Goal: Information Seeking & Learning: Learn about a topic

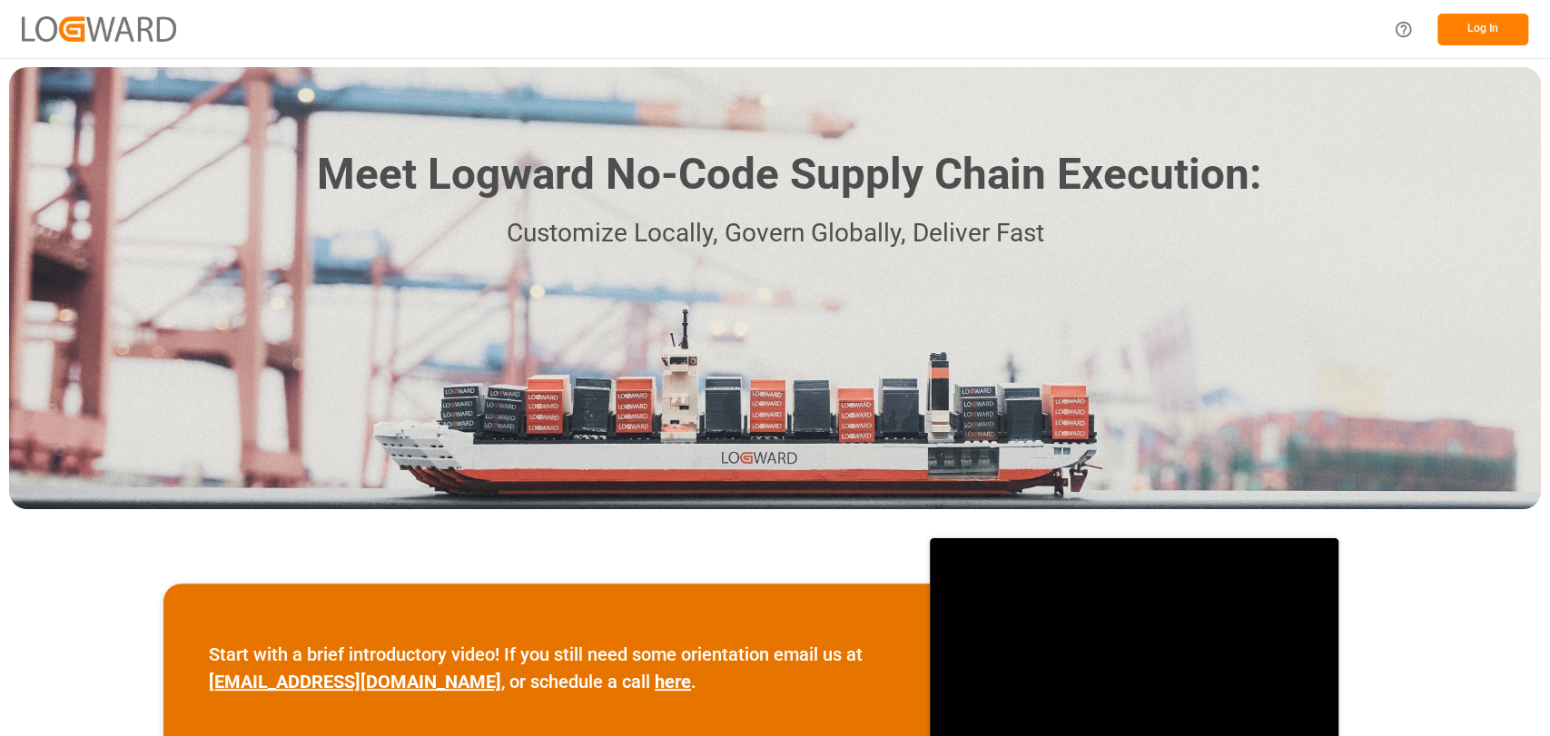
click at [1504, 16] on button "Log In" at bounding box center [1483, 30] width 91 height 32
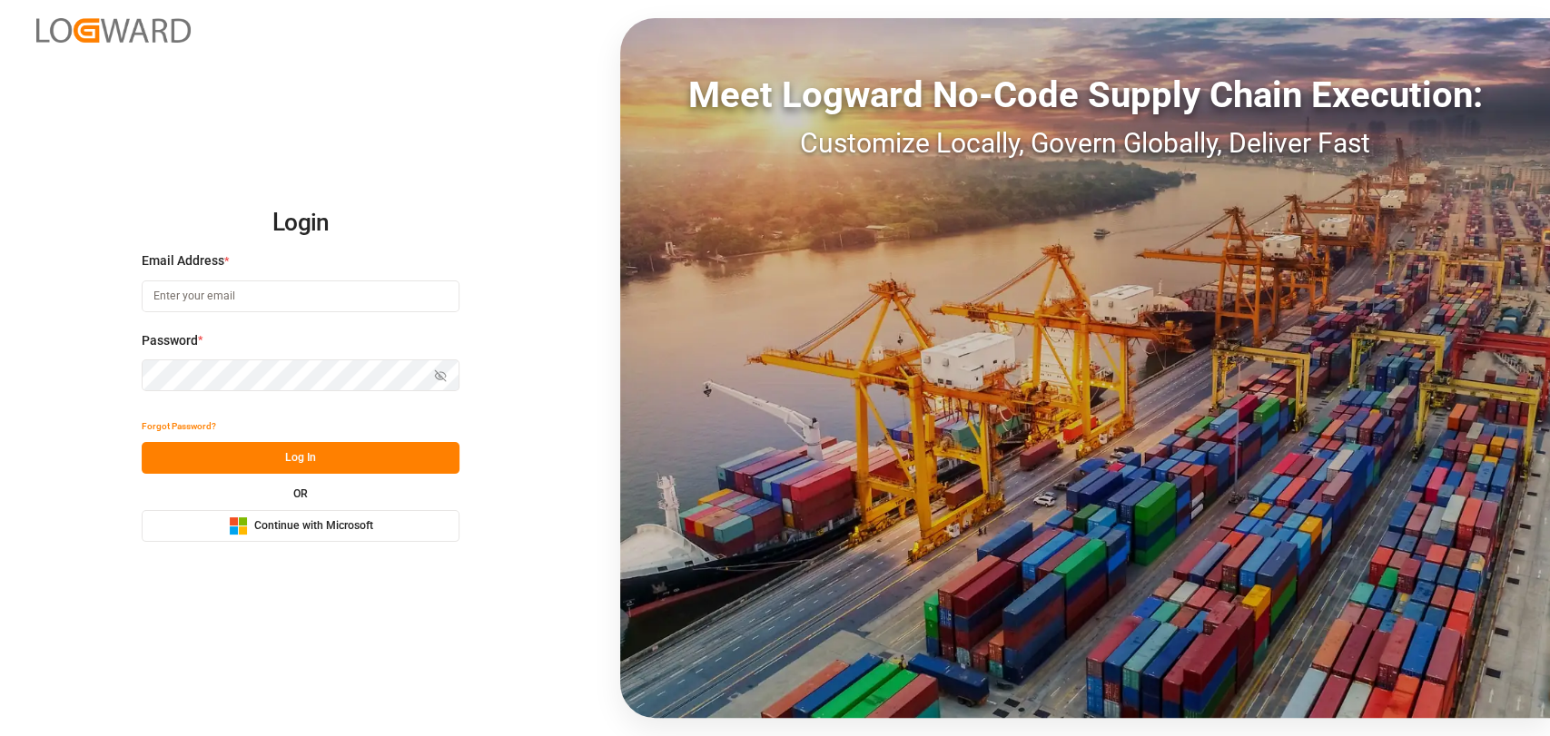
type input "christopher.moffett@leschaco.com"
click at [238, 450] on button "Log In" at bounding box center [301, 458] width 318 height 32
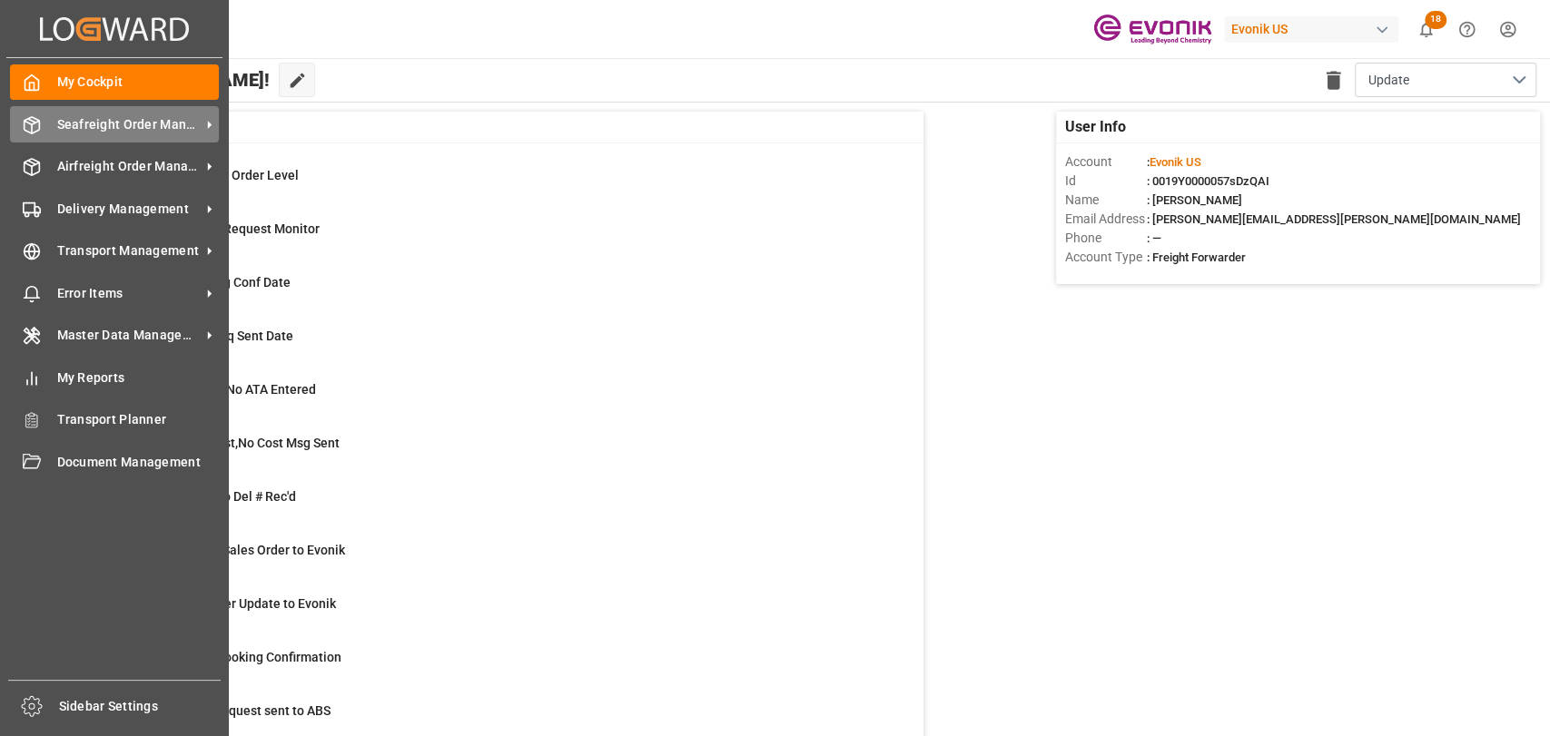
click at [44, 127] on div "Seafreight Order Management Seafreight Order Management" at bounding box center [114, 123] width 209 height 35
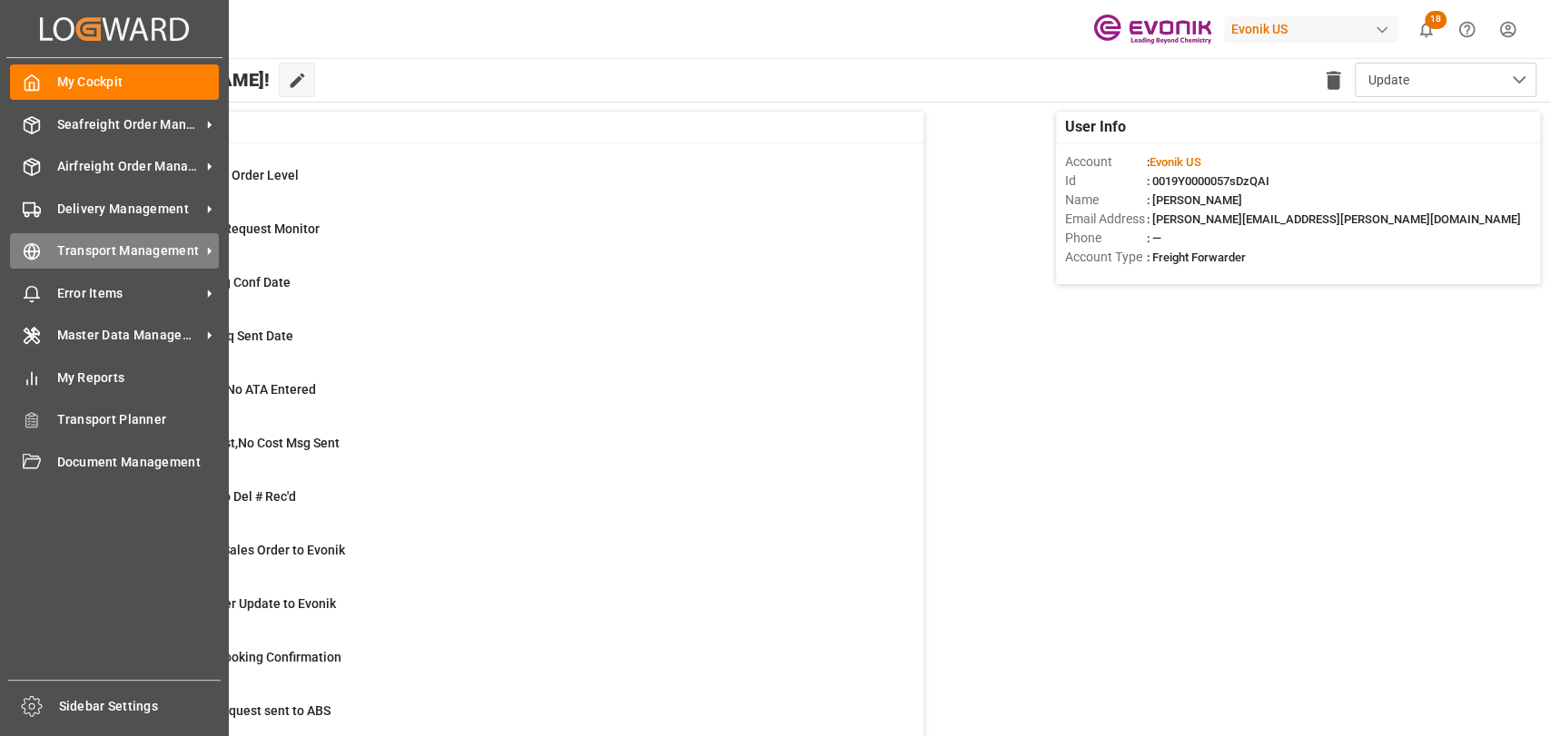
click at [34, 242] on icon at bounding box center [32, 251] width 18 height 18
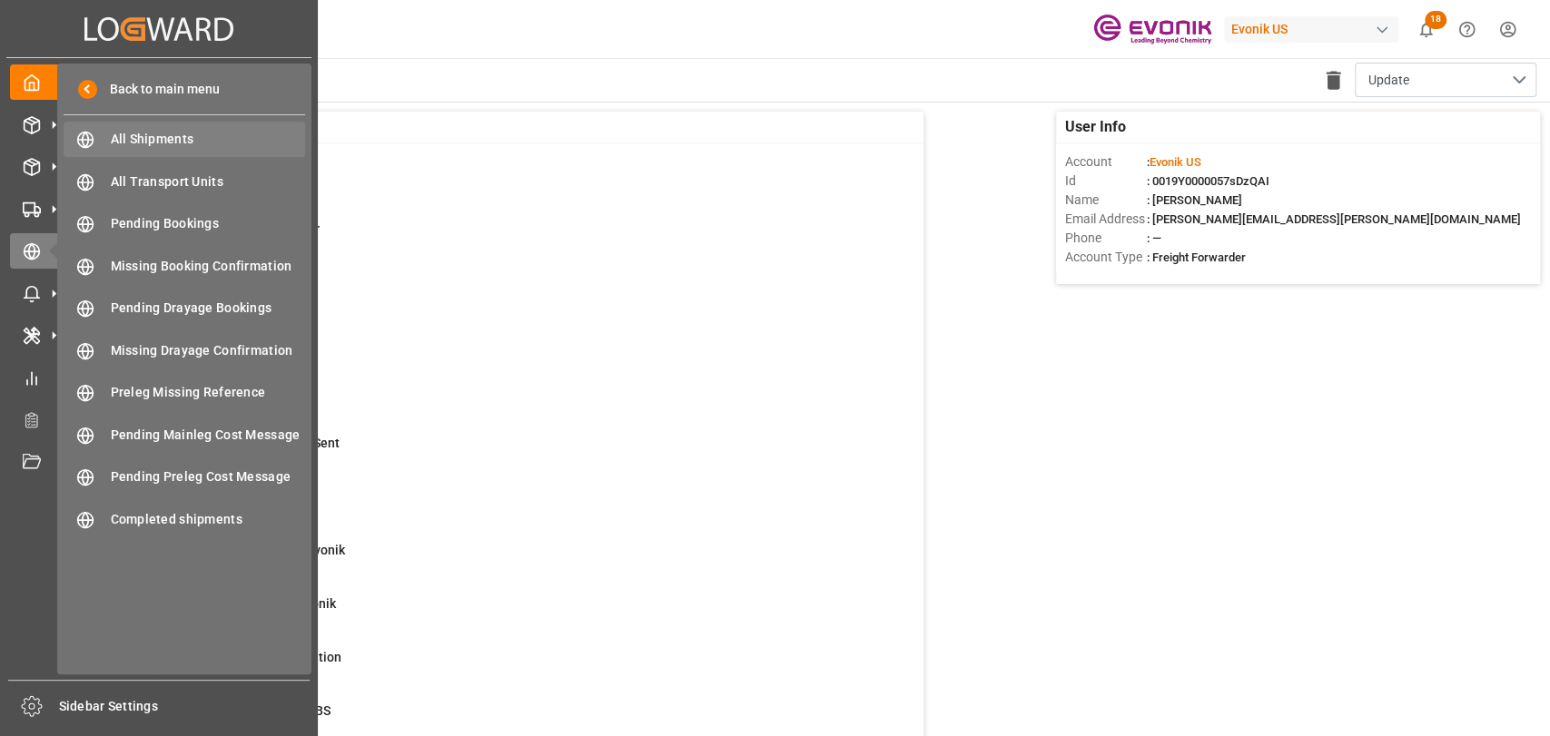
click at [166, 138] on span "All Shipments" at bounding box center [208, 139] width 195 height 19
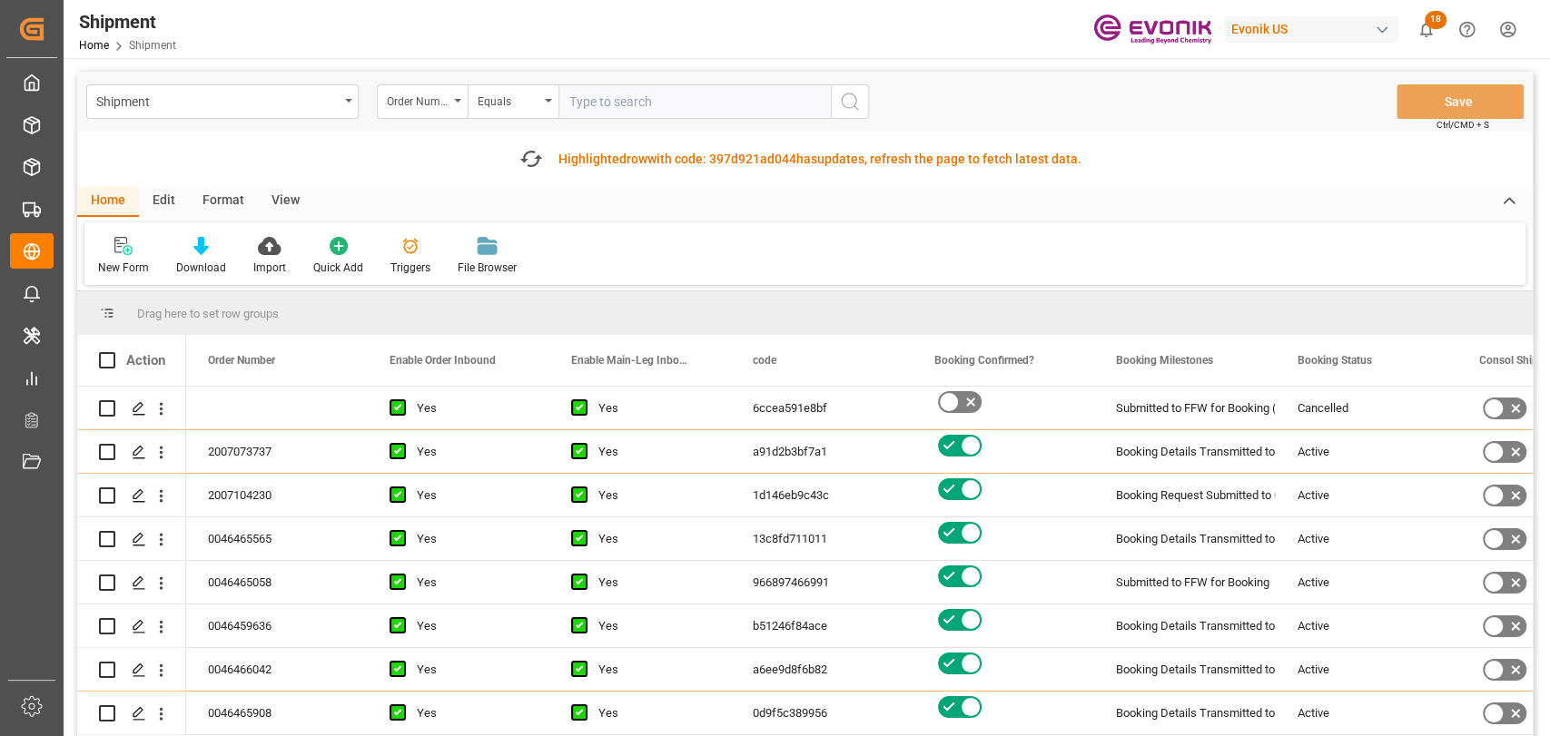
click at [225, 198] on div "Format" at bounding box center [223, 201] width 69 height 31
click at [128, 249] on icon at bounding box center [124, 246] width 16 height 18
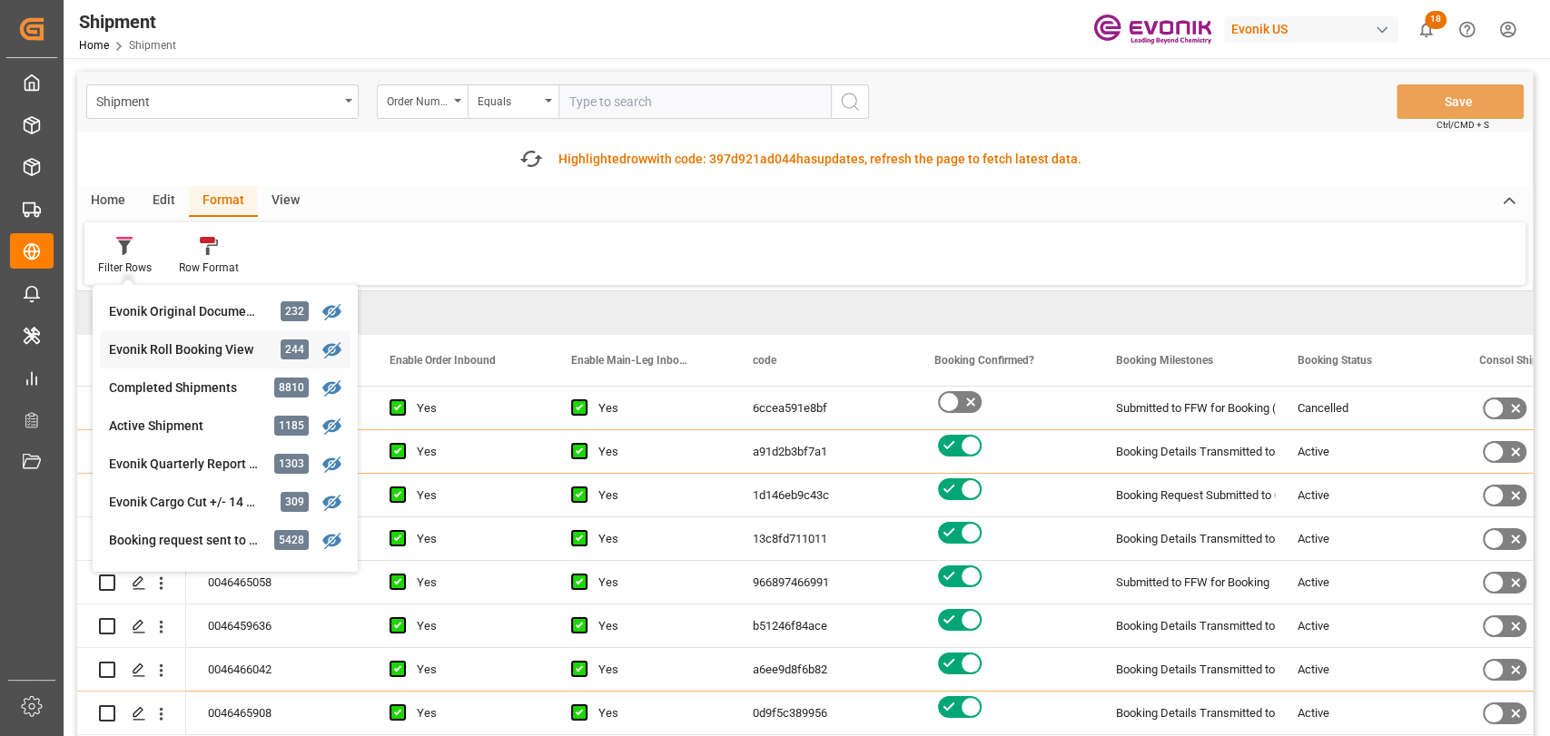
click at [183, 347] on div "Evonik Roll Booking View" at bounding box center [188, 350] width 159 height 19
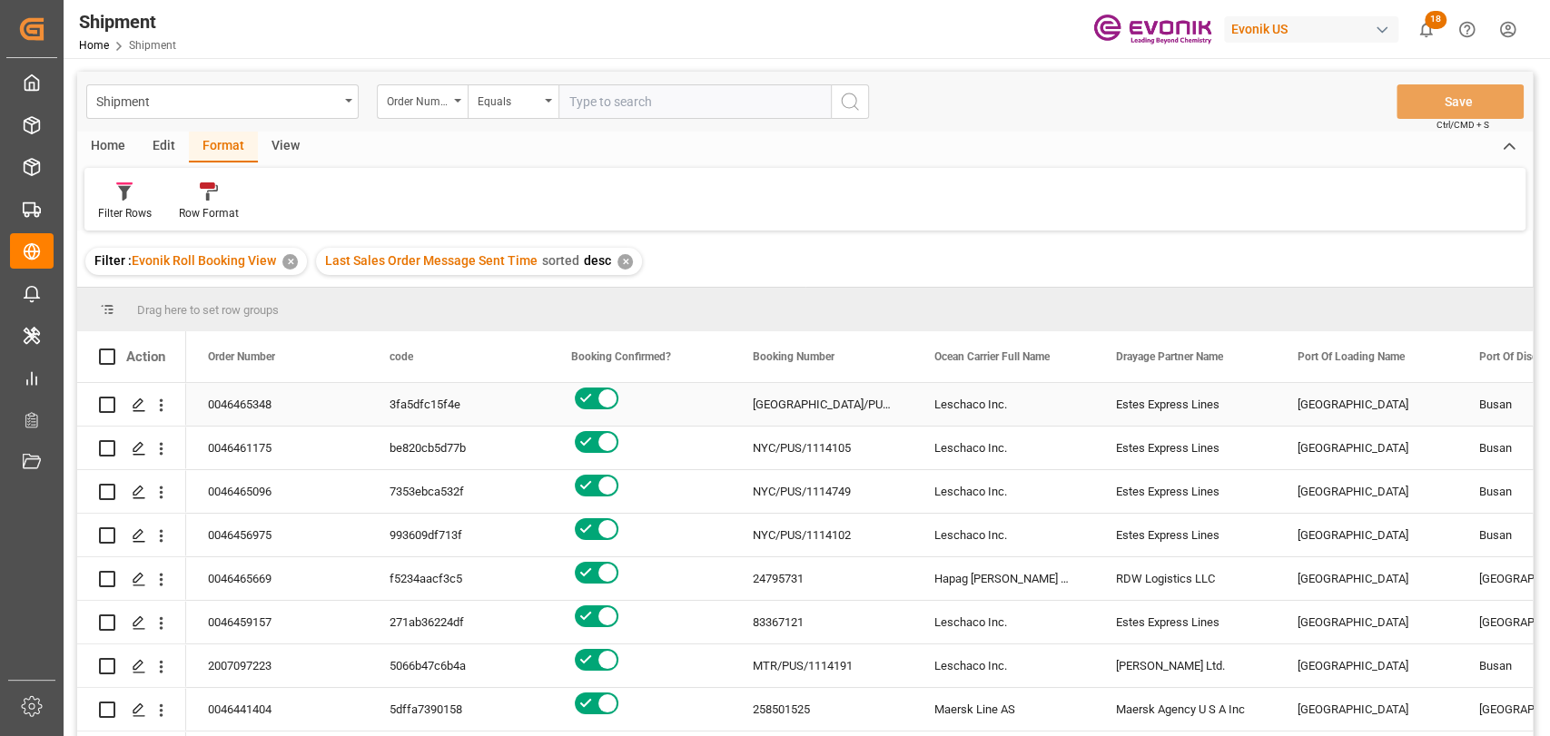
drag, startPoint x: 845, startPoint y: 401, endPoint x: 826, endPoint y: 402, distance: 19.1
click at [835, 401] on div "[GEOGRAPHIC_DATA]/PUS/1115413" at bounding box center [822, 404] width 182 height 43
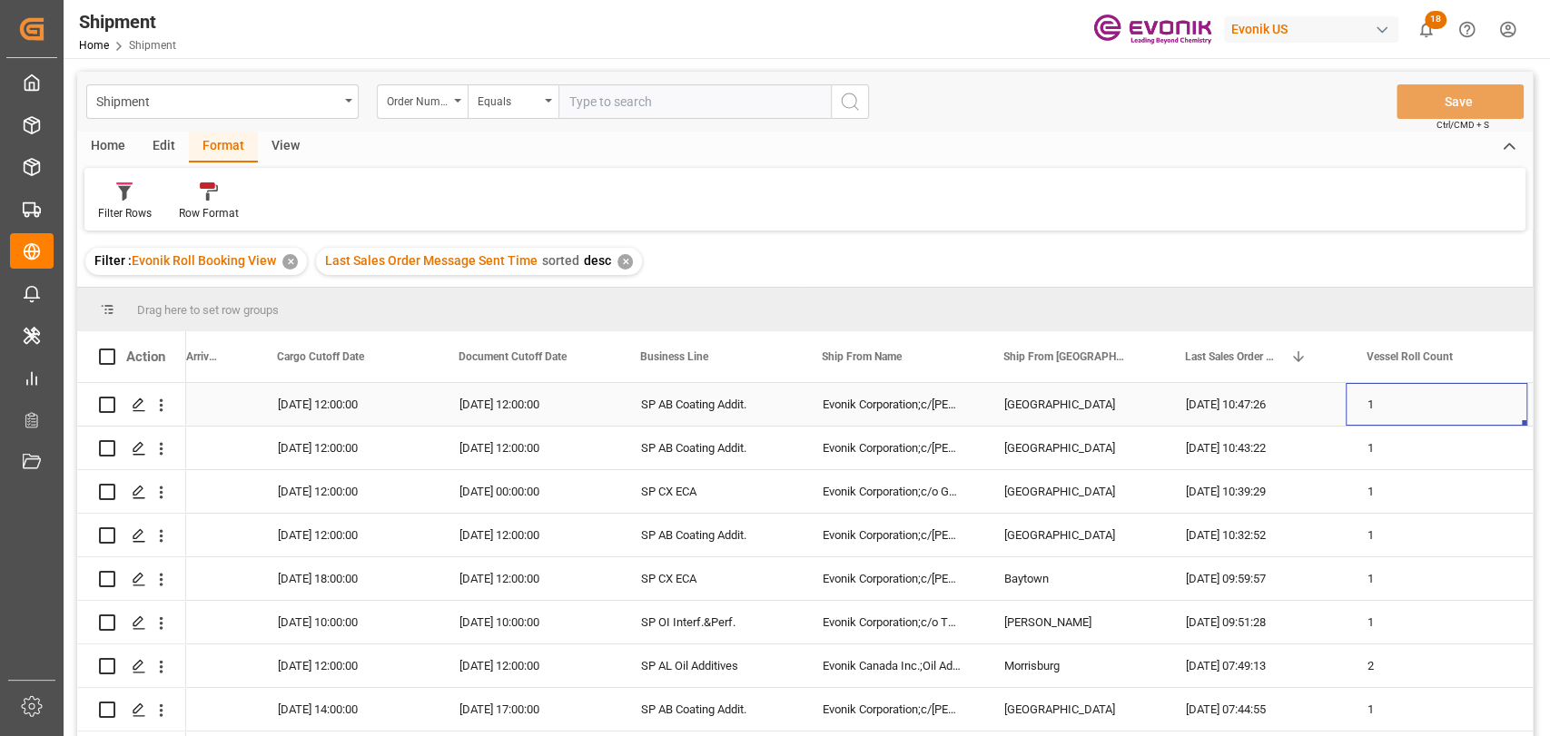
scroll to position [0, 2110]
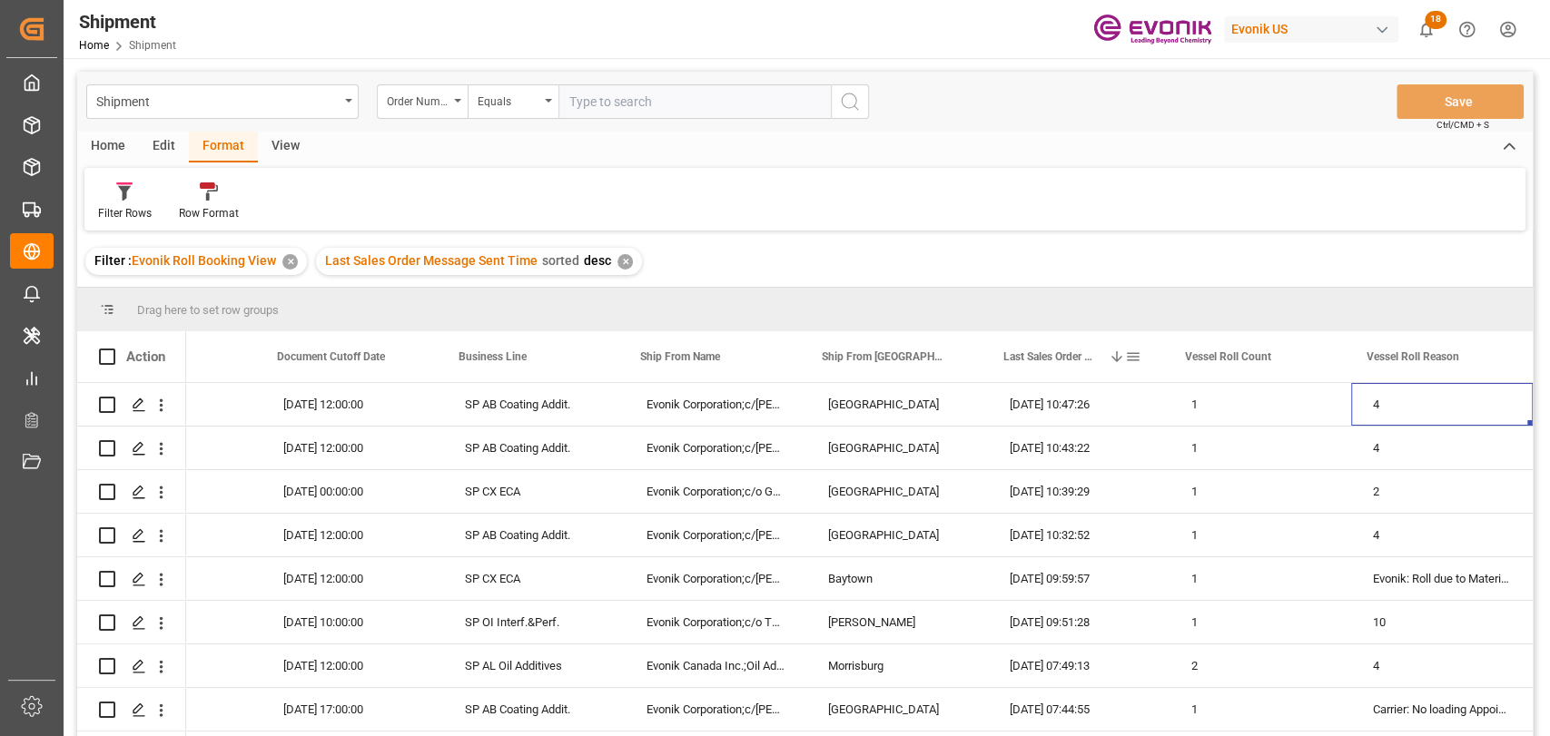
click at [1132, 358] on span at bounding box center [1133, 357] width 16 height 16
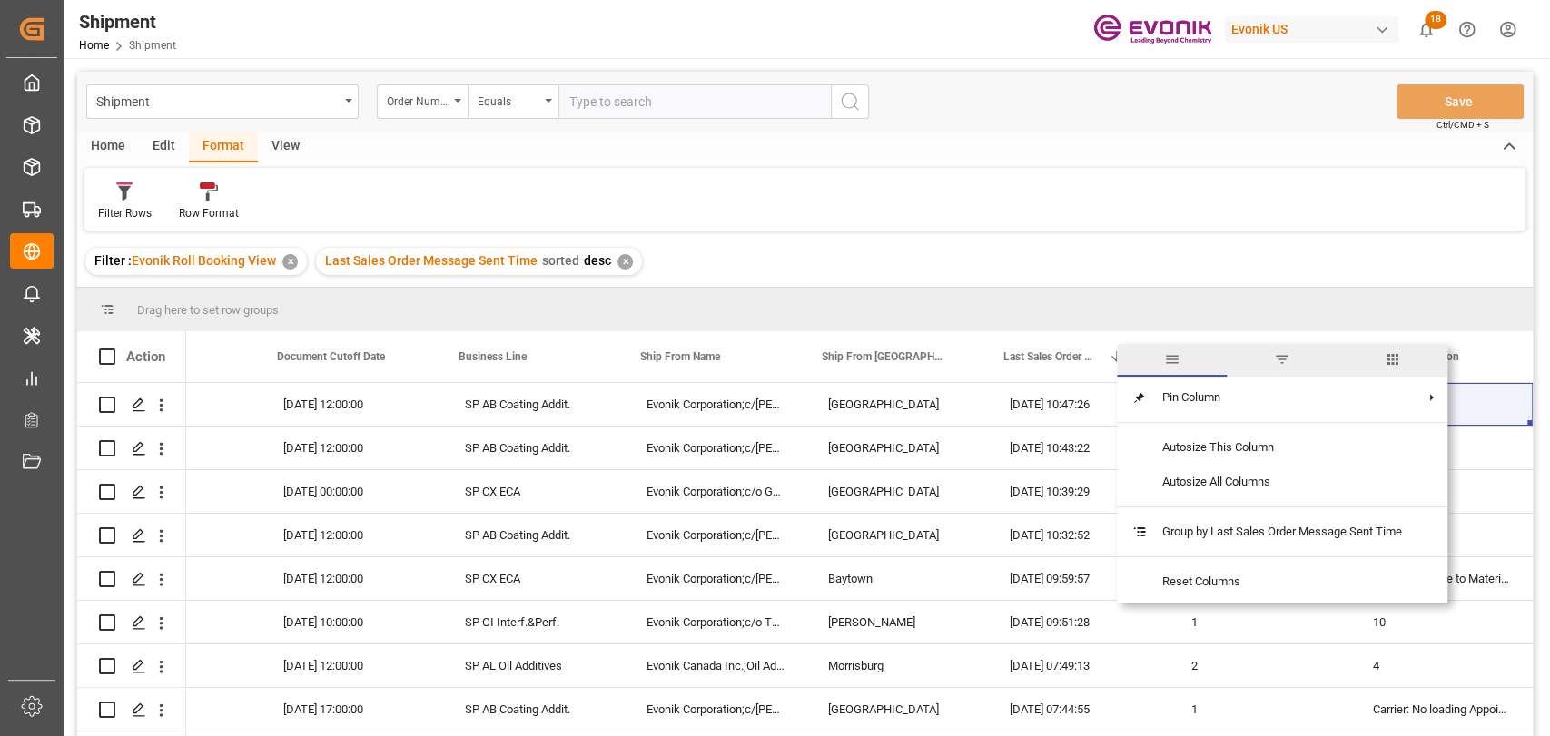
click at [1290, 366] on span "filter" at bounding box center [1282, 359] width 16 height 16
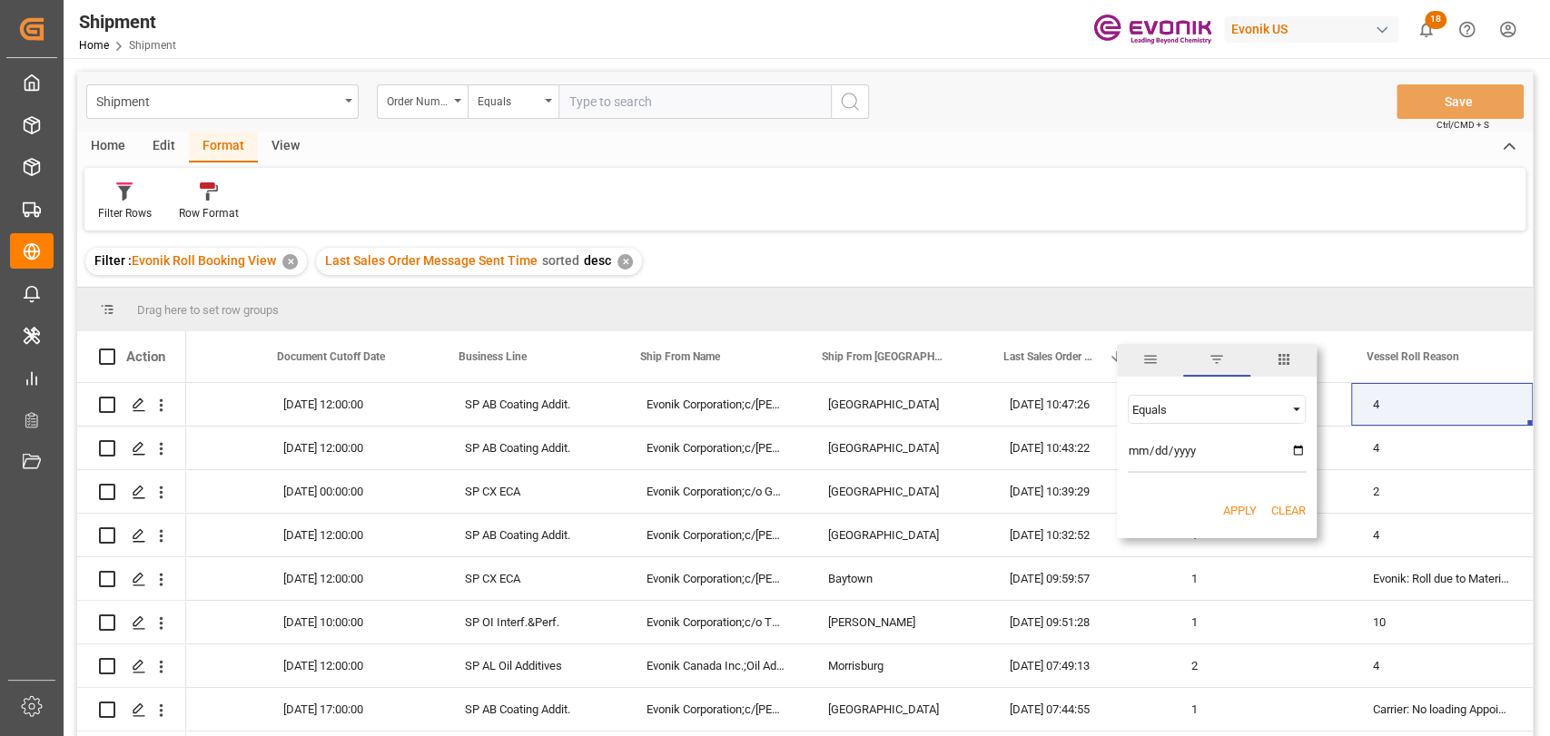
click at [1299, 402] on span "Filtering operator" at bounding box center [1297, 409] width 16 height 16
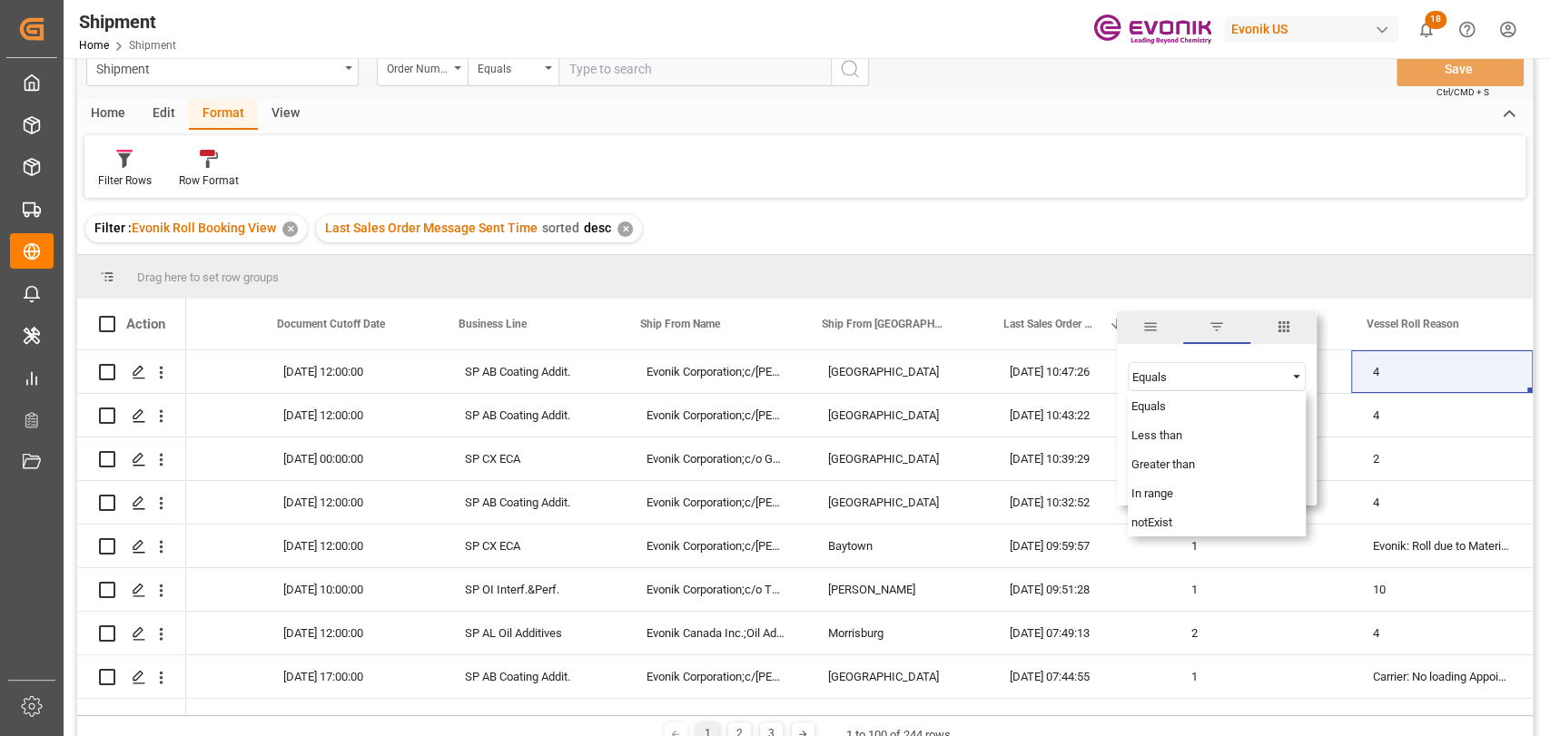
scroll to position [0, 0]
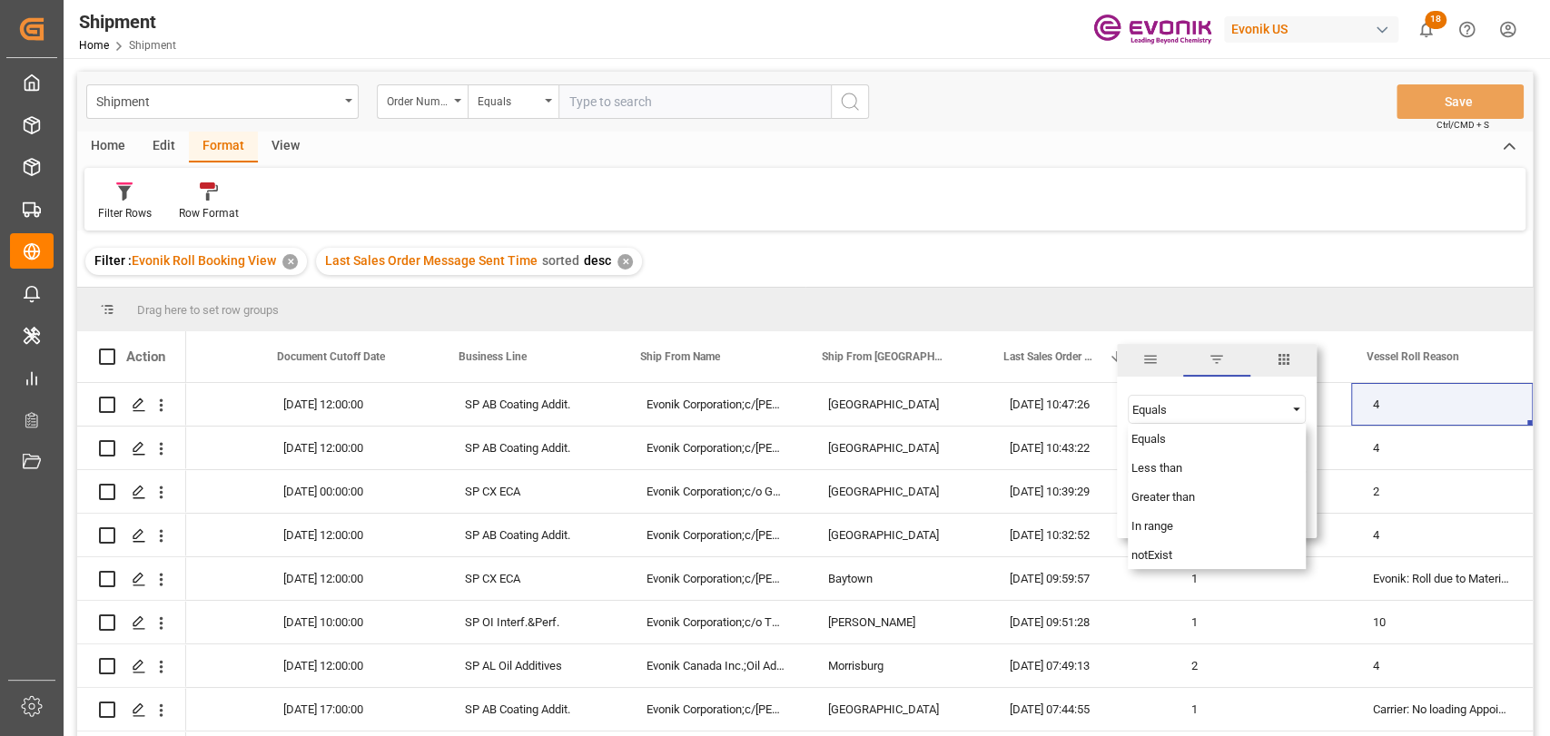
click at [1168, 183] on div "Filter Rows Row Format" at bounding box center [804, 199] width 1441 height 63
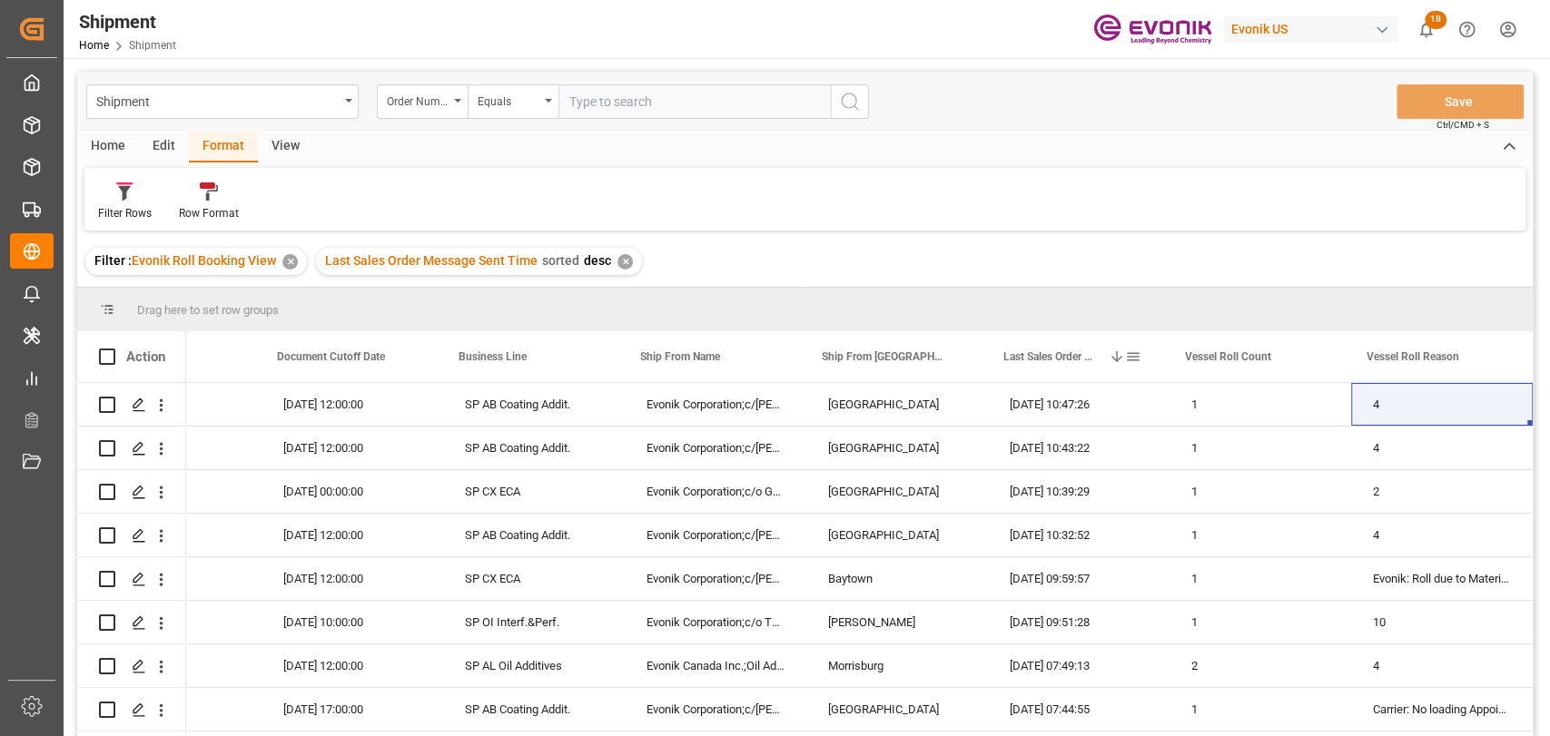
click at [1135, 346] on div "Last Sales Order Message Sent Time 1" at bounding box center [1072, 356] width 138 height 51
click at [1132, 351] on span at bounding box center [1133, 357] width 16 height 16
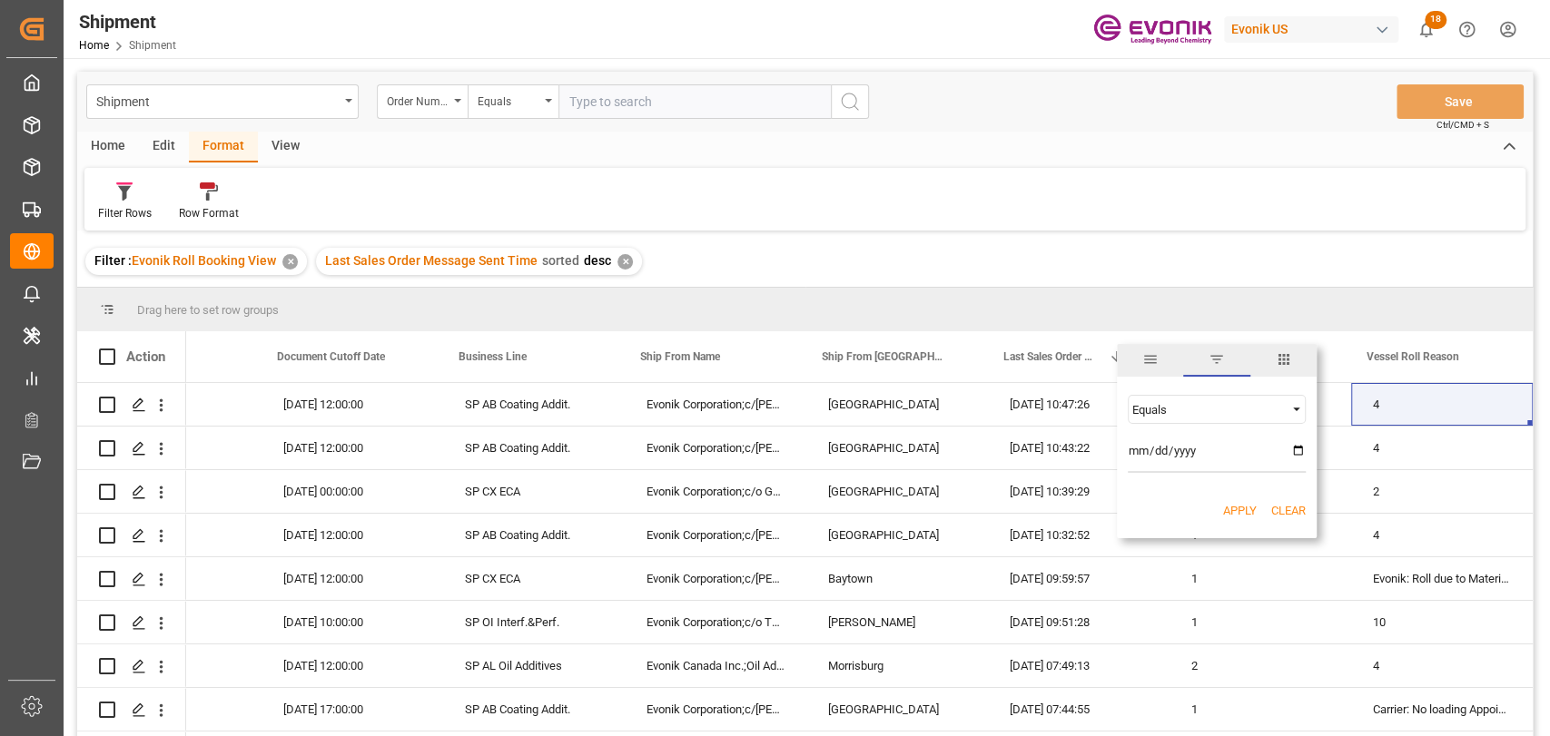
click at [1144, 409] on div "Equals" at bounding box center [1208, 410] width 153 height 14
click at [1181, 522] on div "In range" at bounding box center [1217, 525] width 178 height 29
click at [1303, 445] on input "date" at bounding box center [1217, 455] width 178 height 36
type input "2025-09-05"
click at [1297, 495] on input "date" at bounding box center [1217, 504] width 178 height 36
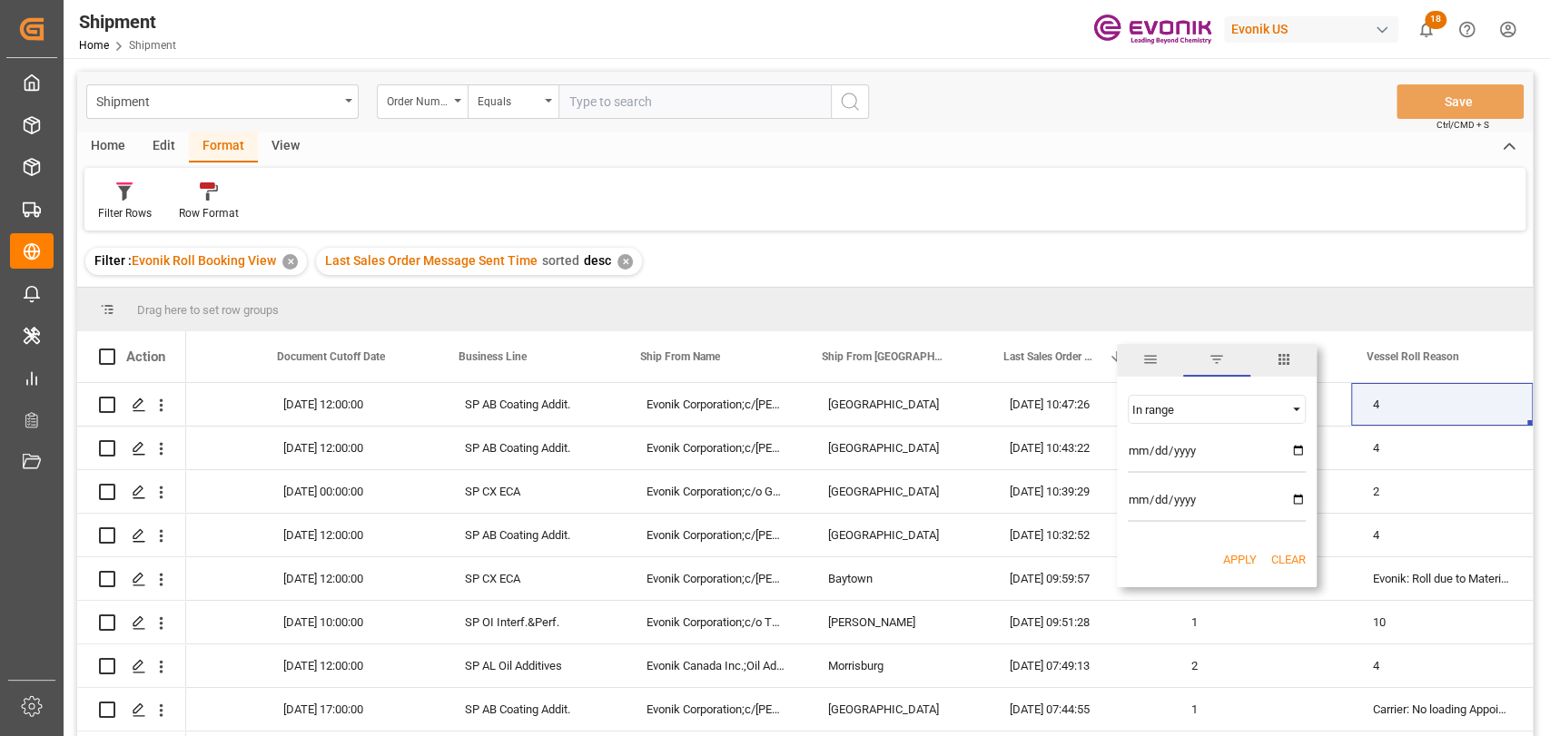
type input "2025-09-07"
click at [1231, 557] on button "Apply" at bounding box center [1240, 560] width 34 height 18
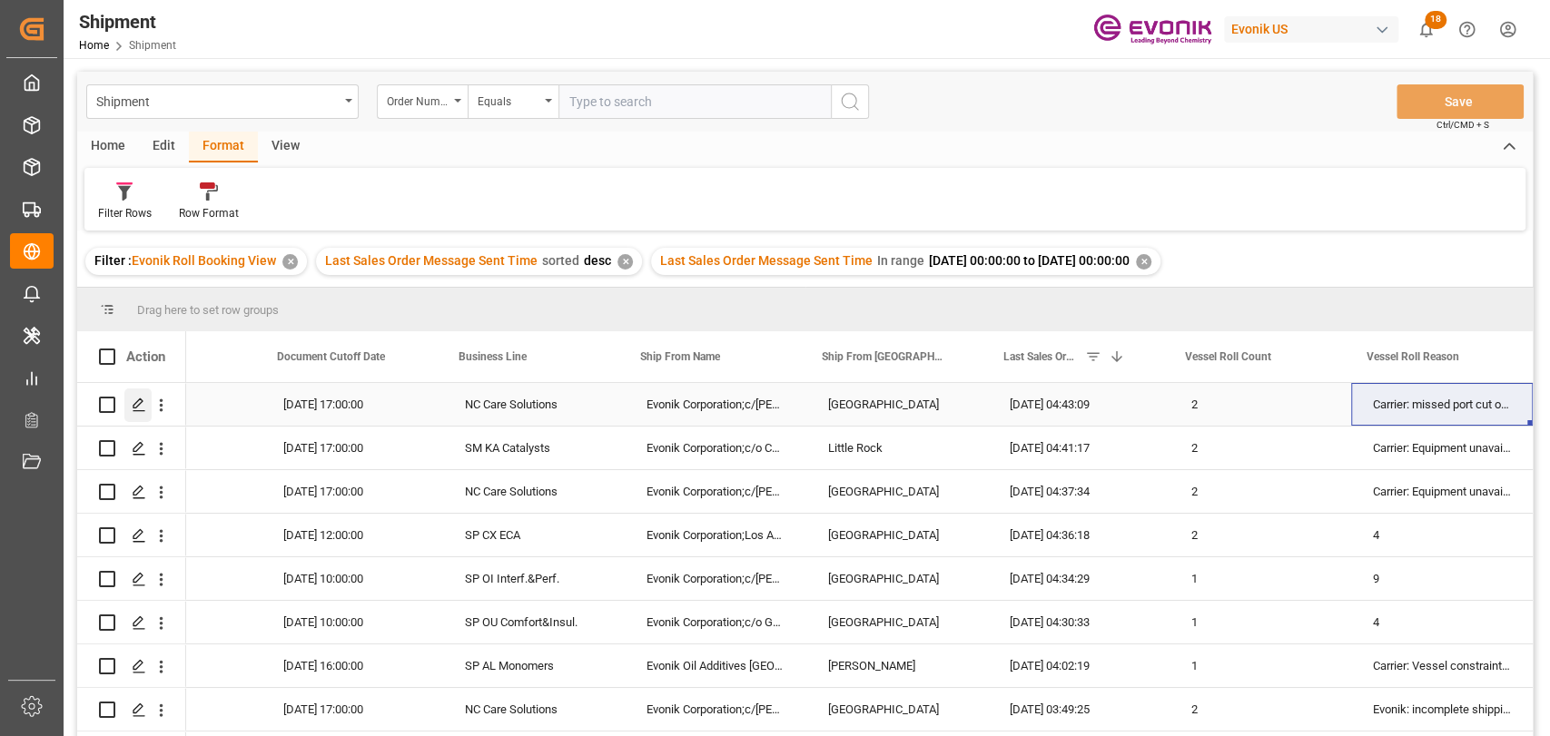
click at [139, 404] on polygon "Press SPACE to select this row." at bounding box center [137, 404] width 9 height 9
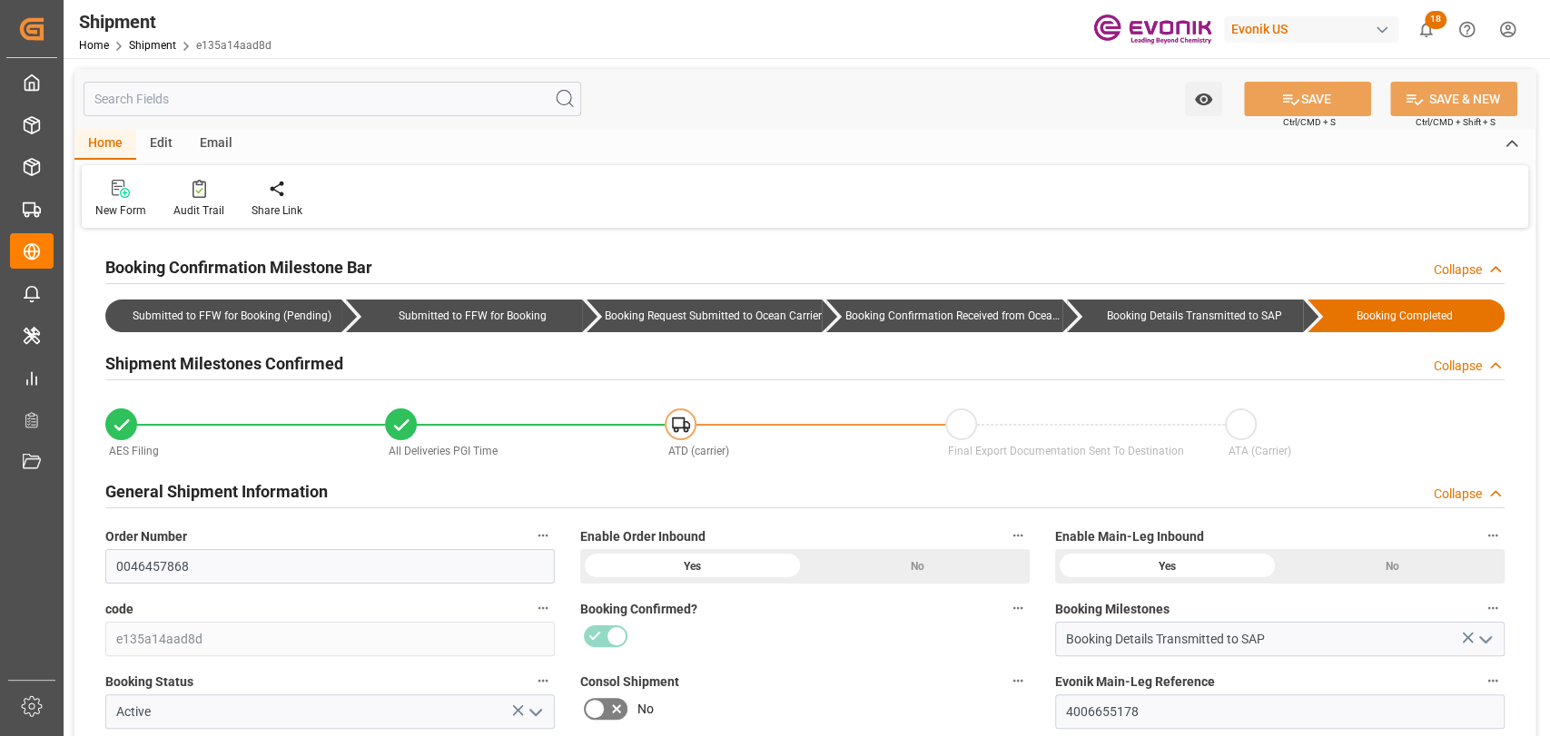
drag, startPoint x: 303, startPoint y: 94, endPoint x: 291, endPoint y: 96, distance: 11.9
click at [301, 94] on input "text" at bounding box center [333, 99] width 498 height 35
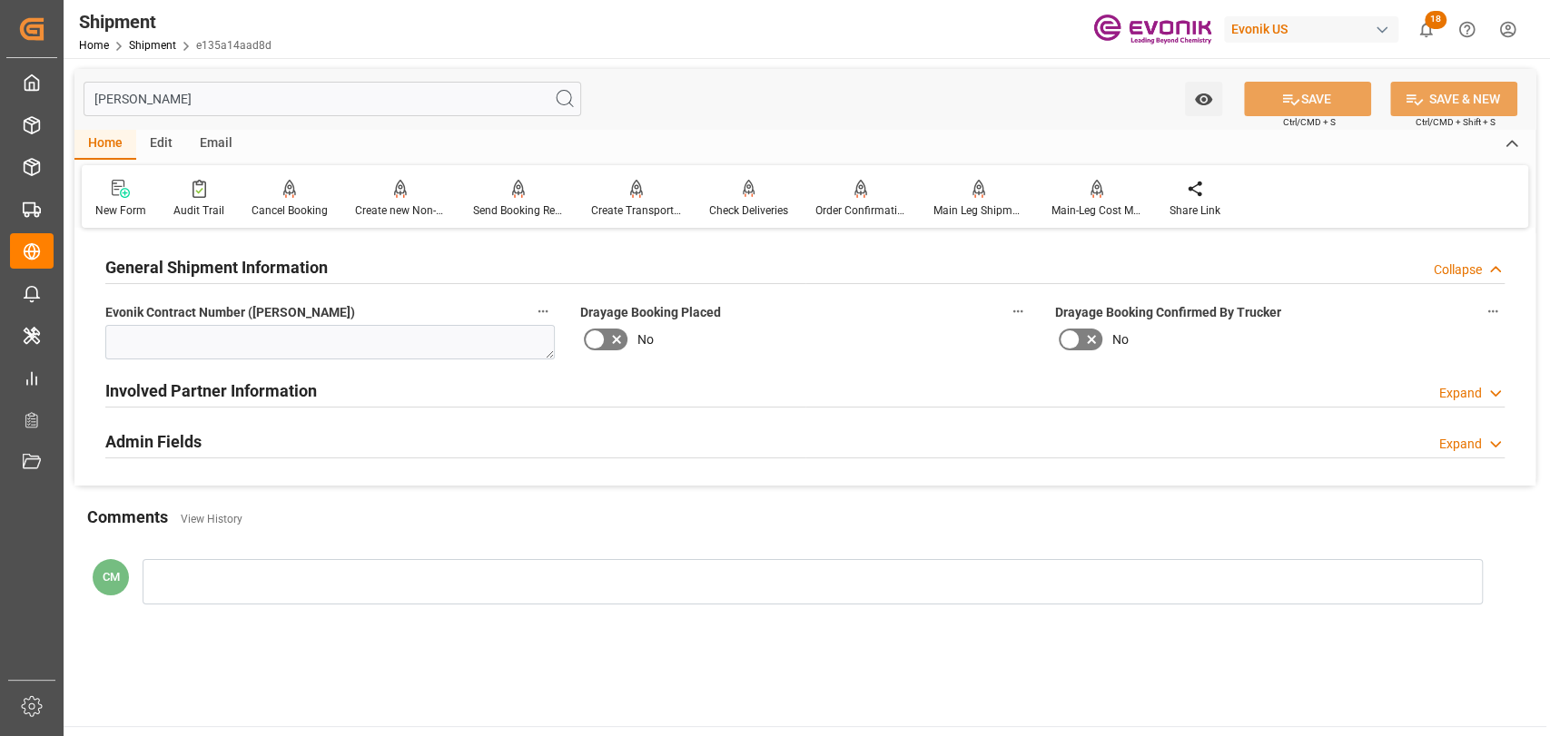
type input "dray"
click at [178, 382] on h2 "Involved Partner Information" at bounding box center [211, 391] width 212 height 25
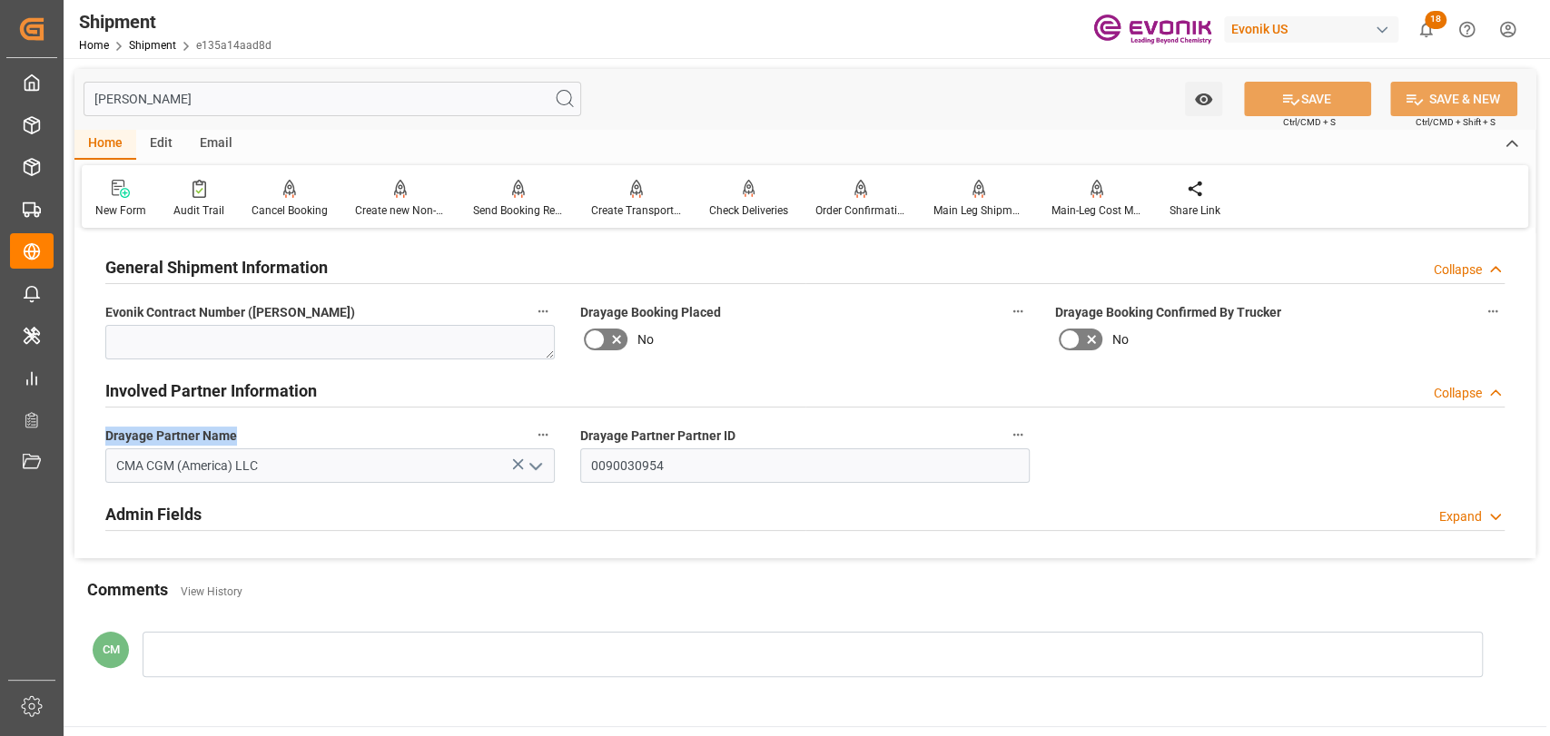
drag, startPoint x: 244, startPoint y: 430, endPoint x: 104, endPoint y: 429, distance: 139.9
click at [105, 429] on label "Drayage Partner Name" at bounding box center [330, 435] width 450 height 25
click at [161, 508] on h2 "Admin Fields" at bounding box center [153, 514] width 96 height 25
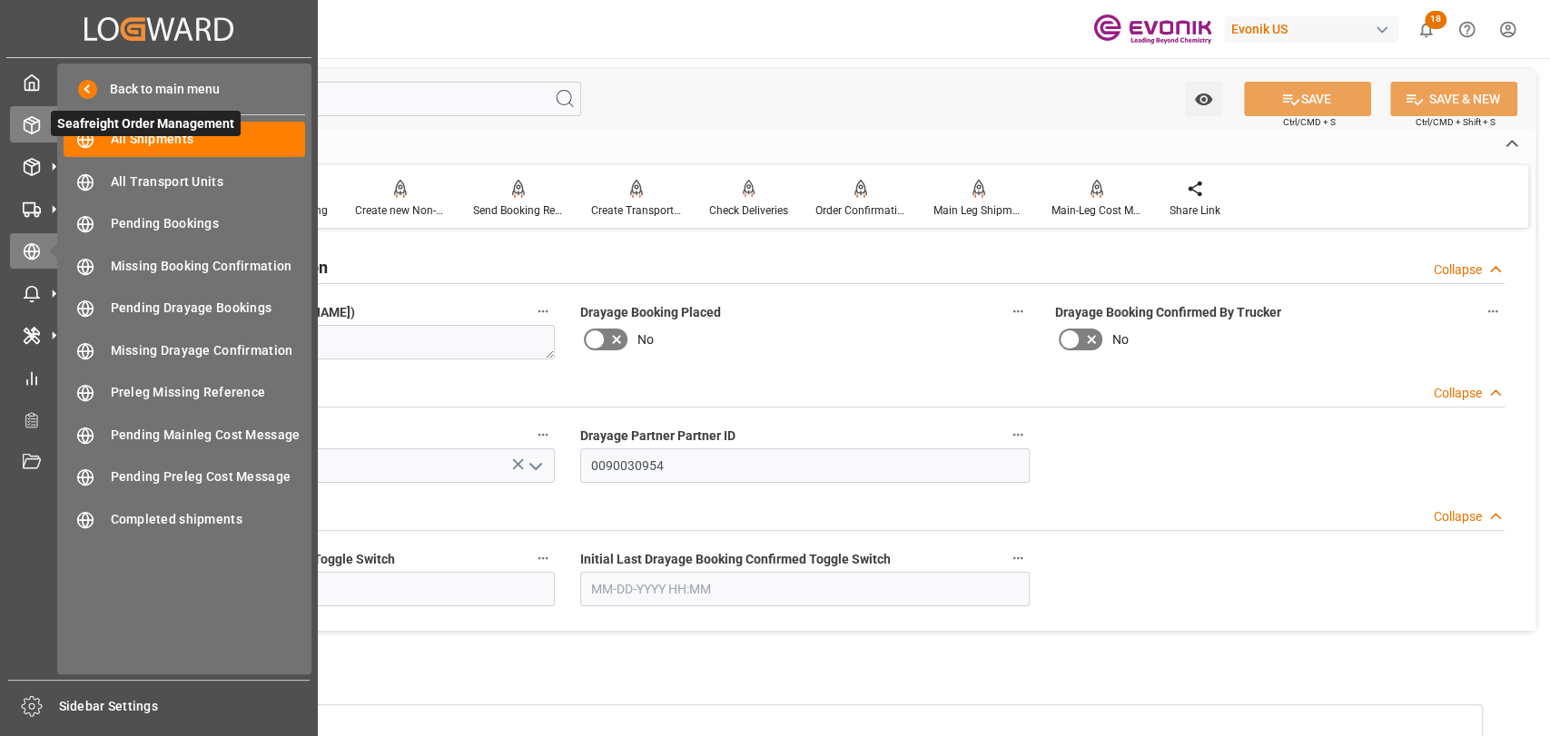
click at [33, 124] on polyline at bounding box center [32, 123] width 15 height 4
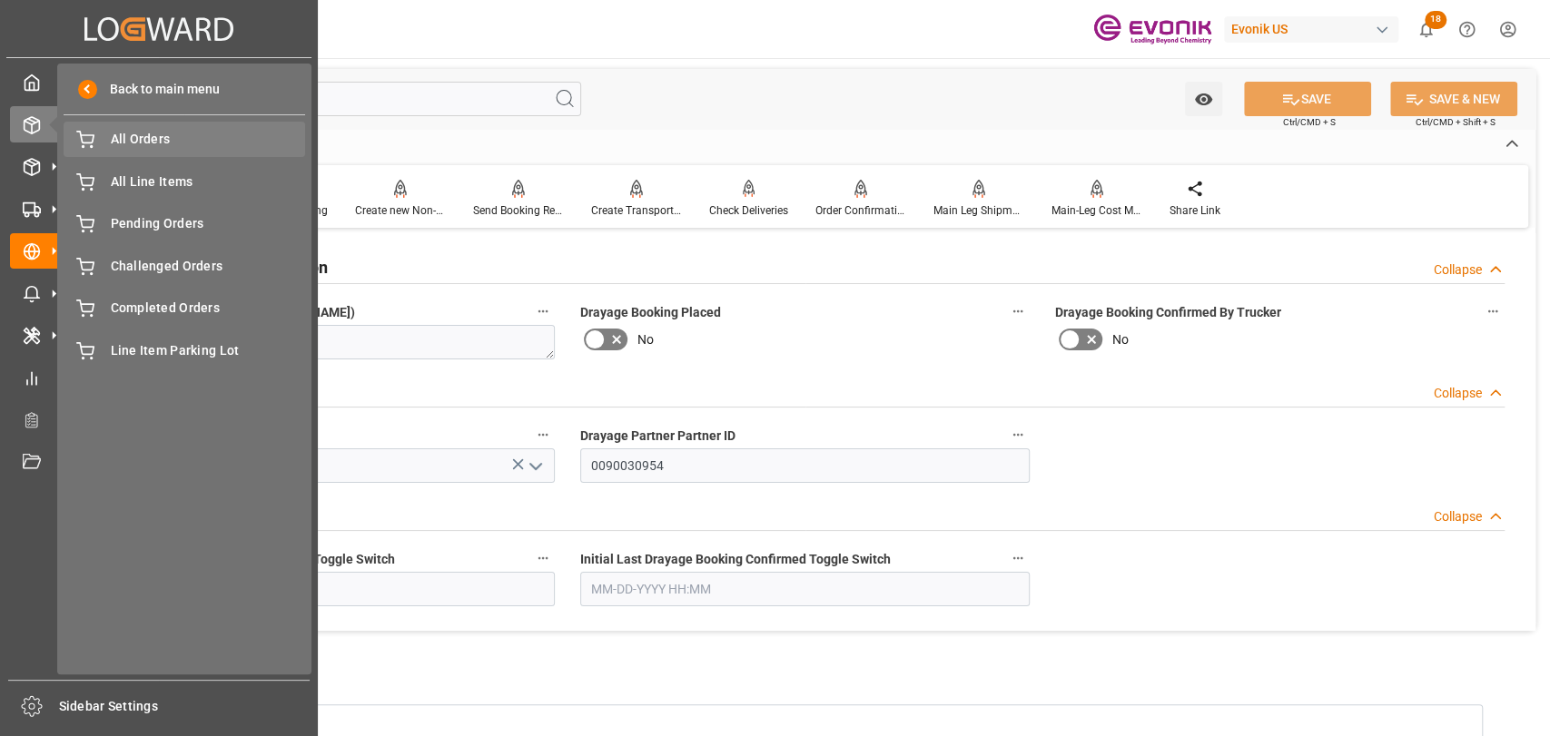
click at [161, 141] on span "All Orders" at bounding box center [208, 139] width 195 height 19
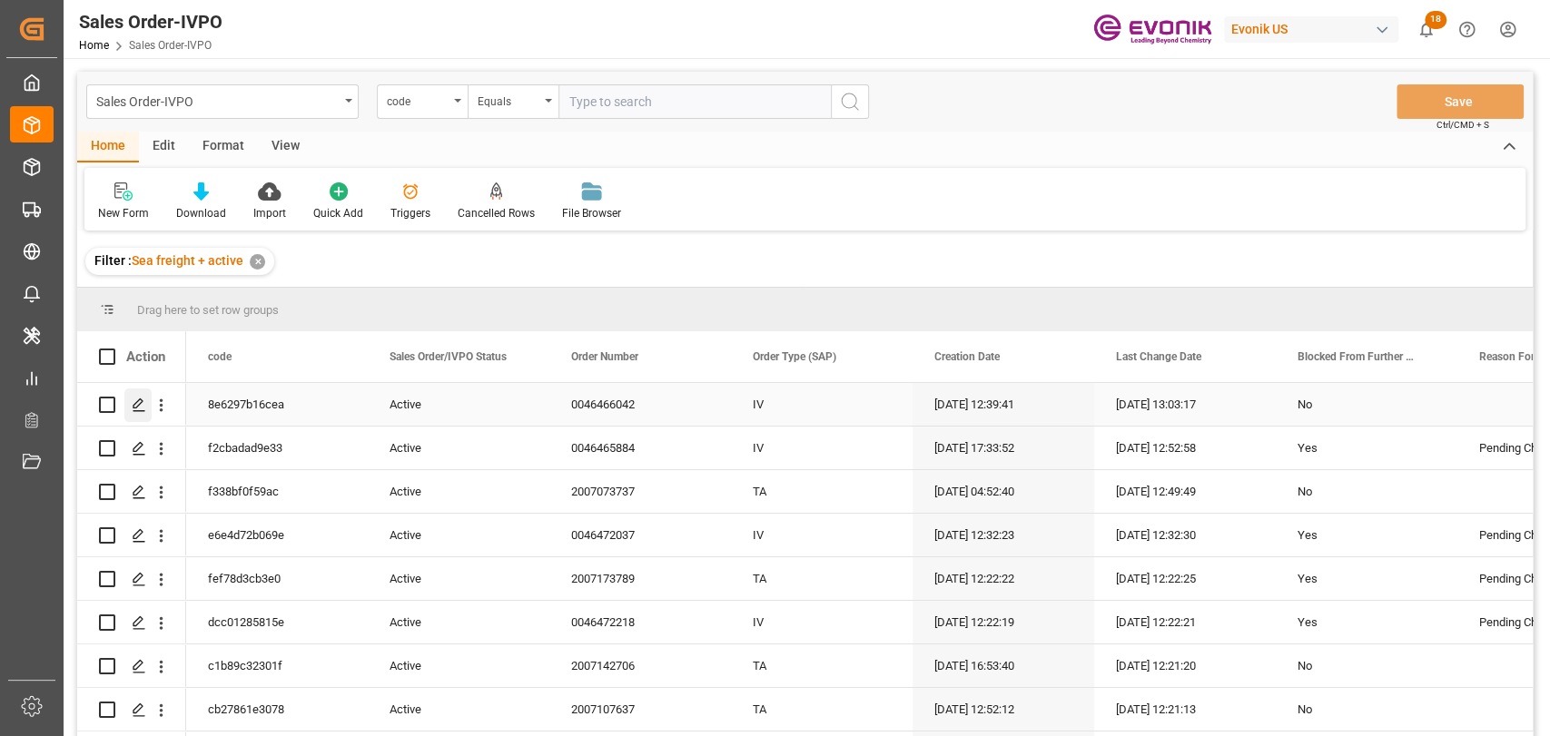
click at [142, 400] on polygon "Press SPACE to select this row." at bounding box center [137, 404] width 9 height 9
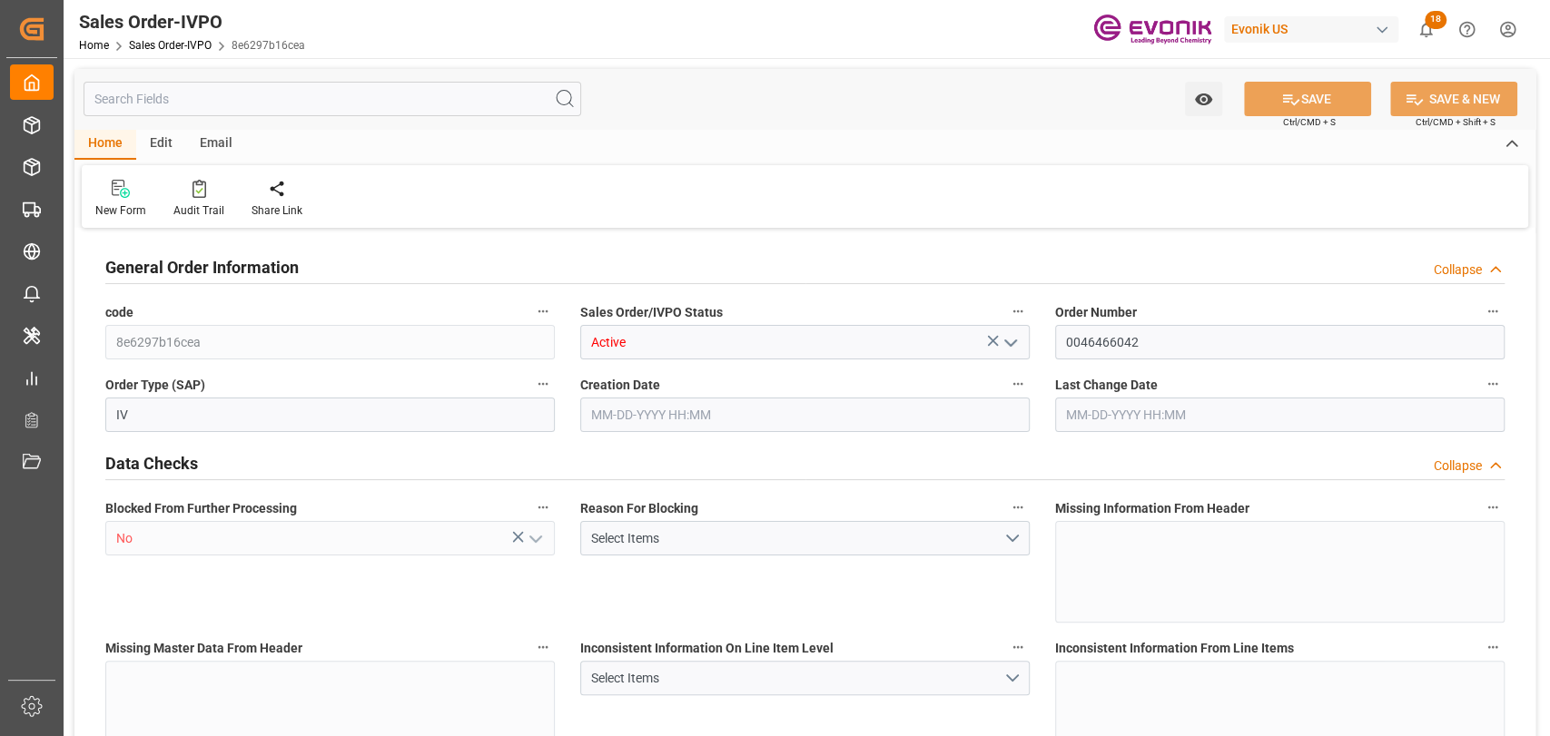
type input "JPYOK"
type input "0"
type input "1"
type input "878.832"
type input "07-30-2025 12:39"
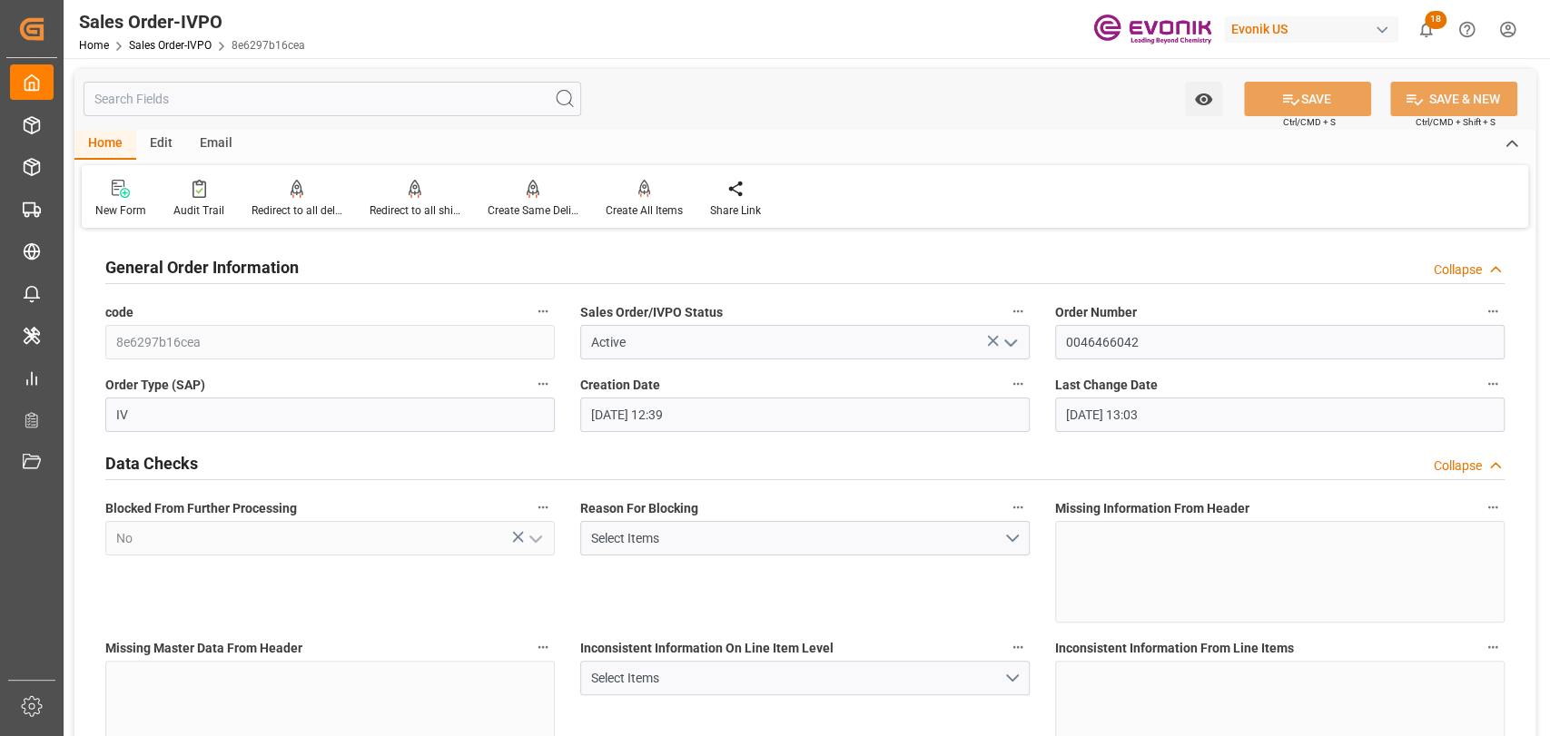
type input "09-08-2025 13:03"
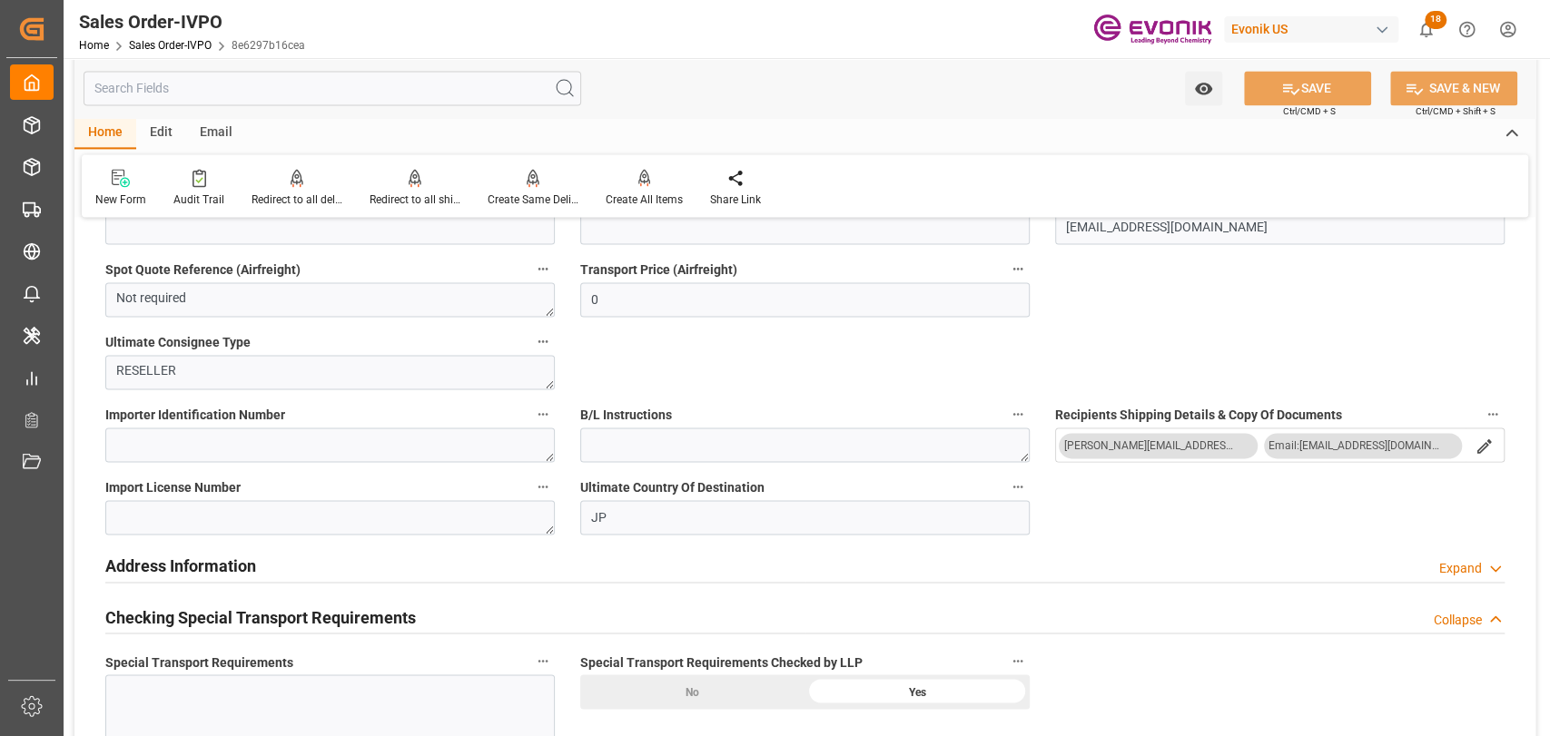
scroll to position [1816, 0]
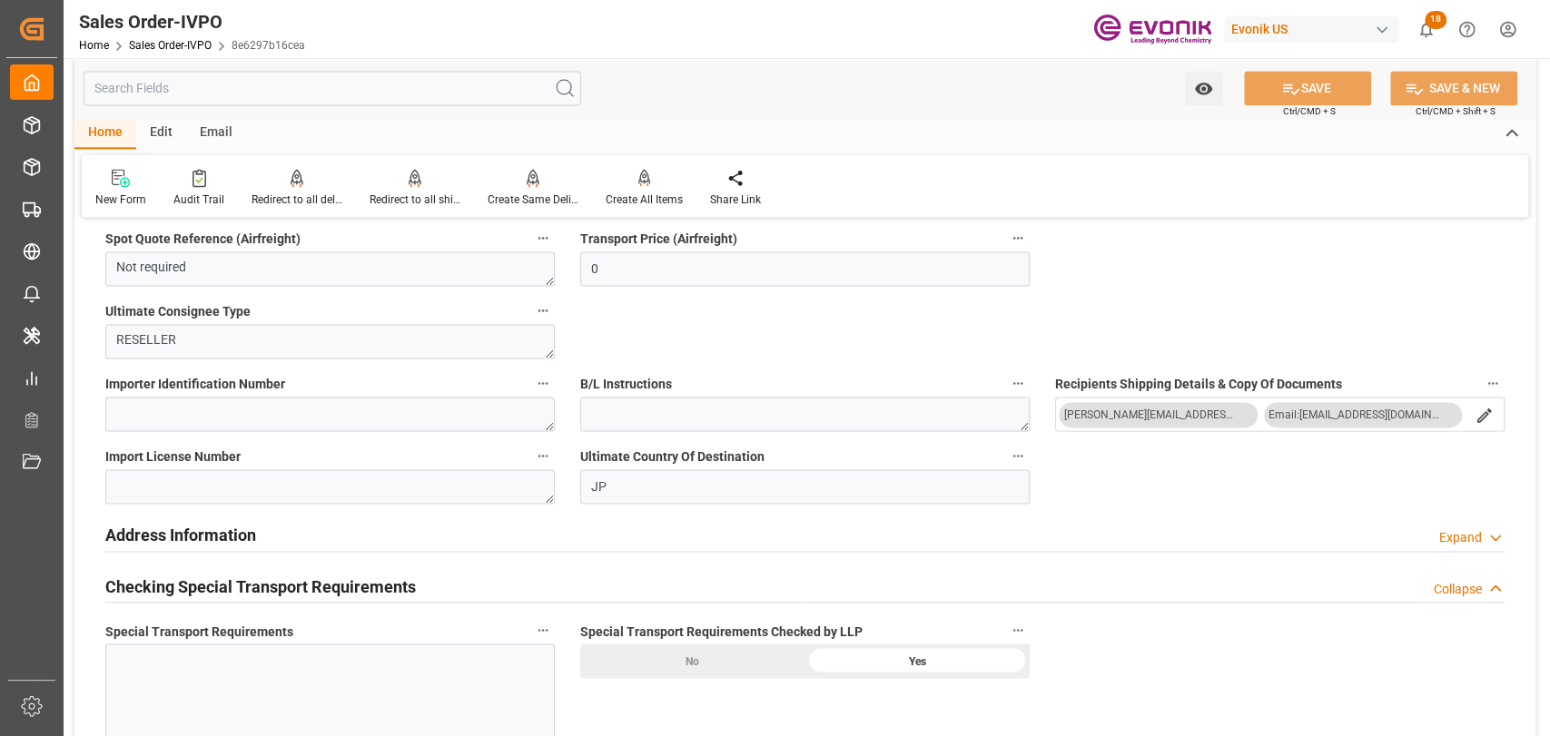
click at [153, 139] on div "Edit" at bounding box center [161, 133] width 50 height 31
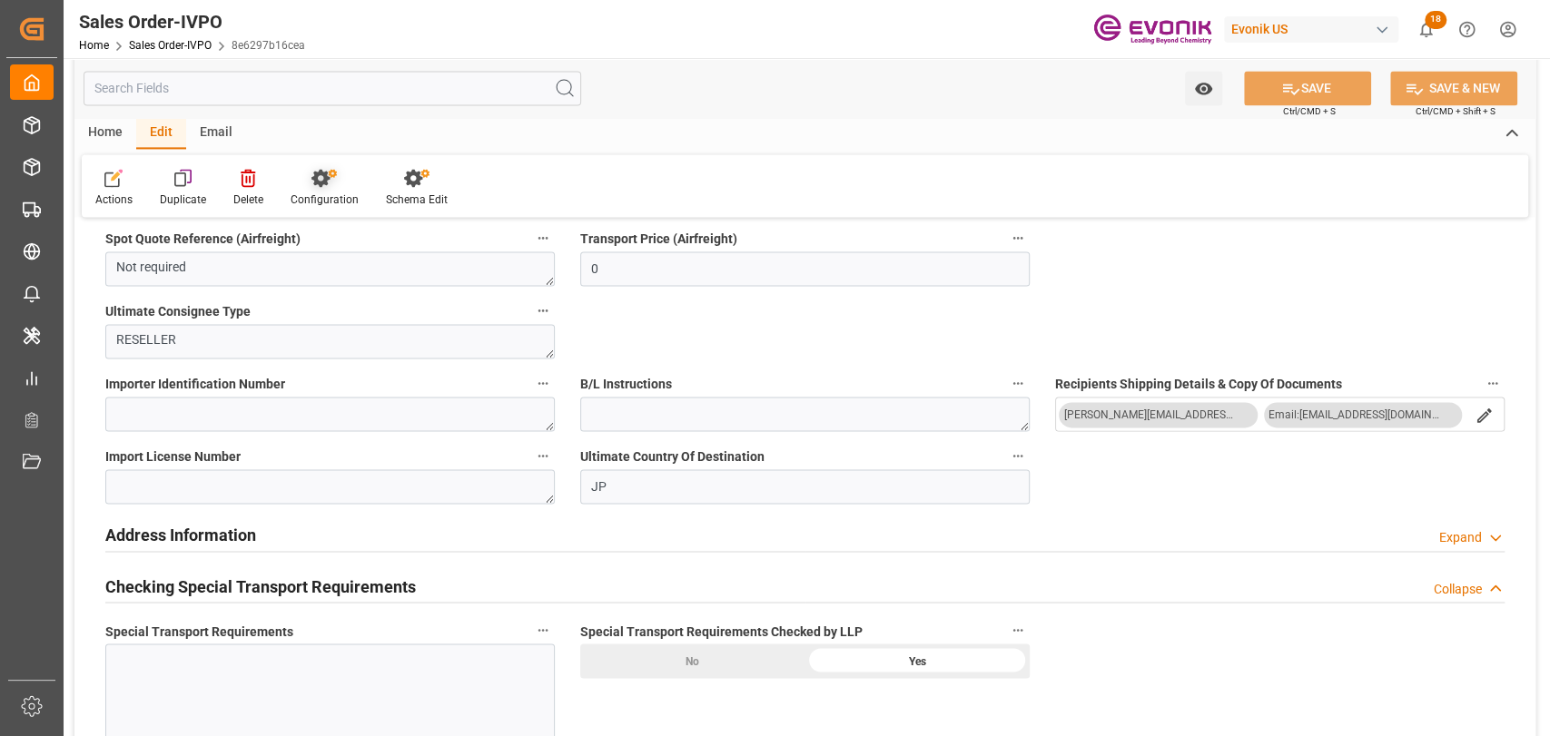
click at [341, 173] on div at bounding box center [325, 177] width 68 height 19
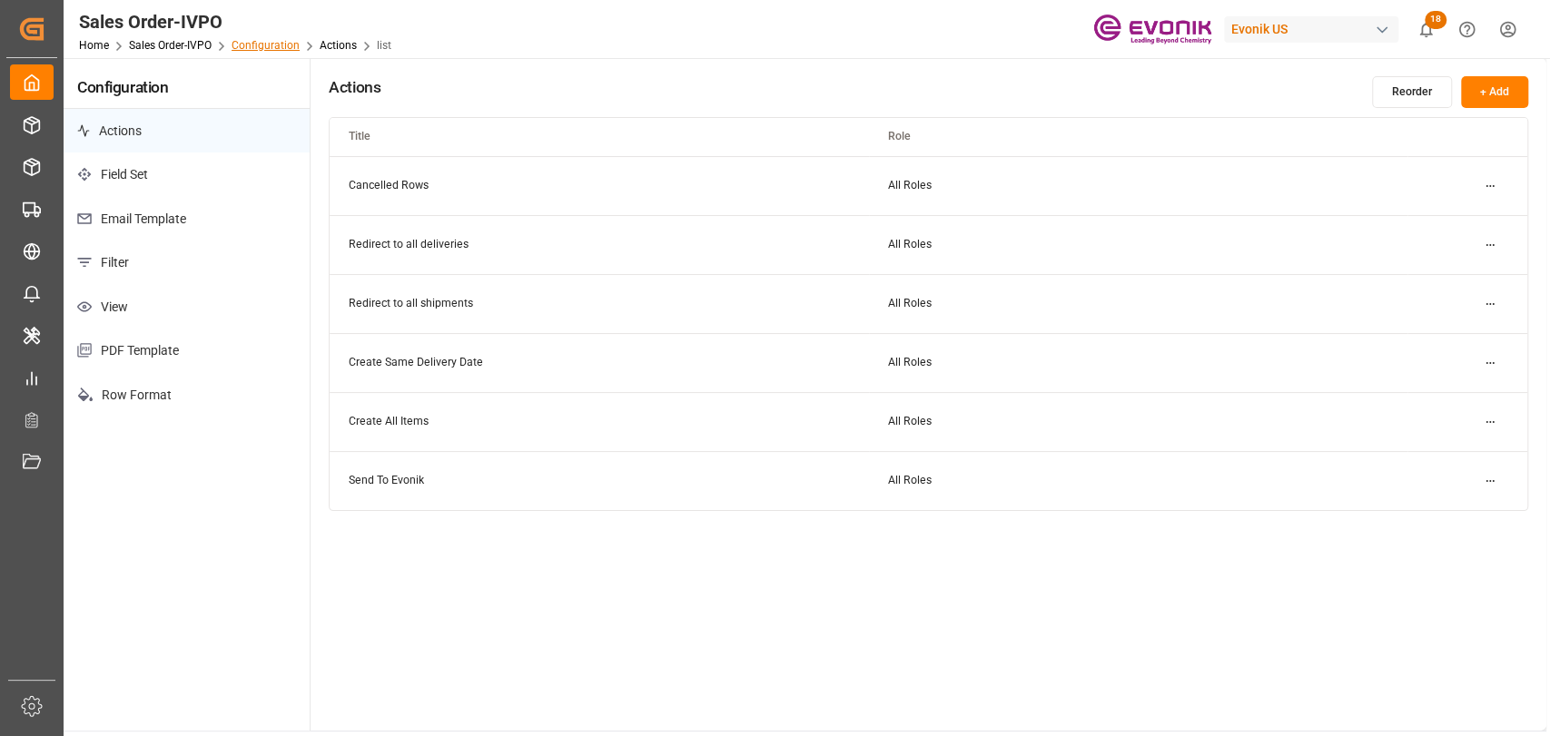
click at [250, 49] on link "Configuration" at bounding box center [266, 45] width 68 height 13
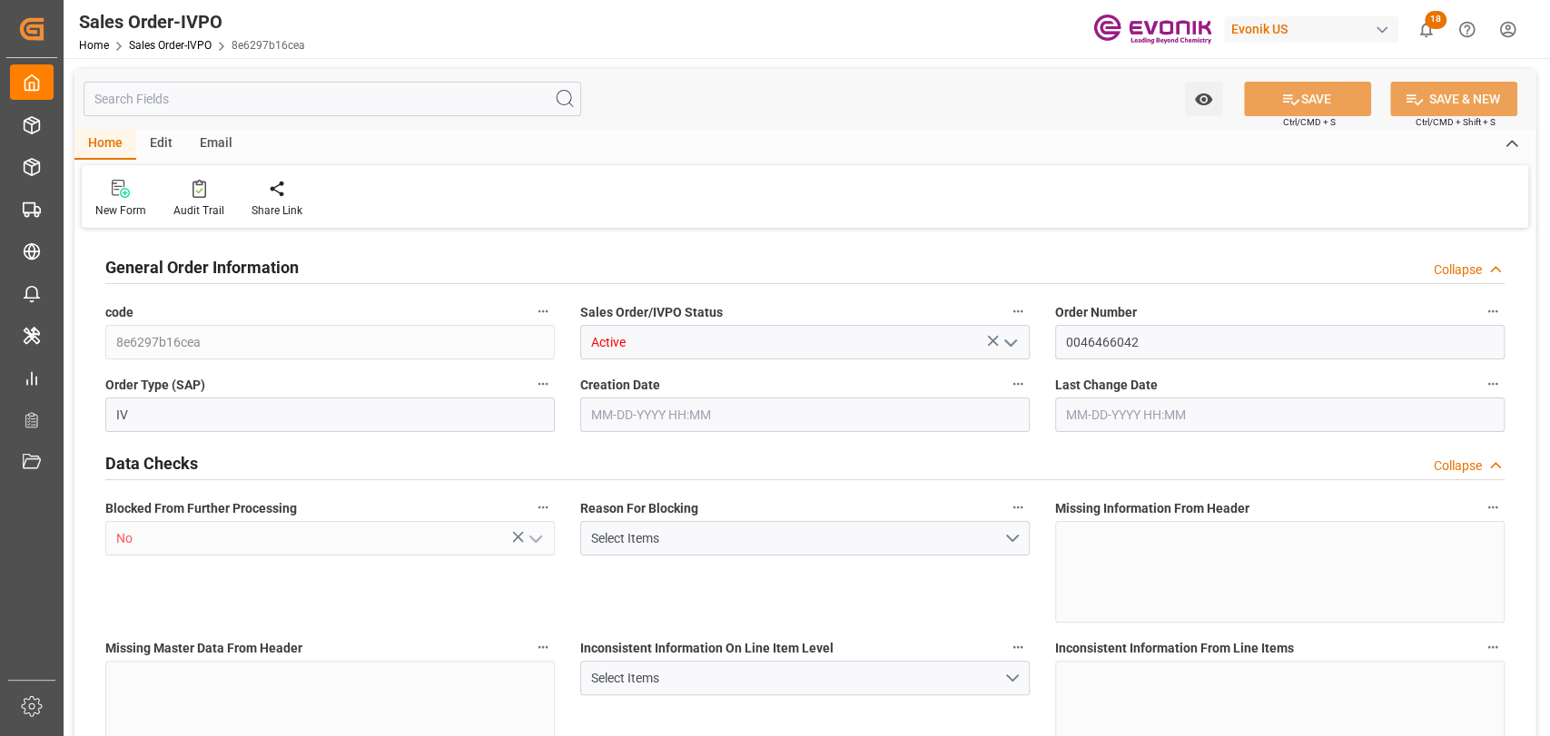
type input "JPYOK"
type input "0"
type input "1"
type input "878.832"
type input "07-30-2025 12:39"
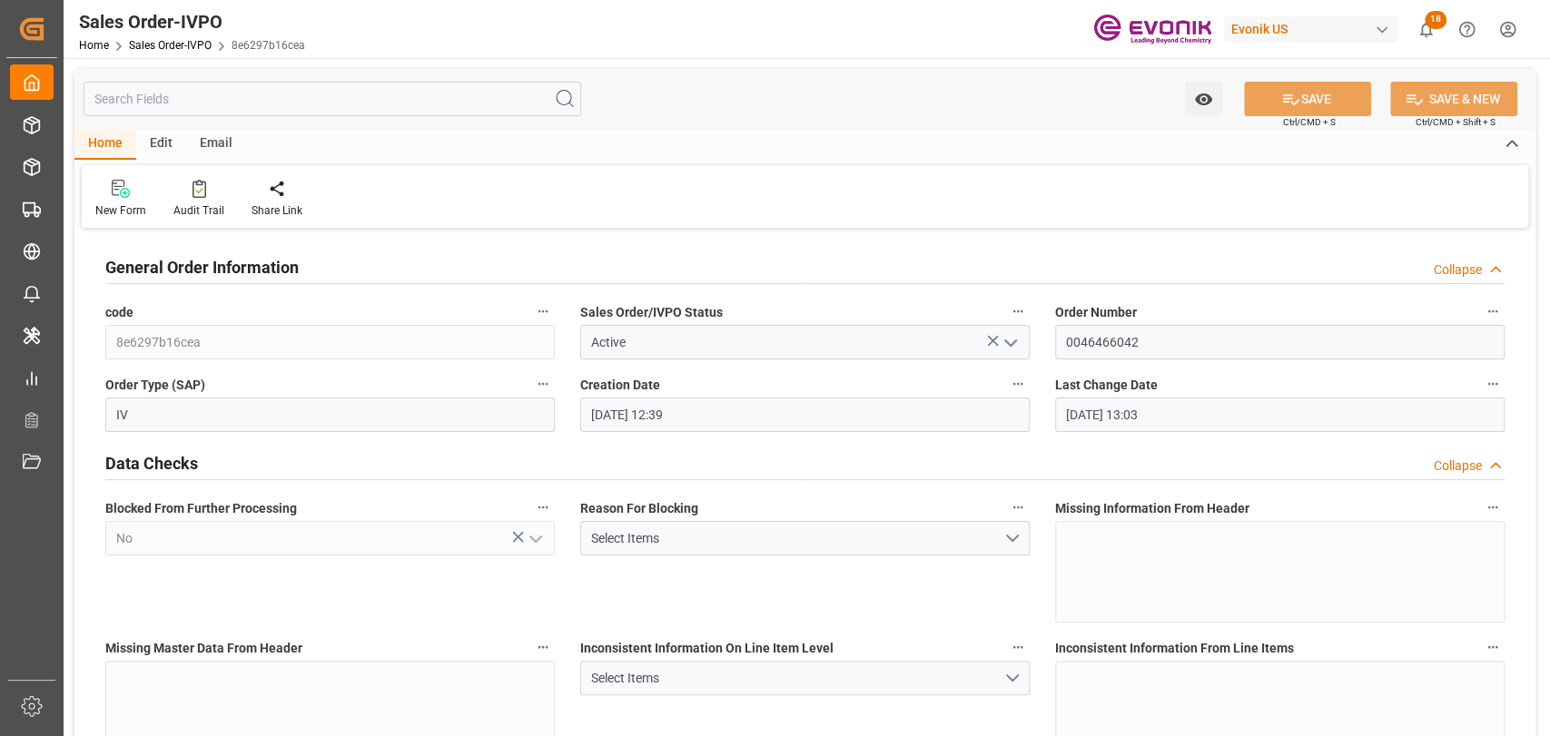
type input "09-08-2025 13:03"
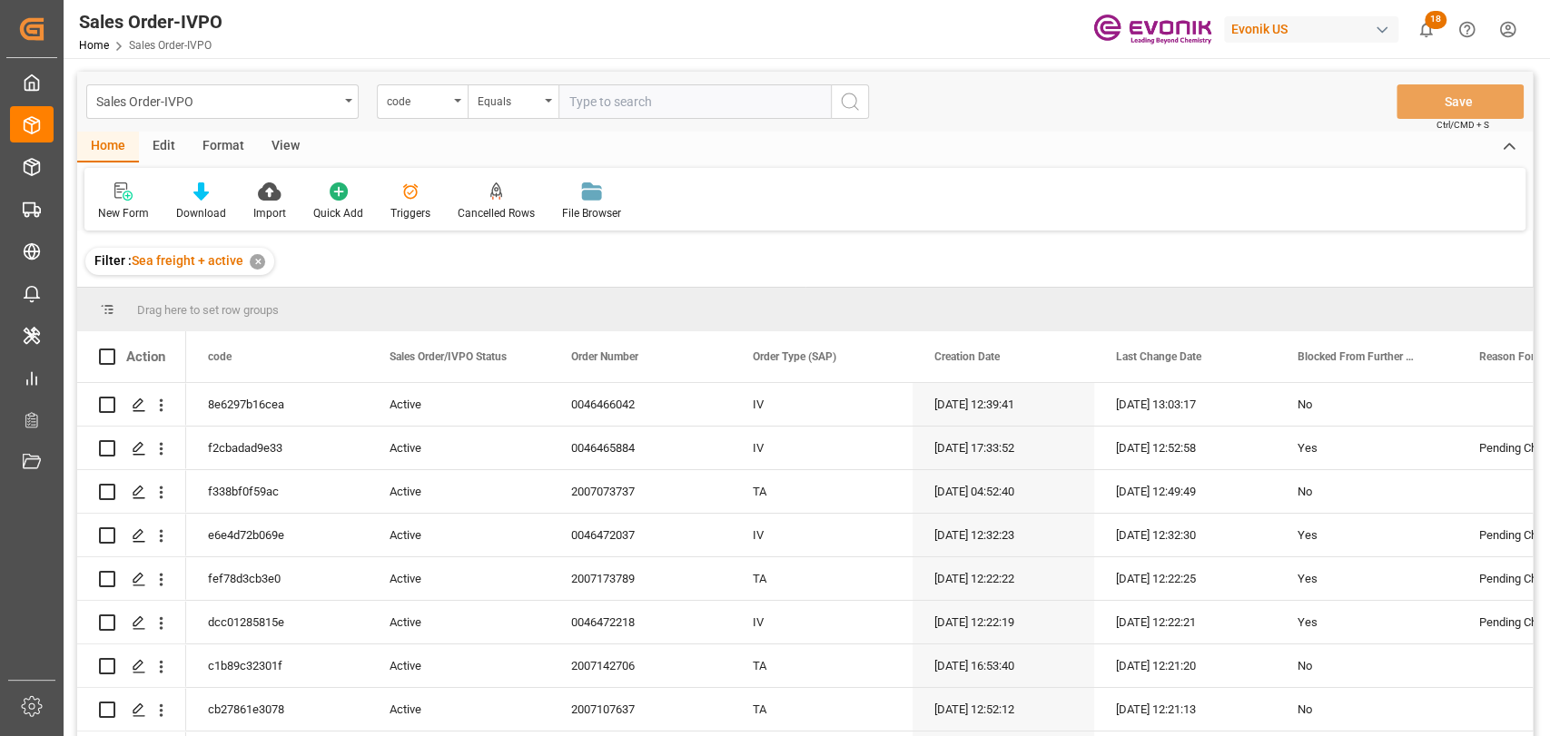
click at [170, 133] on div "Edit" at bounding box center [164, 147] width 50 height 31
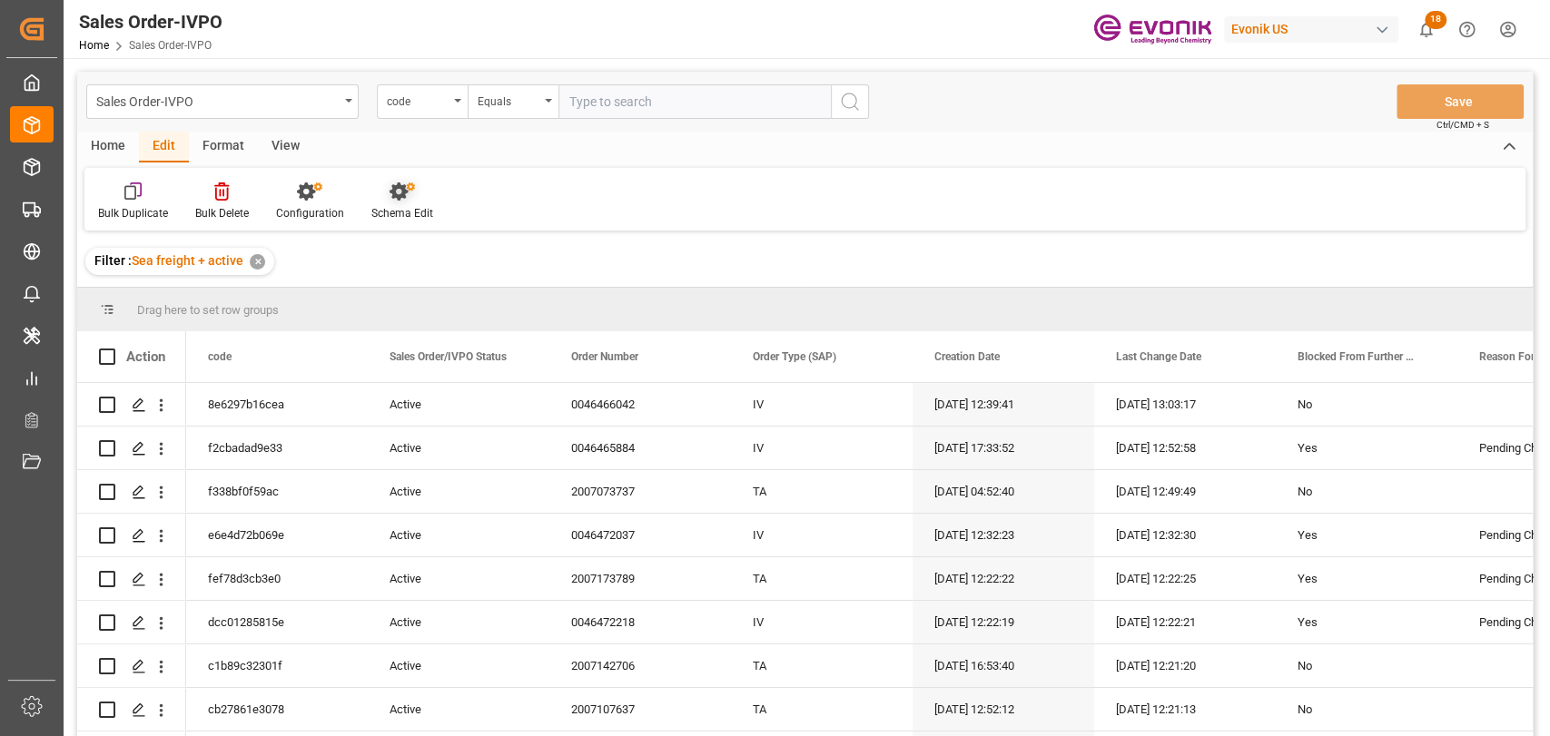
click at [390, 194] on icon at bounding box center [402, 192] width 25 height 18
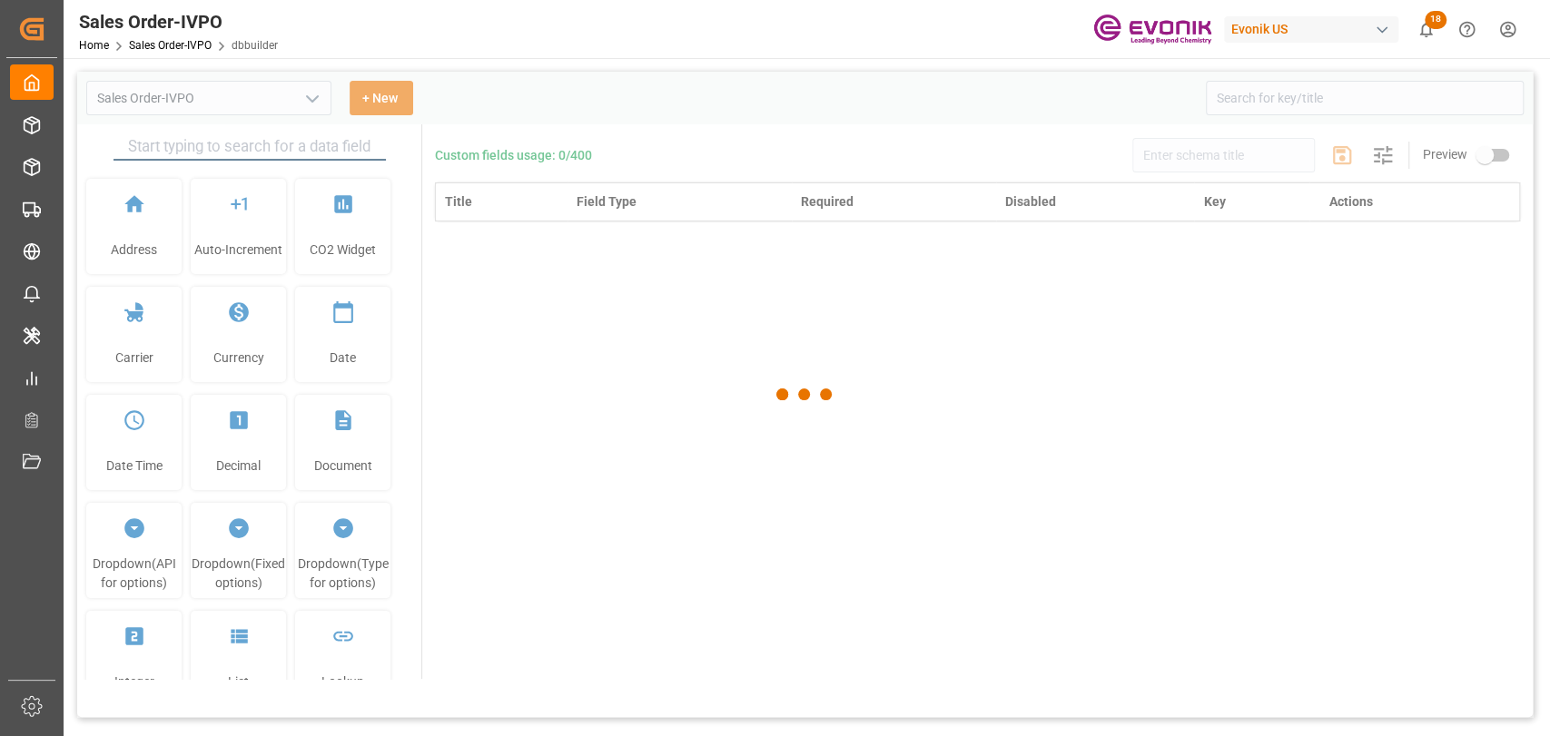
type input "Sales Order-IVPO"
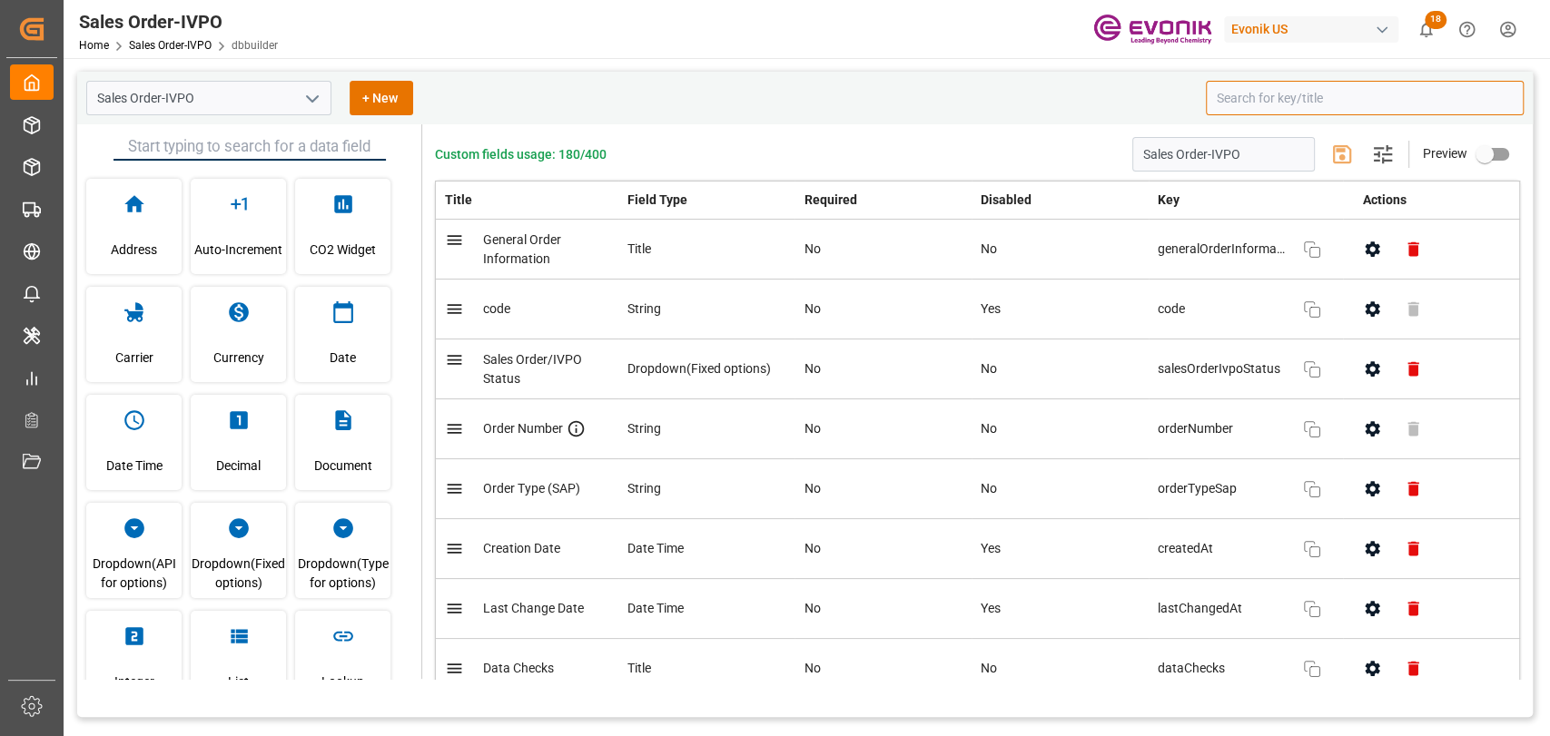
click at [1417, 89] on input at bounding box center [1365, 98] width 318 height 35
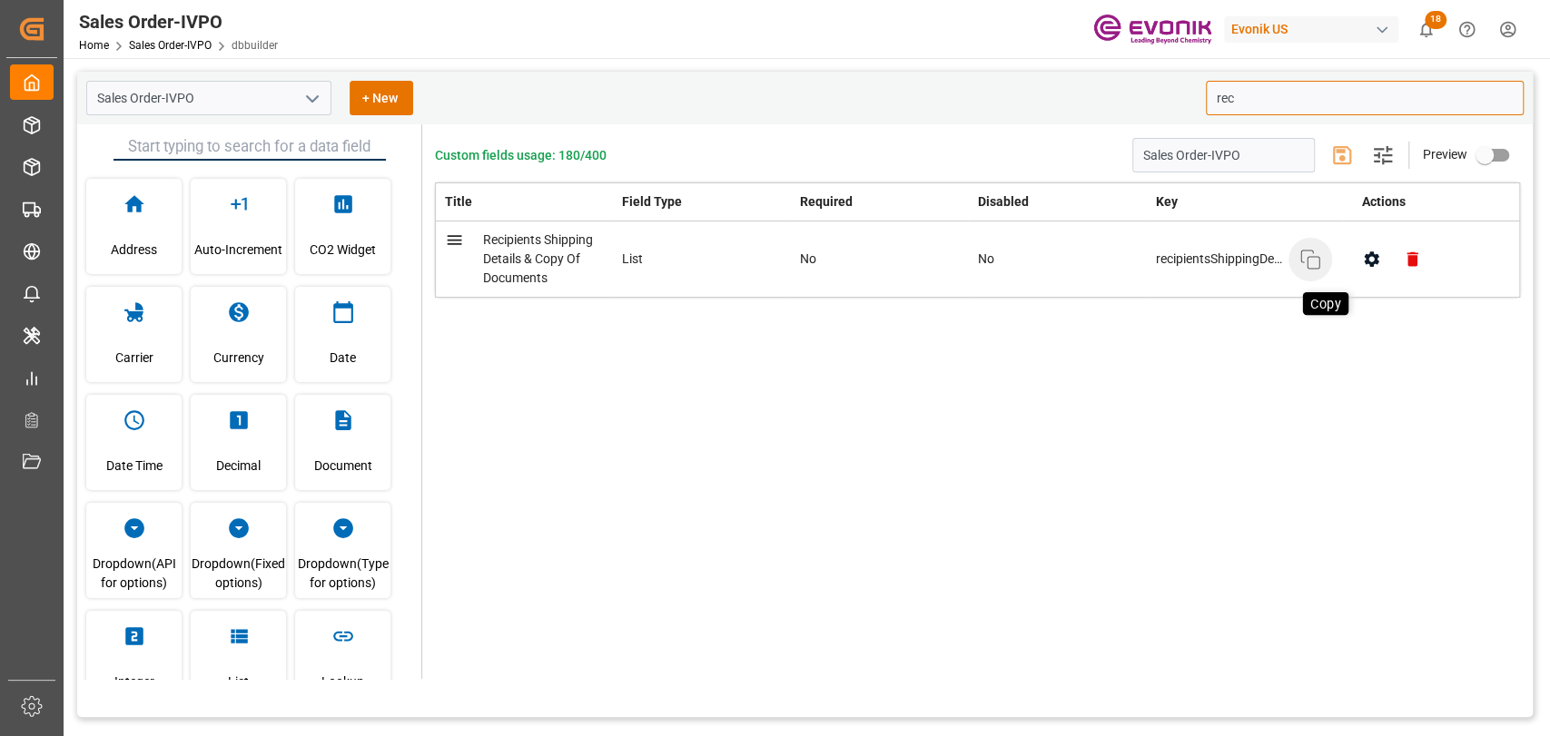
click at [1309, 265] on icon "button" at bounding box center [1310, 260] width 22 height 22
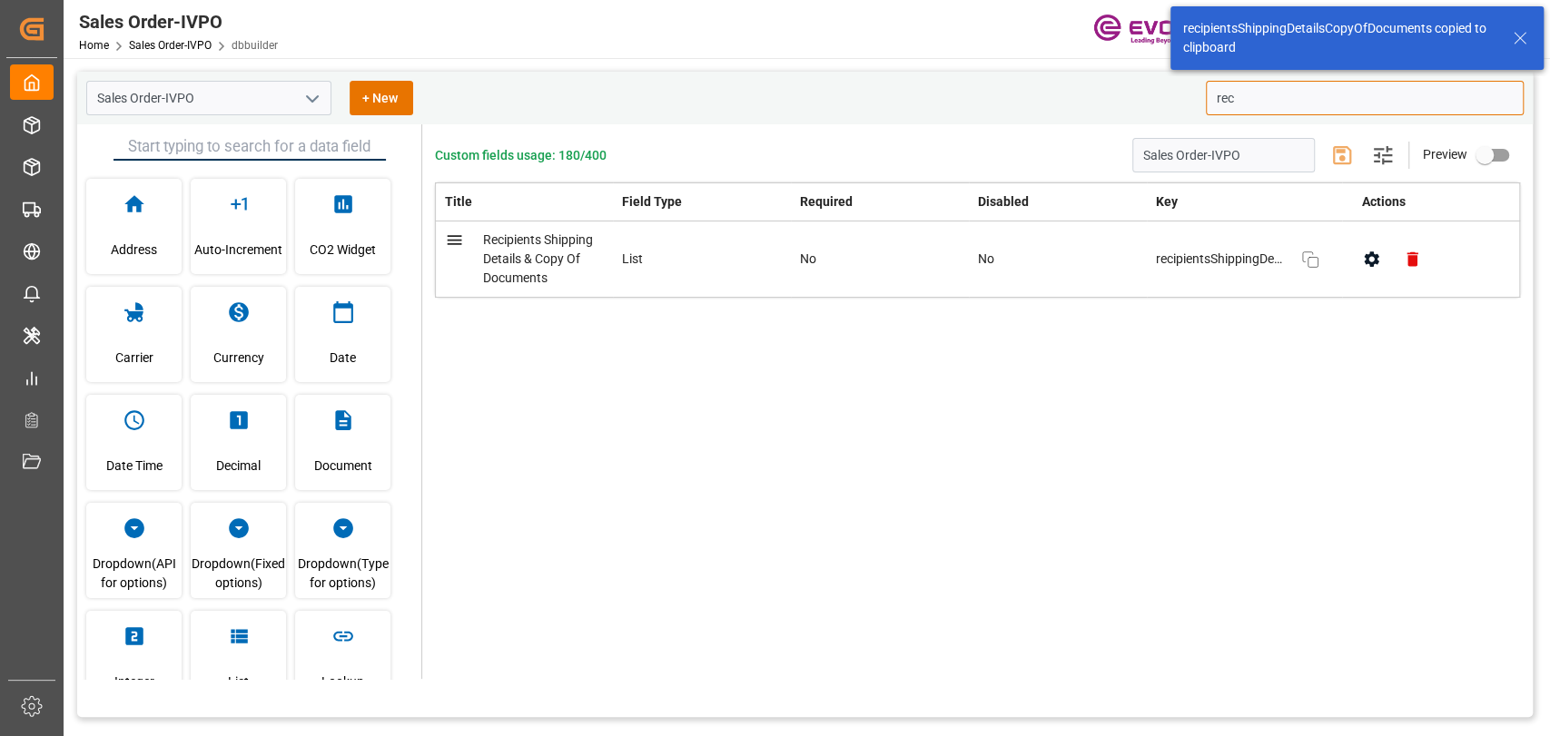
type input "rec"
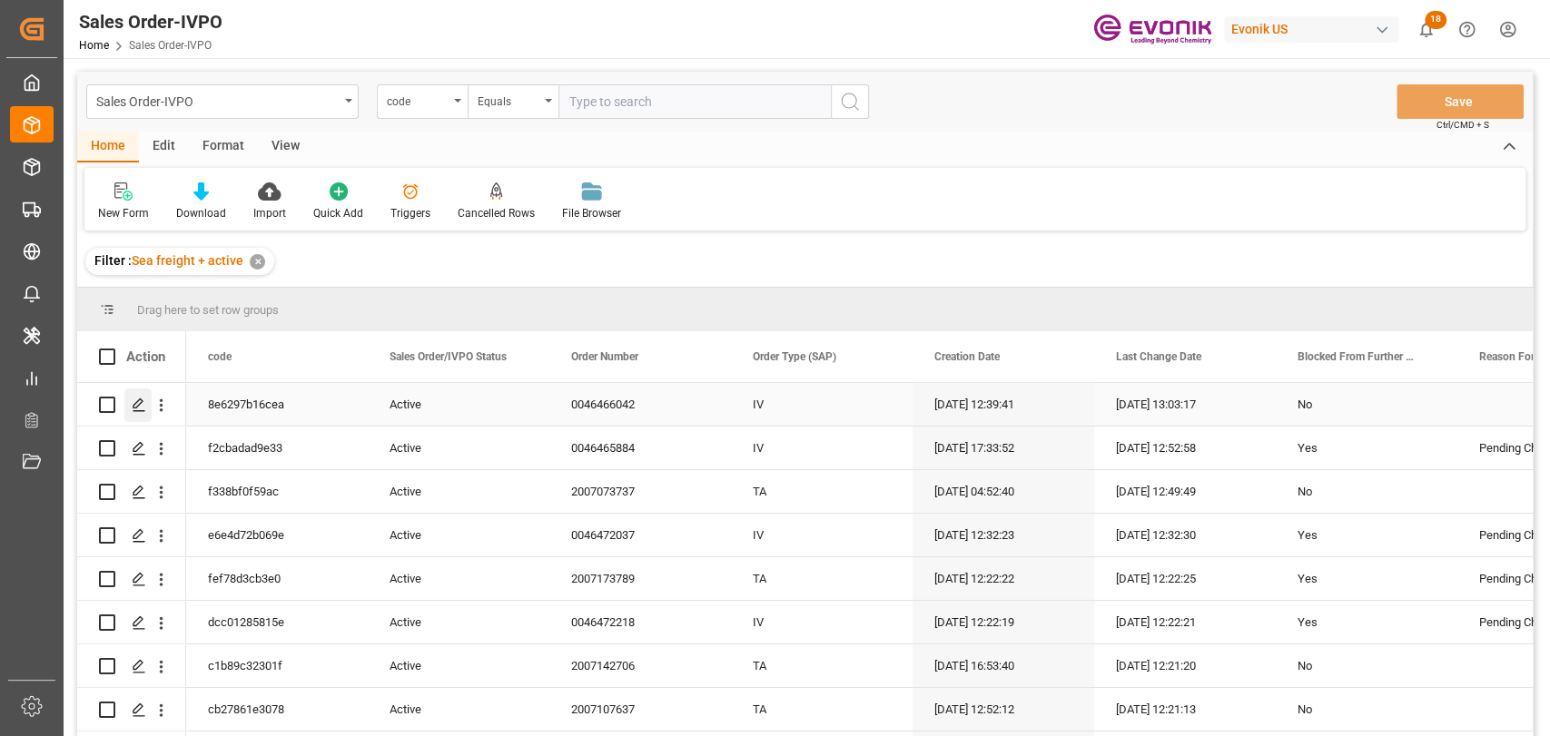
click at [145, 400] on icon "Press SPACE to select this row." at bounding box center [139, 405] width 15 height 15
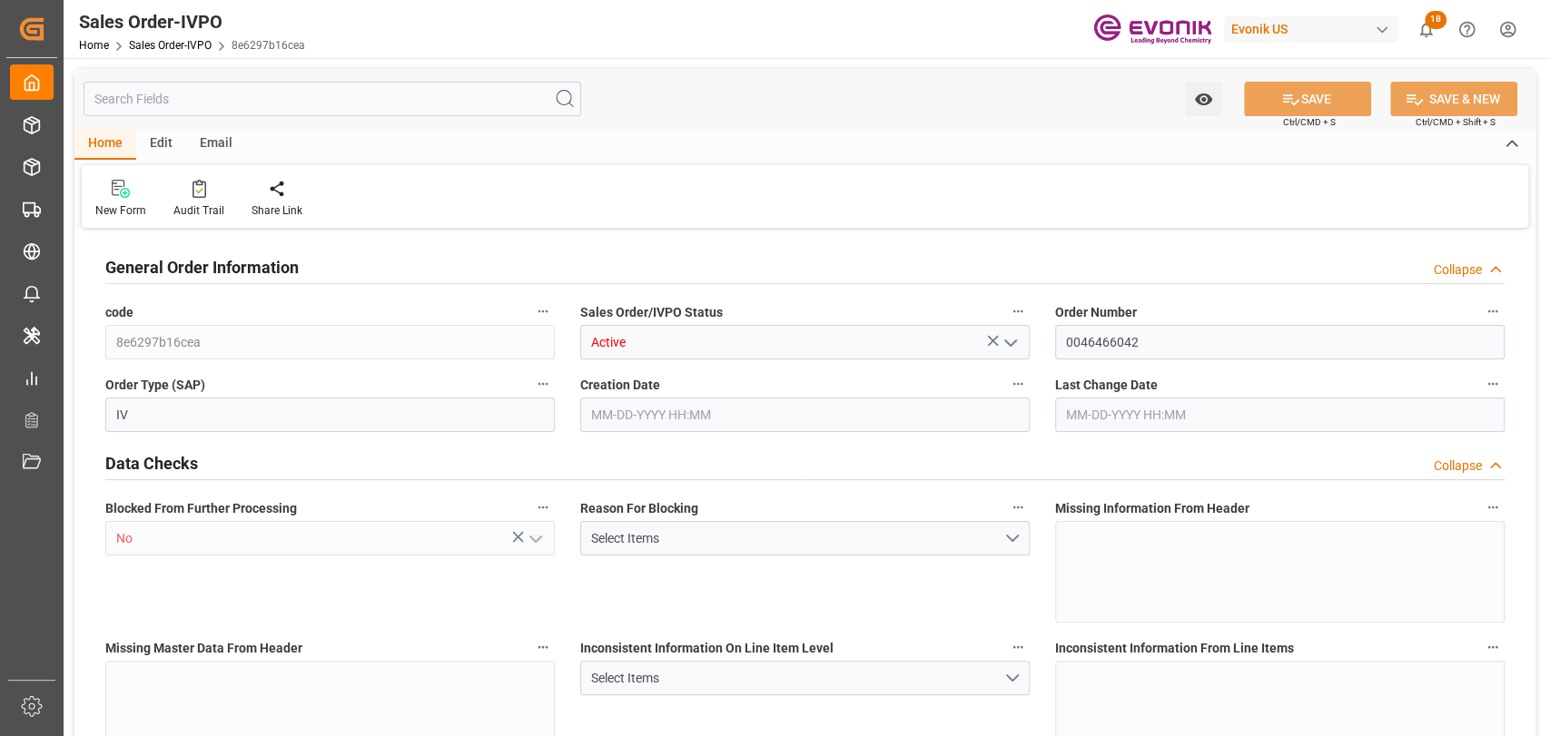
type input "JPYOK"
type input "0"
type input "1"
type input "878.832"
type input "07-30-2025 12:39"
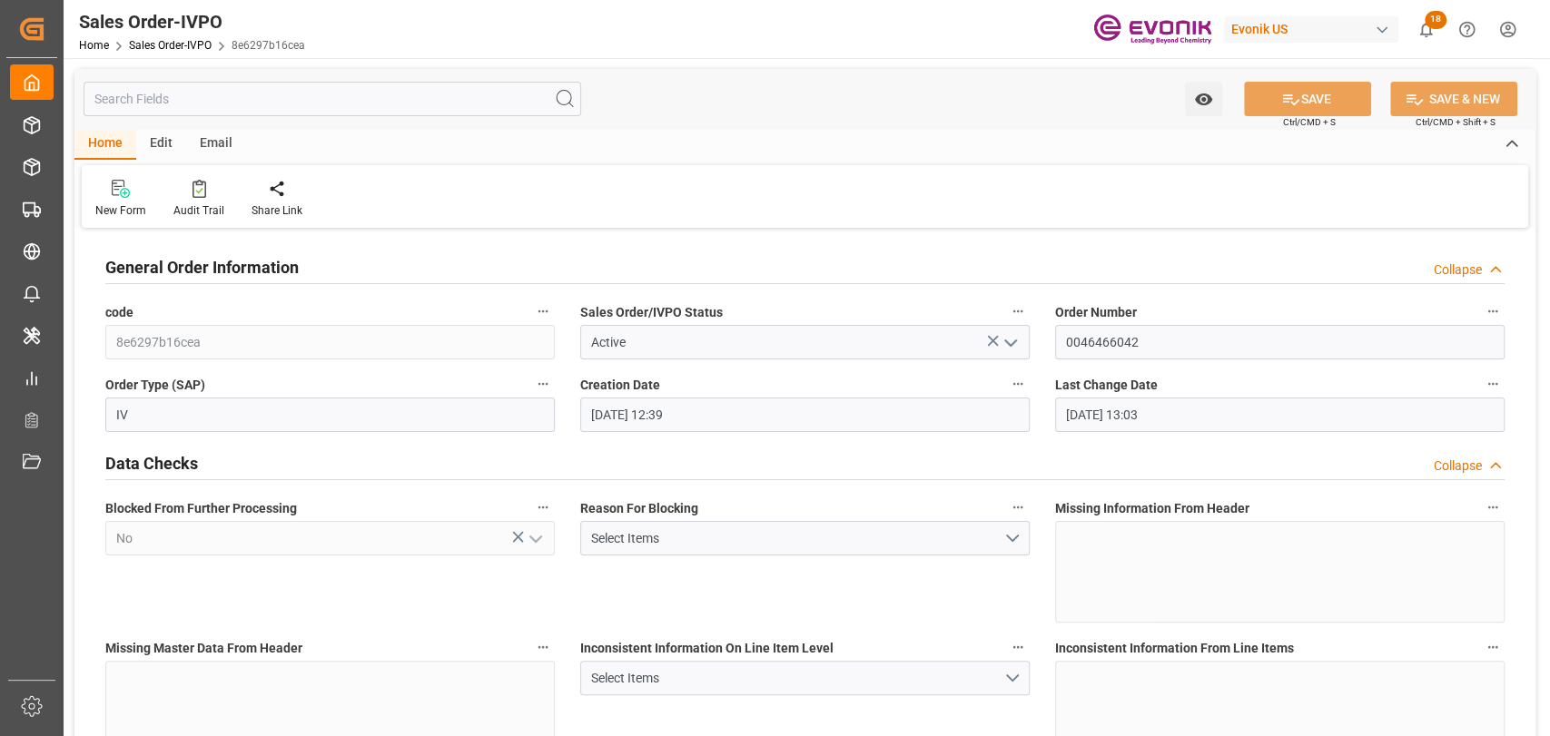
type input "09-08-2025 13:03"
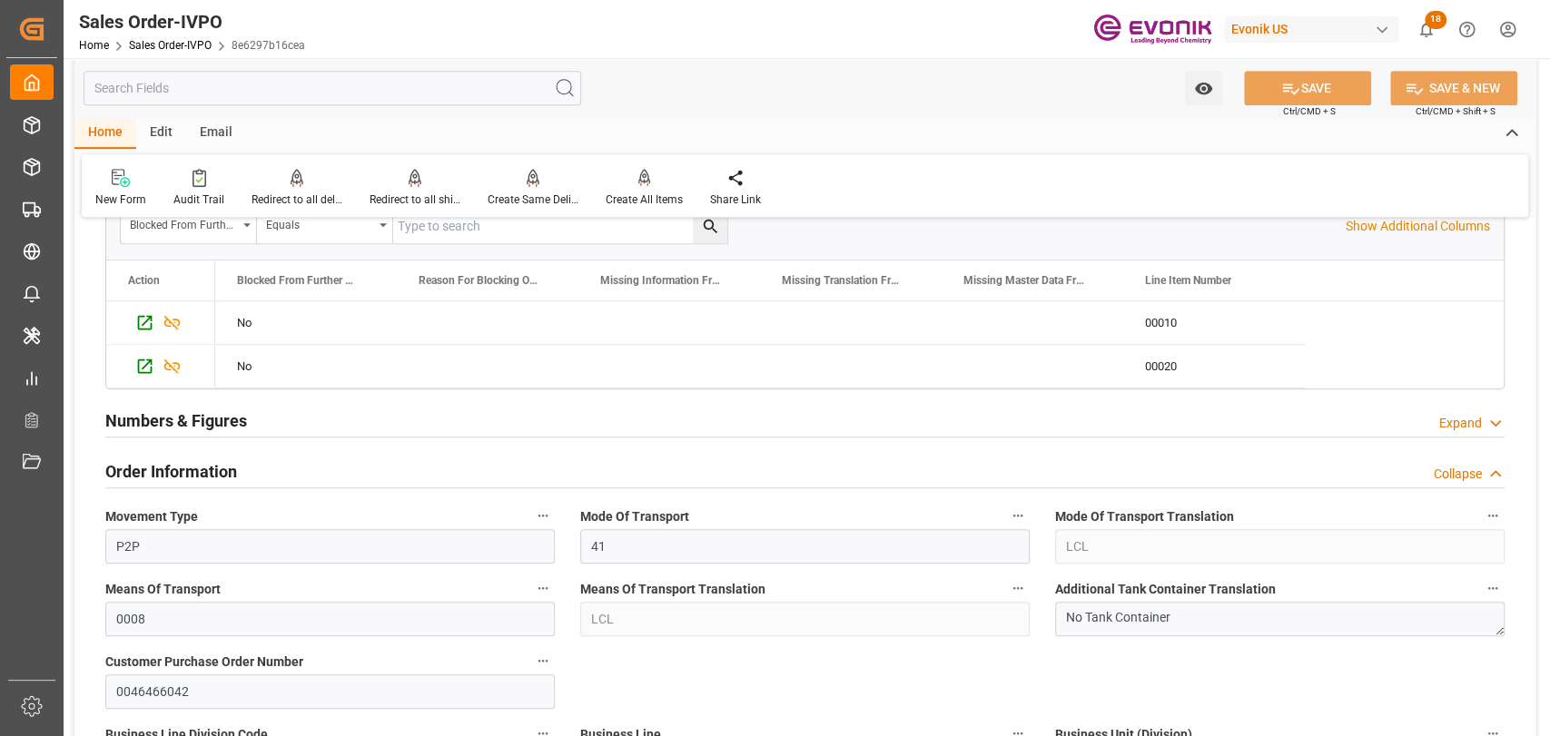
scroll to position [1614, 0]
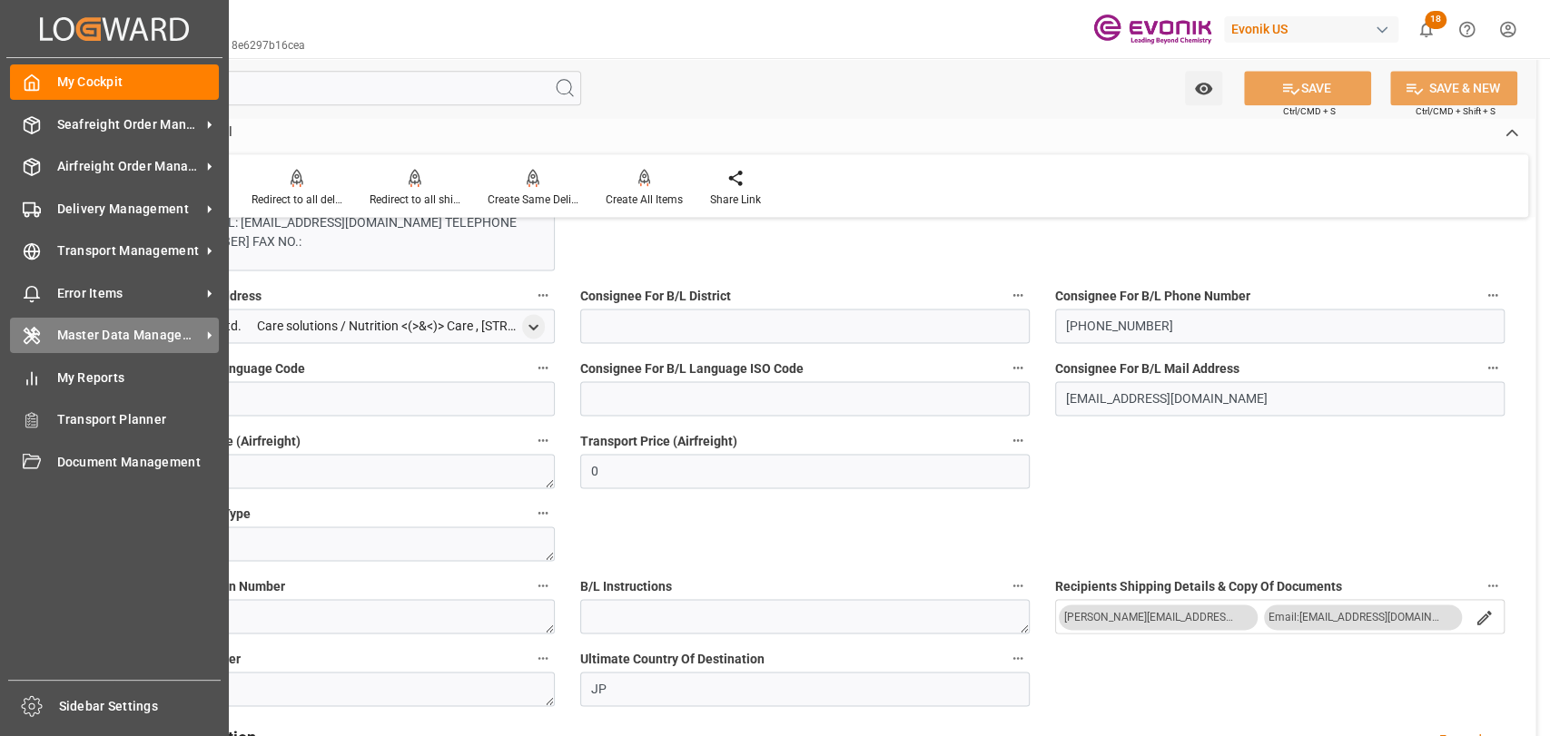
click at [121, 338] on span "Master Data Management" at bounding box center [128, 335] width 143 height 19
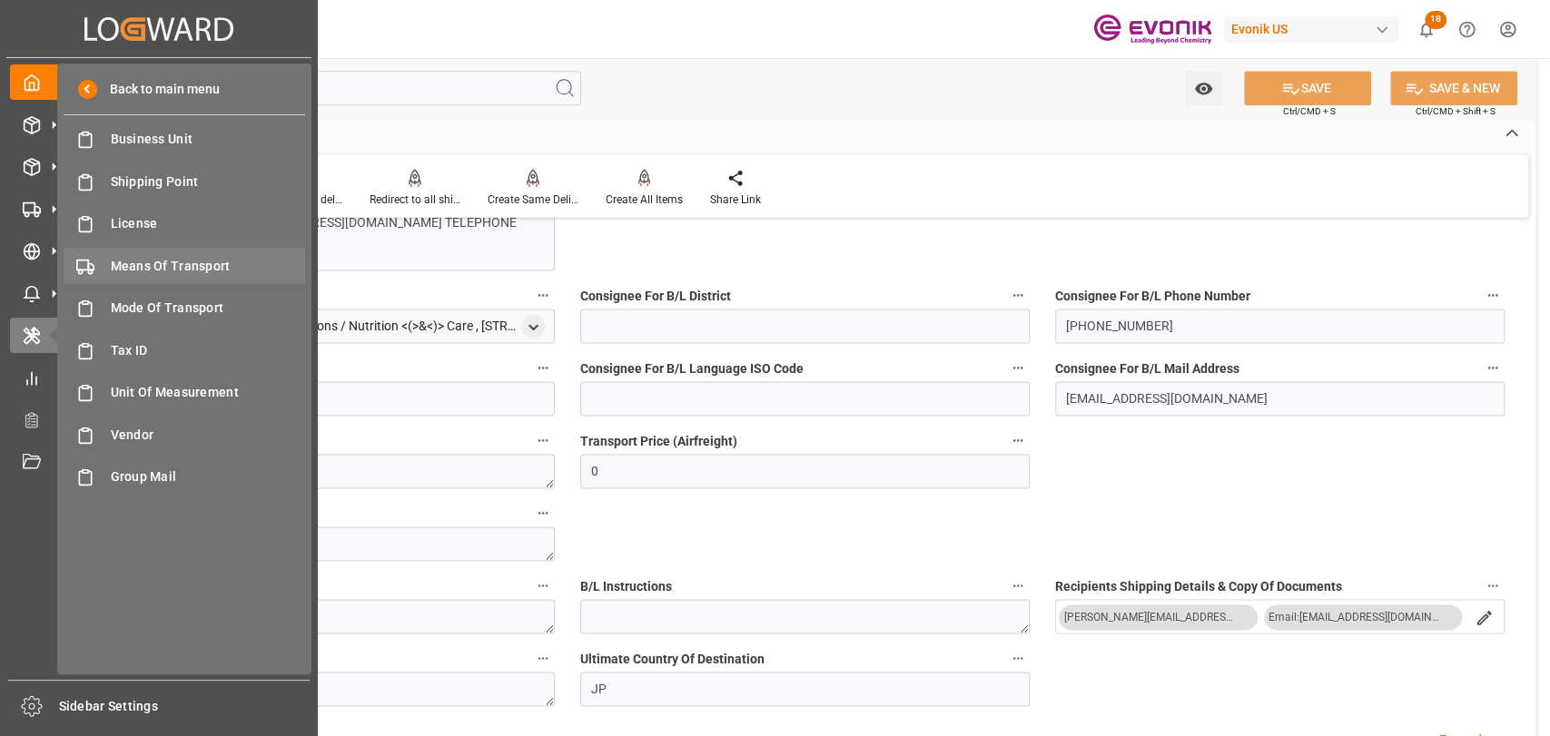
click at [192, 257] on span "Means Of Transport" at bounding box center [208, 266] width 195 height 19
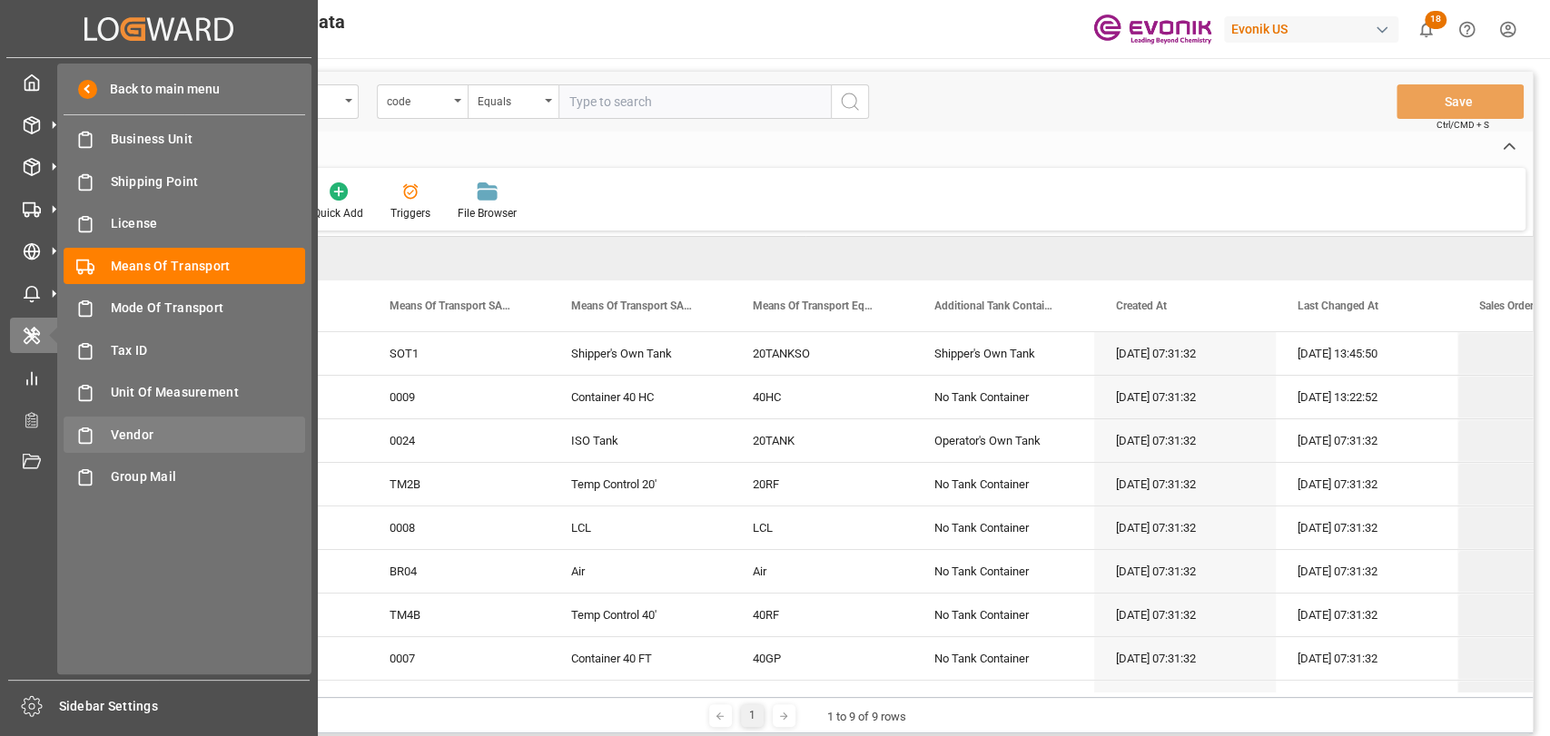
click at [124, 429] on span "Vendor" at bounding box center [208, 435] width 195 height 19
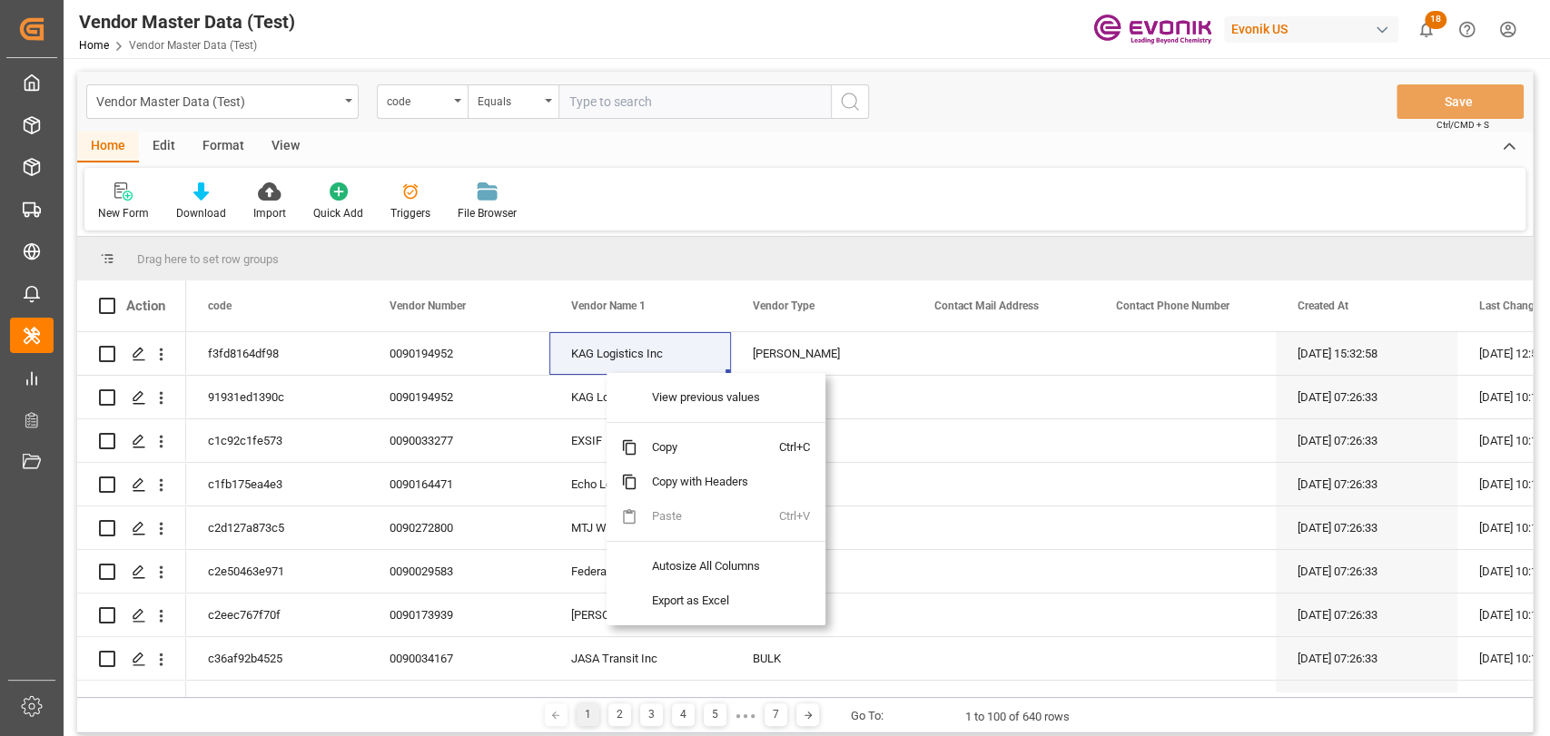
drag, startPoint x: 763, startPoint y: 238, endPoint x: 733, endPoint y: 263, distance: 39.3
click at [763, 239] on div "Drag here to set row groups" at bounding box center [805, 259] width 1456 height 44
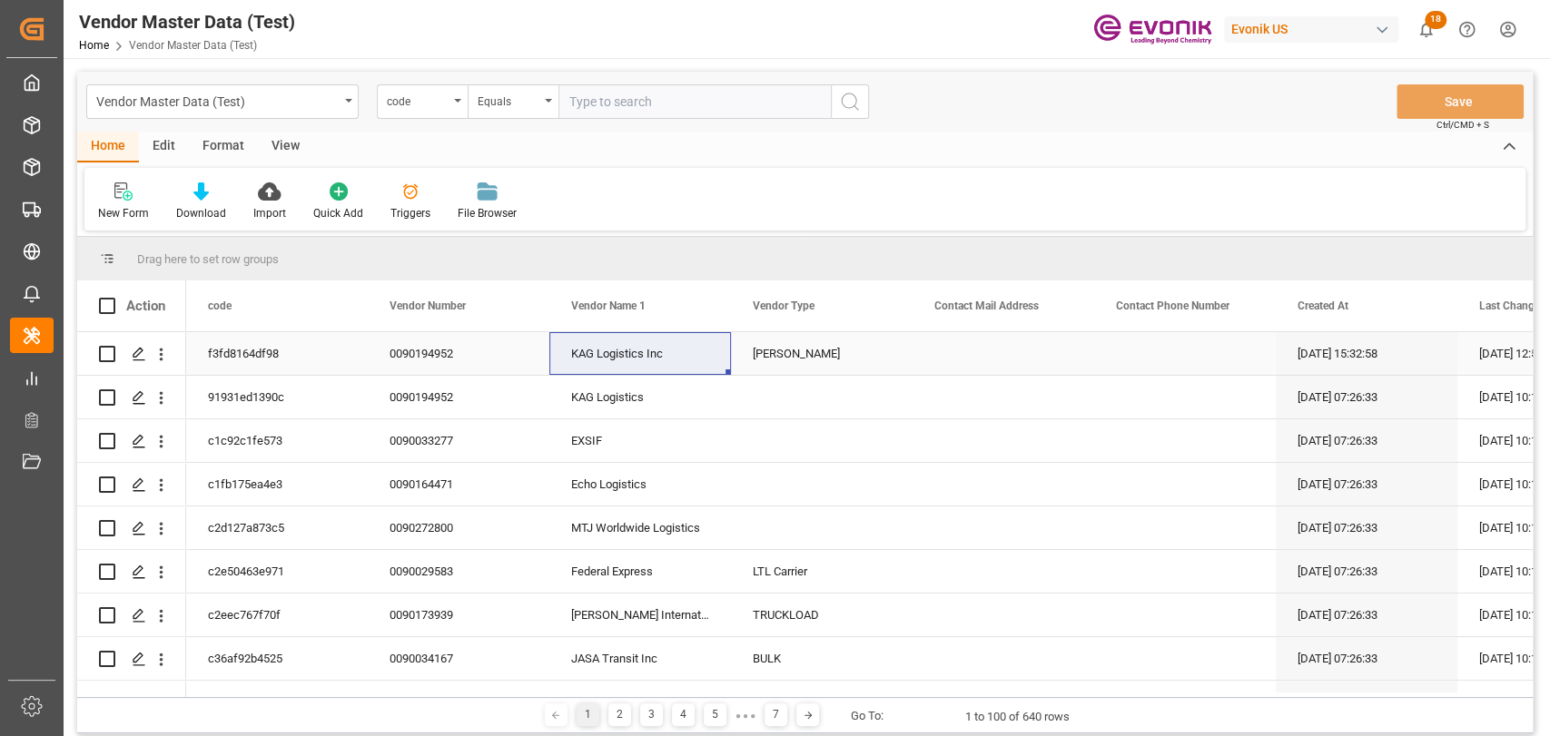
click at [930, 340] on div "Press SPACE to select this row." at bounding box center [1004, 353] width 182 height 43
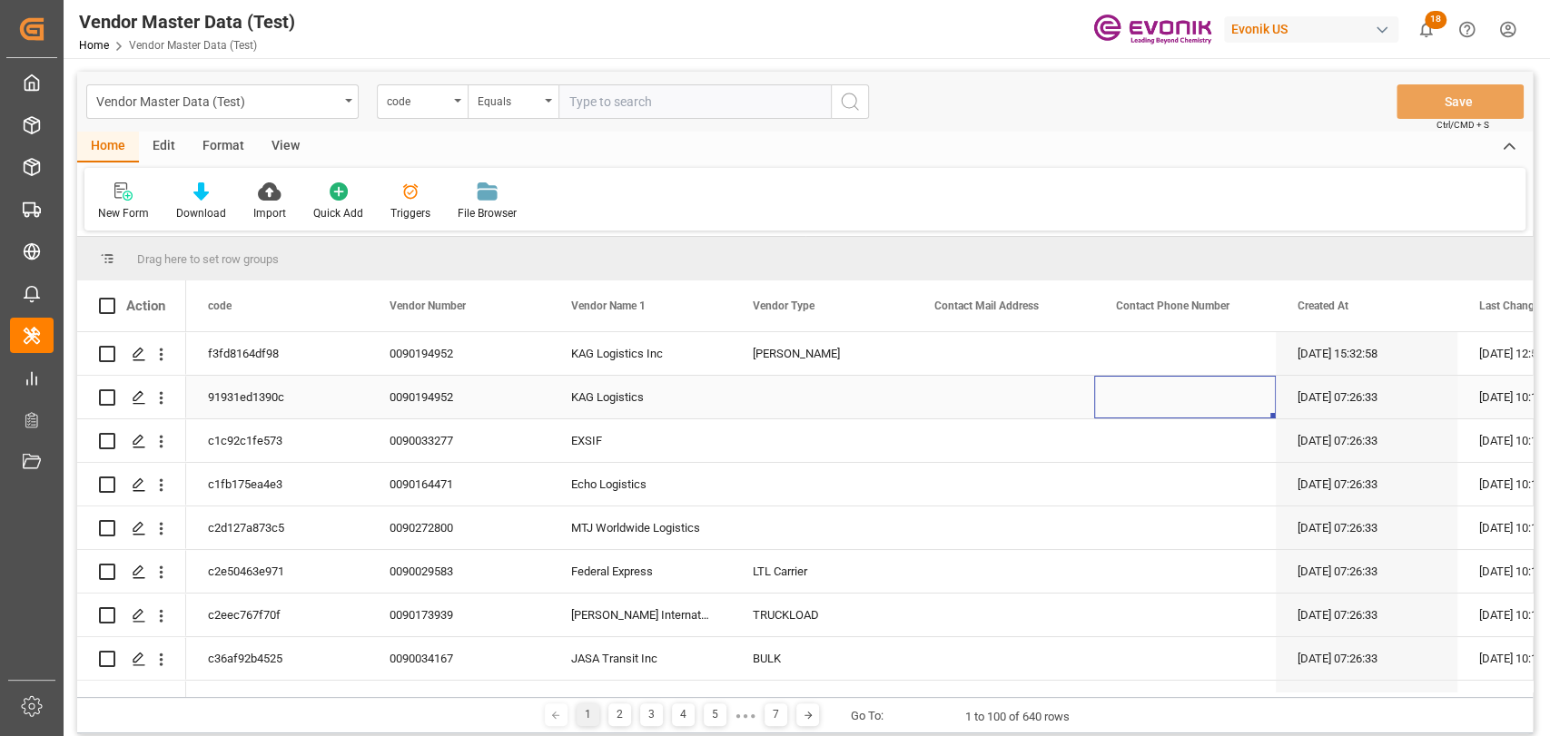
drag, startPoint x: 1171, startPoint y: 404, endPoint x: 1017, endPoint y: 402, distance: 154.4
click at [1167, 404] on div "Press SPACE to select this row." at bounding box center [1185, 397] width 182 height 43
click at [970, 402] on div "Press SPACE to select this row." at bounding box center [1004, 397] width 182 height 43
click at [414, 107] on div "code" at bounding box center [418, 99] width 62 height 21
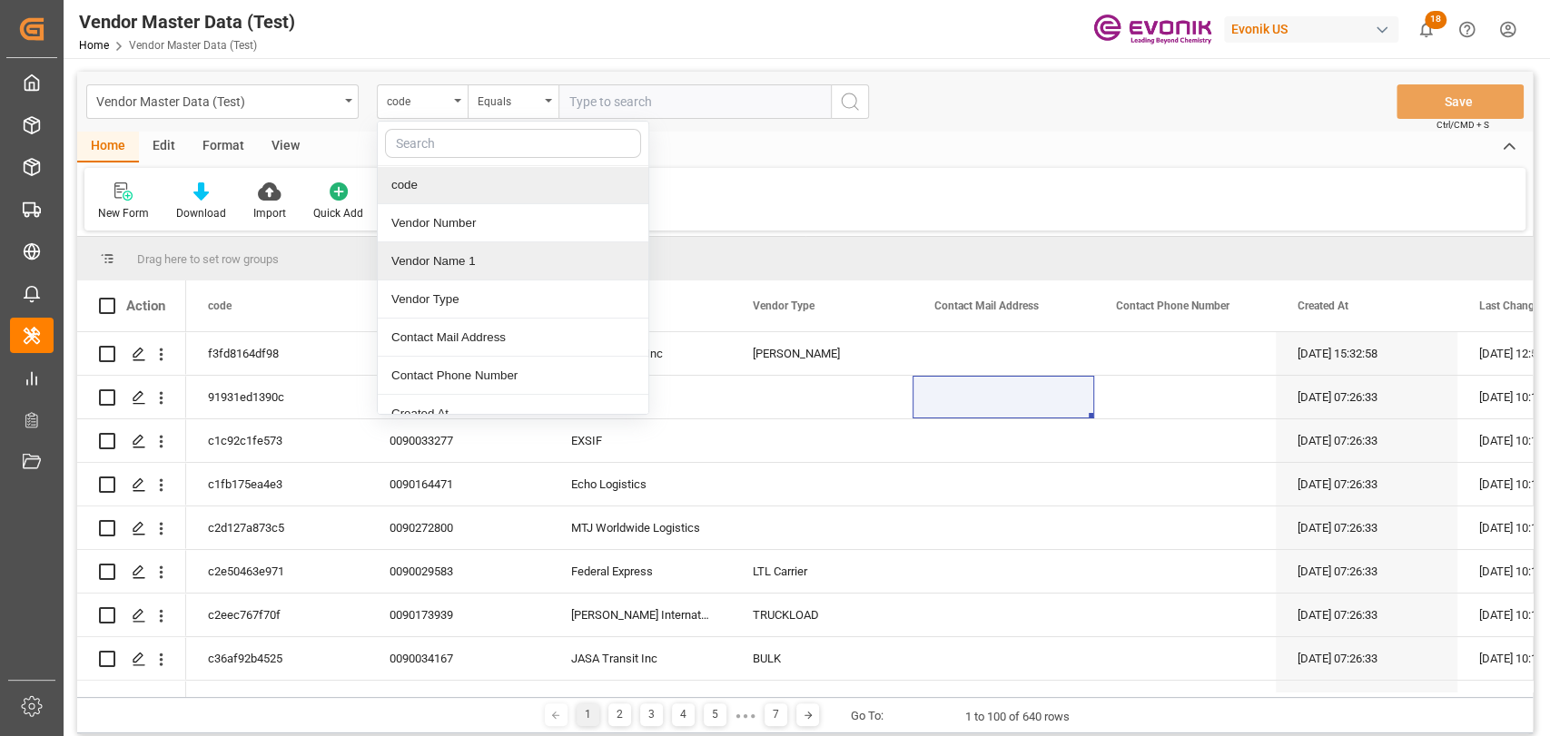
click at [471, 256] on div "Vendor Name 1" at bounding box center [513, 261] width 271 height 38
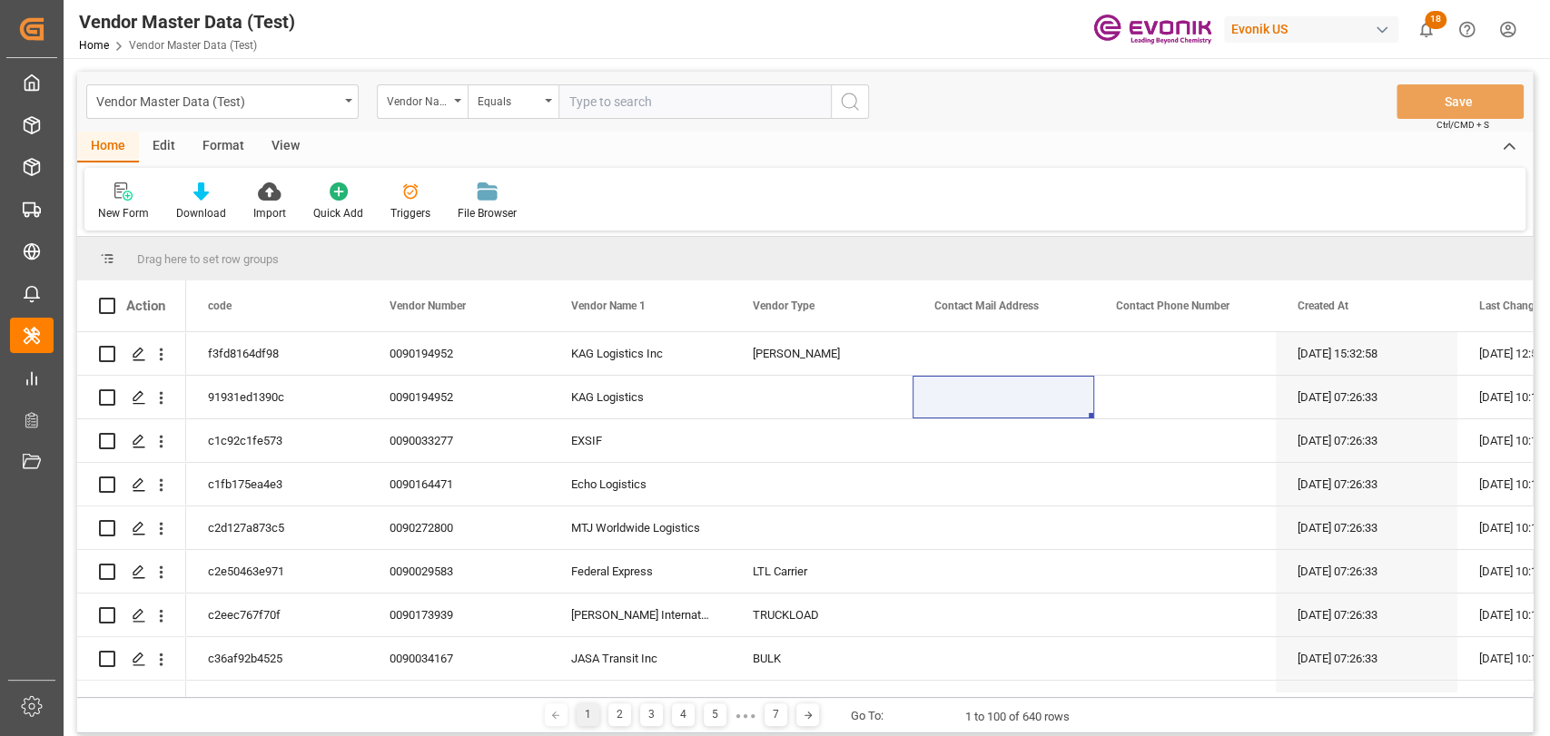
click at [697, 102] on input "text" at bounding box center [694, 101] width 272 height 35
type input "container"
click at [850, 103] on icon "search button" at bounding box center [850, 102] width 22 height 22
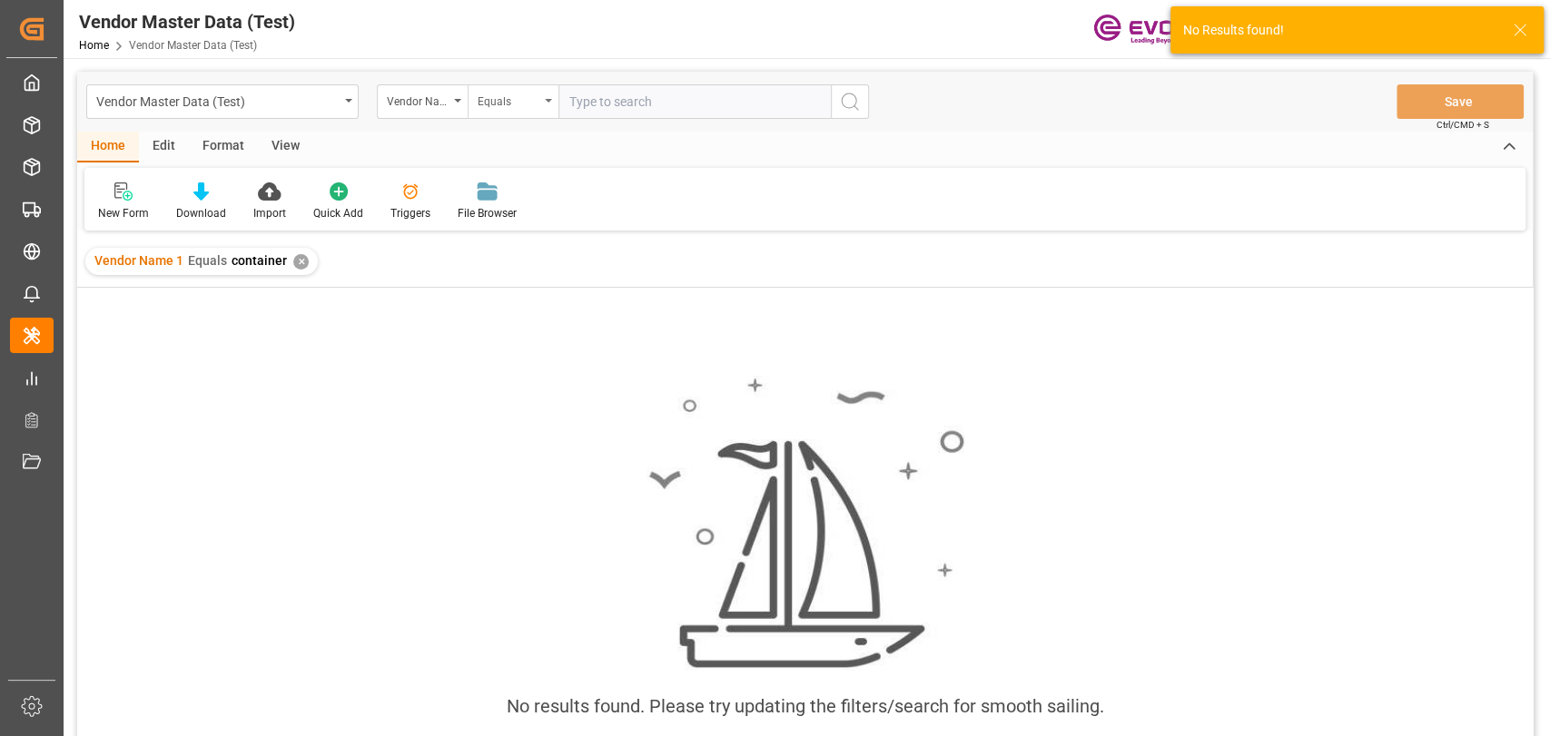
click at [509, 104] on div "Equals" at bounding box center [509, 99] width 62 height 21
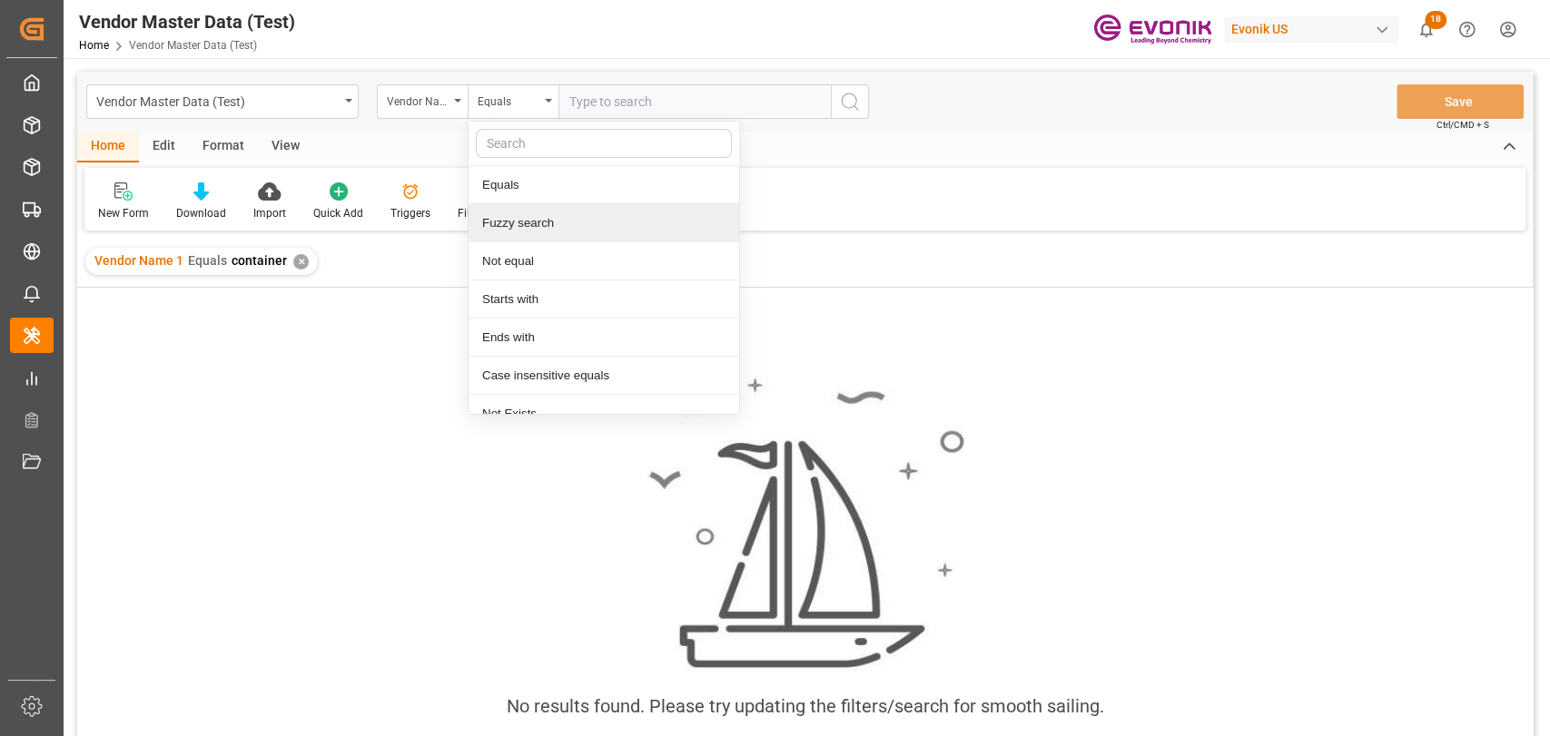
click at [583, 212] on div "Fuzzy search" at bounding box center [604, 223] width 271 height 38
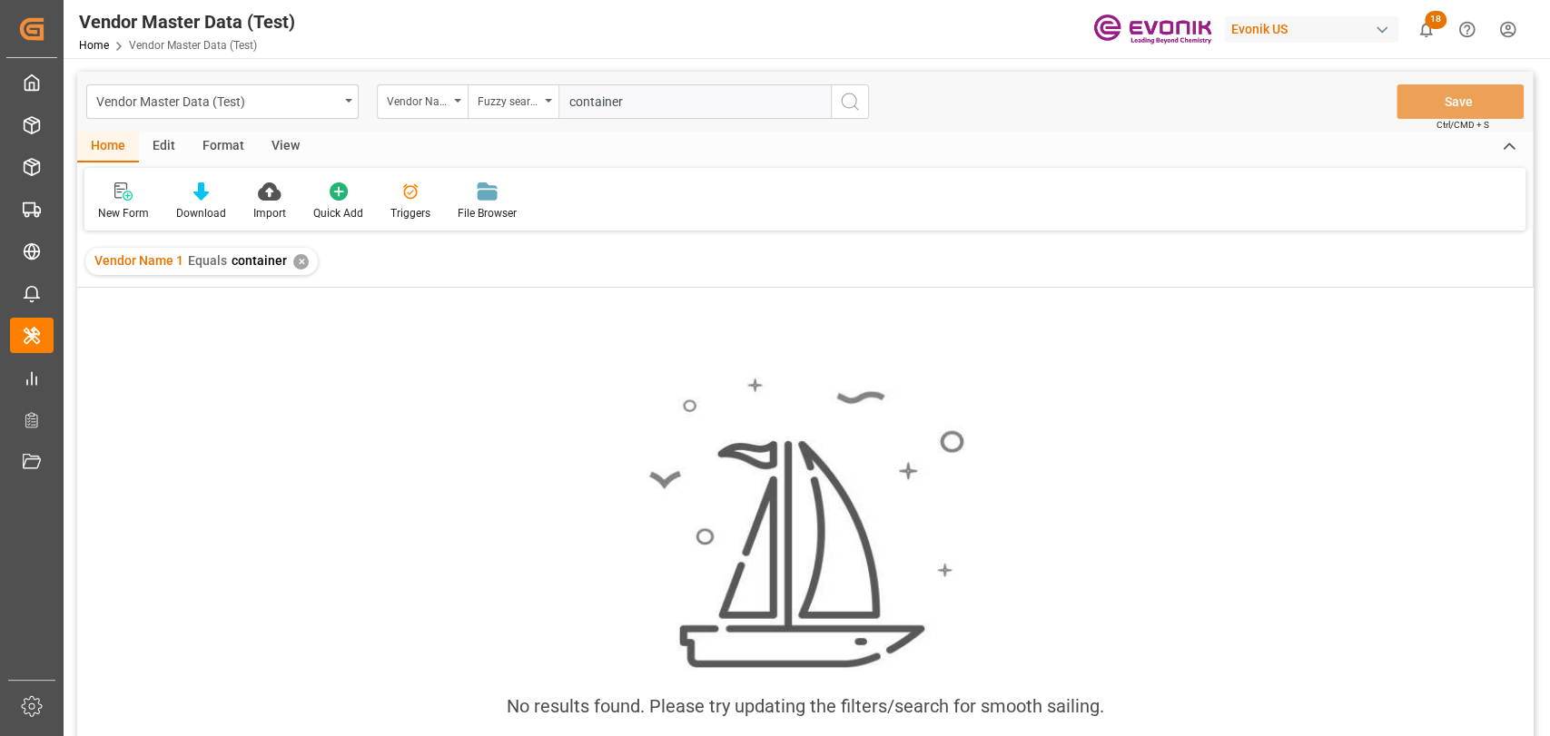
type input "container"
click at [294, 268] on div "✕" at bounding box center [300, 261] width 15 height 15
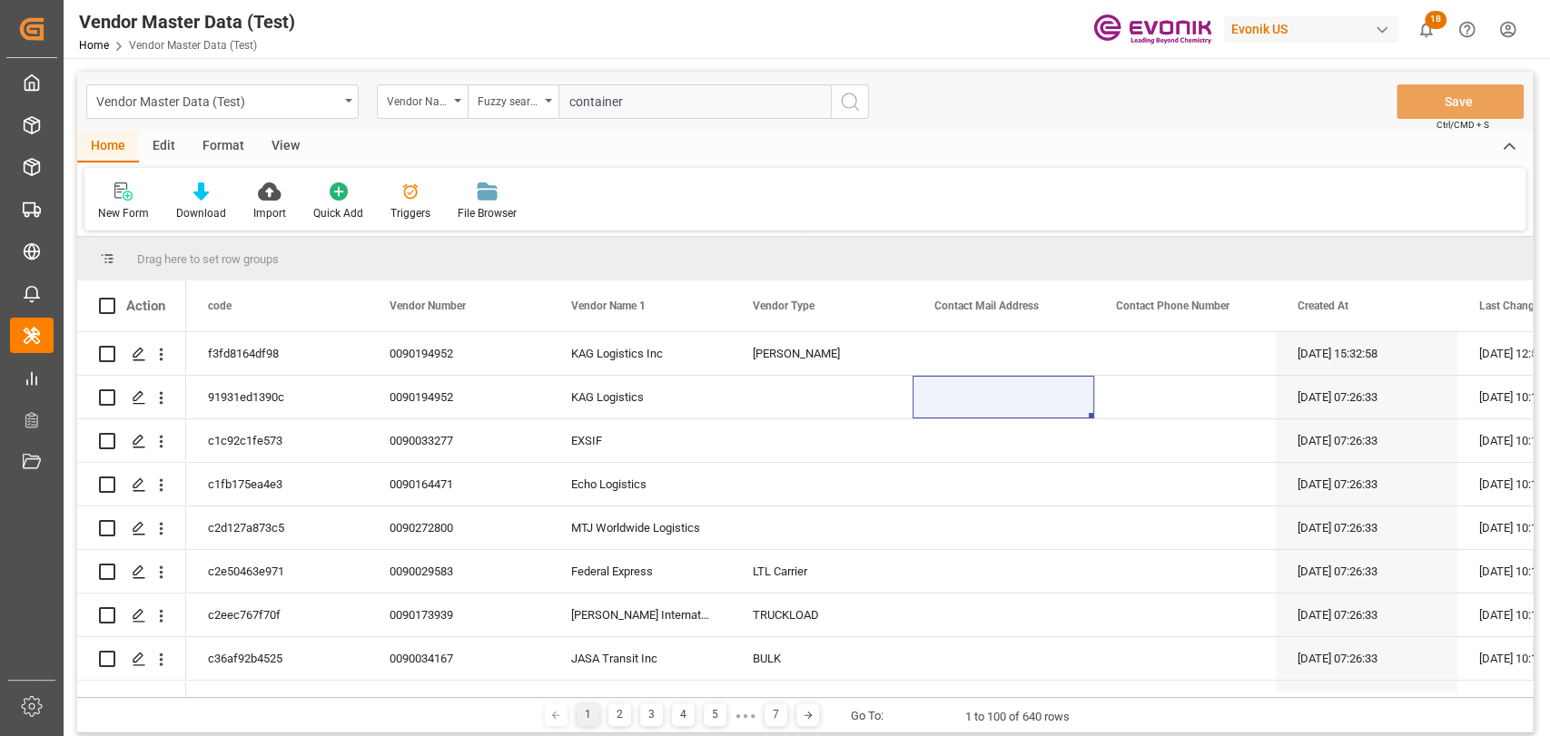
click at [858, 106] on icon "search button" at bounding box center [850, 102] width 22 height 22
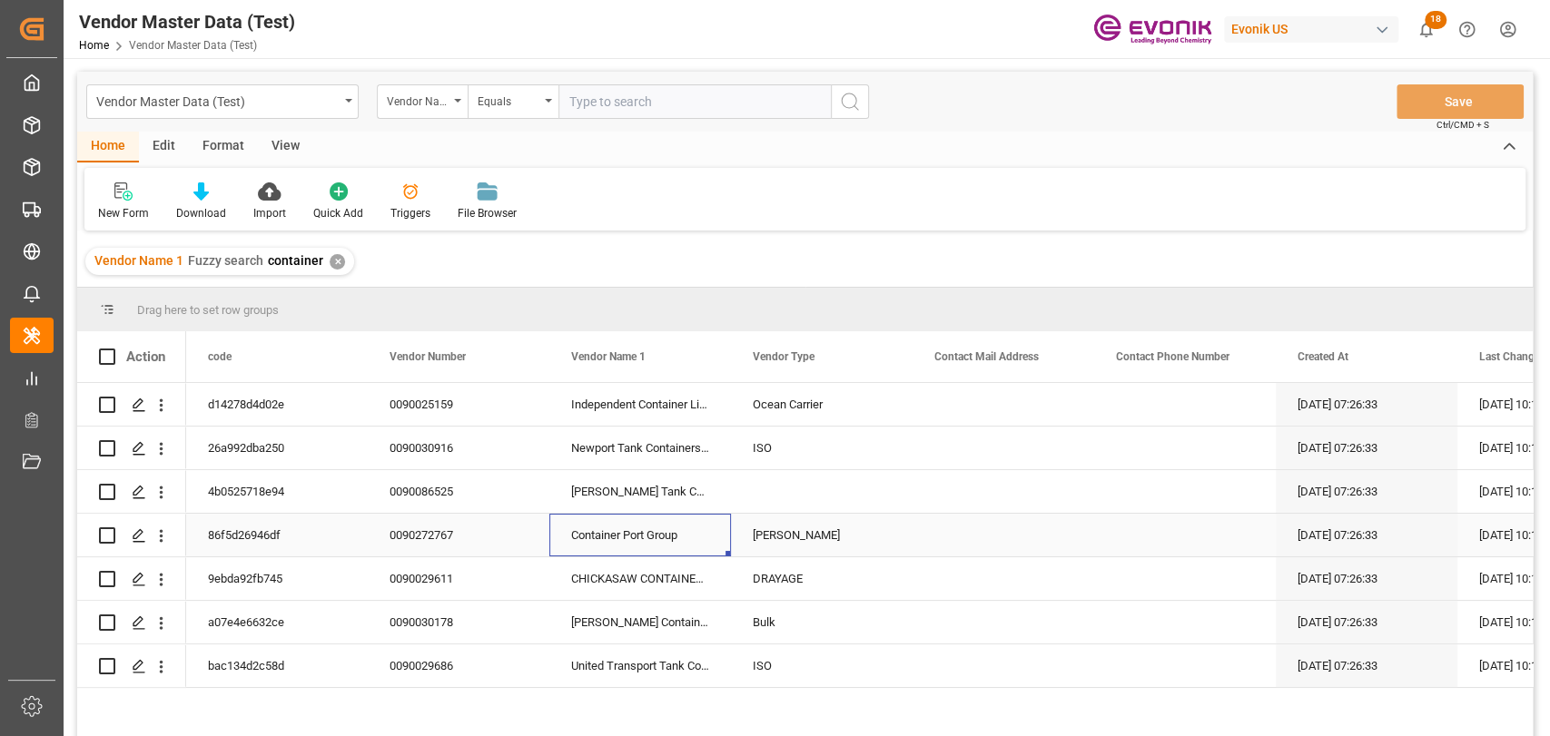
click at [639, 539] on div "Container Port Group" at bounding box center [640, 535] width 182 height 43
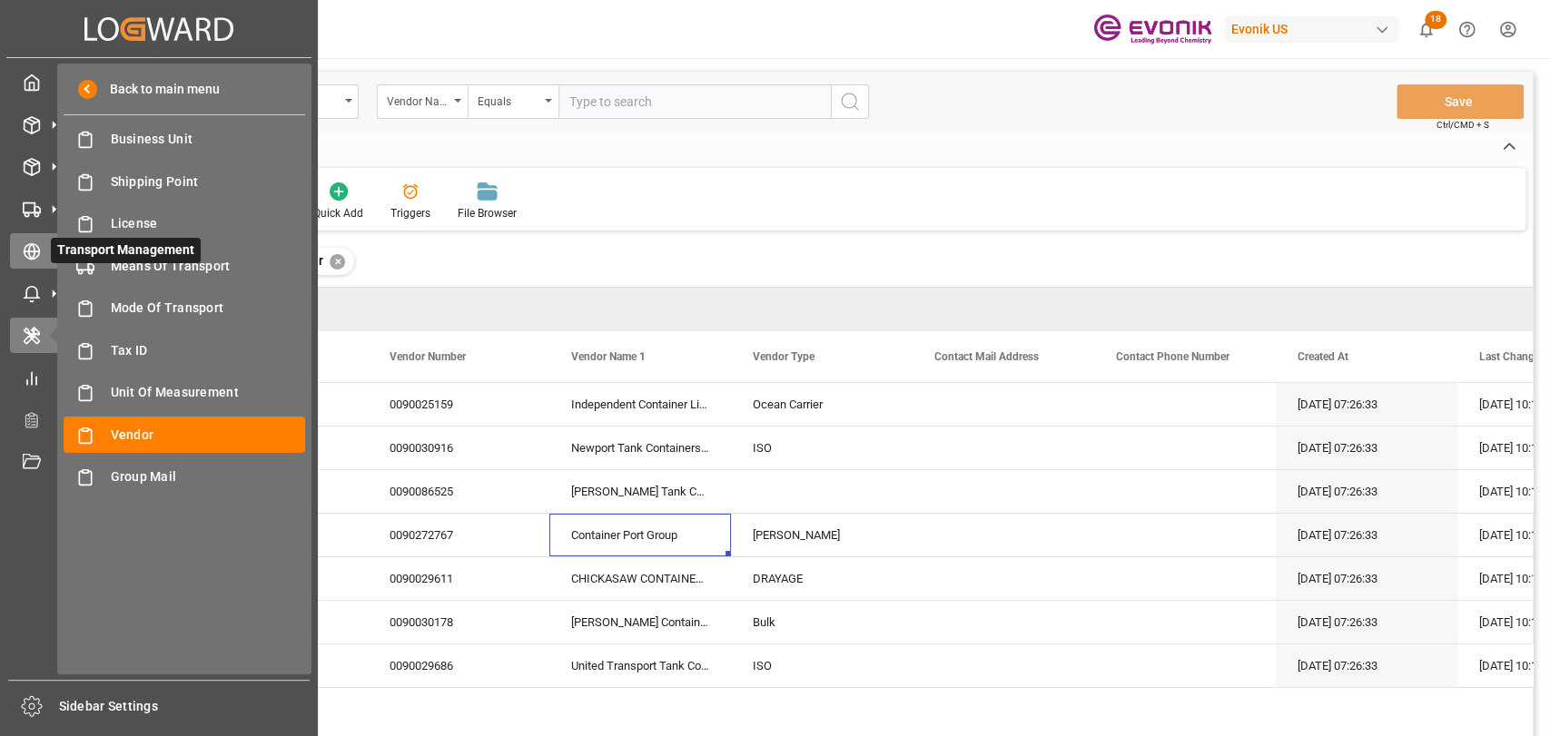
drag, startPoint x: 46, startPoint y: 260, endPoint x: 63, endPoint y: 249, distance: 19.6
click at [46, 260] on icon at bounding box center [53, 251] width 19 height 19
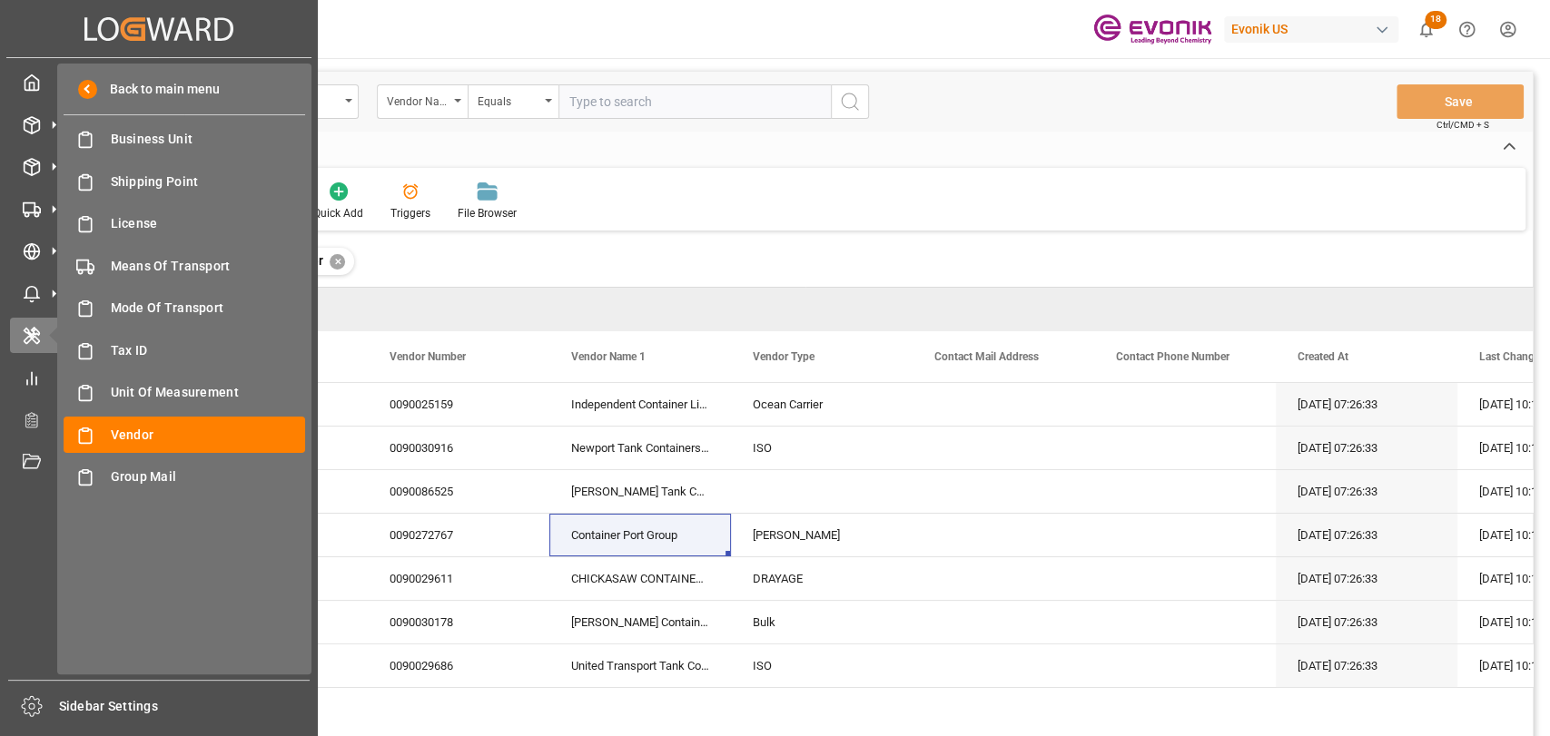
drag, startPoint x: 29, startPoint y: 245, endPoint x: 88, endPoint y: 205, distance: 71.3
click at [30, 245] on icon at bounding box center [32, 251] width 18 height 18
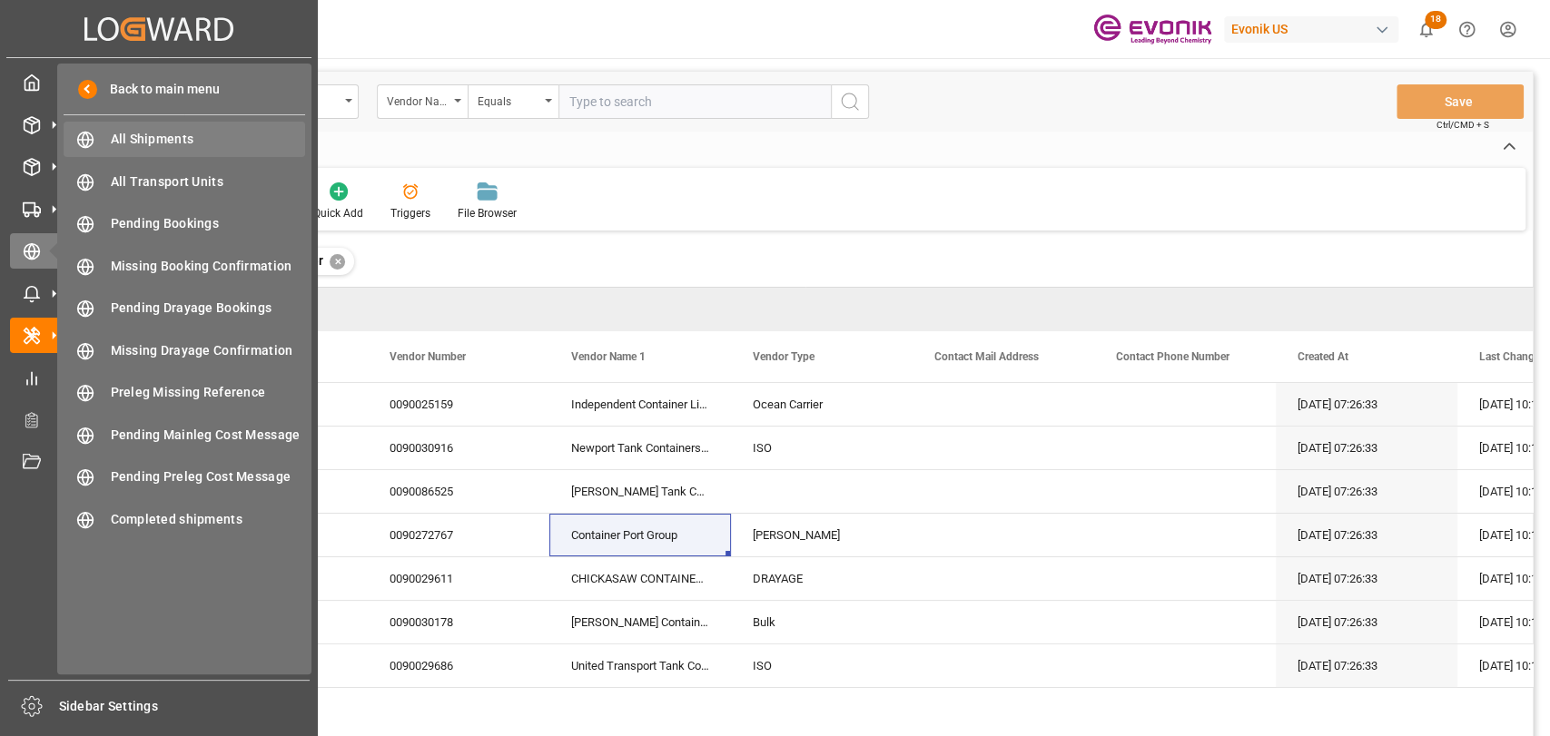
click at [146, 149] on div "All Shipments All Shipments" at bounding box center [185, 139] width 242 height 35
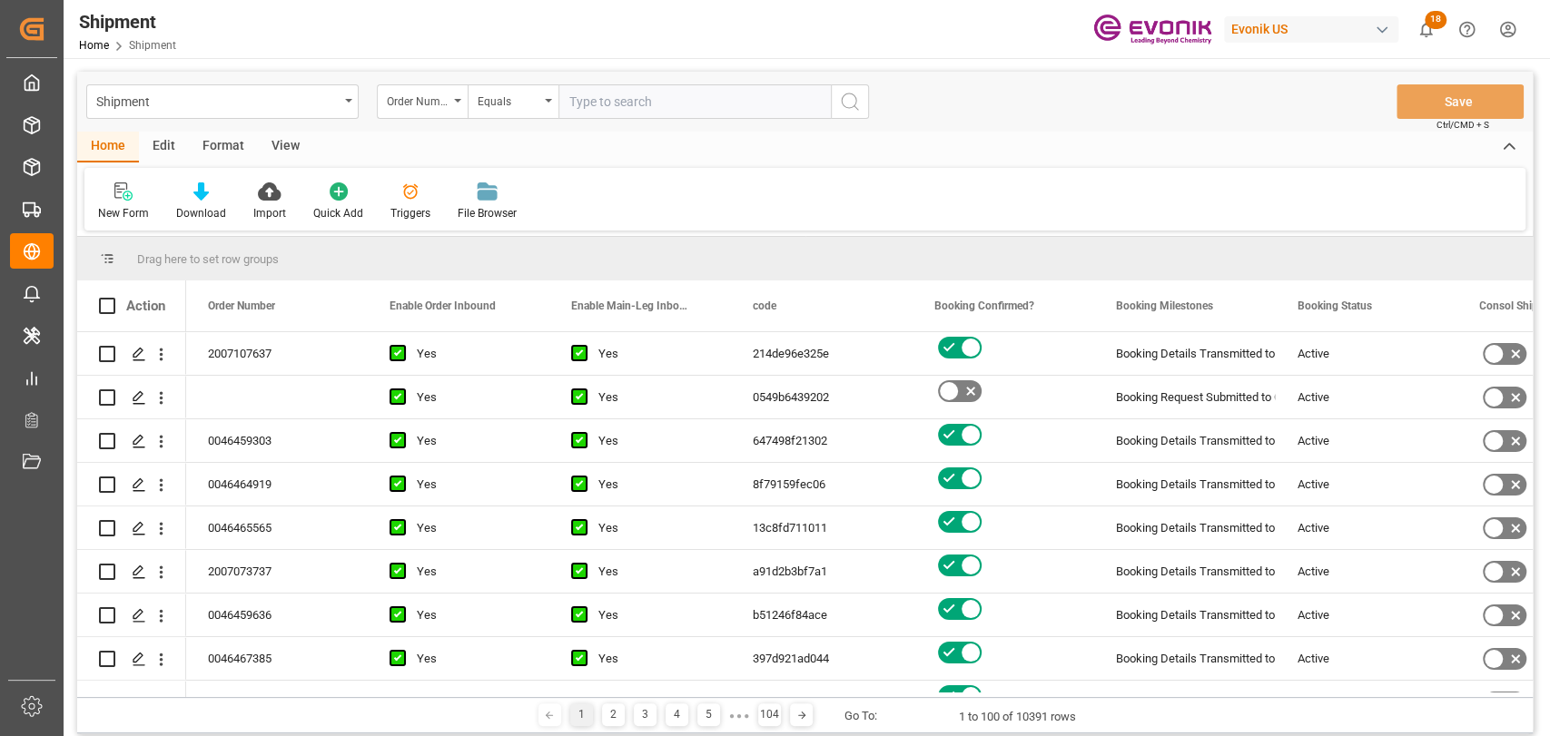
click at [214, 129] on div "Shipment Order Number Equals Save Ctrl/CMD + S" at bounding box center [805, 102] width 1456 height 60
drag, startPoint x: 204, startPoint y: 148, endPoint x: 170, endPoint y: 172, distance: 41.8
click at [201, 154] on div "Format" at bounding box center [223, 147] width 69 height 31
click at [114, 190] on div at bounding box center [125, 191] width 54 height 19
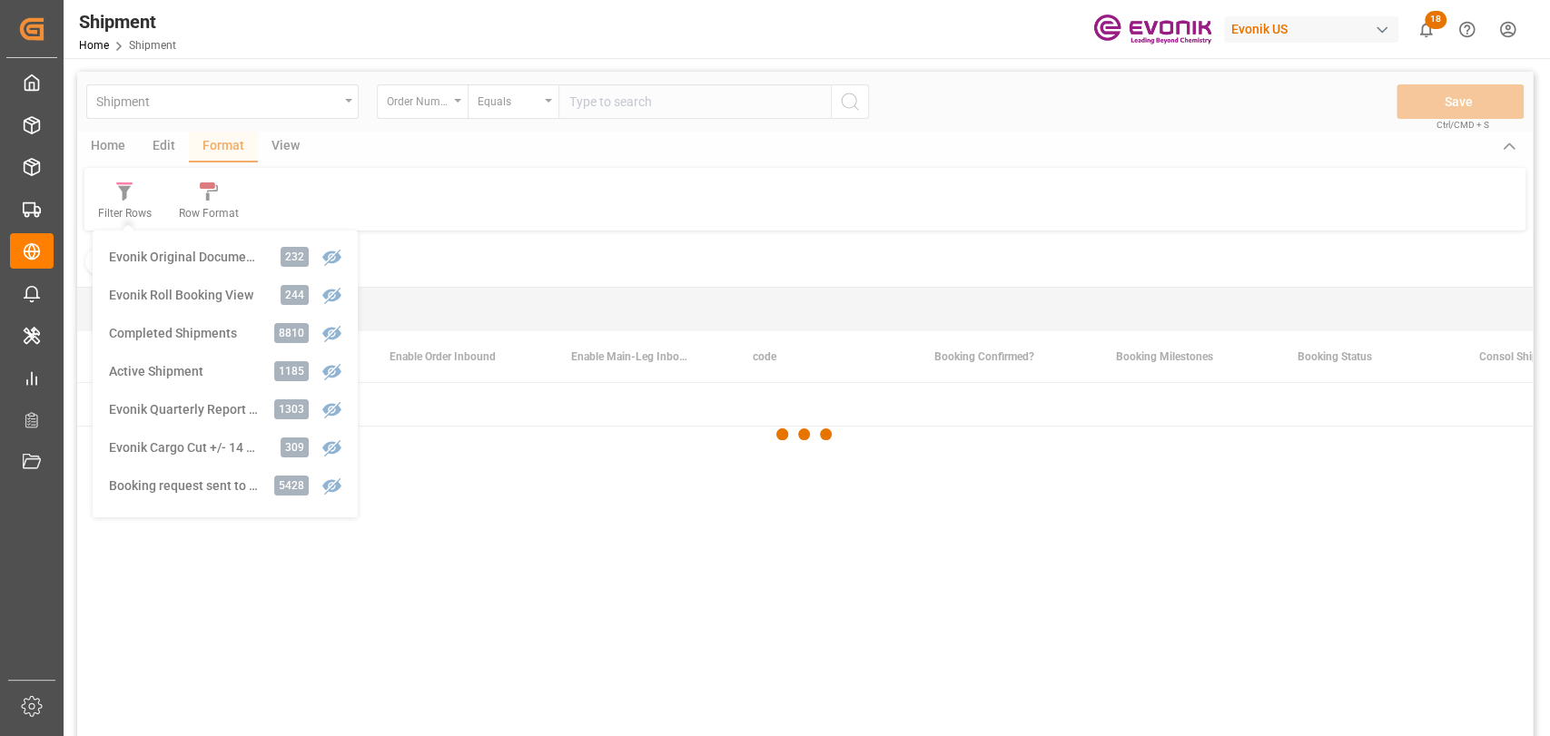
drag, startPoint x: 180, startPoint y: 275, endPoint x: 179, endPoint y: 290, distance: 14.6
click at [179, 290] on div "Shipment Order Number Equals Save Ctrl/CMD + S Home Edit Format View Filter Row…" at bounding box center [805, 428] width 1456 height 713
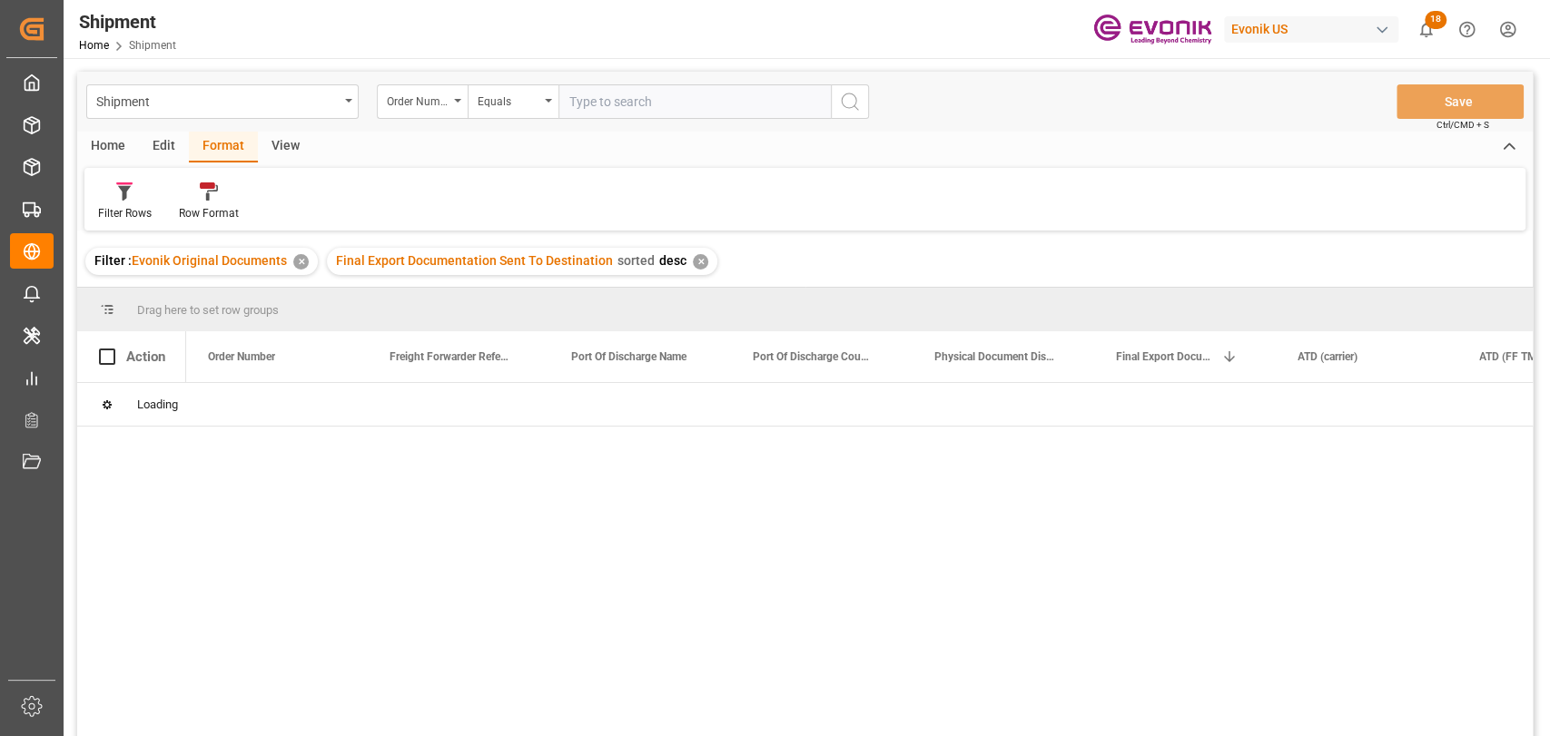
click at [123, 195] on icon at bounding box center [124, 192] width 16 height 18
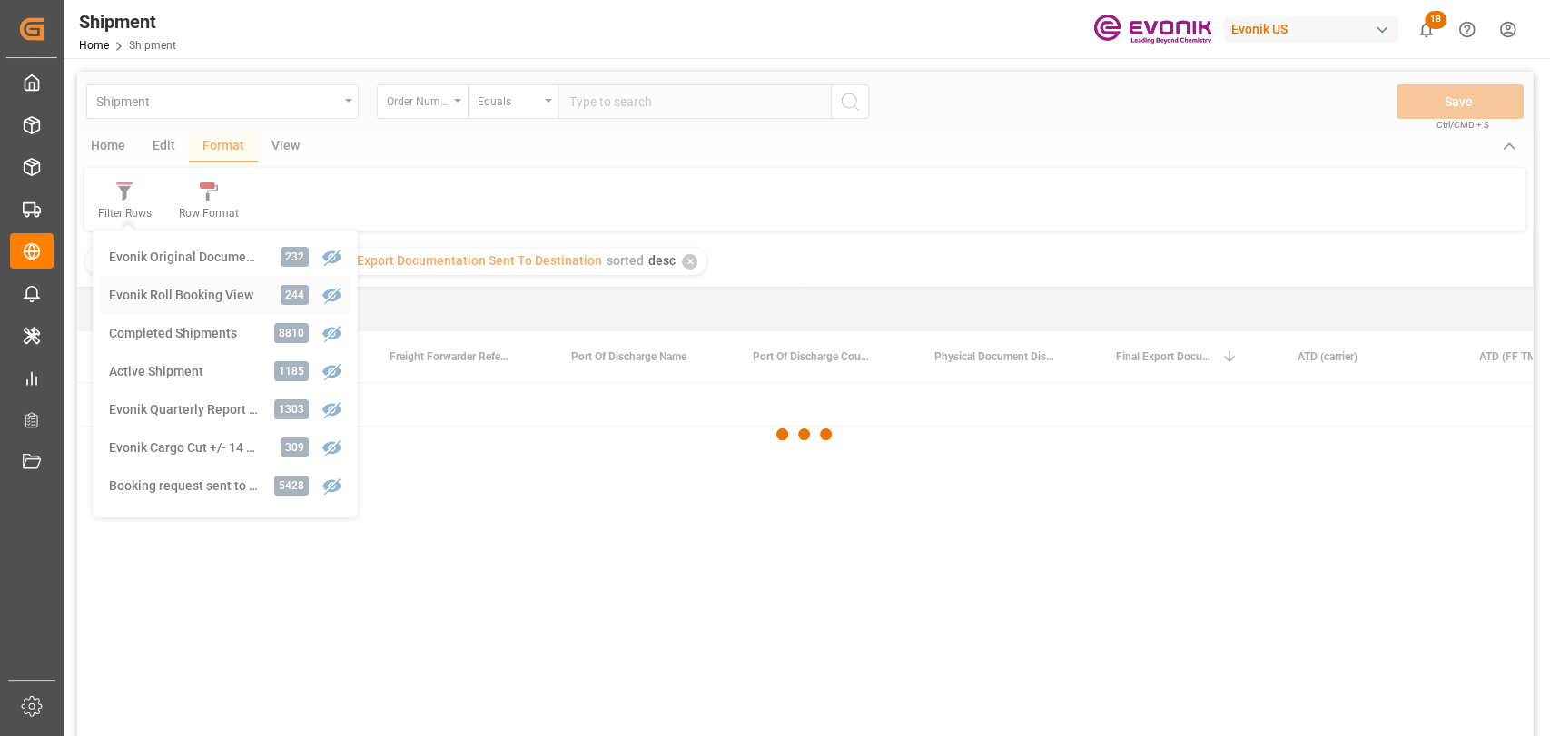
click at [197, 282] on div "Shipment Order Number Equals Save Ctrl/CMD + S Home Edit Format View Filter Row…" at bounding box center [805, 428] width 1456 height 713
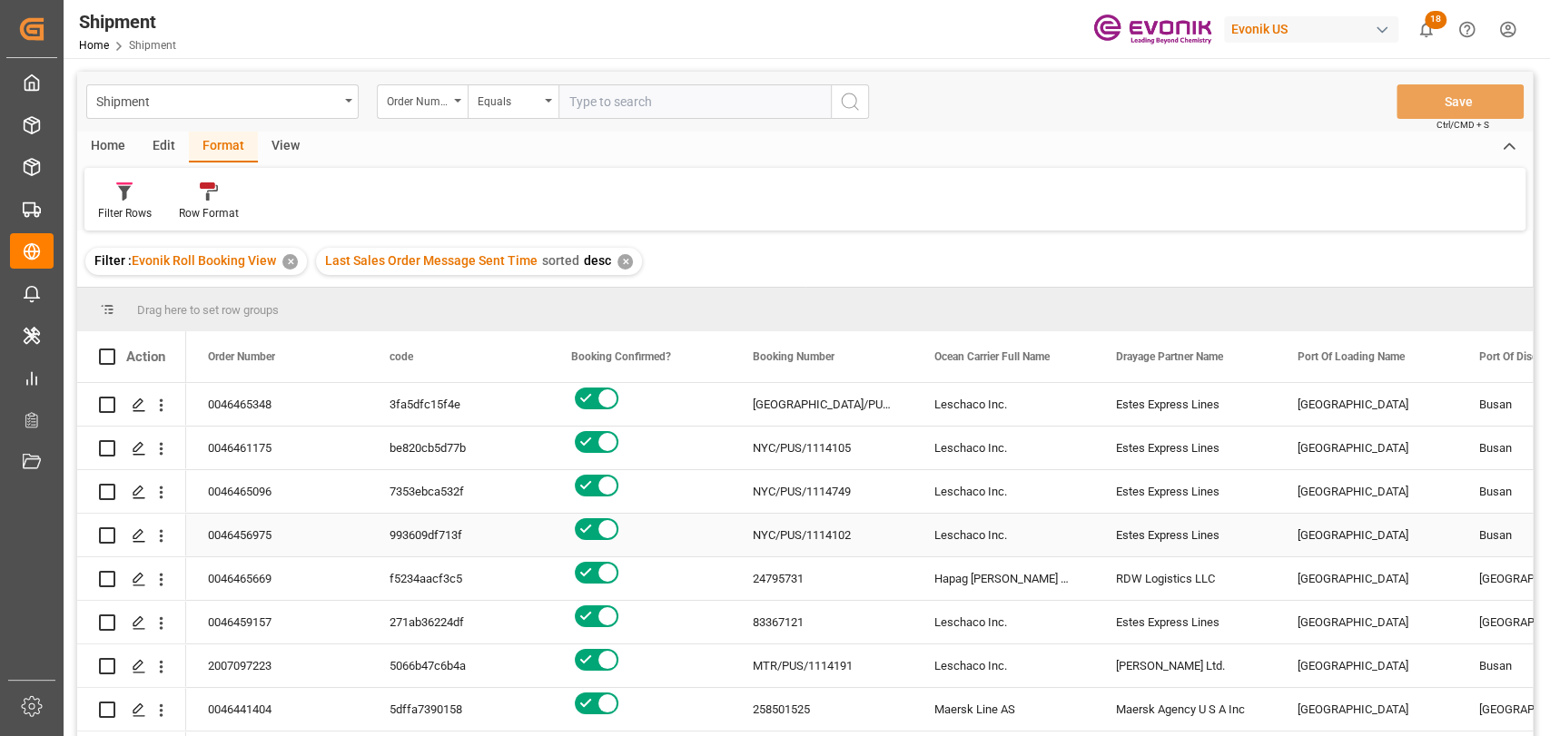
click at [815, 517] on div "NYC/PUS/1114102" at bounding box center [822, 535] width 182 height 43
click at [161, 530] on icon "open menu" at bounding box center [162, 536] width 4 height 13
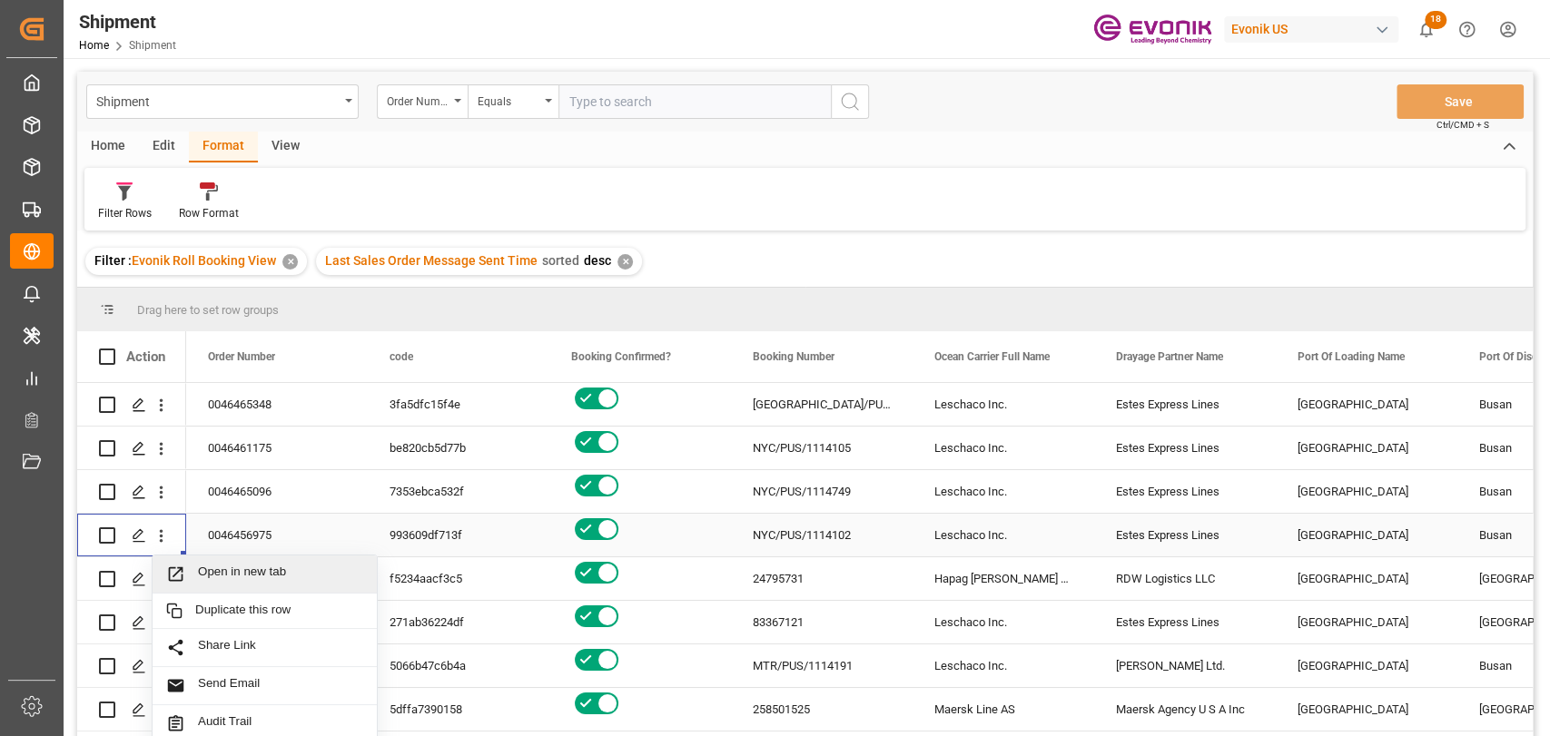
click at [203, 580] on span "Open in new tab" at bounding box center [280, 574] width 165 height 19
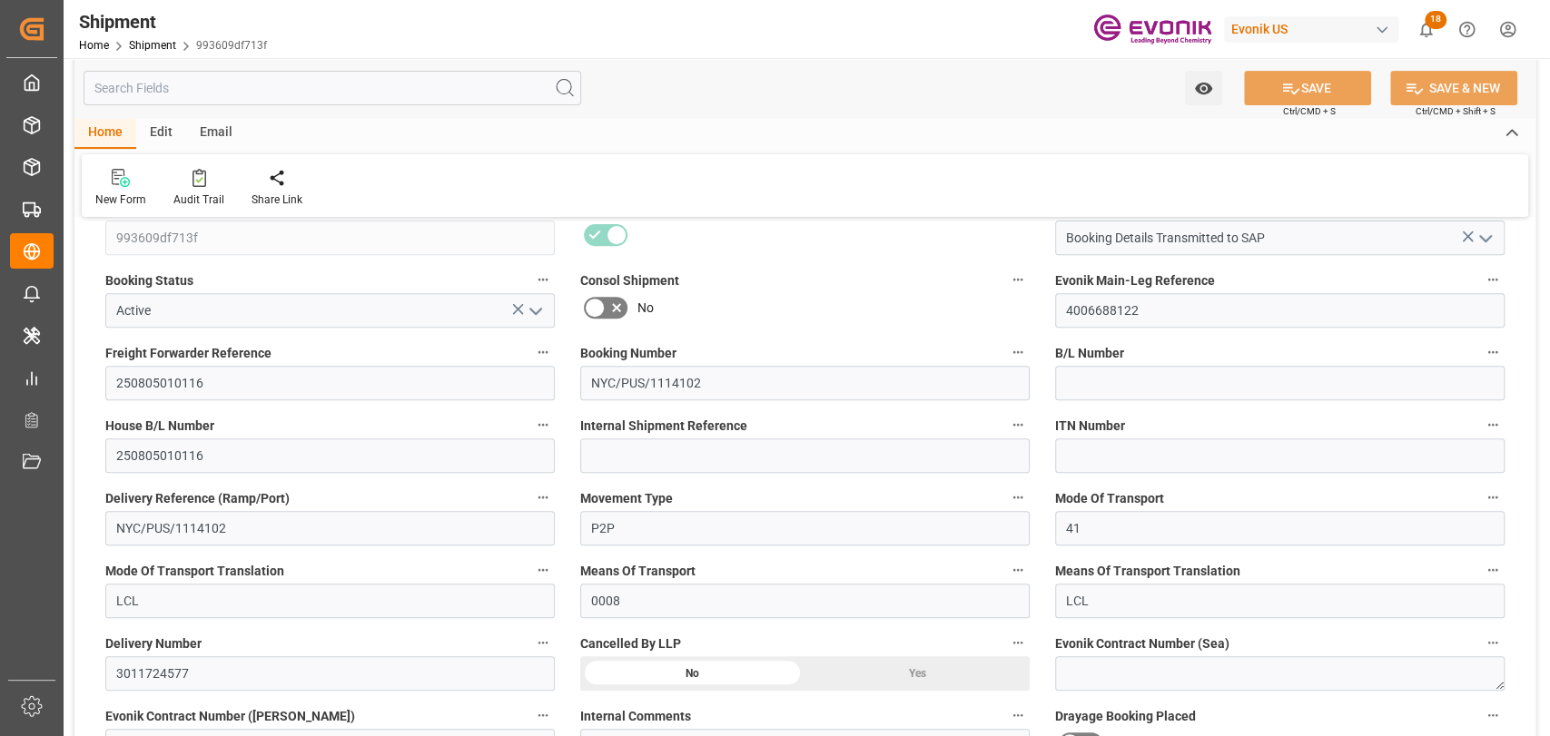
scroll to position [403, 0]
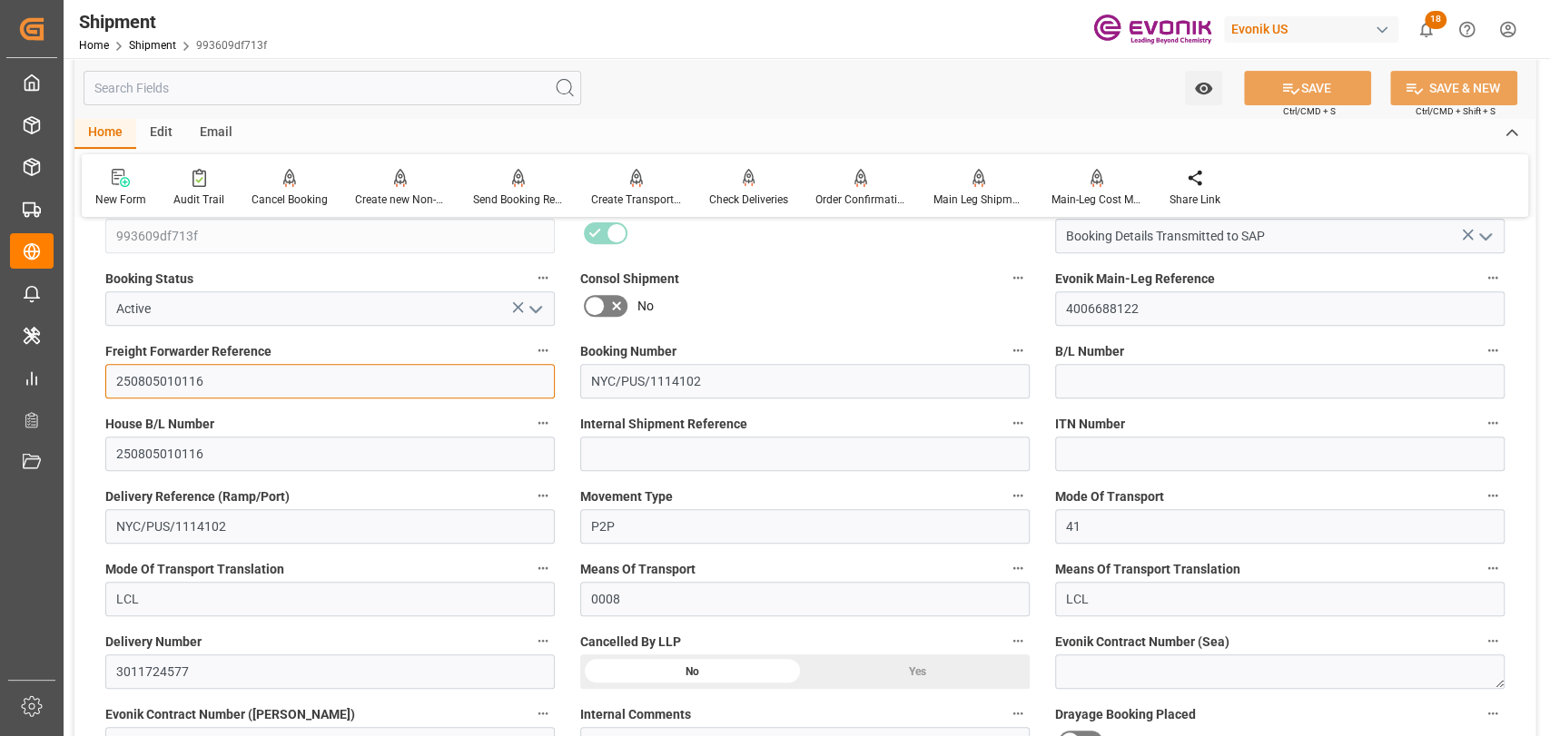
click at [136, 375] on input "250805010116" at bounding box center [330, 381] width 450 height 35
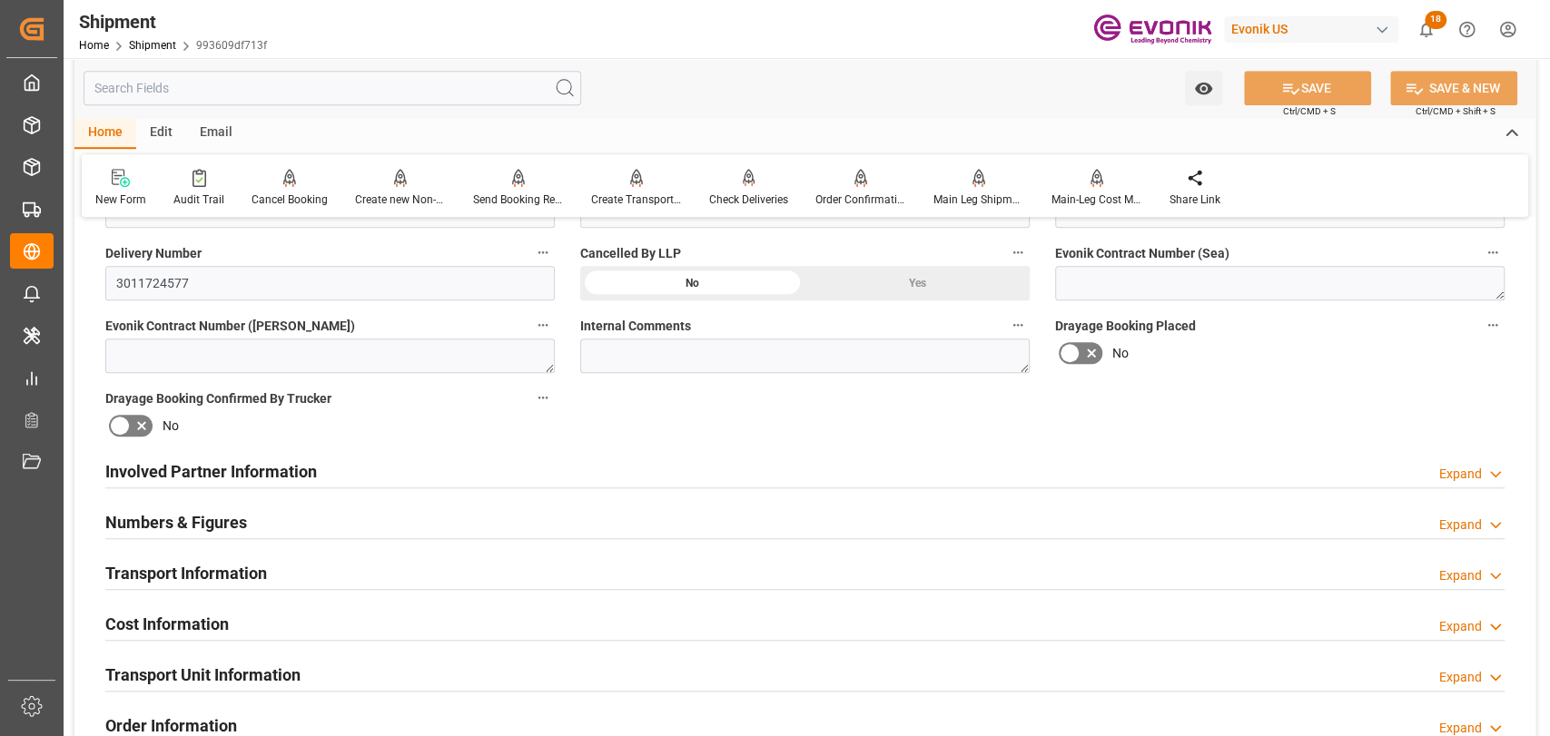
scroll to position [806, 0]
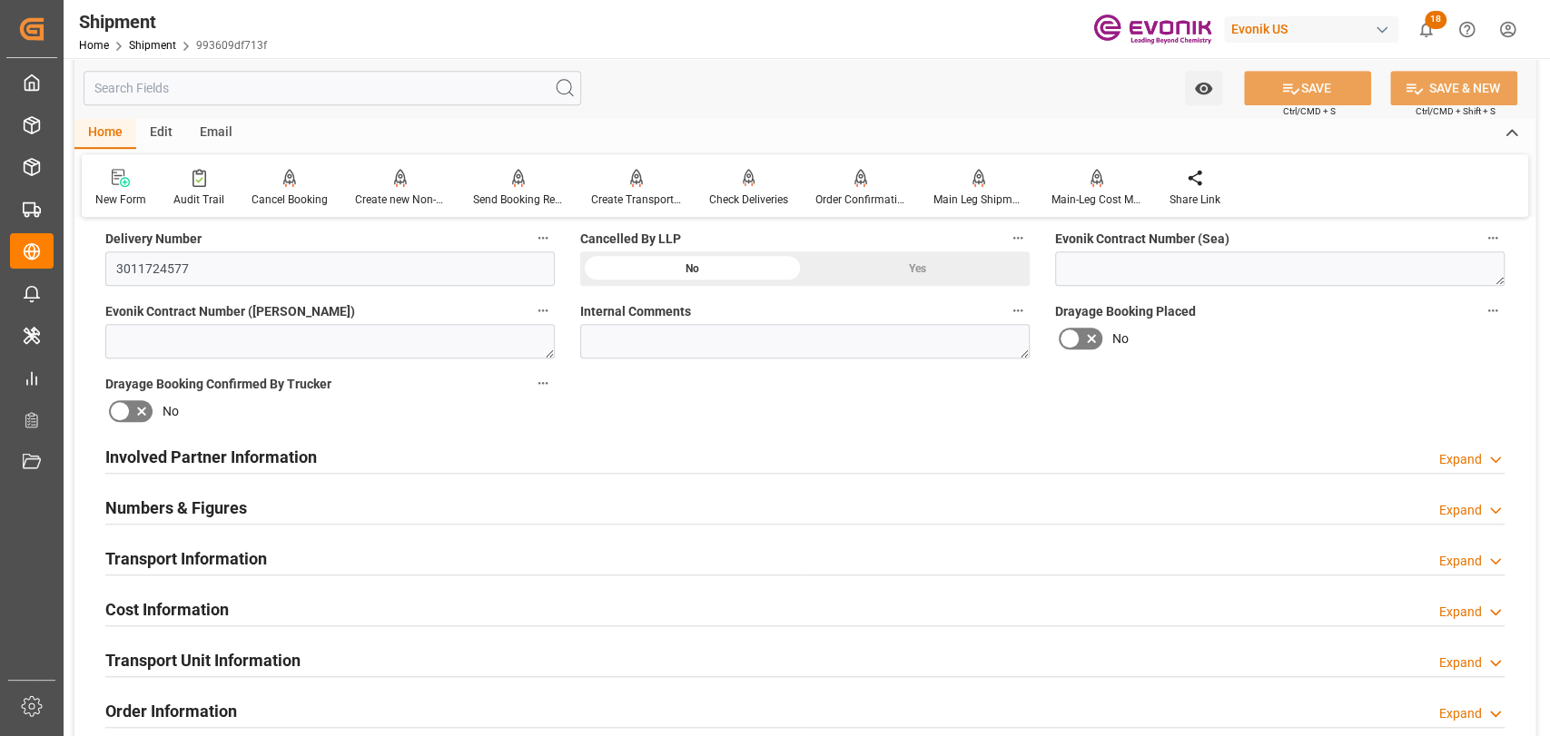
click at [240, 581] on div "Transport Information Expand" at bounding box center [805, 559] width 1425 height 51
click at [230, 570] on div "Transport Information" at bounding box center [186, 557] width 162 height 35
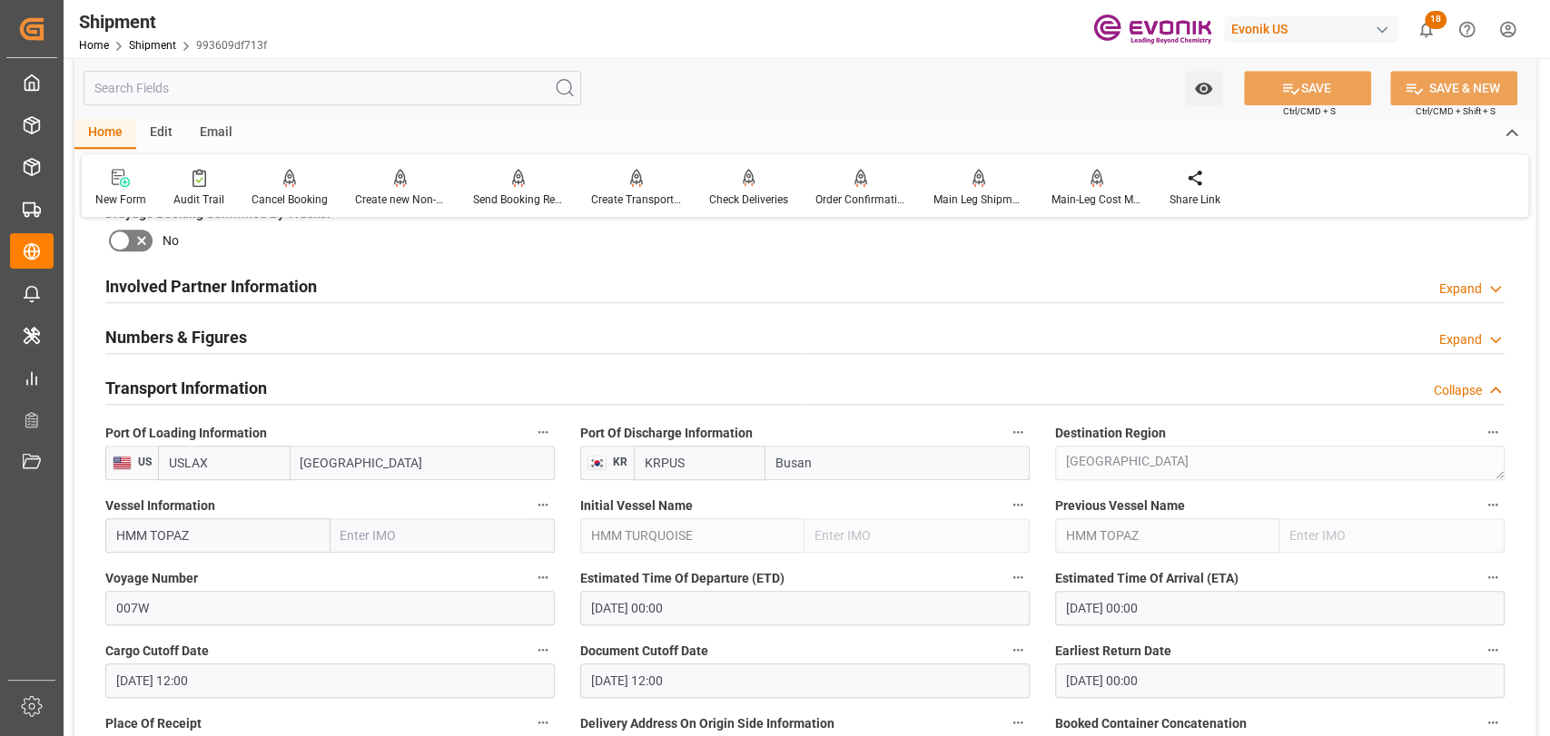
scroll to position [1009, 0]
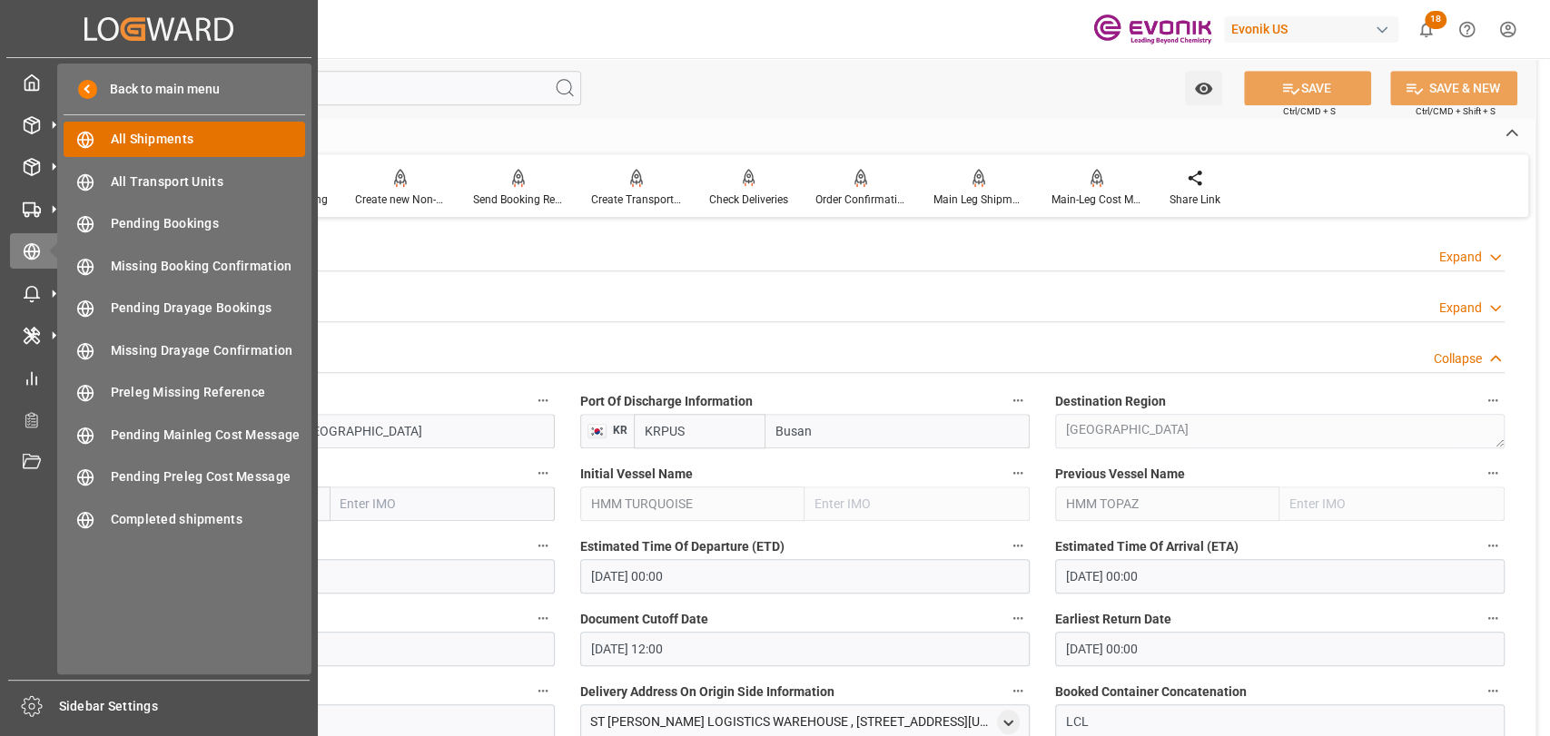
click at [174, 133] on span "All Shipments" at bounding box center [208, 139] width 195 height 19
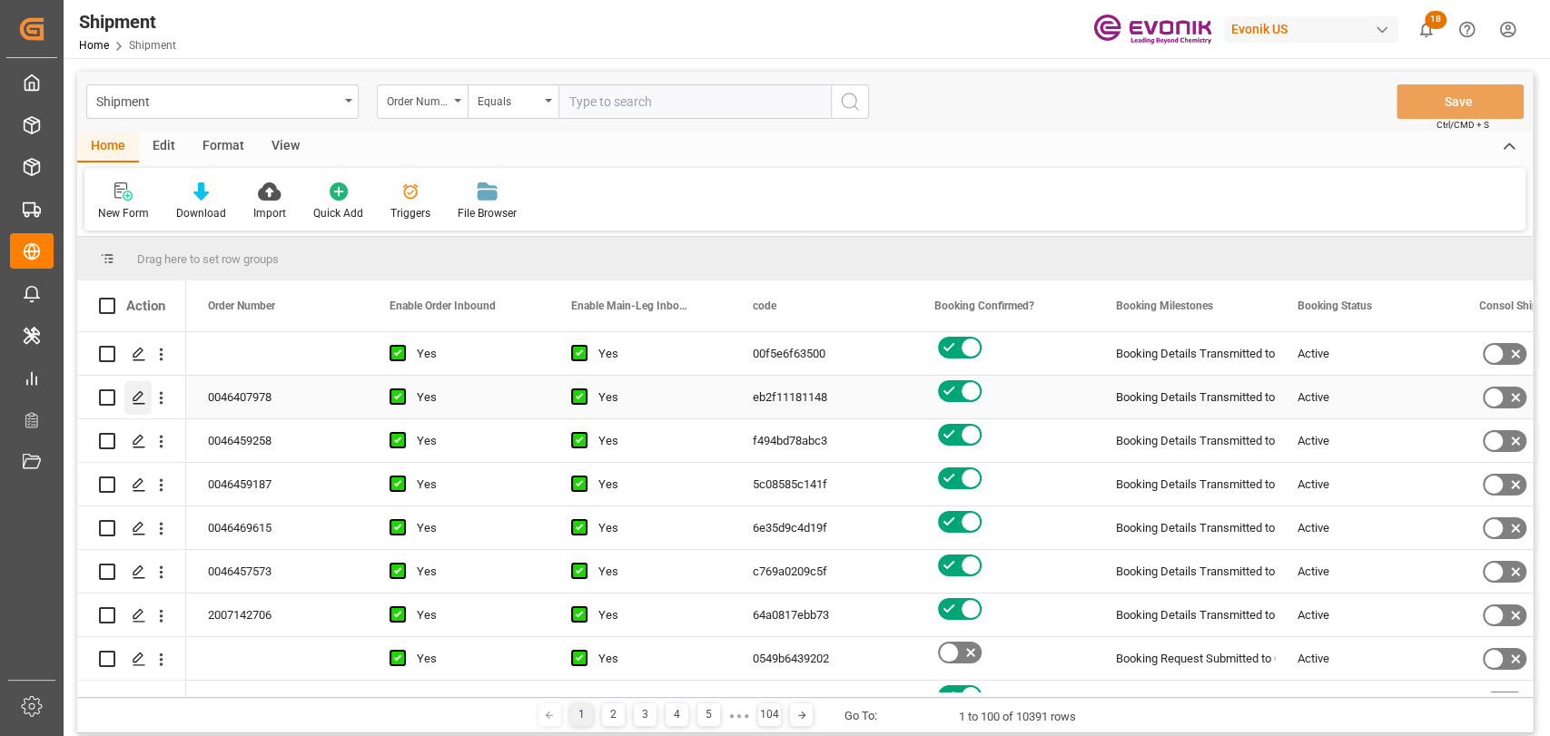
click at [134, 407] on div "Press SPACE to select this row." at bounding box center [137, 398] width 27 height 34
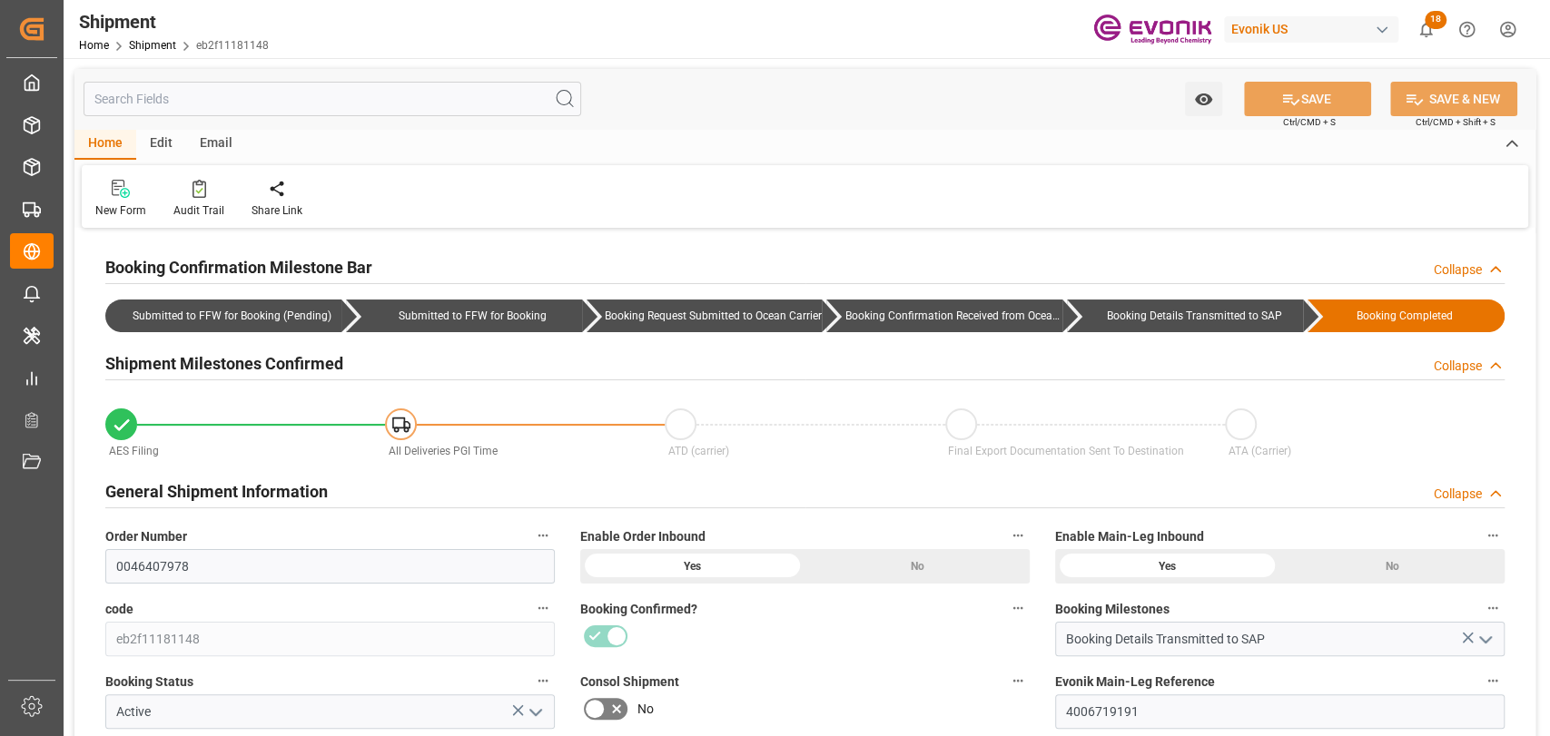
click at [294, 91] on input "text" at bounding box center [333, 99] width 498 height 35
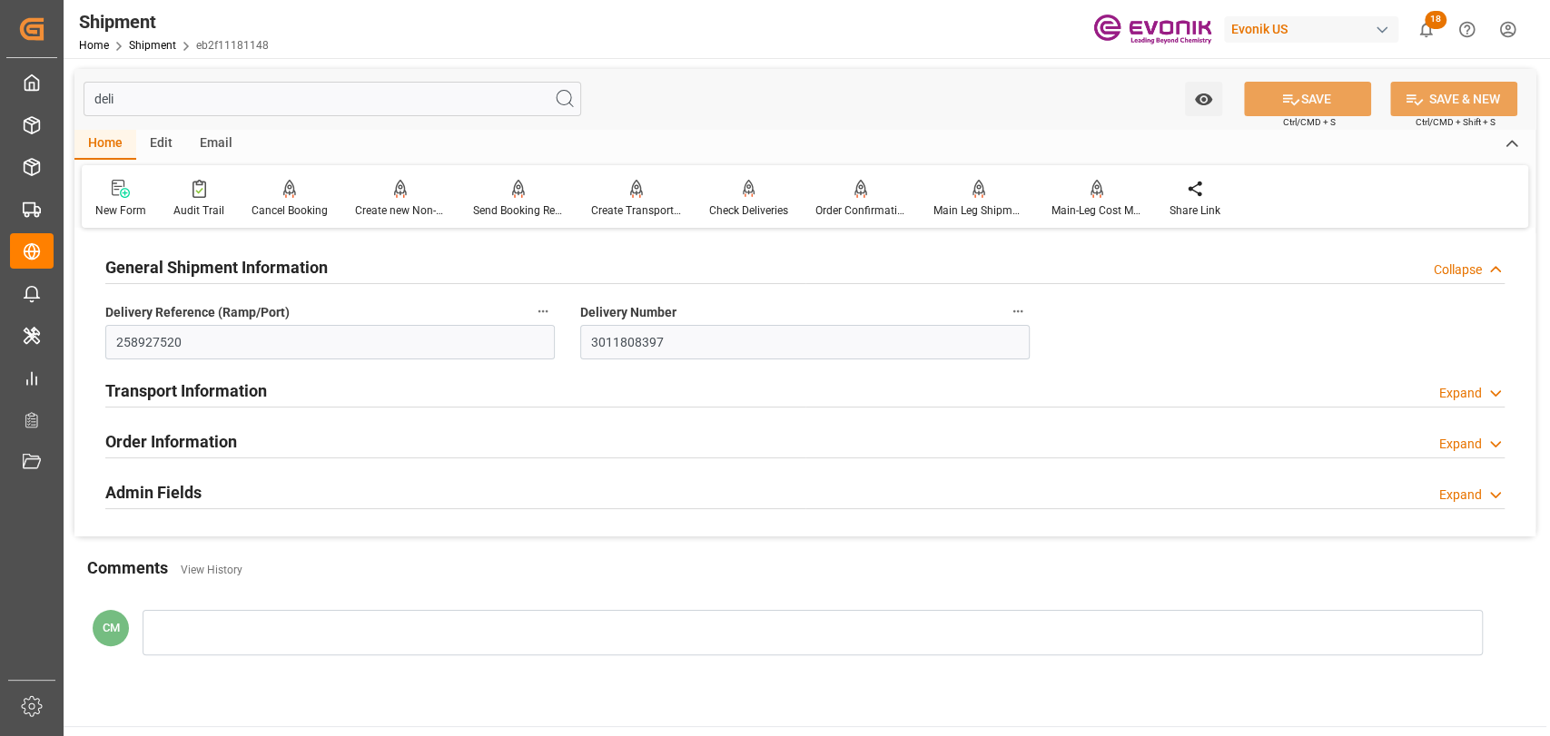
click at [246, 395] on h2 "Transport Information" at bounding box center [186, 391] width 162 height 25
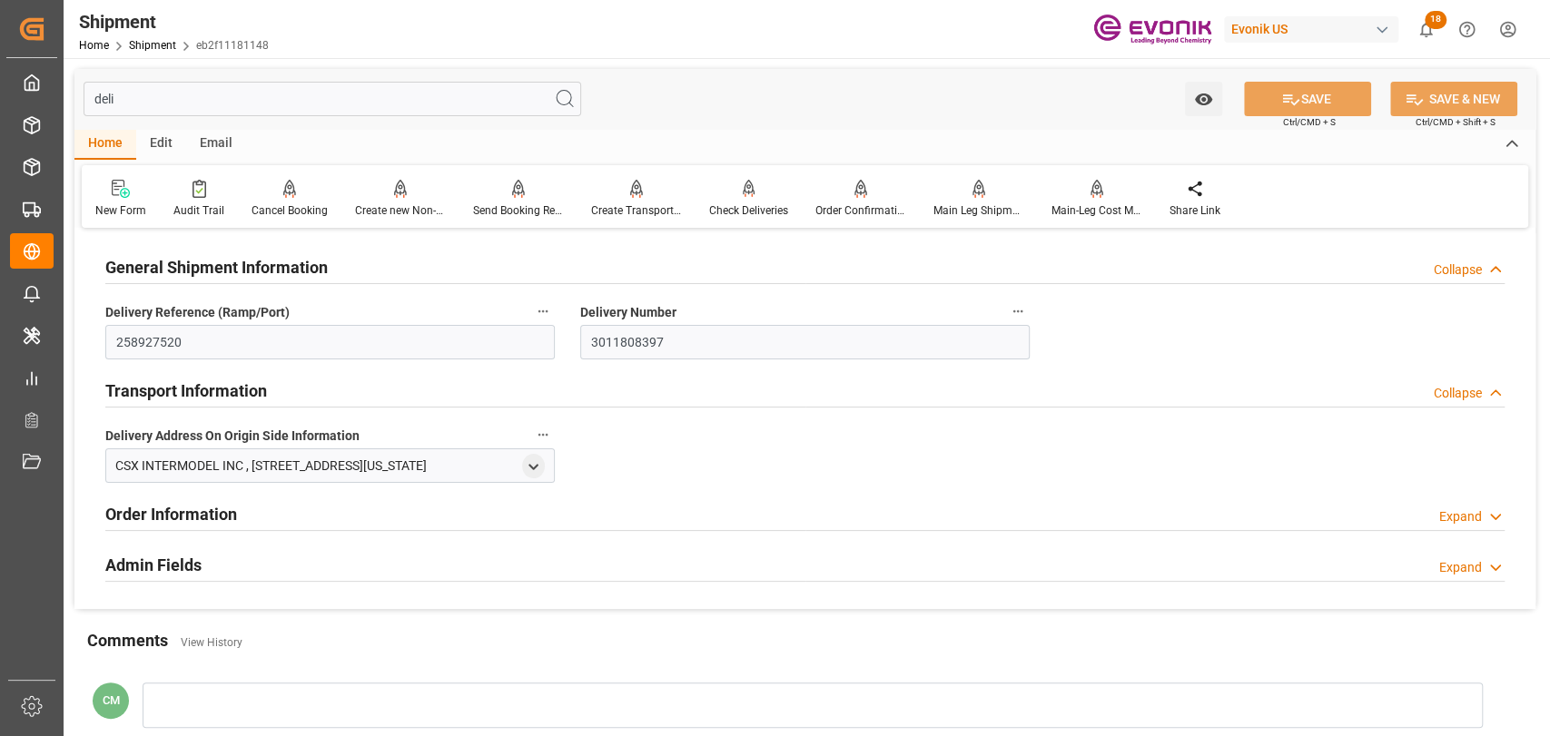
click at [182, 530] on div at bounding box center [804, 530] width 1399 height 1
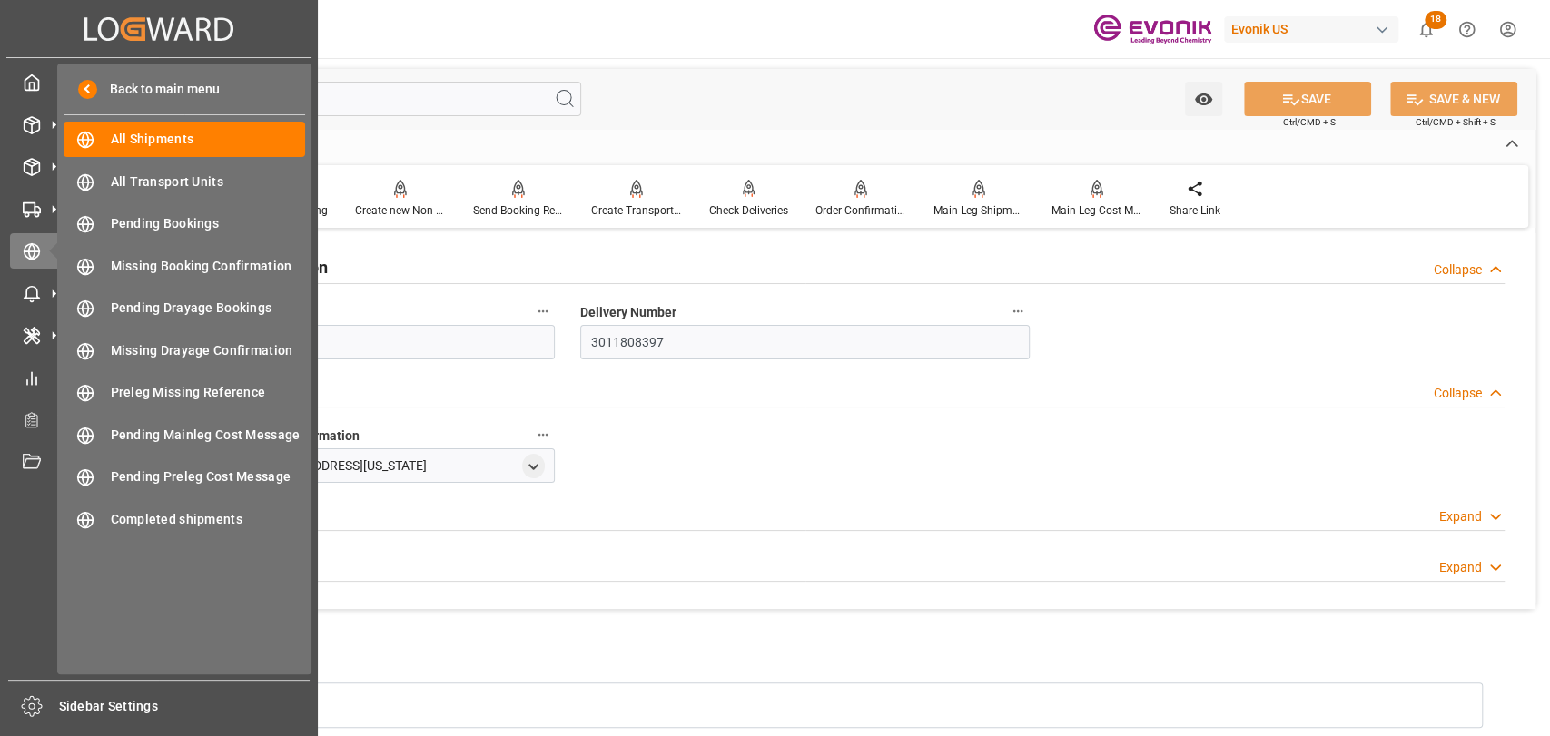
drag, startPoint x: 189, startPoint y: 97, endPoint x: 57, endPoint y: 90, distance: 131.9
click at [57, 90] on div "Created by potrace 1.15, written by [PERSON_NAME] [DATE]-[DATE] Created by potr…" at bounding box center [775, 368] width 1550 height 736
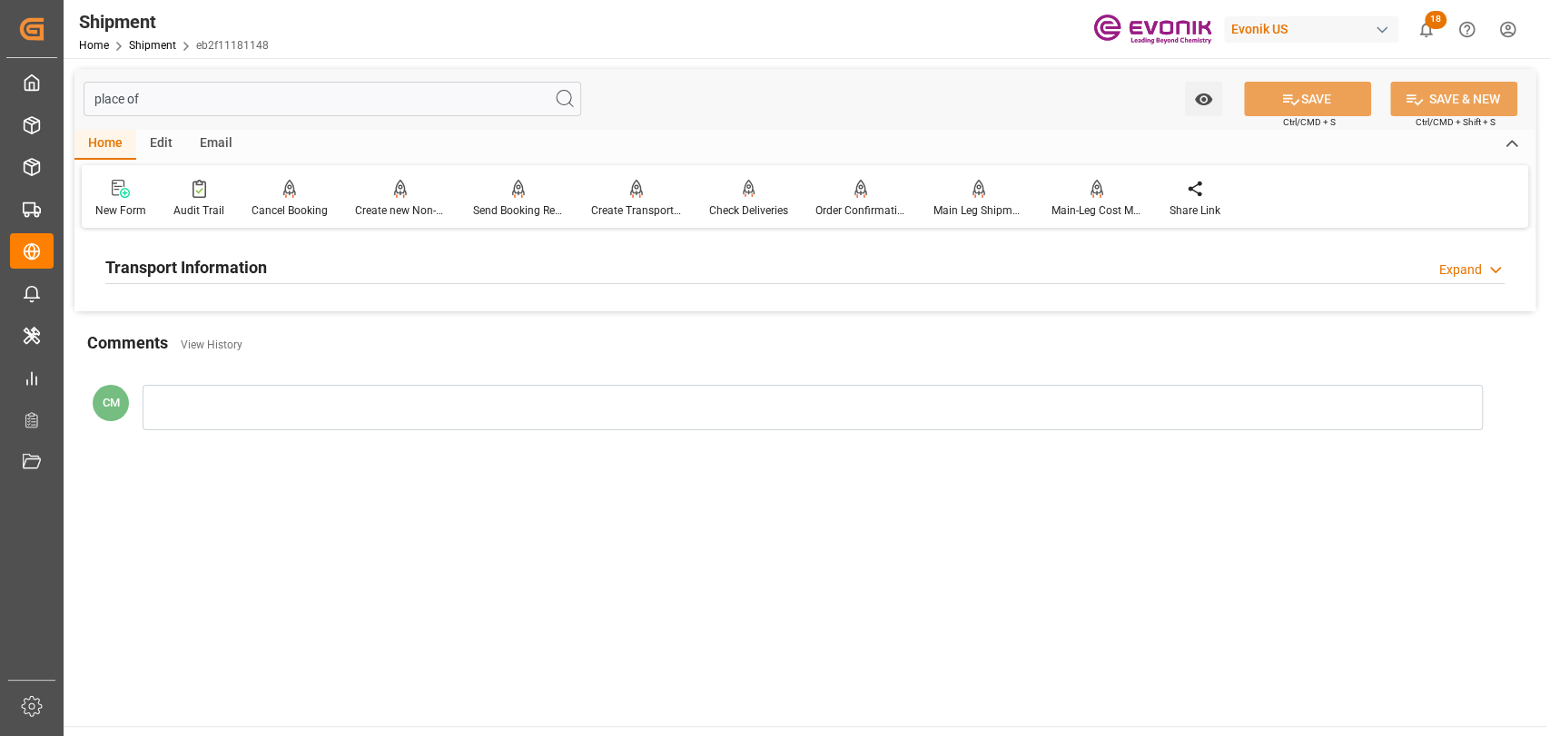
click at [203, 265] on h2 "Transport Information" at bounding box center [186, 267] width 162 height 25
drag, startPoint x: -21, startPoint y: 103, endPoint x: -130, endPoint y: 103, distance: 109.0
click at [0, 103] on html "Created by potrace 1.15, written by [PERSON_NAME] [DATE]-[DATE] Created by potr…" at bounding box center [775, 368] width 1550 height 736
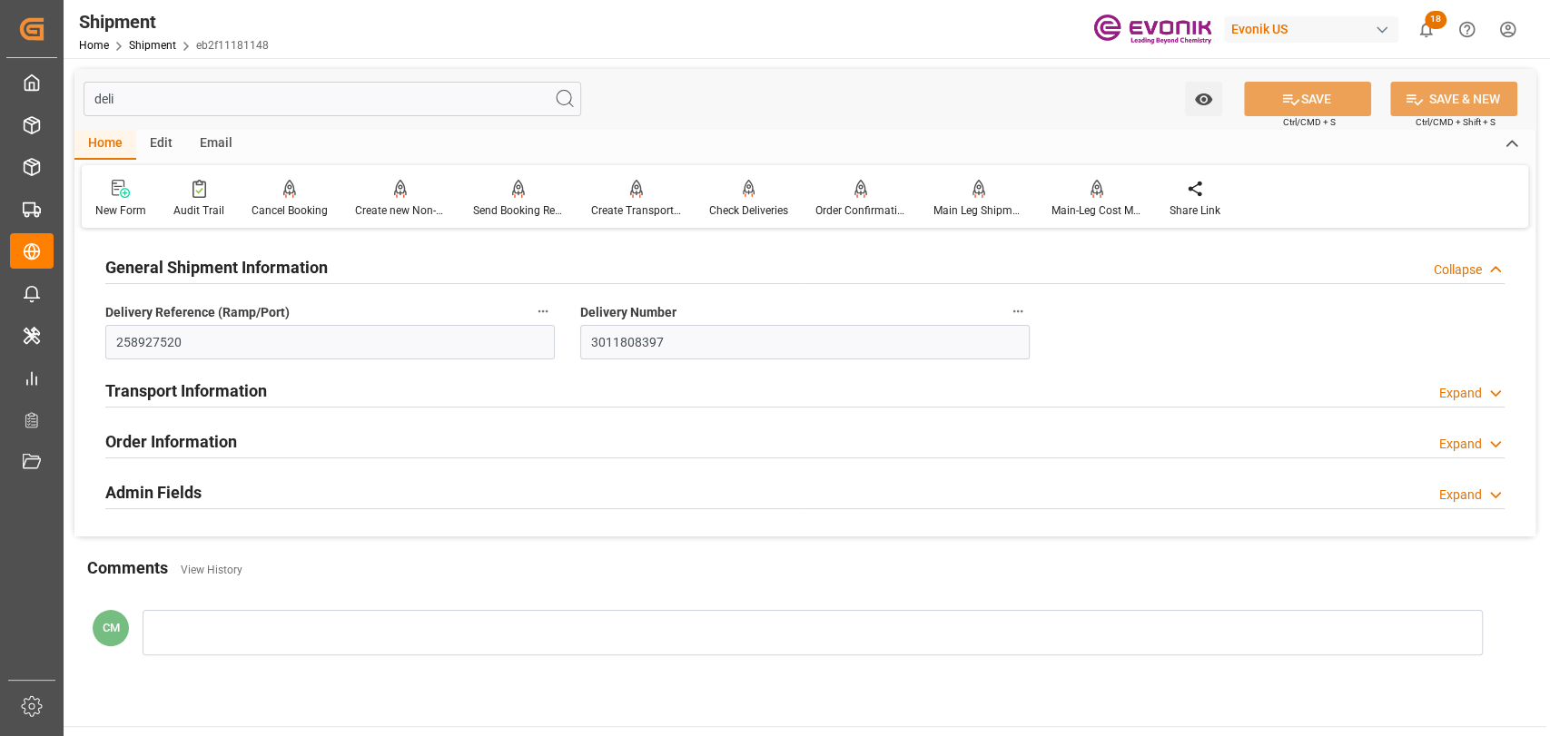
click at [205, 398] on h2 "Transport Information" at bounding box center [186, 391] width 162 height 25
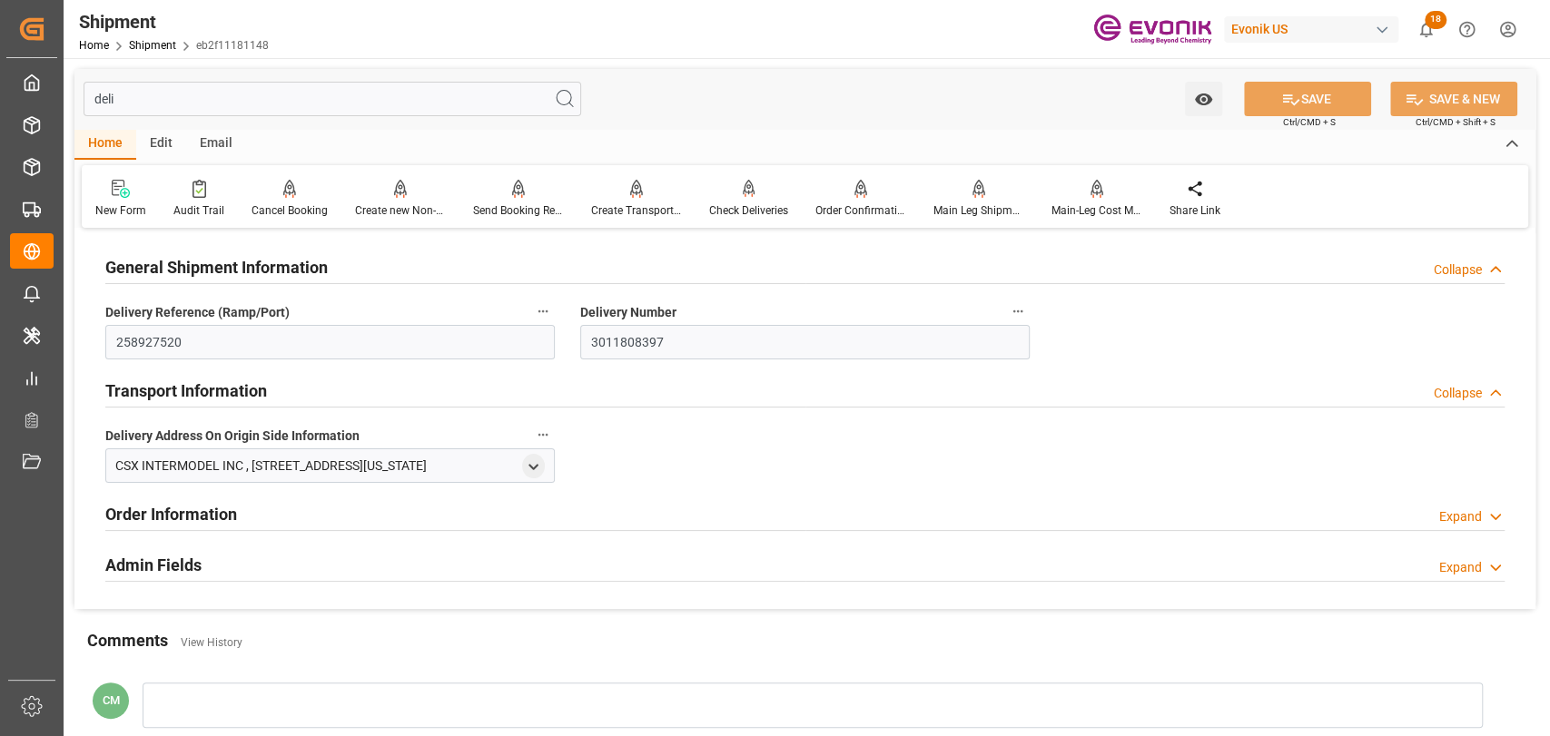
click at [205, 398] on h2 "Transport Information" at bounding box center [186, 391] width 162 height 25
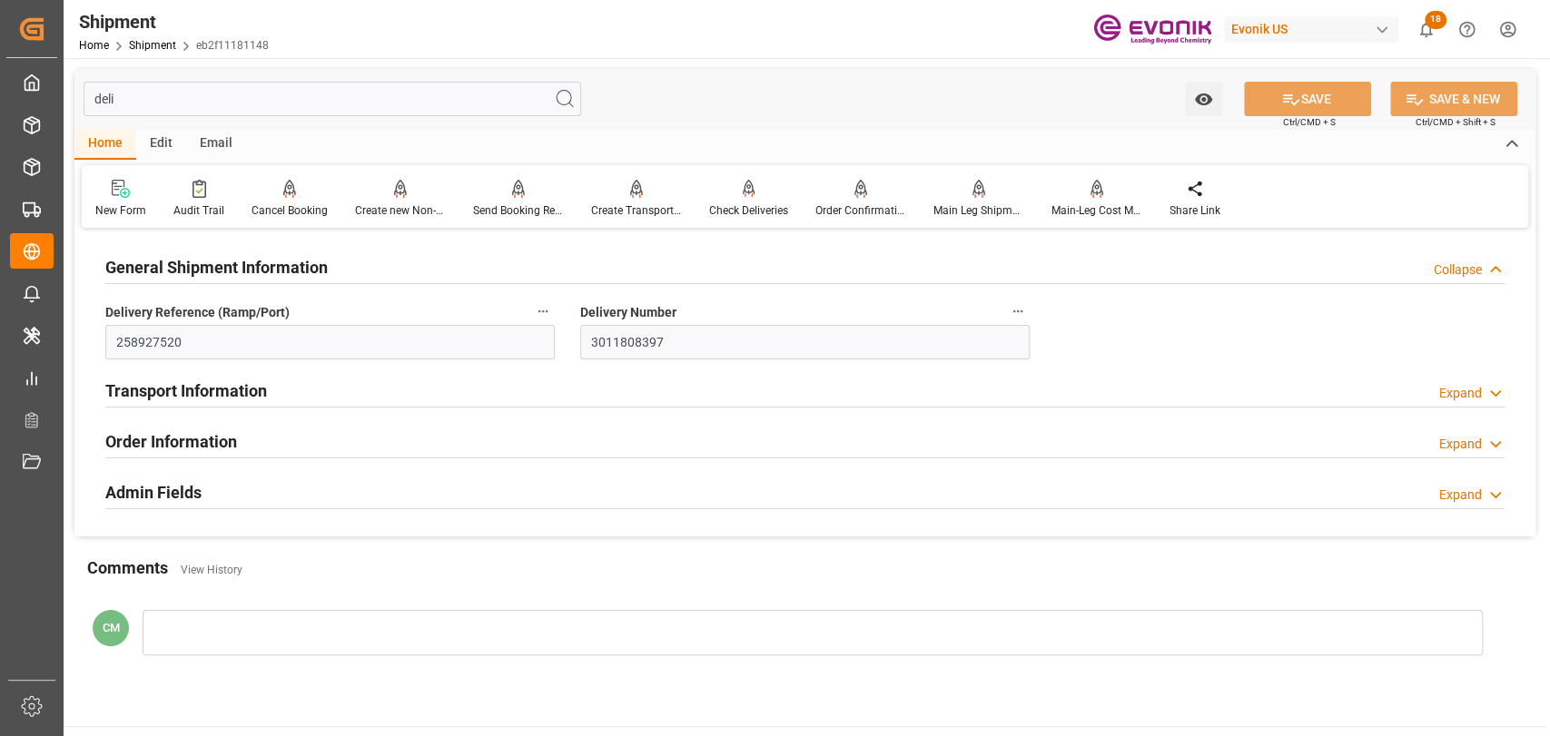
click at [190, 436] on h2 "Order Information" at bounding box center [171, 442] width 132 height 25
click at [153, 507] on div "Admin Fields" at bounding box center [153, 491] width 96 height 35
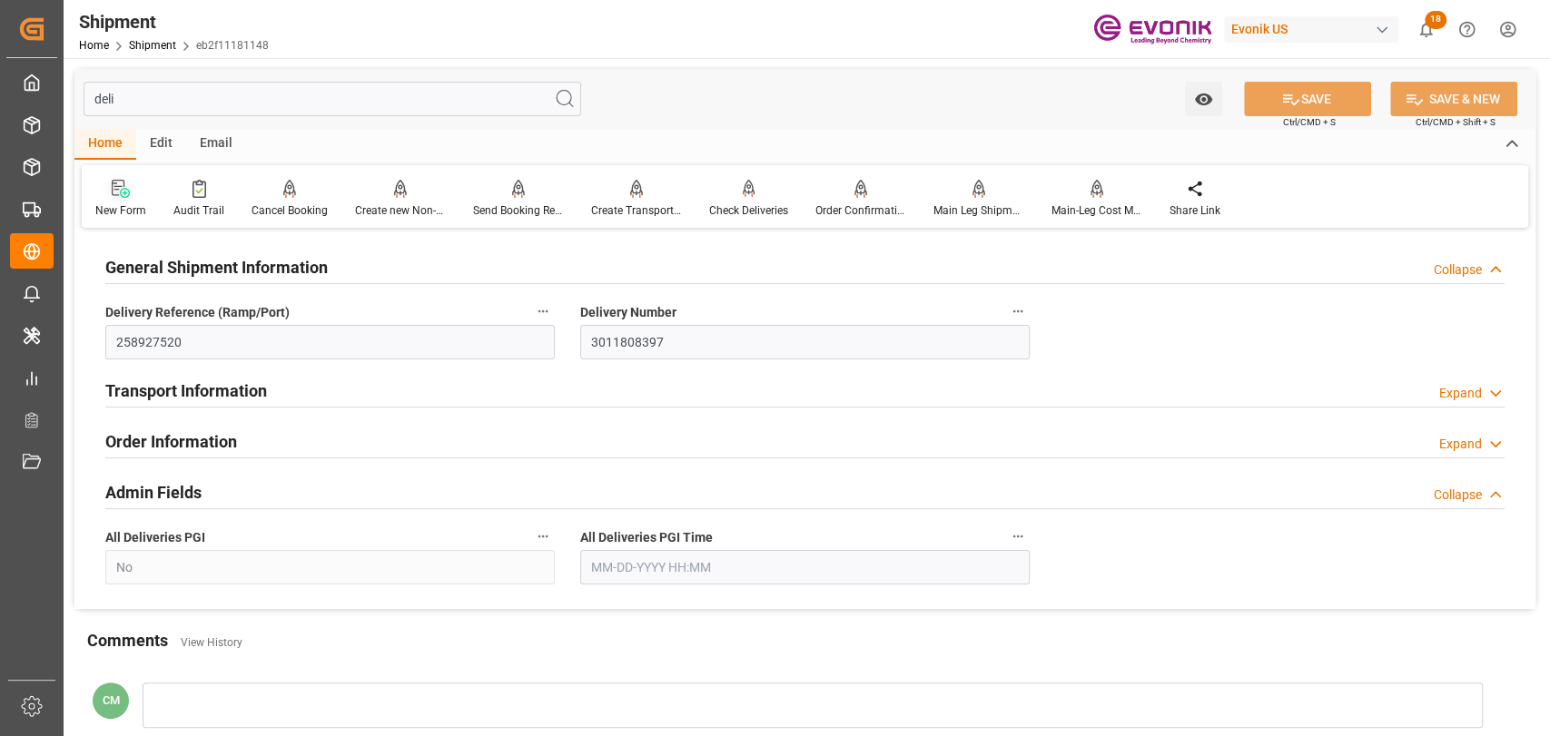
drag, startPoint x: 154, startPoint y: 491, endPoint x: 150, endPoint y: 198, distance: 293.4
click at [157, 474] on div "Admin Fields" at bounding box center [153, 491] width 96 height 35
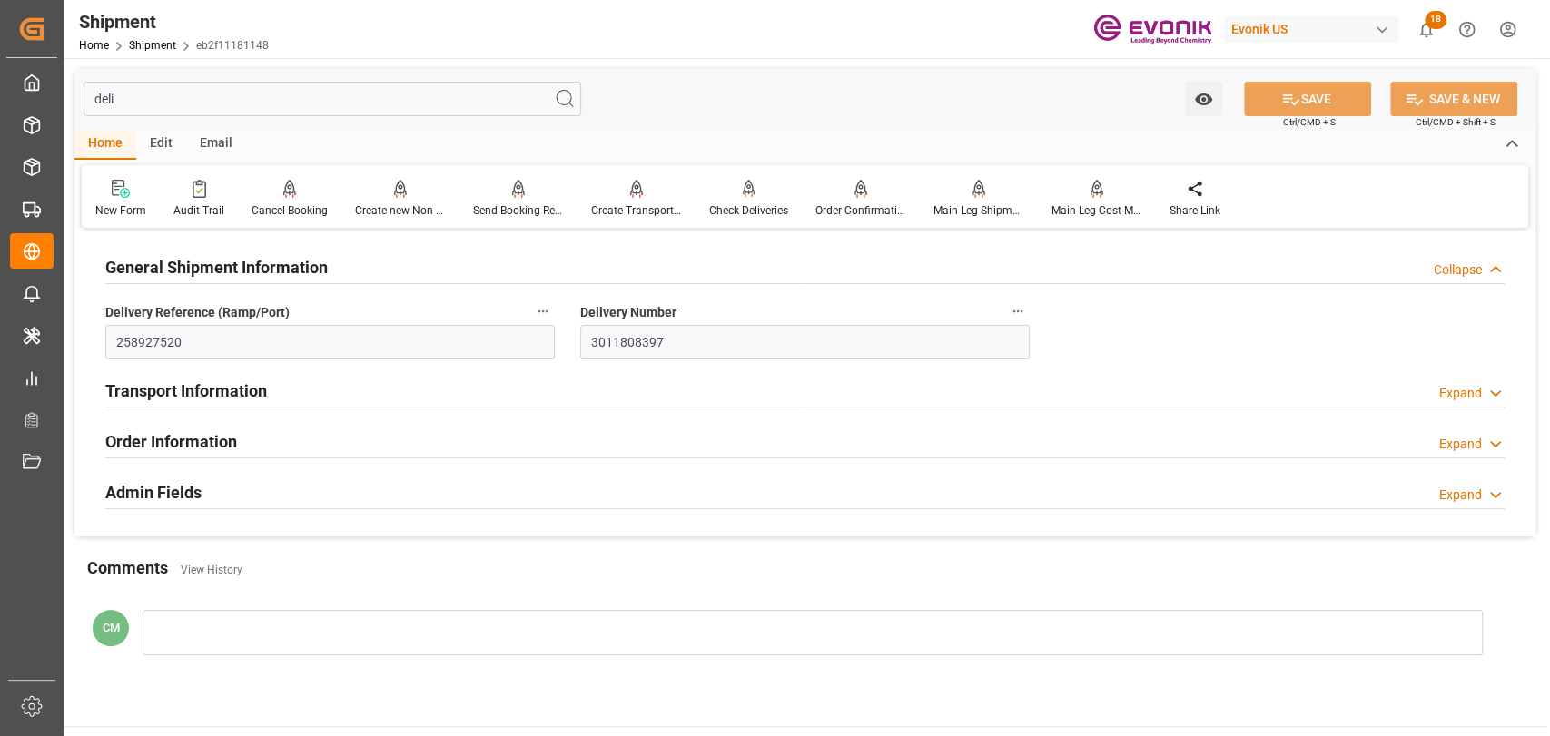
click at [156, 93] on input "deli" at bounding box center [333, 99] width 498 height 35
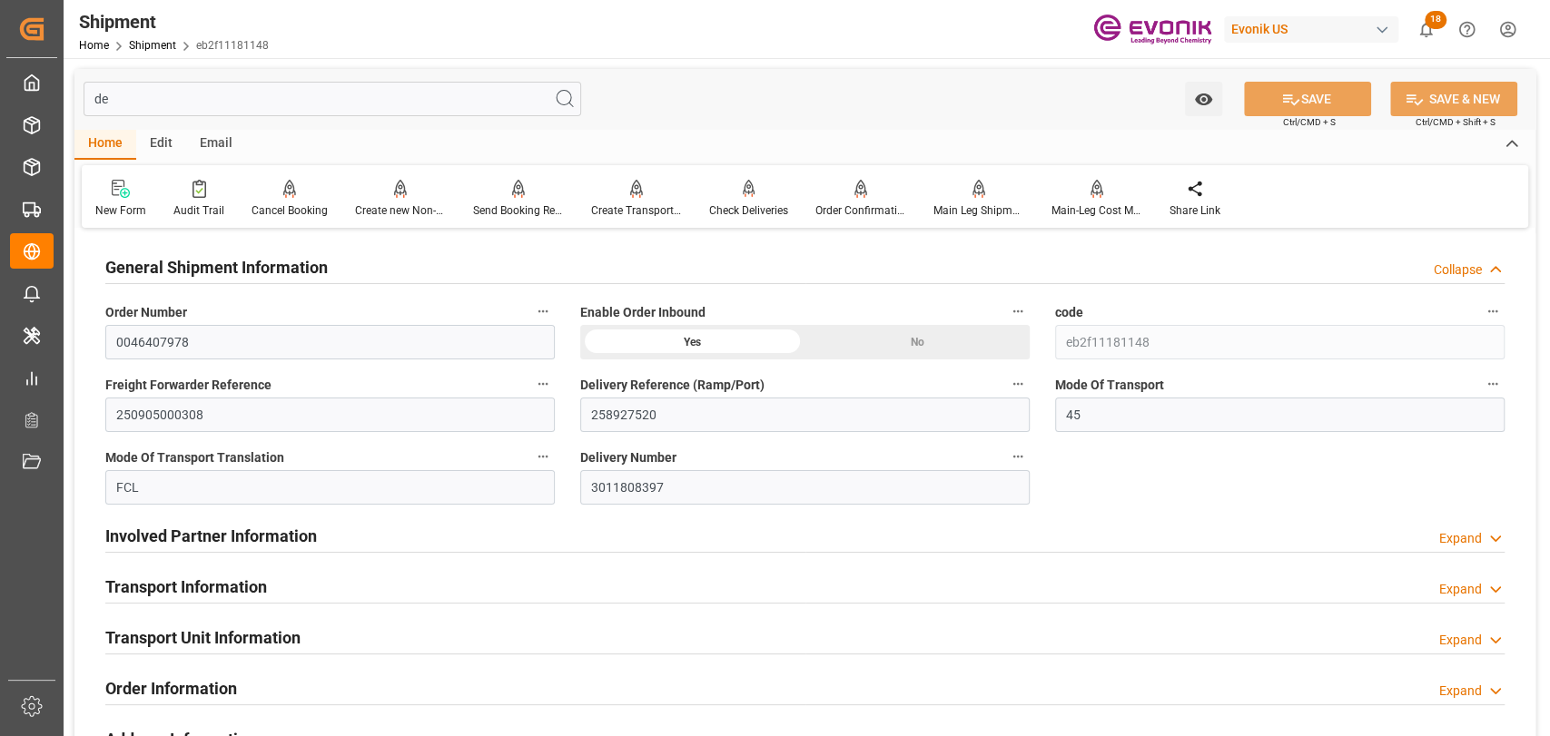
type input "d"
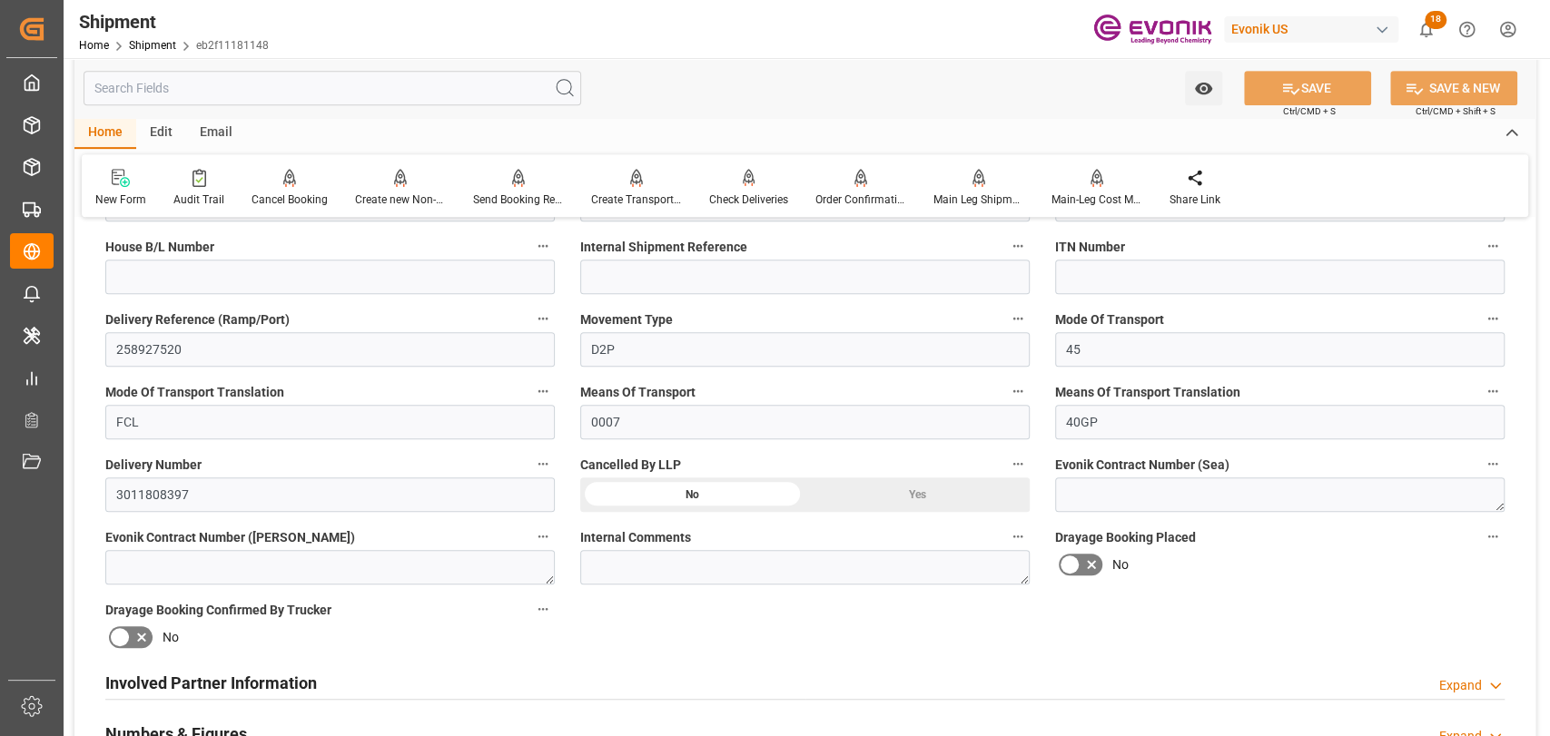
scroll to position [806, 0]
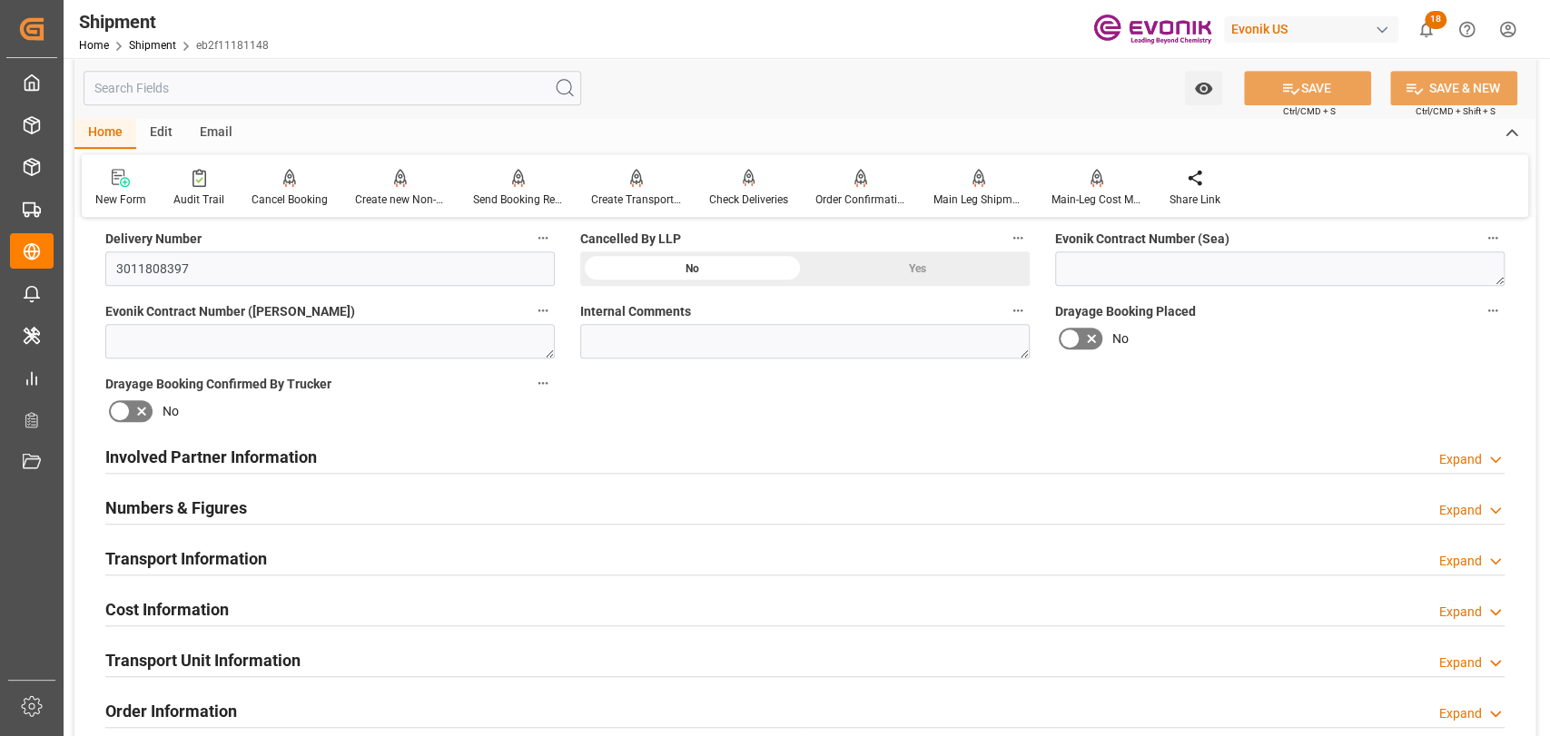
click at [199, 557] on h2 "Transport Information" at bounding box center [186, 559] width 162 height 25
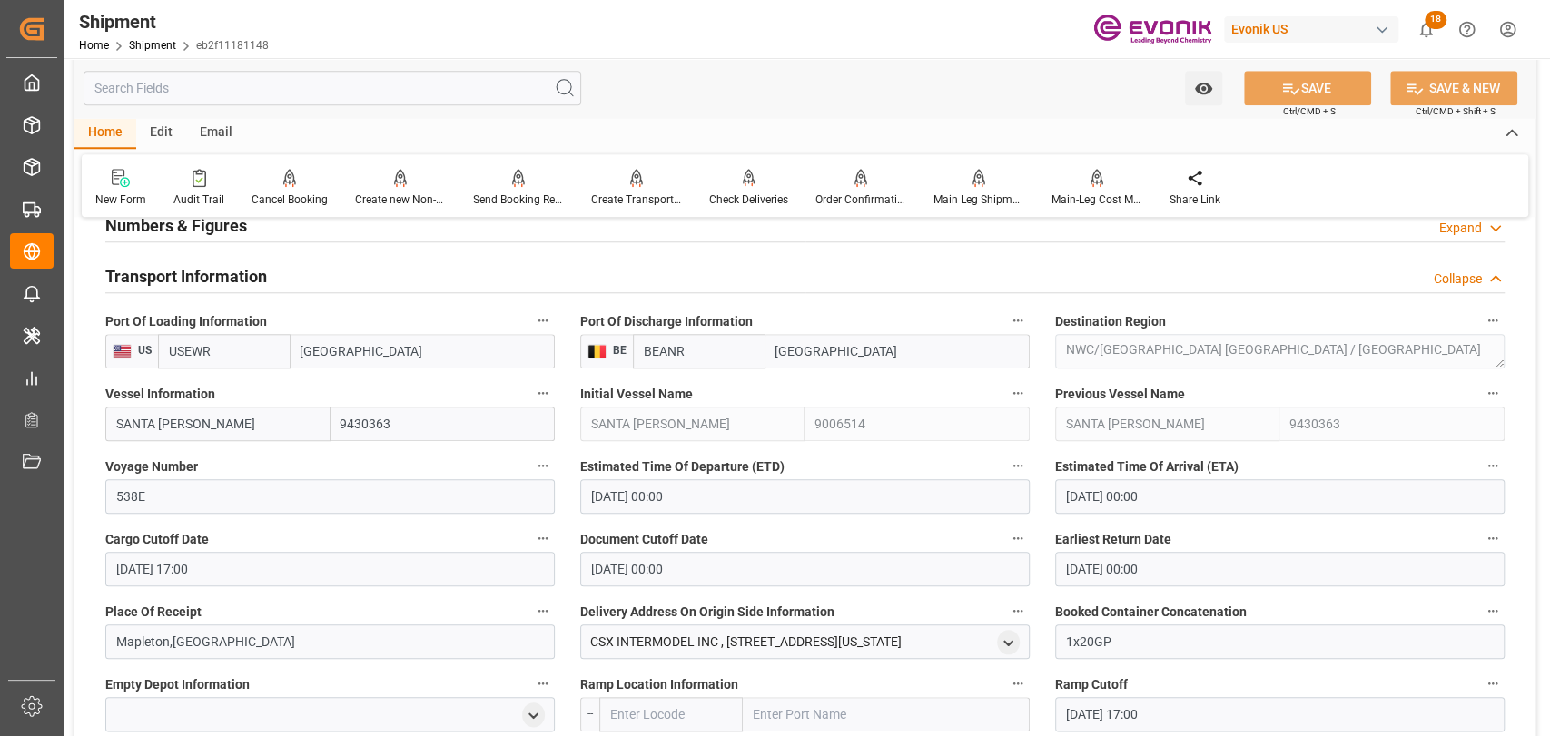
scroll to position [1009, 0]
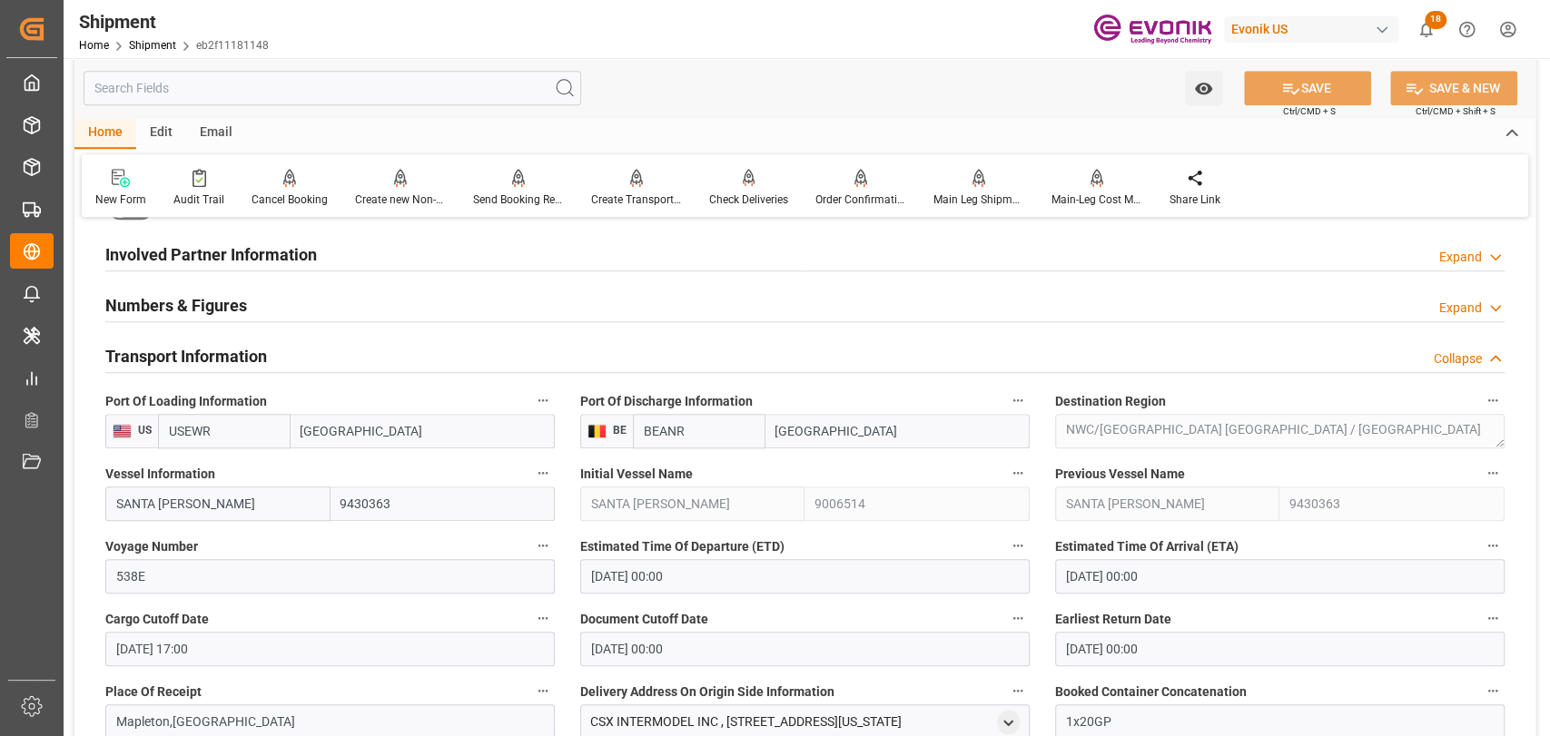
click at [237, 78] on input "text" at bounding box center [333, 88] width 498 height 35
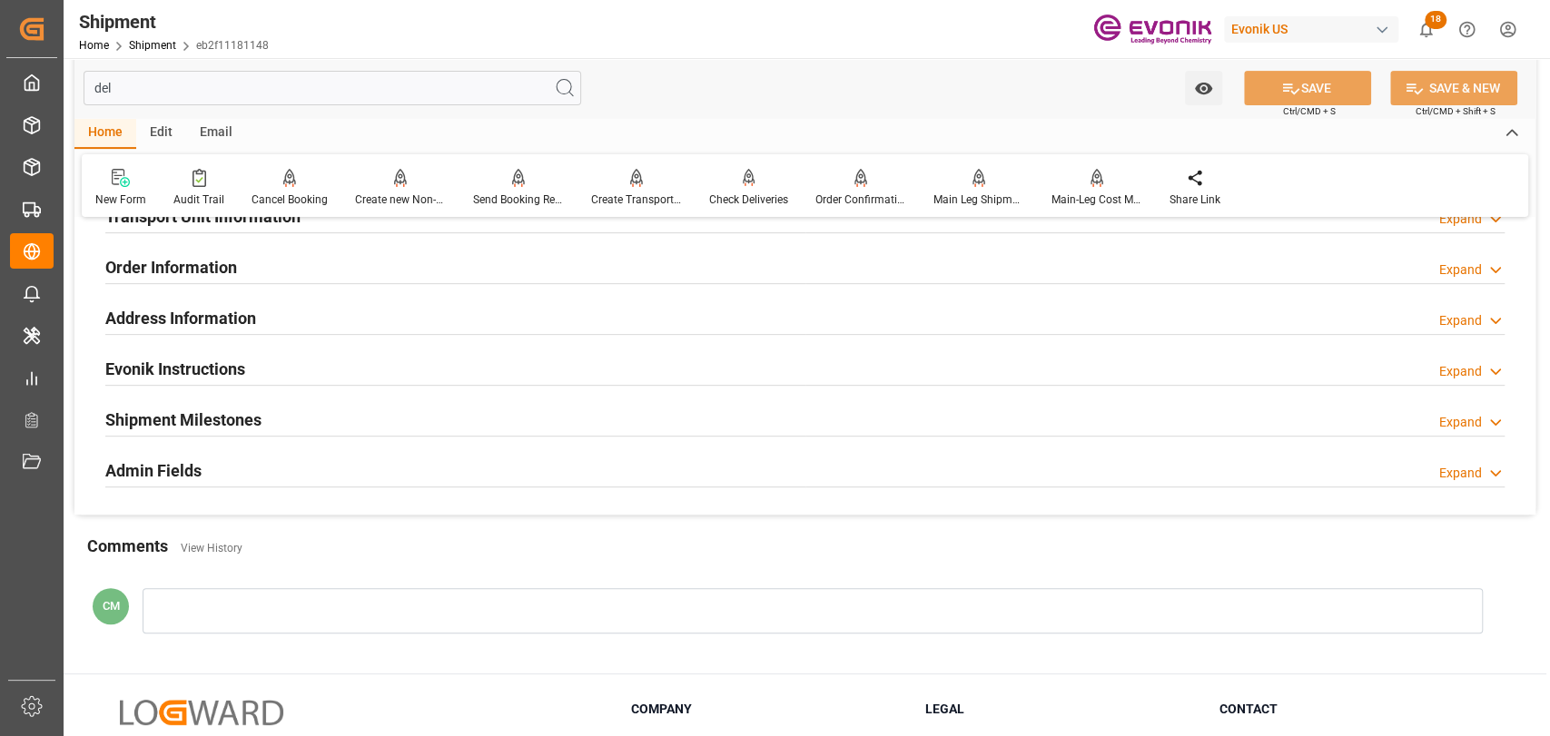
scroll to position [196, 0]
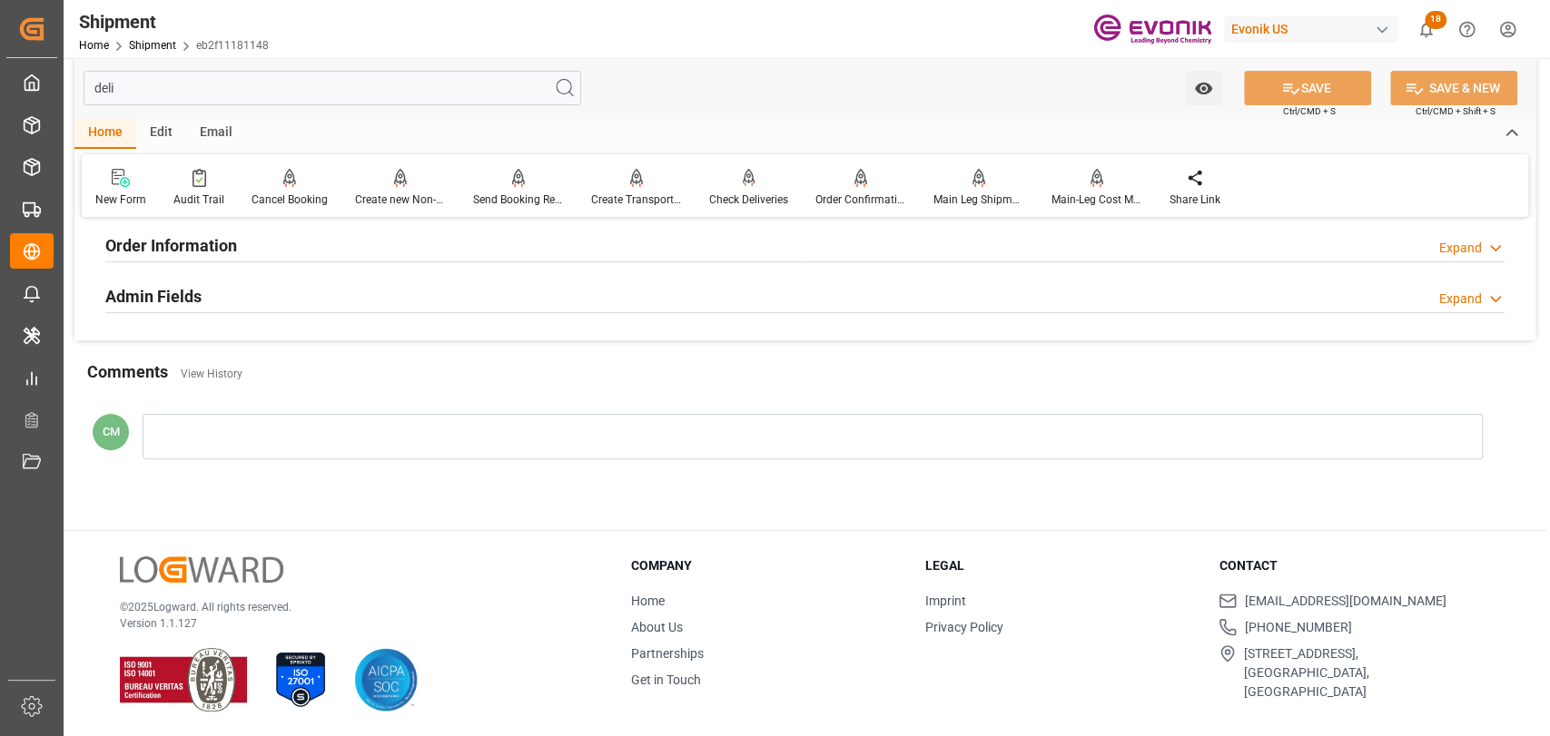
click at [203, 247] on h2 "Order Information" at bounding box center [171, 245] width 132 height 25
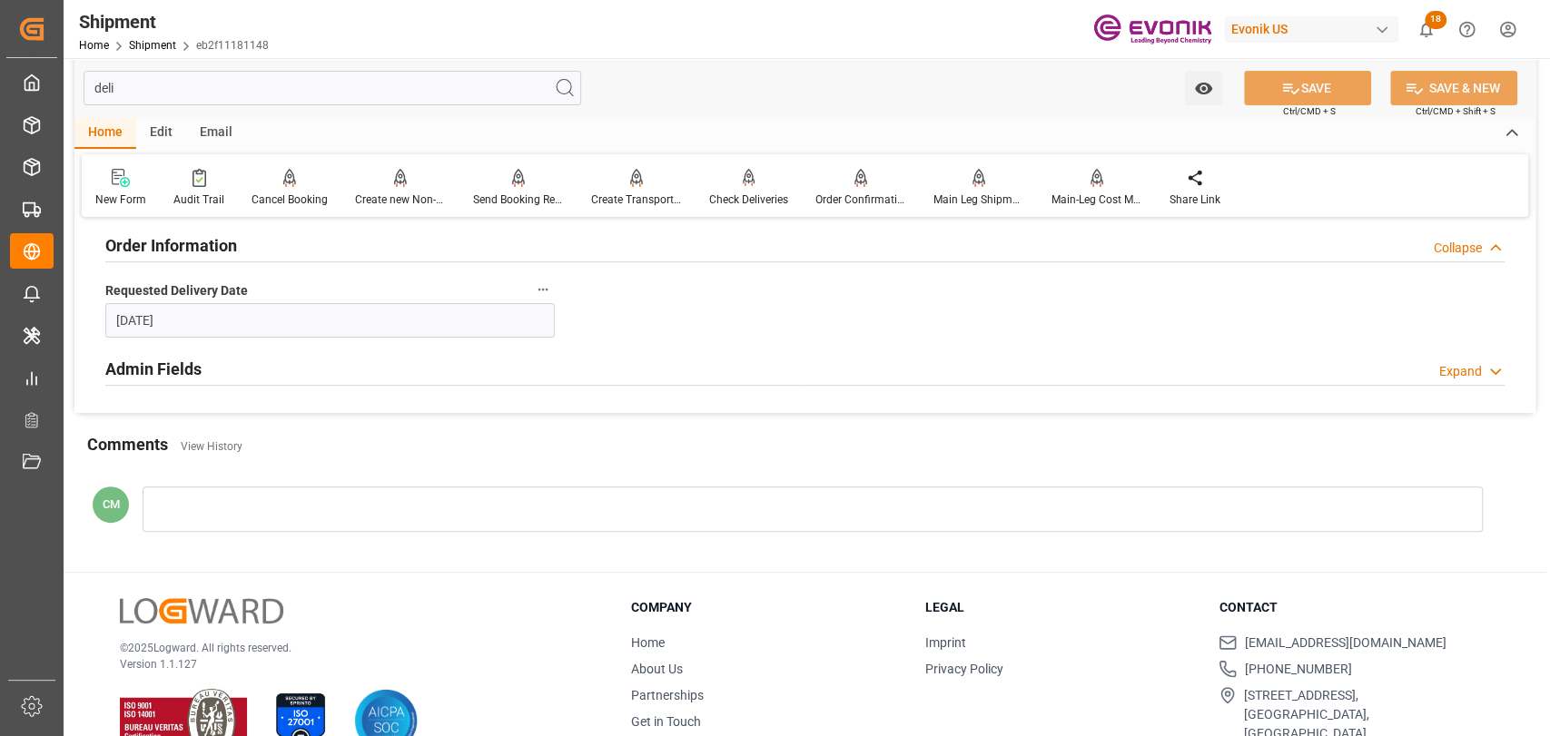
click at [187, 351] on div "Admin Fields" at bounding box center [153, 368] width 96 height 35
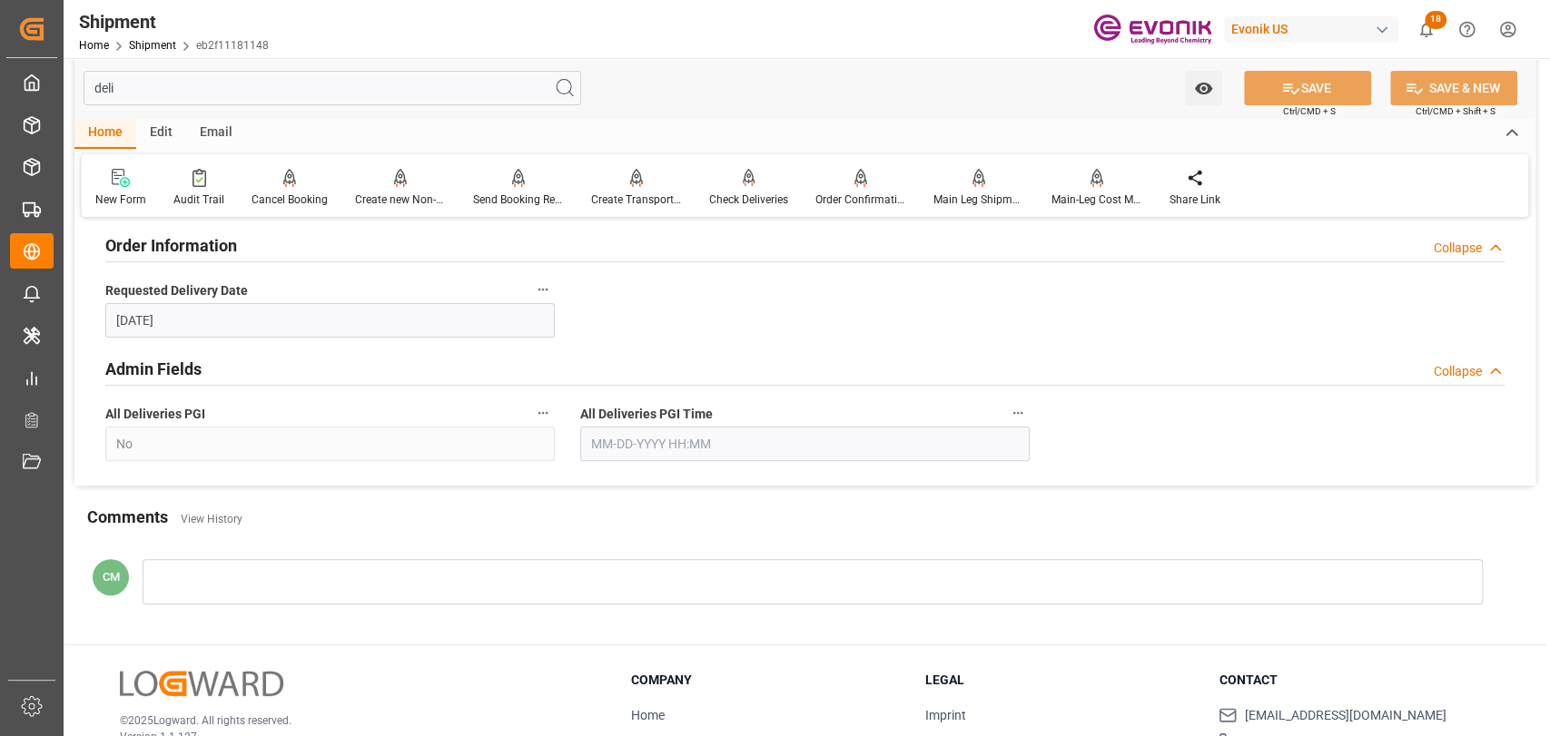
click at [0, 100] on html "Created by potrace 1.15, written by [PERSON_NAME] [DATE]-[DATE] Created by potr…" at bounding box center [775, 368] width 1550 height 736
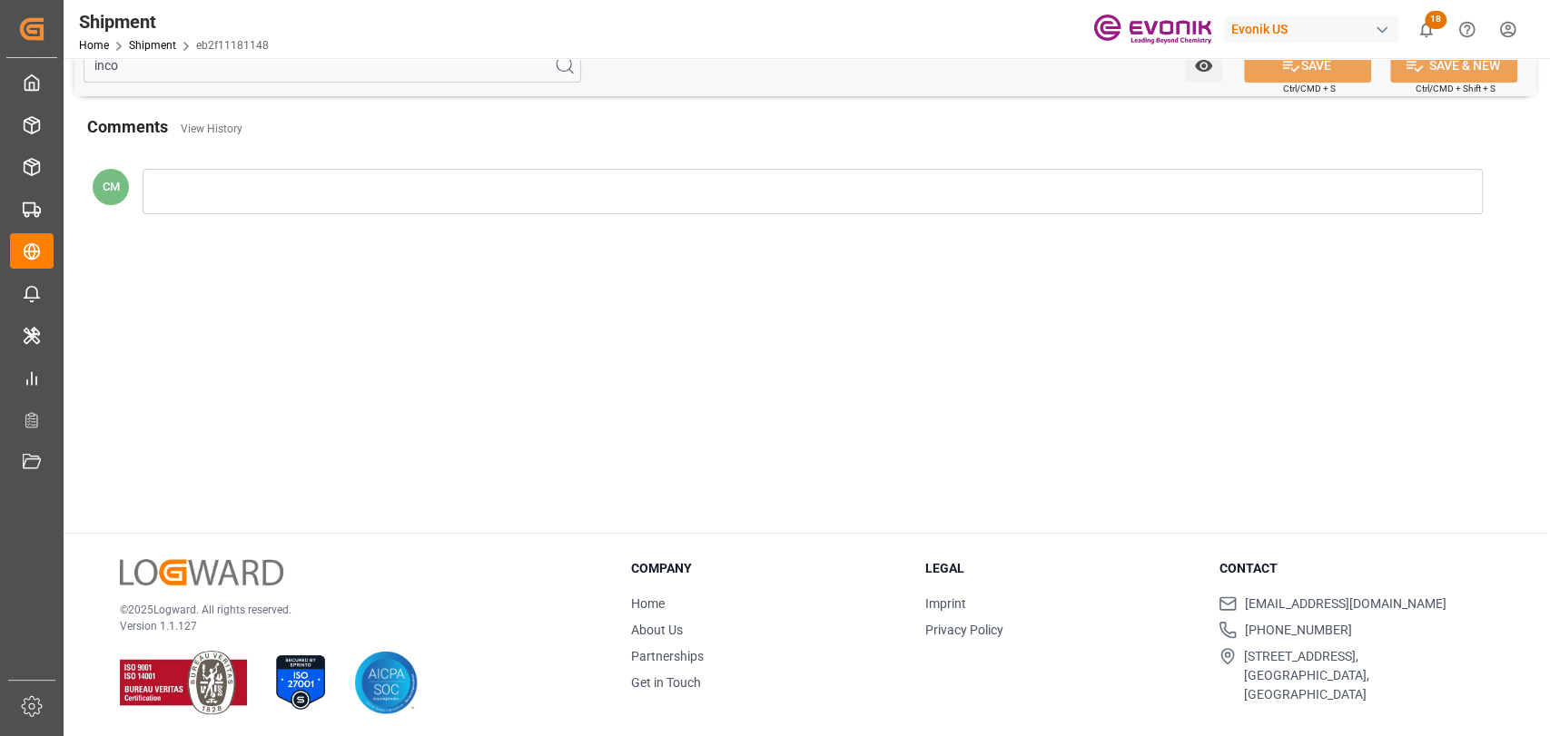
scroll to position [0, 0]
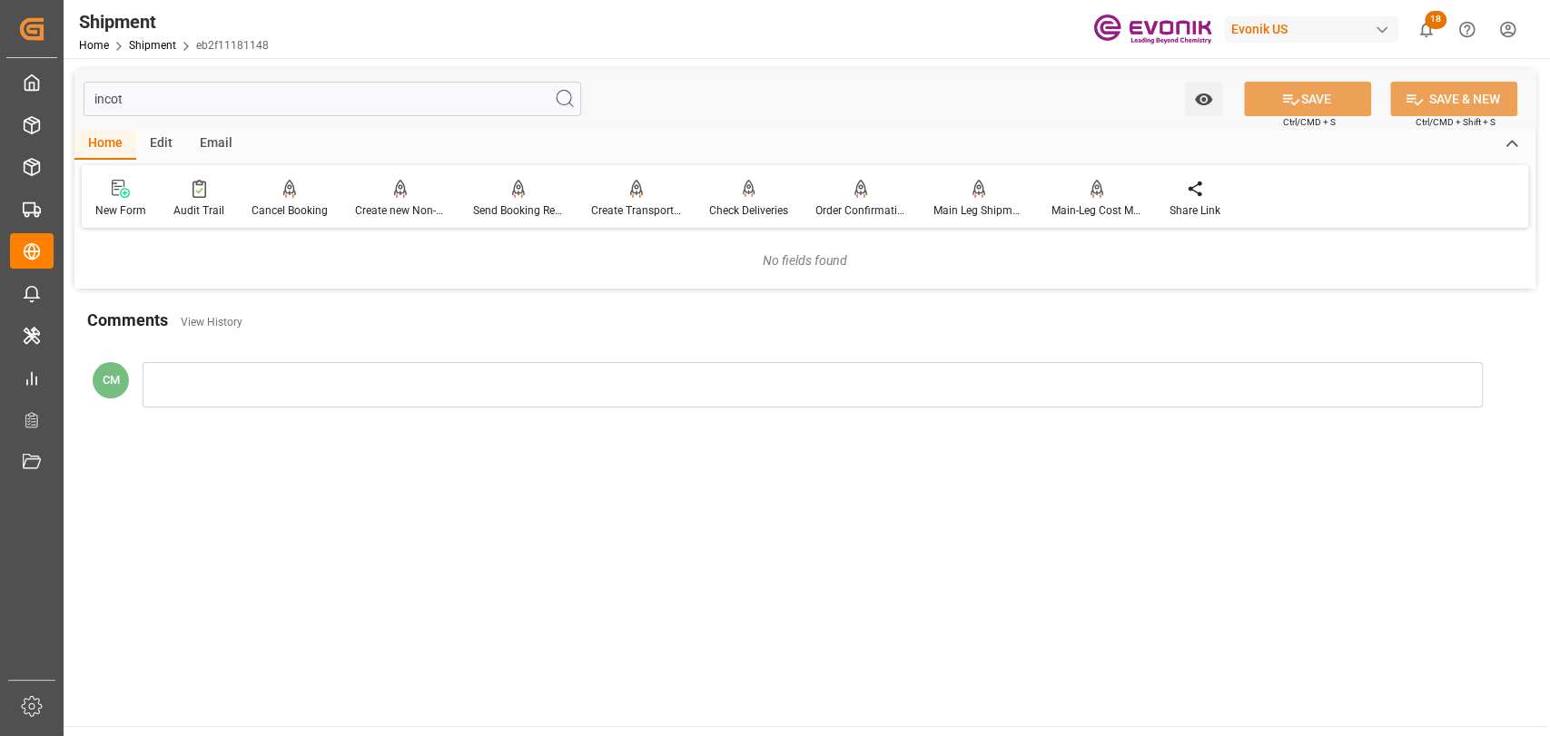
drag, startPoint x: 303, startPoint y: 79, endPoint x: 293, endPoint y: 97, distance: 20.7
click at [302, 82] on div "incot Watch Option SAVE Ctrl/CMD + S SAVE & NEW Ctrl/CMD + Shift + S" at bounding box center [804, 99] width 1461 height 60
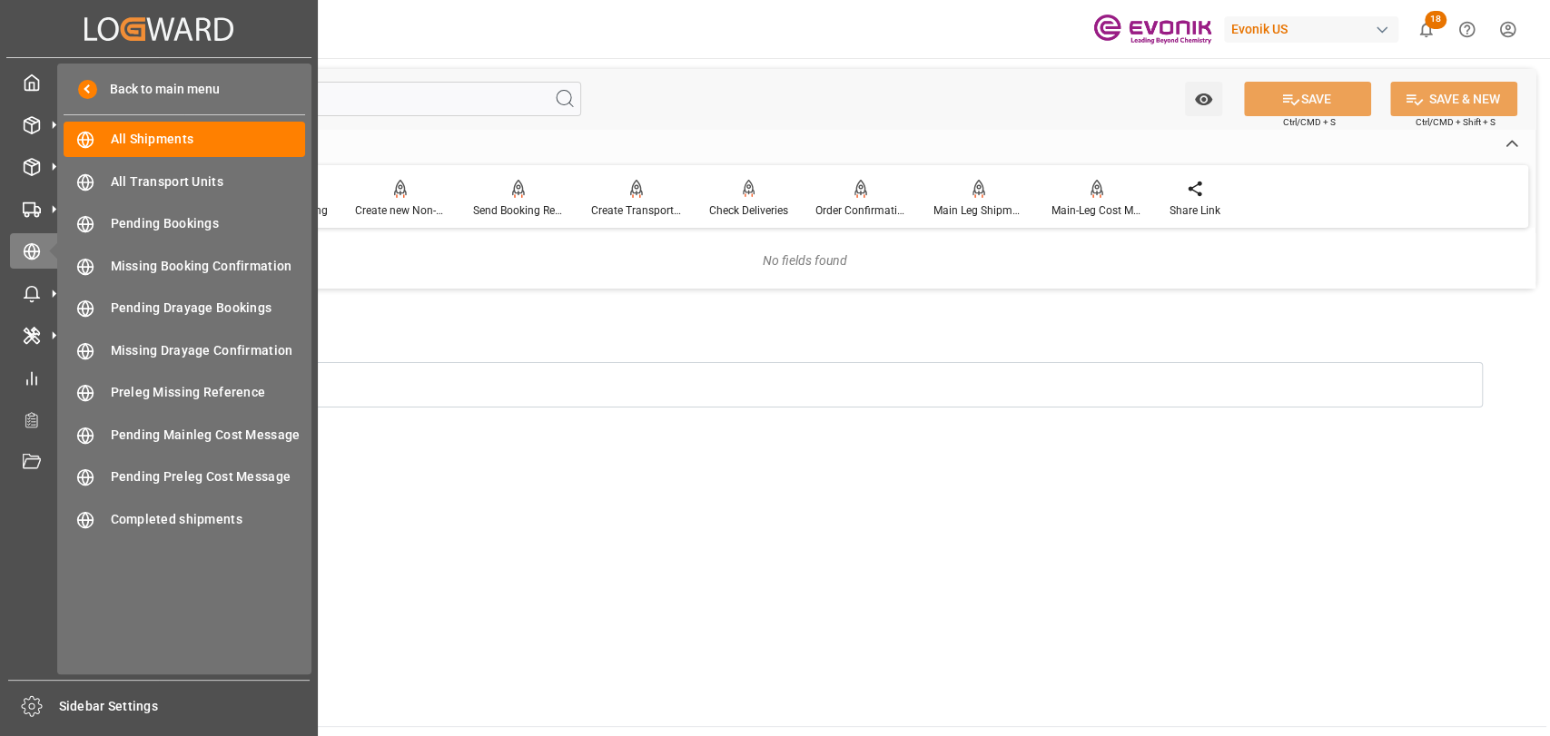
drag, startPoint x: 293, startPoint y: 97, endPoint x: -52, endPoint y: 90, distance: 345.2
click at [0, 90] on html "Created by potrace 1.15, written by [PERSON_NAME] [DATE]-[DATE] Created by potr…" at bounding box center [775, 368] width 1550 height 736
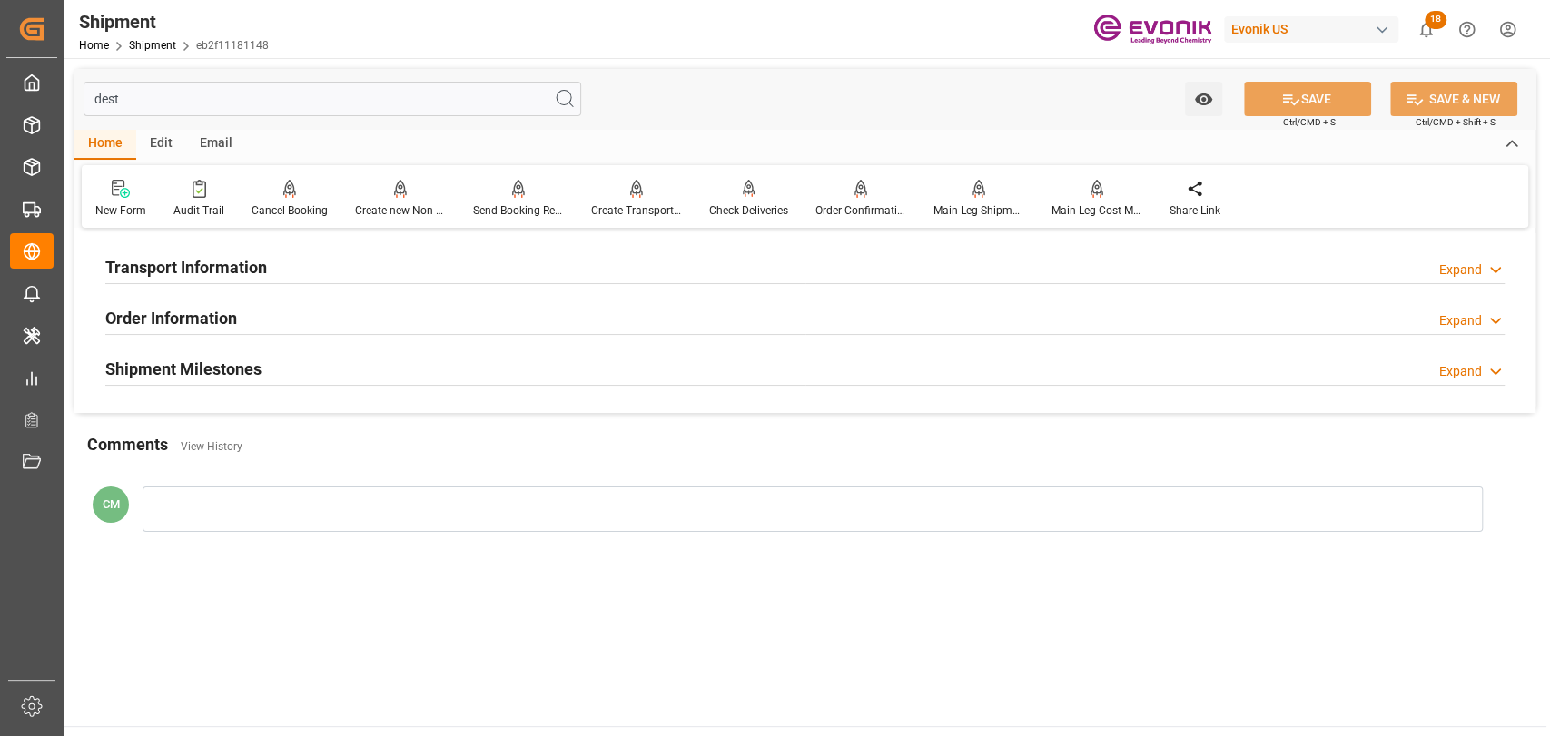
type input "dest"
click at [203, 280] on div "Transport Information" at bounding box center [186, 266] width 162 height 35
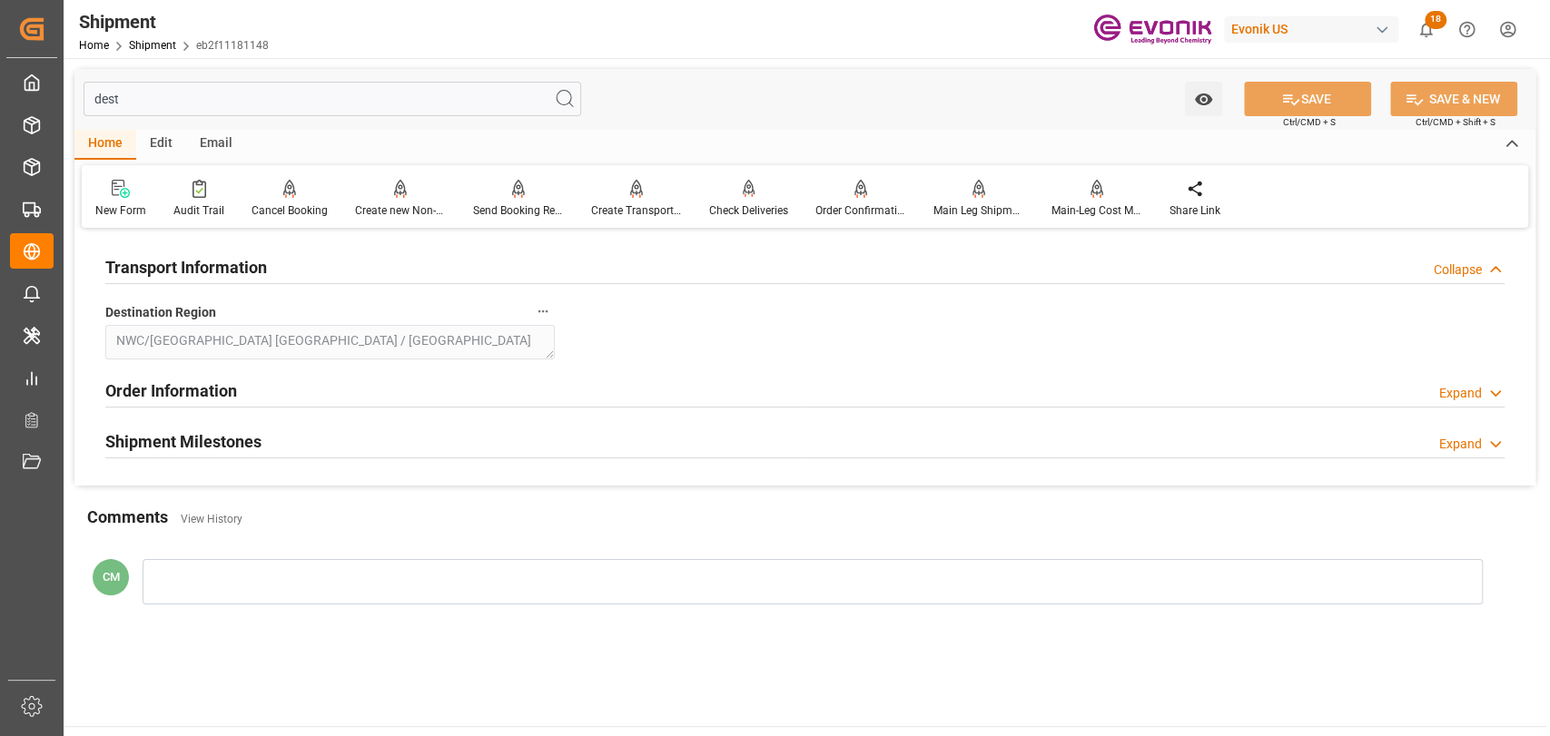
click at [206, 401] on h2 "Order Information" at bounding box center [171, 391] width 132 height 25
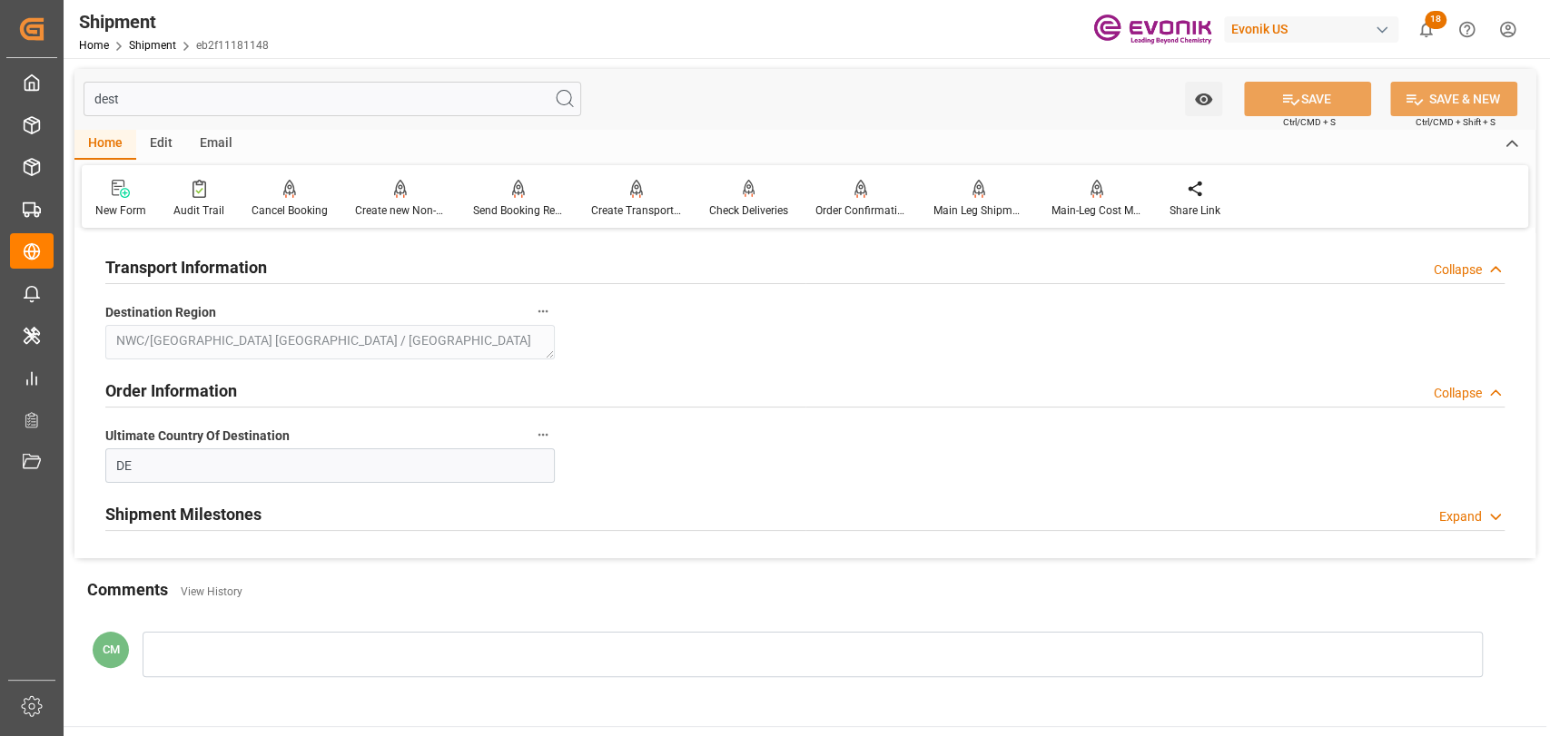
click at [240, 510] on h2 "Shipment Milestones" at bounding box center [183, 514] width 156 height 25
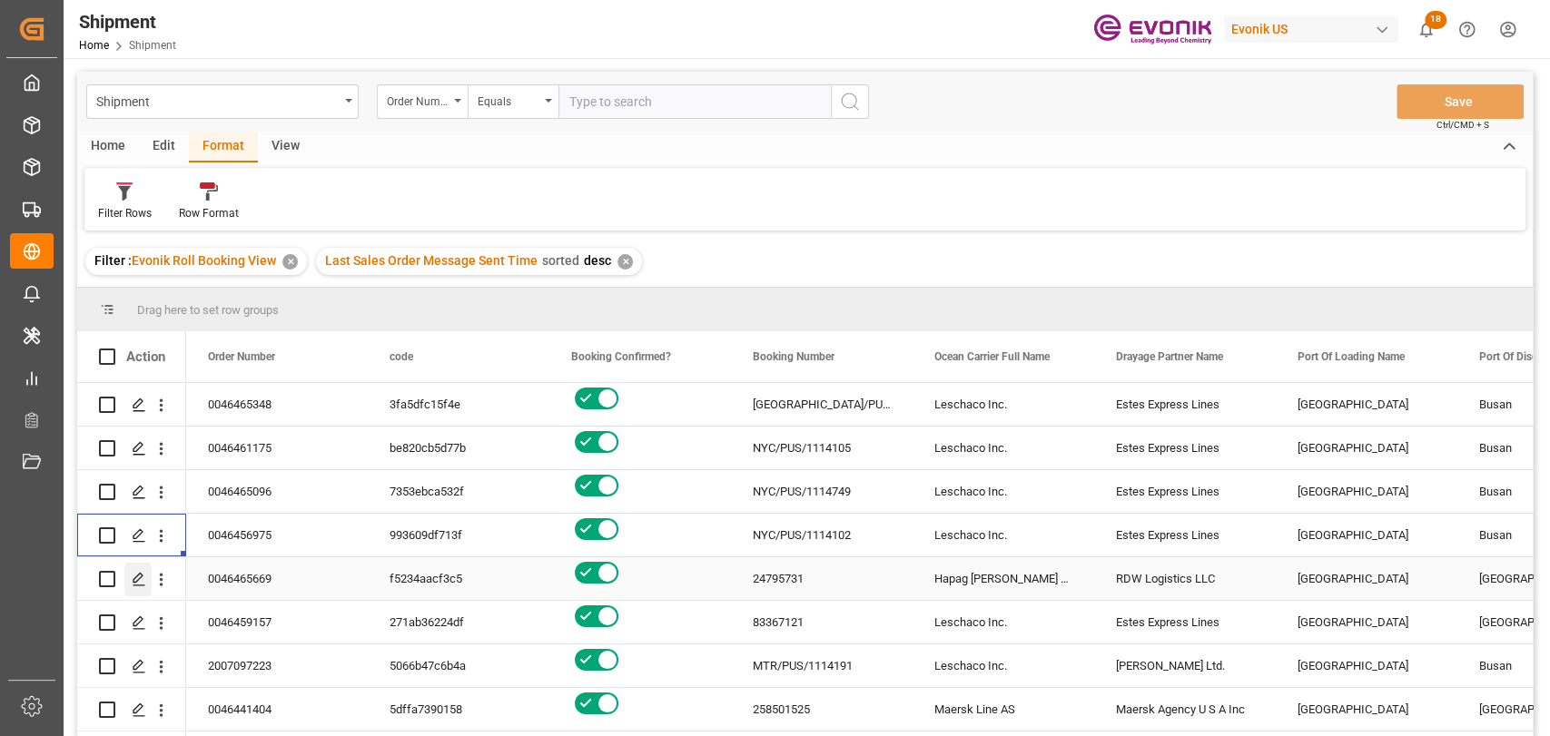
click at [137, 582] on icon "Press SPACE to select this row." at bounding box center [139, 579] width 15 height 15
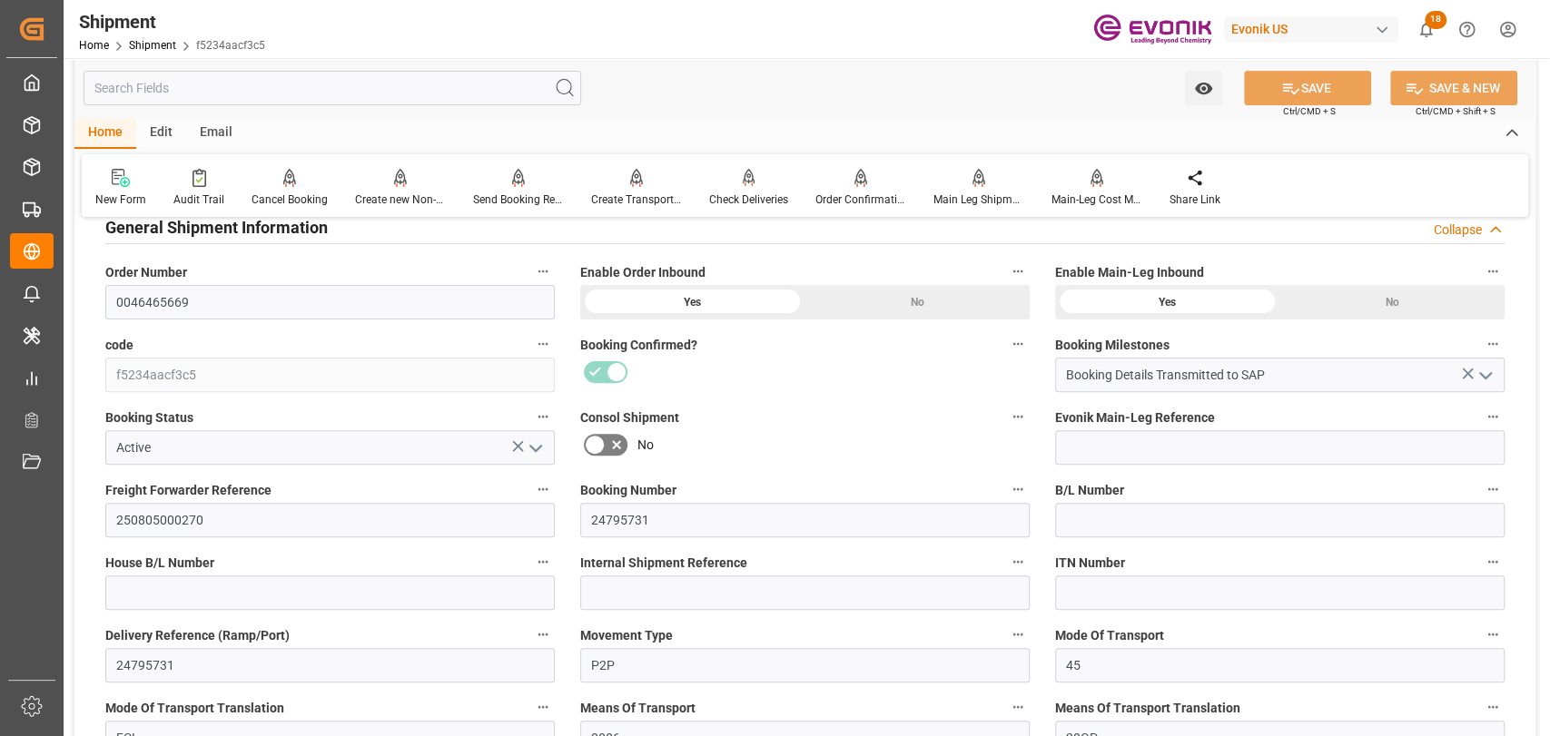
scroll to position [403, 0]
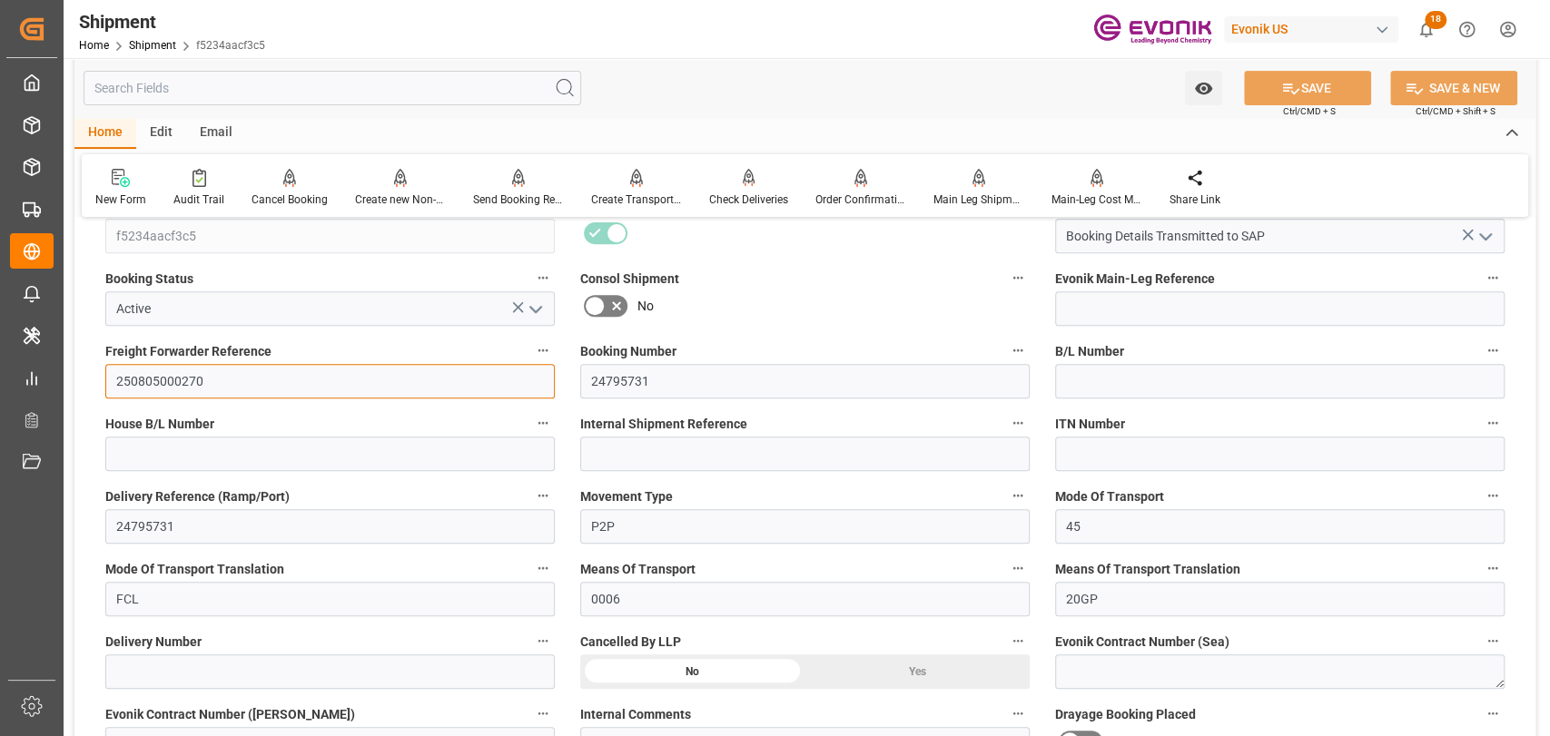
click at [182, 380] on input "250805000270" at bounding box center [330, 381] width 450 height 35
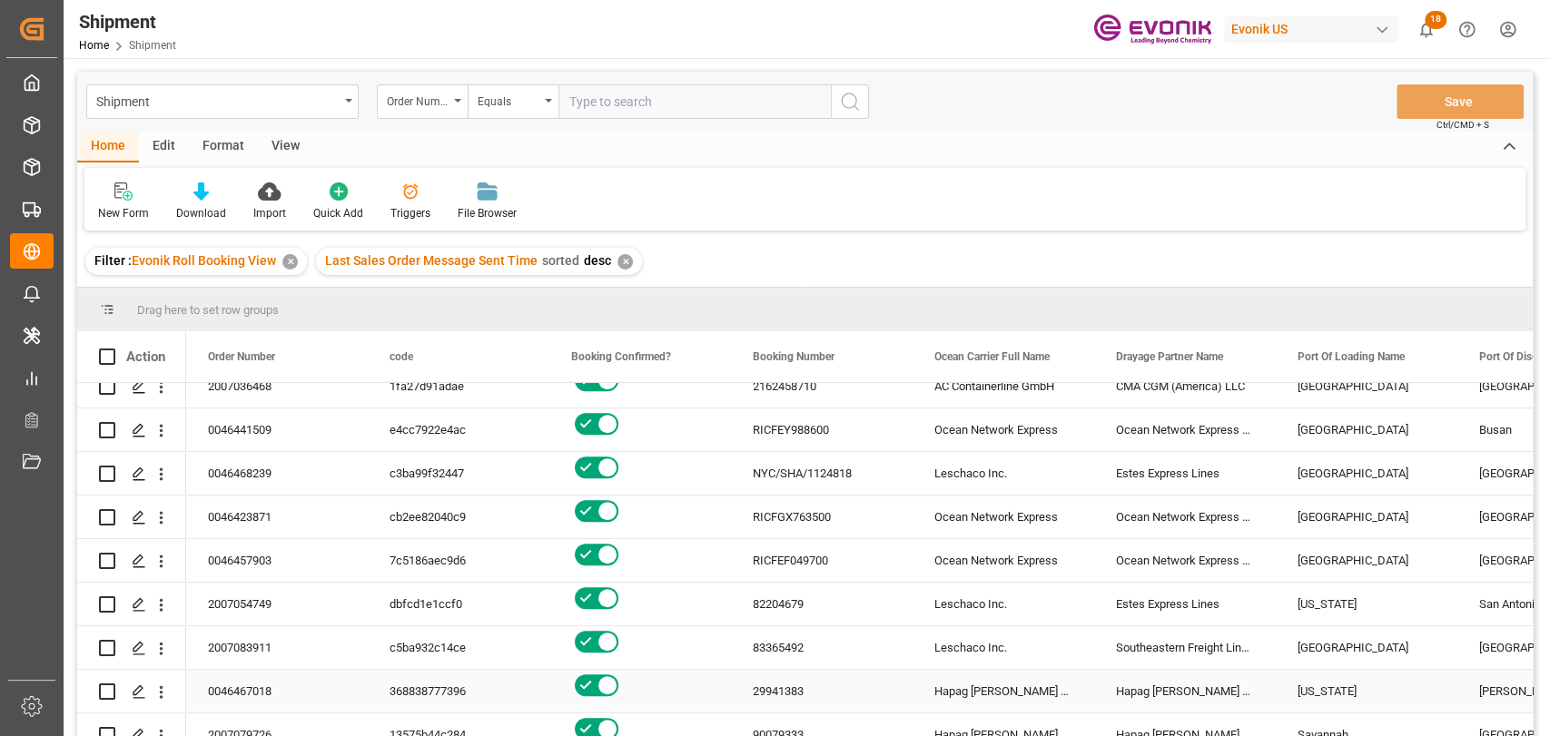
scroll to position [1009, 0]
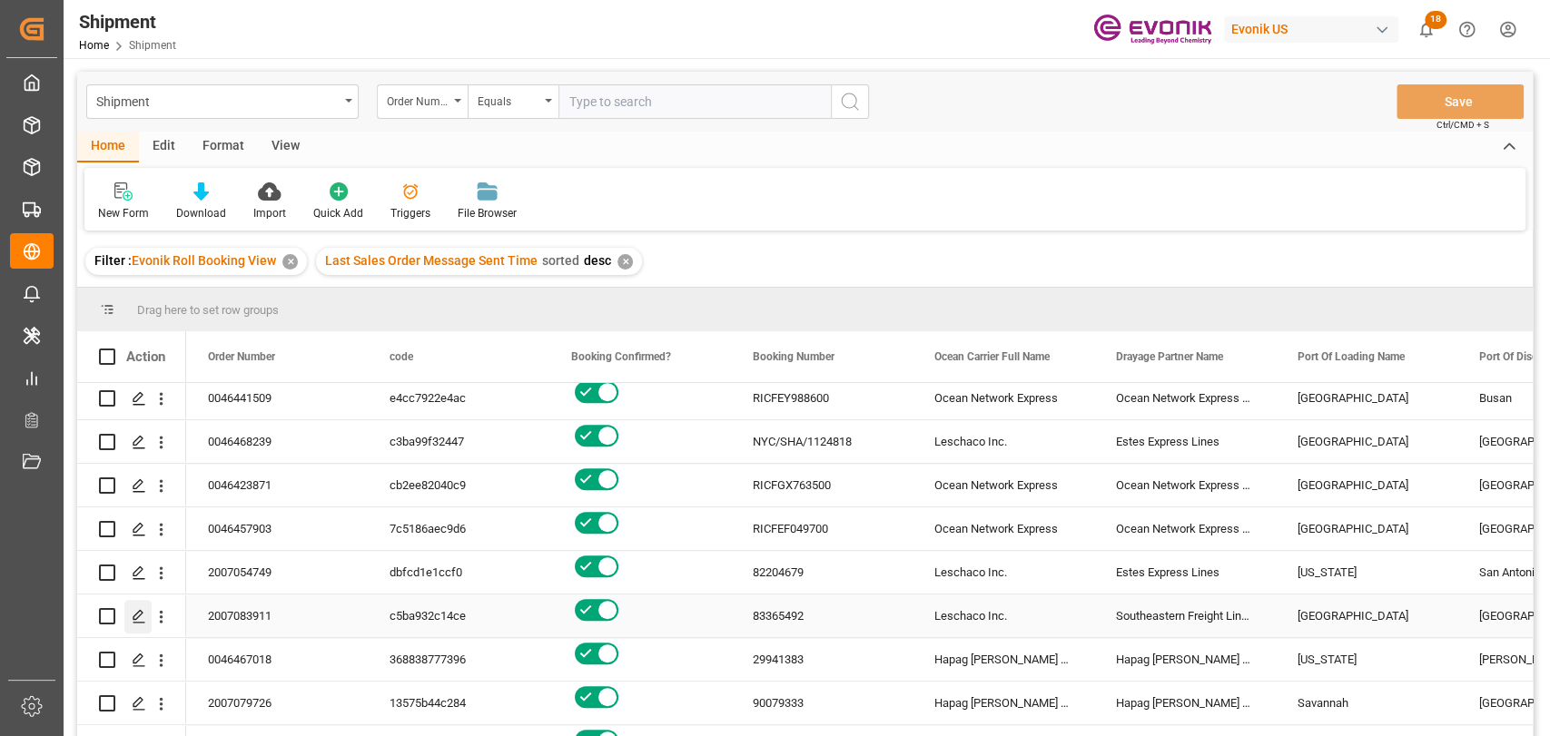
click at [135, 621] on icon "Press SPACE to select this row." at bounding box center [139, 616] width 15 height 15
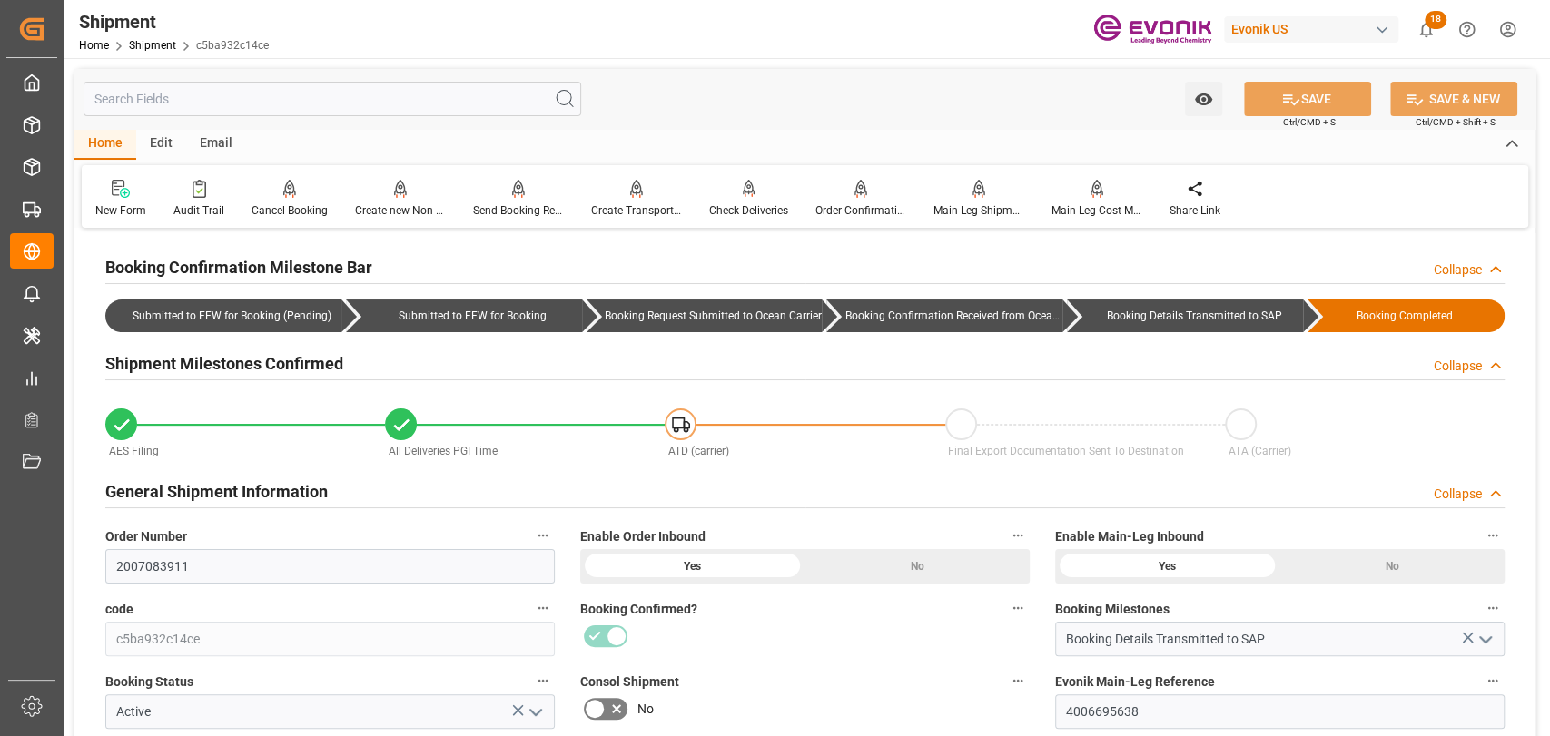
scroll to position [202, 0]
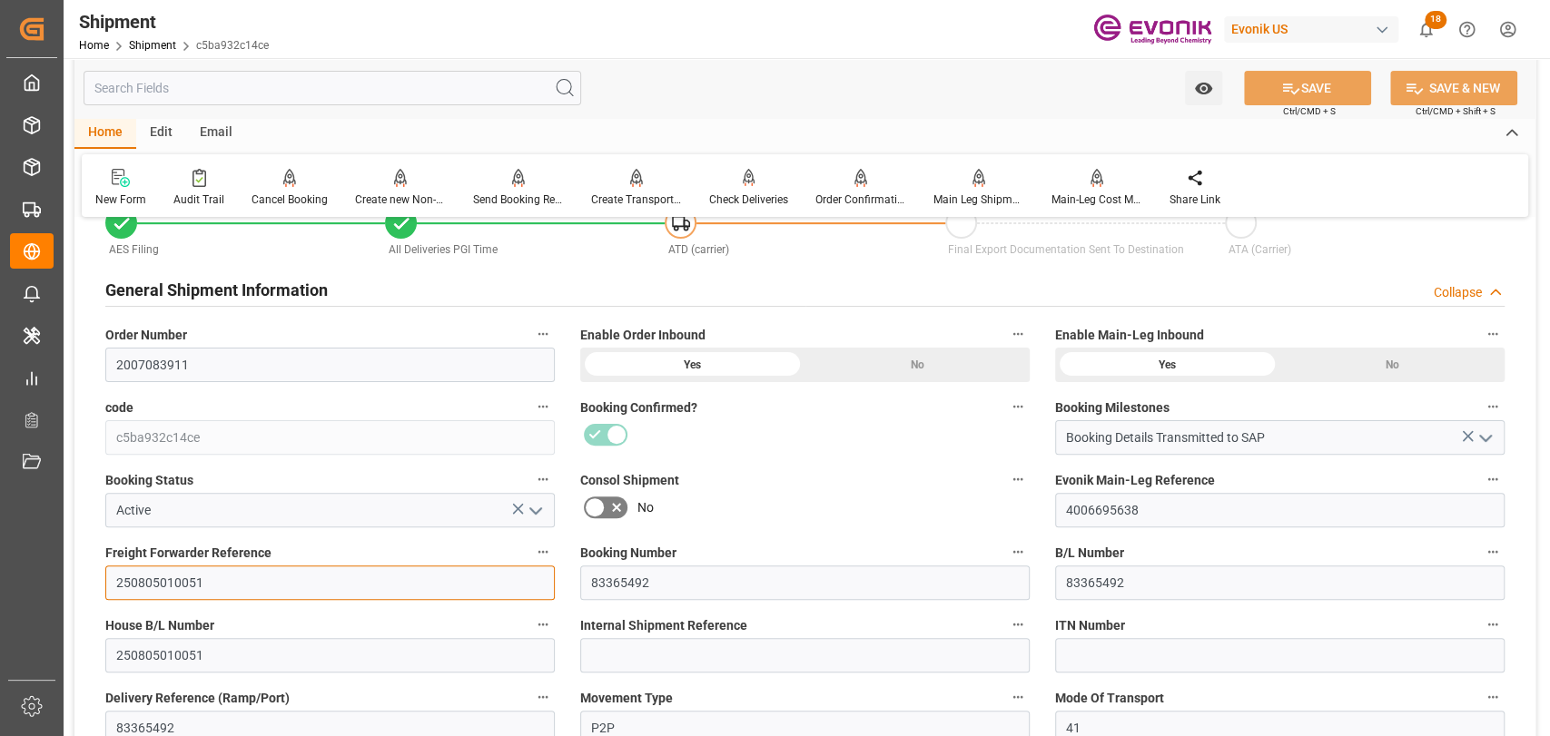
click at [165, 576] on input "250805010051" at bounding box center [330, 583] width 450 height 35
click at [306, 70] on div "Watch Option SAVE Ctrl/CMD + S SAVE & NEW Ctrl/CMD + Shift + S" at bounding box center [804, 88] width 1461 height 60
click at [307, 91] on input "text" at bounding box center [333, 88] width 498 height 35
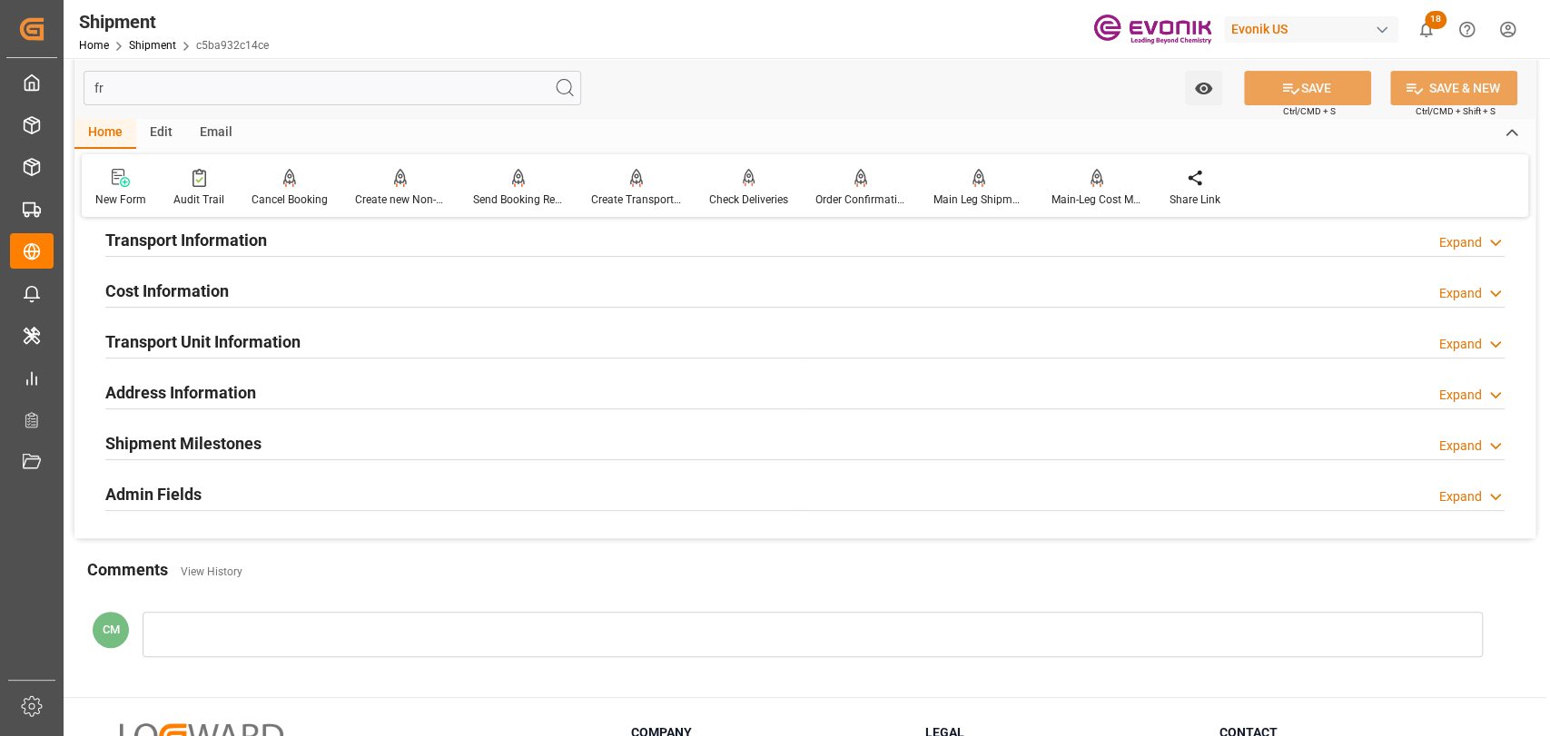
scroll to position [0, 0]
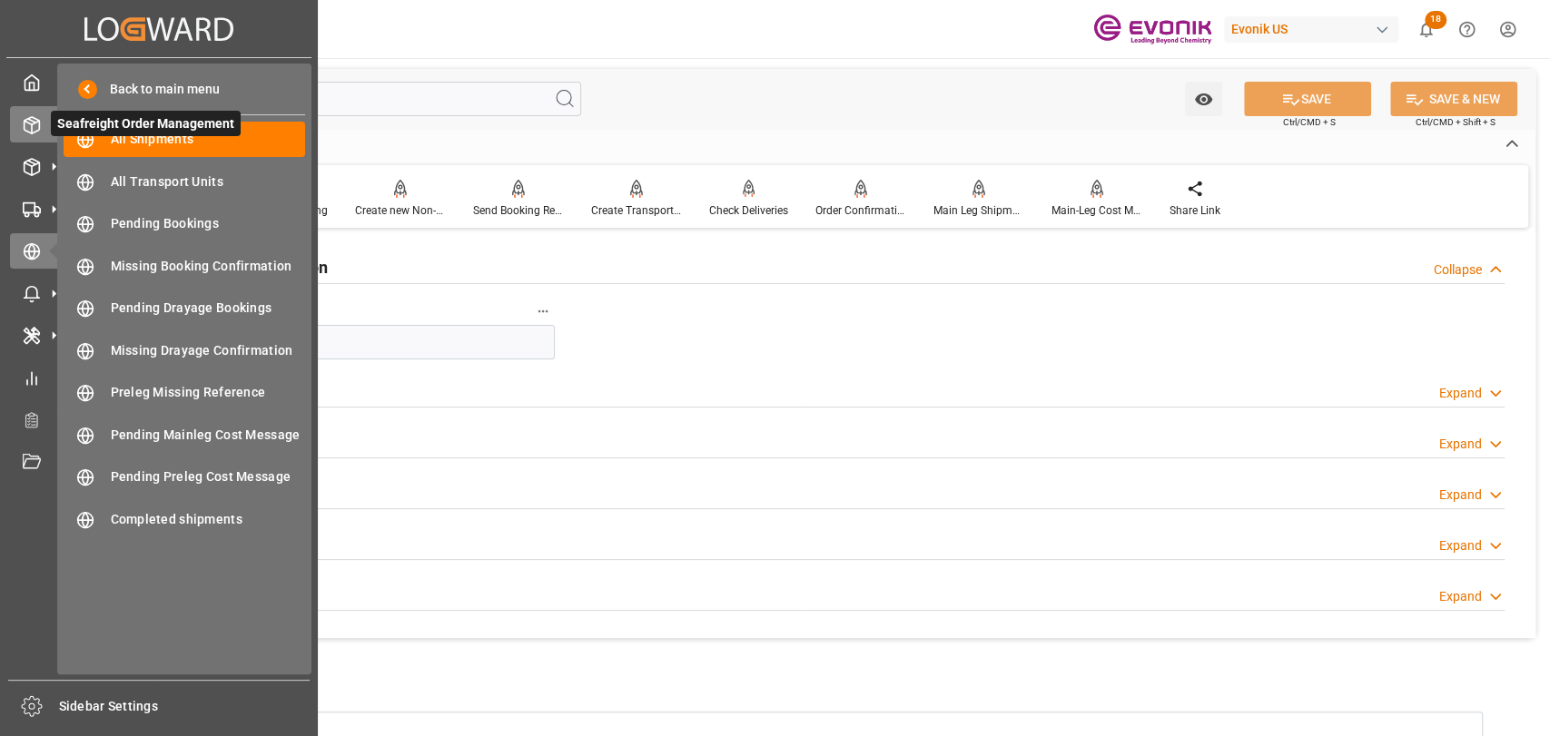
drag, startPoint x: 17, startPoint y: 110, endPoint x: 41, endPoint y: 105, distance: 24.0
click at [17, 111] on div "Created by potrace 1.15, written by [PERSON_NAME] [DATE]-[DATE] Created by potr…" at bounding box center [775, 368] width 1550 height 736
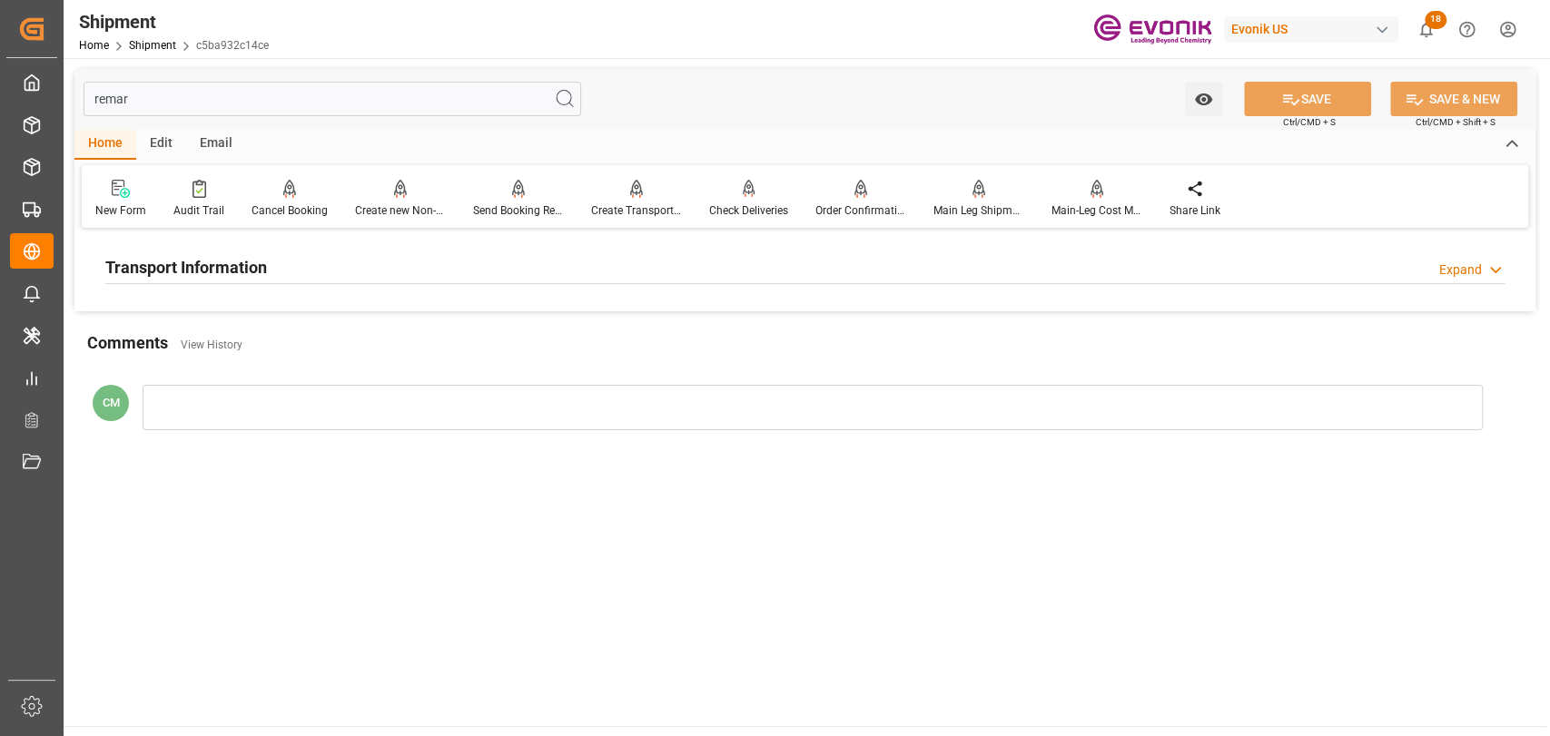
type input "remar"
click at [268, 251] on div "Transport Information Expand" at bounding box center [804, 266] width 1399 height 35
click at [209, 359] on div at bounding box center [330, 376] width 450 height 102
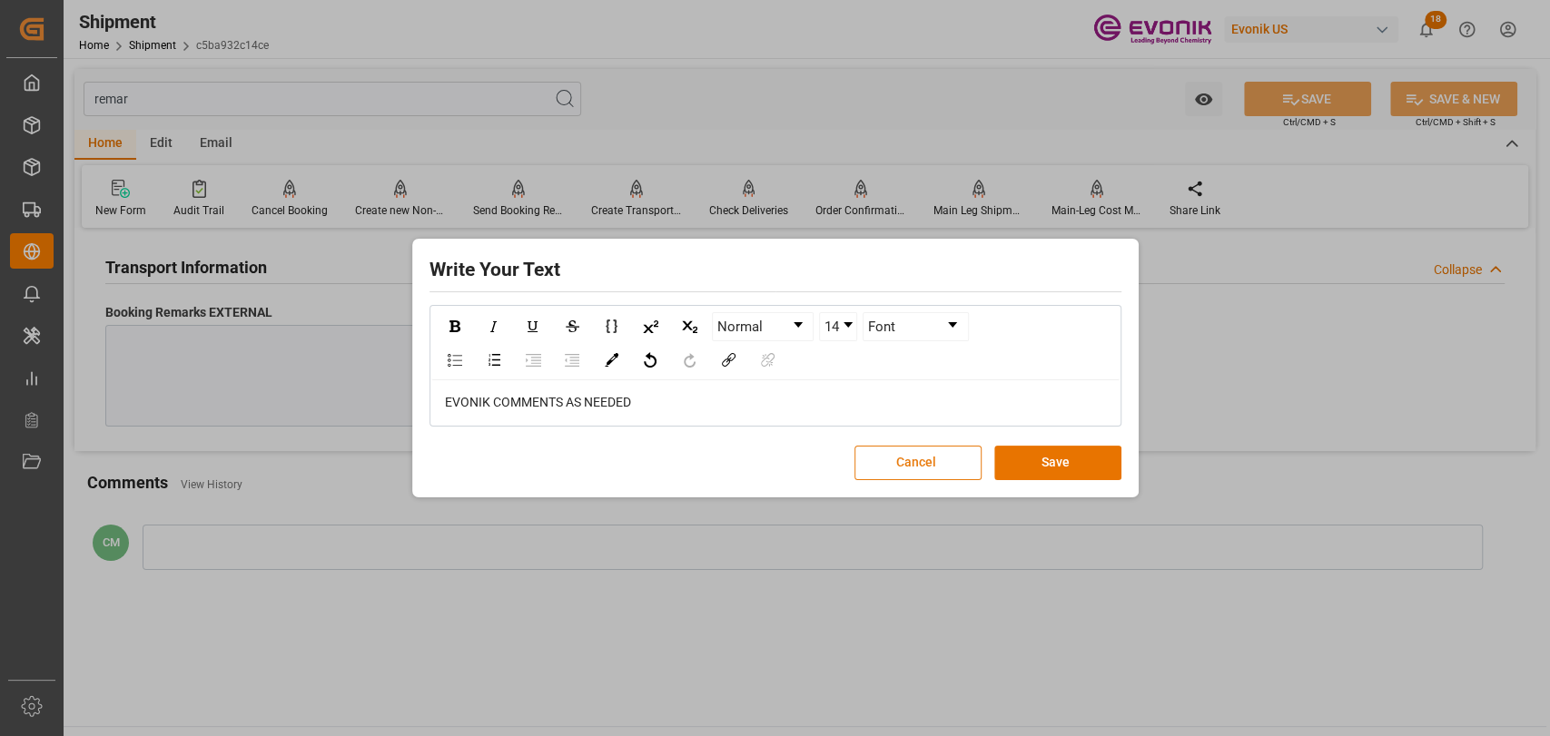
click at [956, 459] on button "Cancel" at bounding box center [918, 463] width 127 height 35
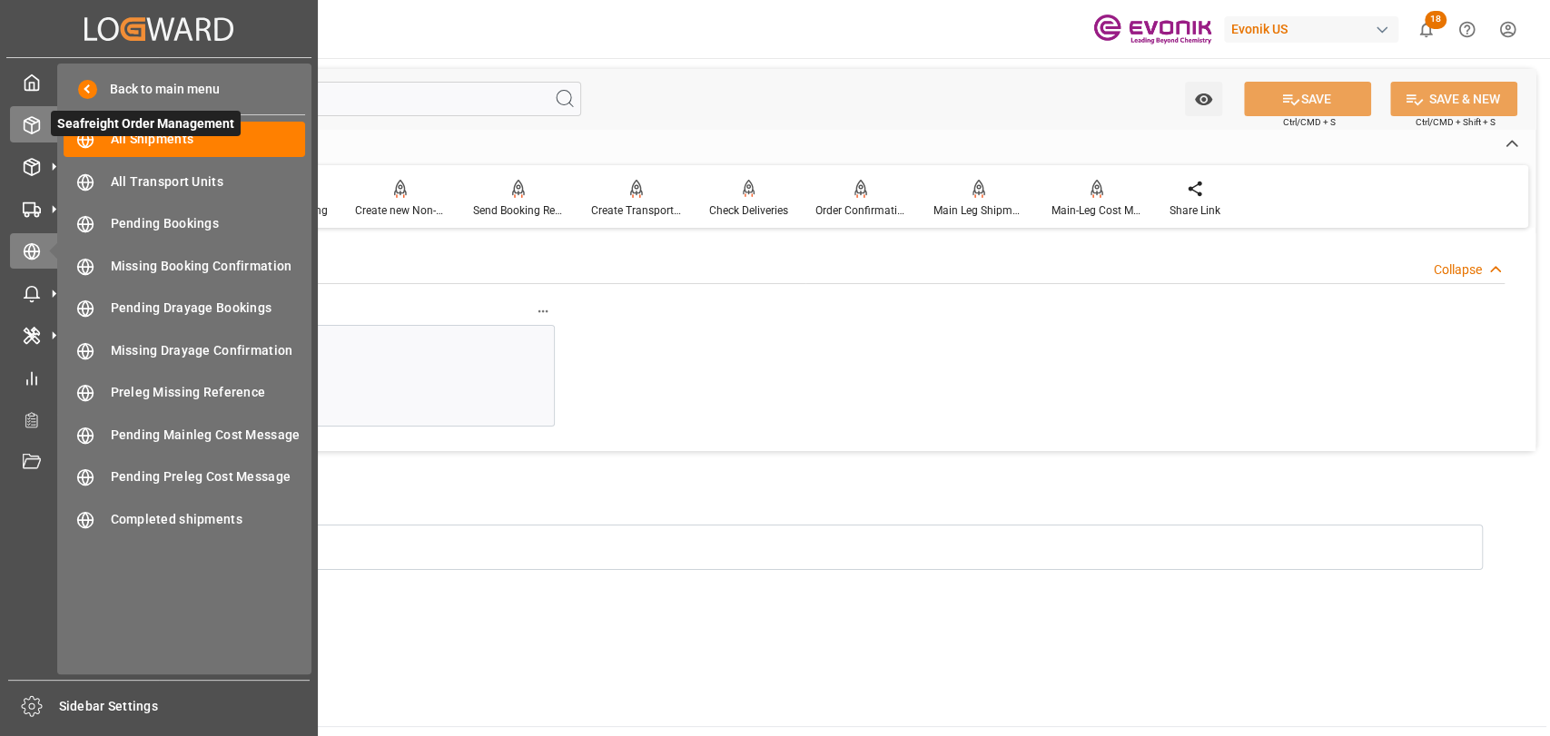
click at [36, 123] on polyline at bounding box center [32, 123] width 15 height 4
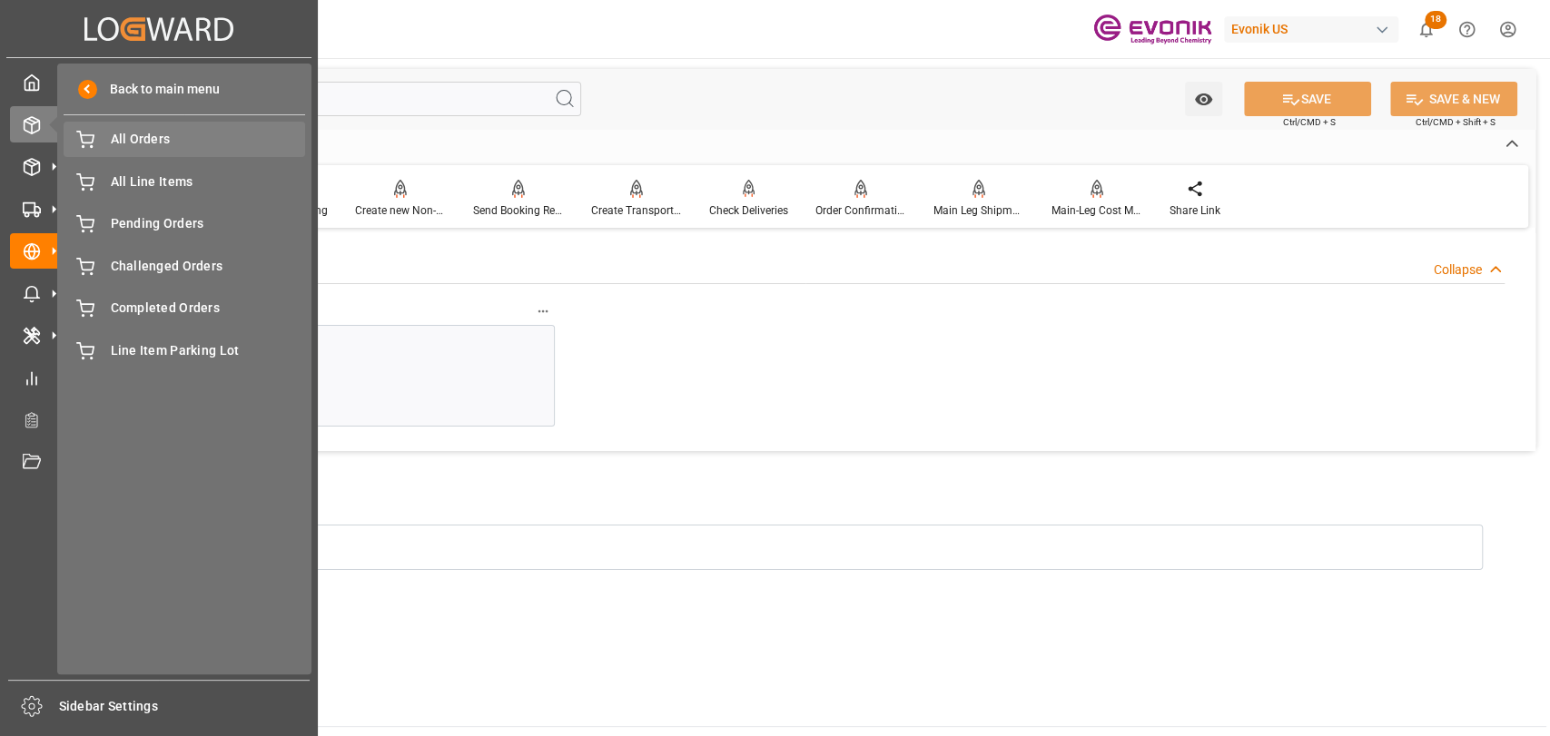
click at [210, 142] on span "All Orders" at bounding box center [208, 139] width 195 height 19
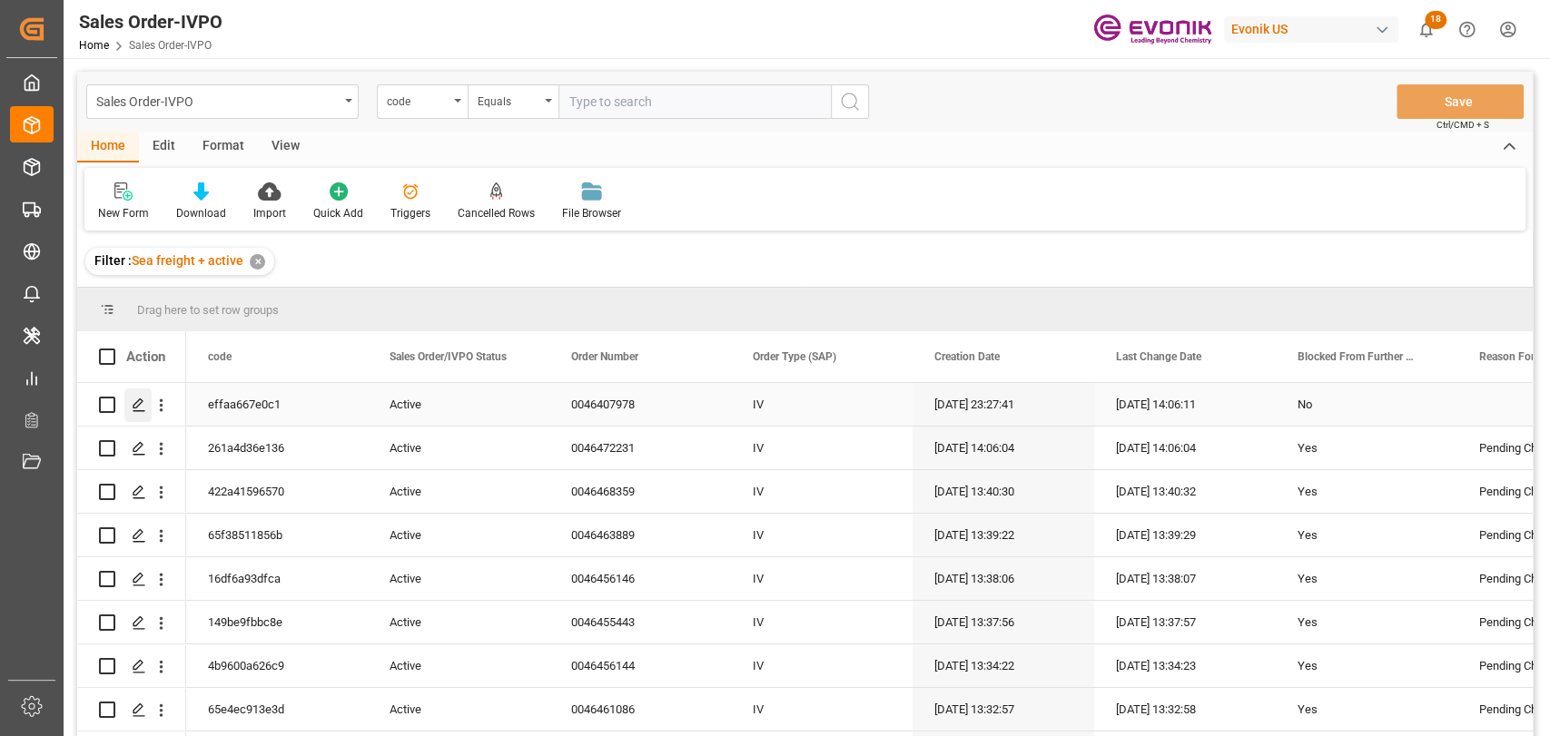
click at [135, 413] on div "Press SPACE to select this row." at bounding box center [137, 406] width 27 height 34
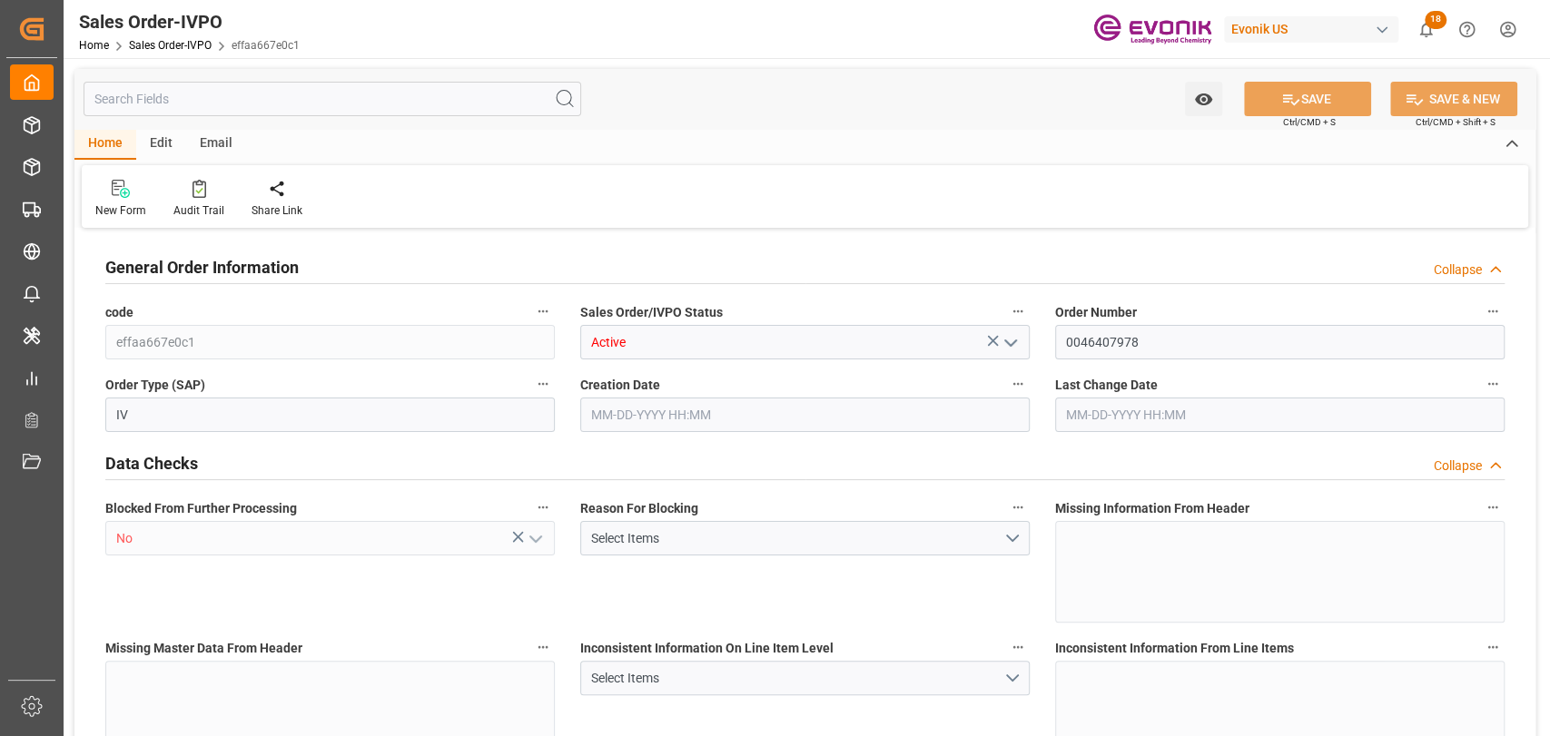
type input "BEANR"
type input "0"
type input "1"
type input "2"
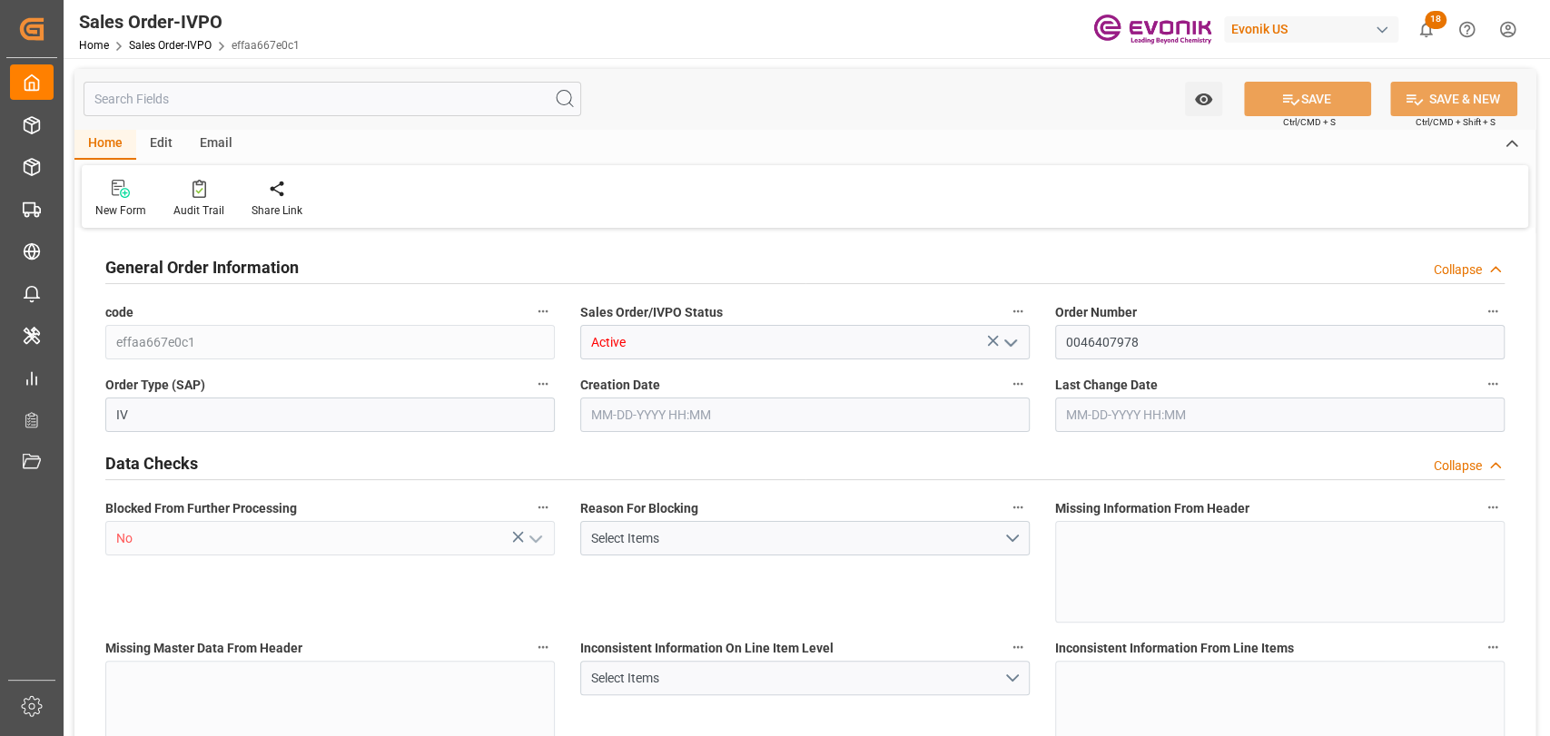
type input "14168"
type input "42.456"
type input "17000"
type input "30"
type input "08-28-2025 23:27"
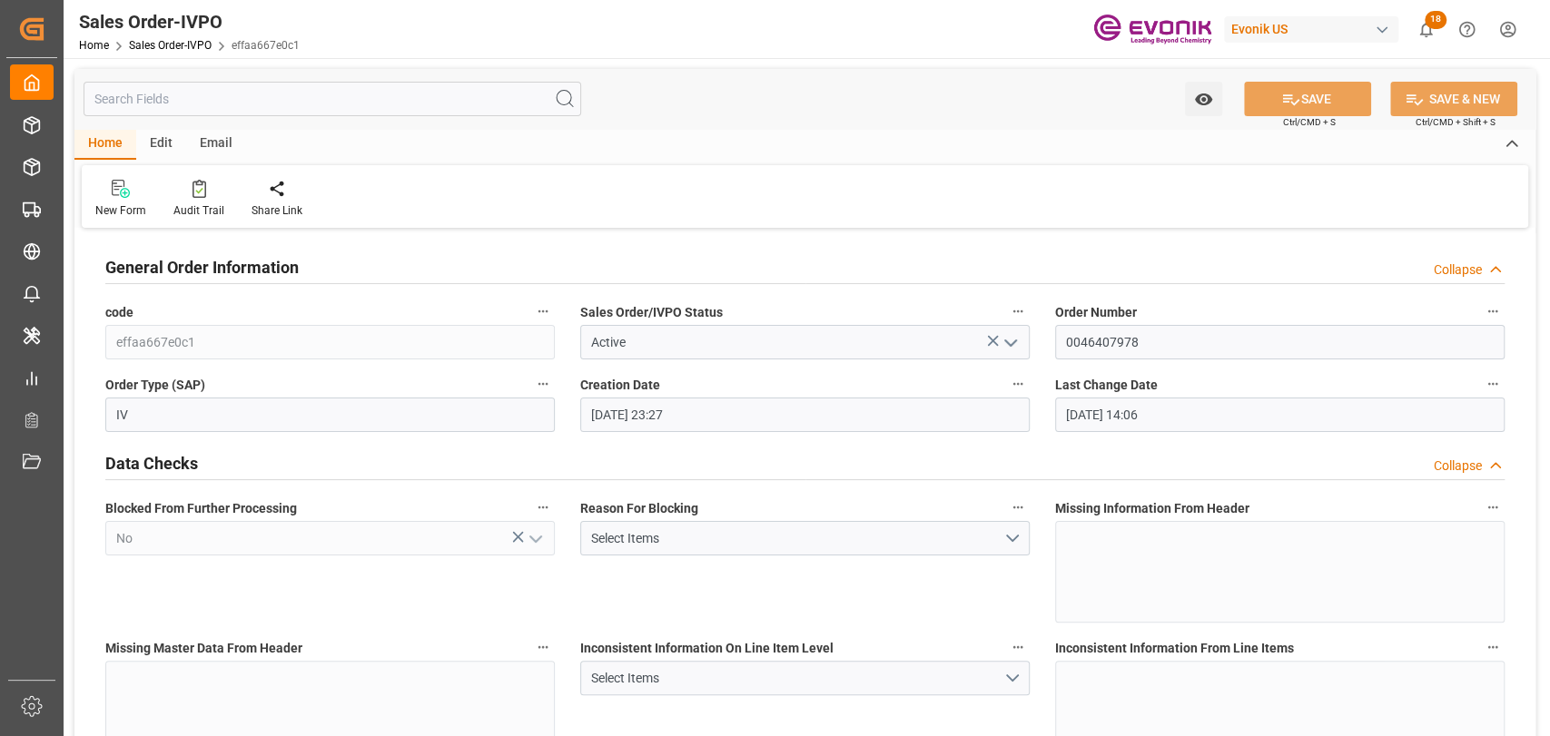
type input "09-08-2025 14:06"
click at [265, 101] on input "text" at bounding box center [333, 99] width 498 height 35
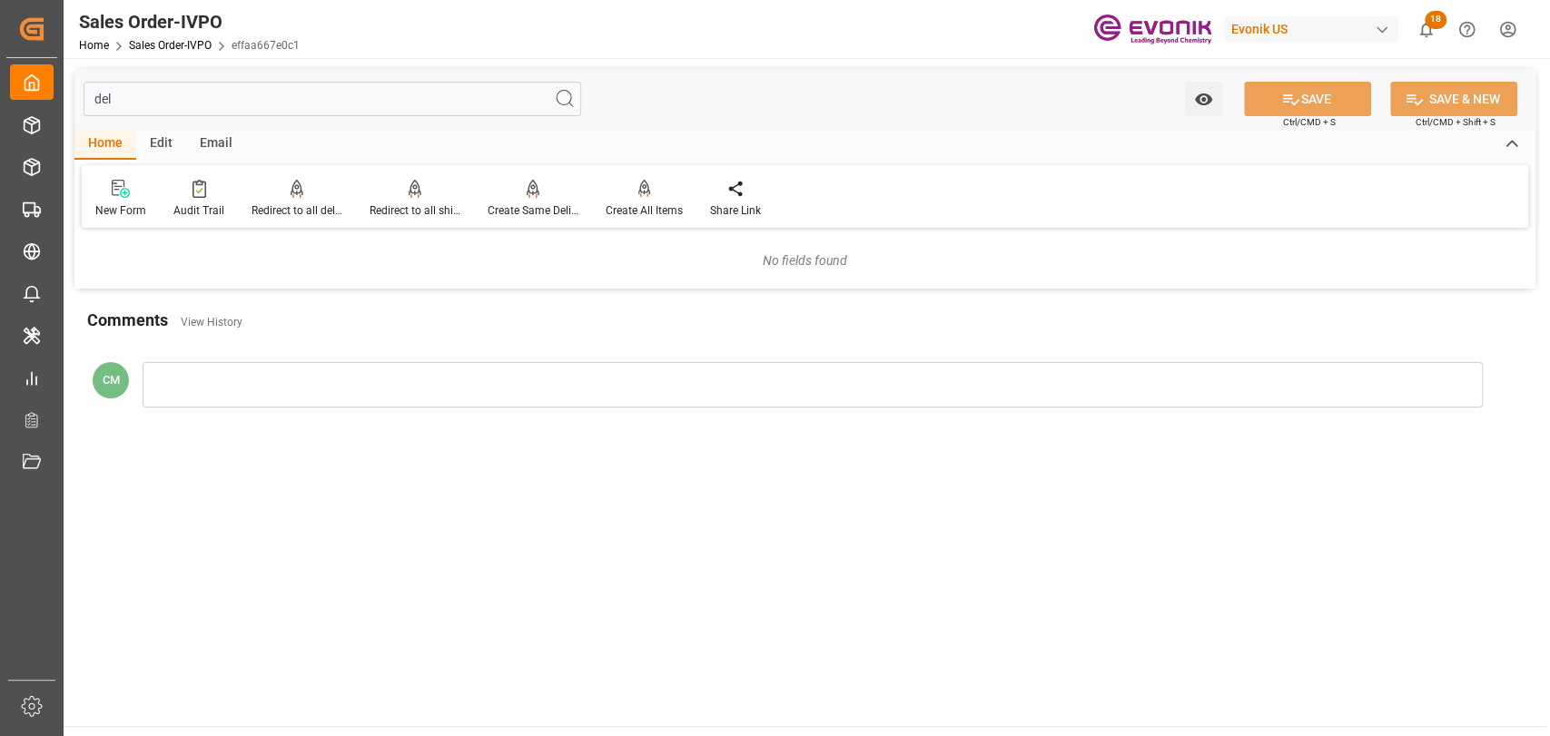
type input "deli"
drag, startPoint x: 272, startPoint y: 102, endPoint x: 86, endPoint y: 83, distance: 187.1
click at [86, 83] on input "deli" at bounding box center [333, 99] width 498 height 35
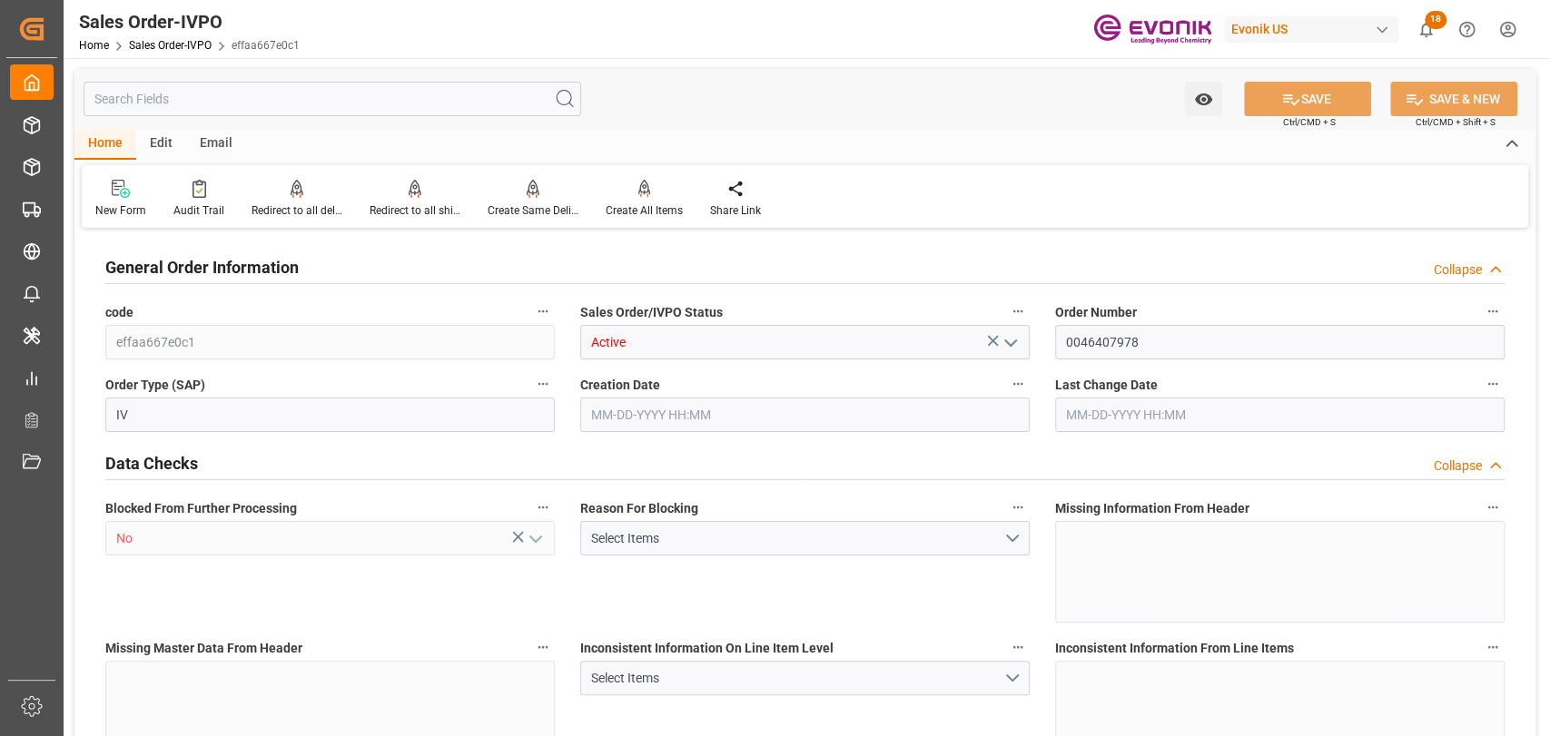
type input "BEANR"
type input "0"
type input "1"
type input "2"
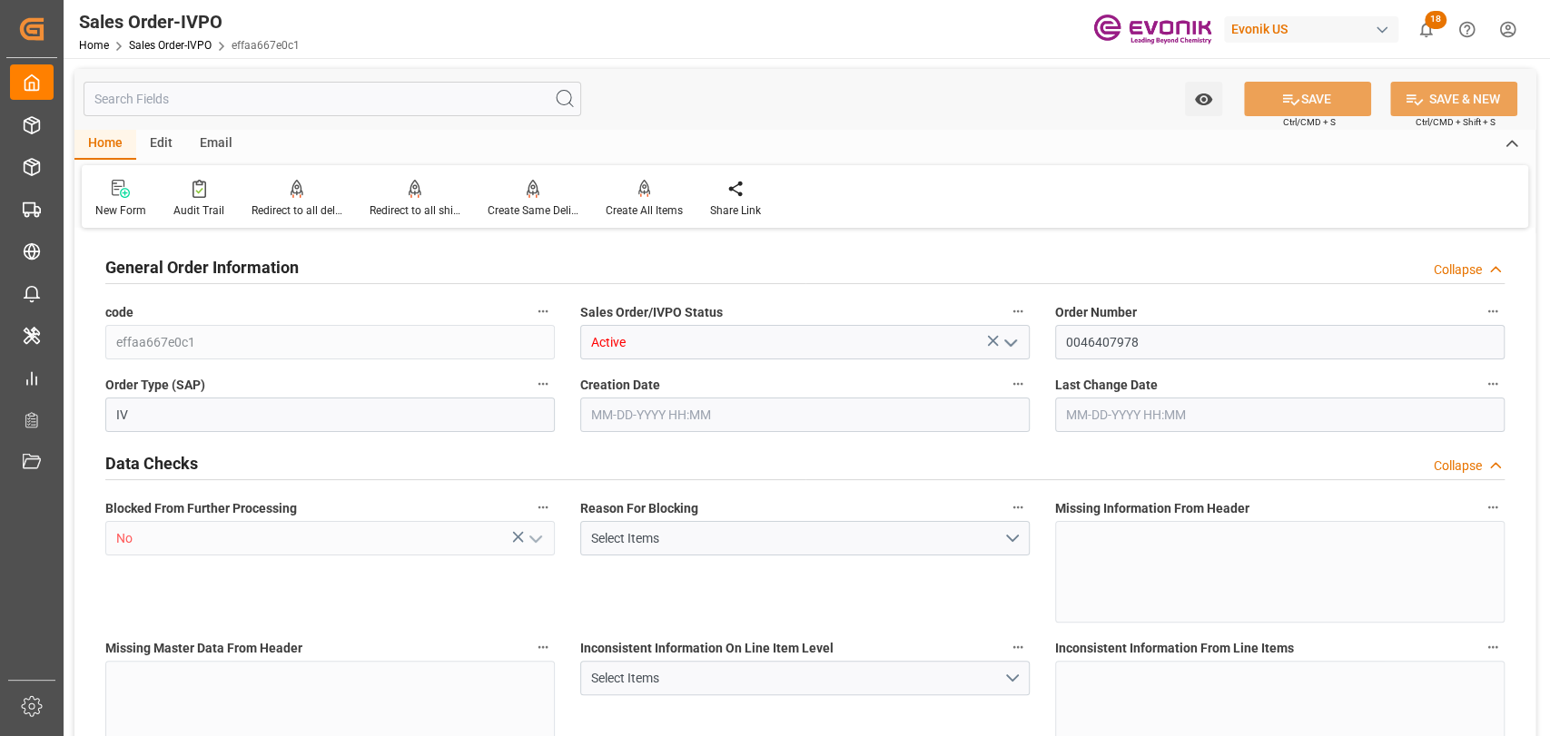
type input "14168"
type input "42.456"
type input "17000"
type input "30"
type input "08-28-2025 23:27"
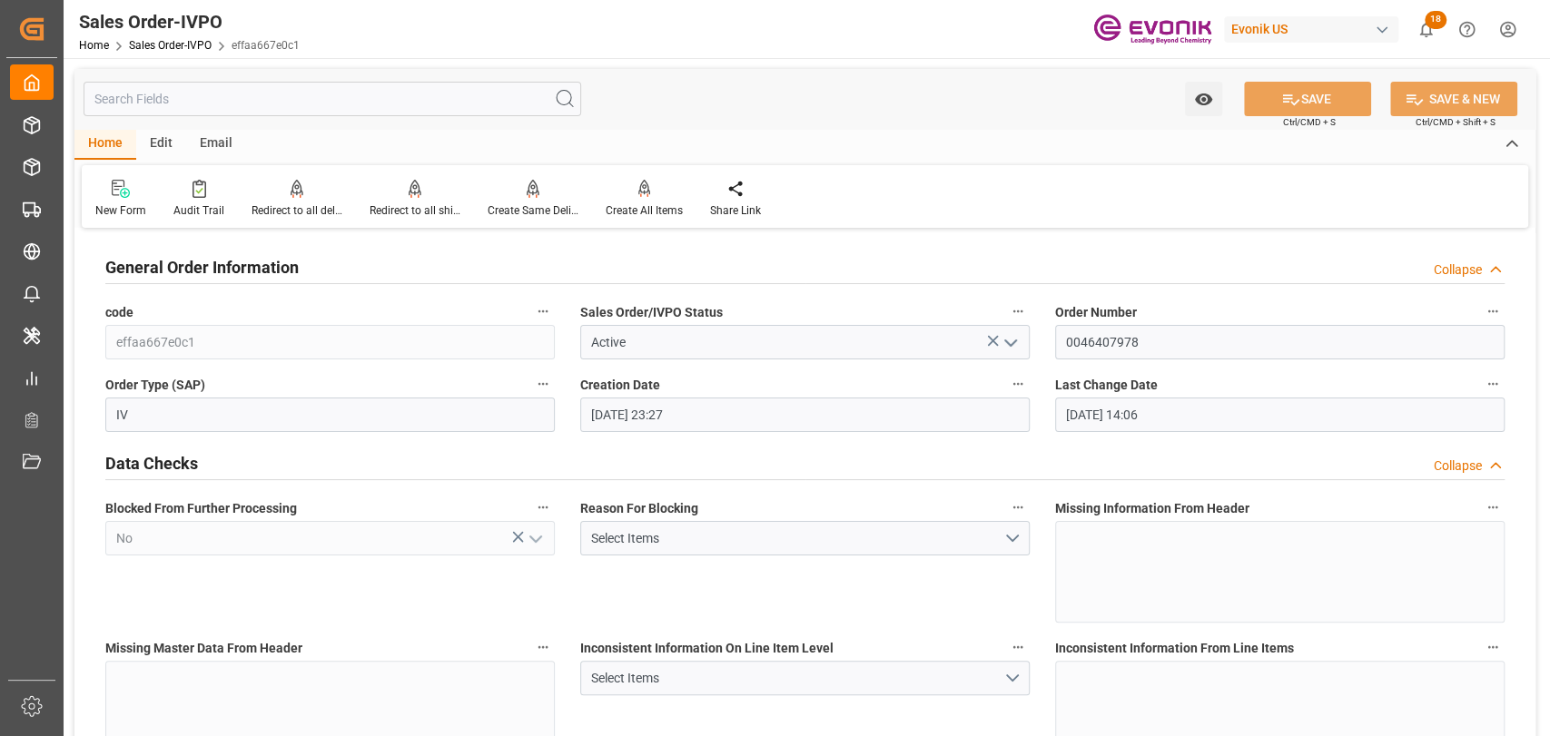
type input "09-08-2025 14:06"
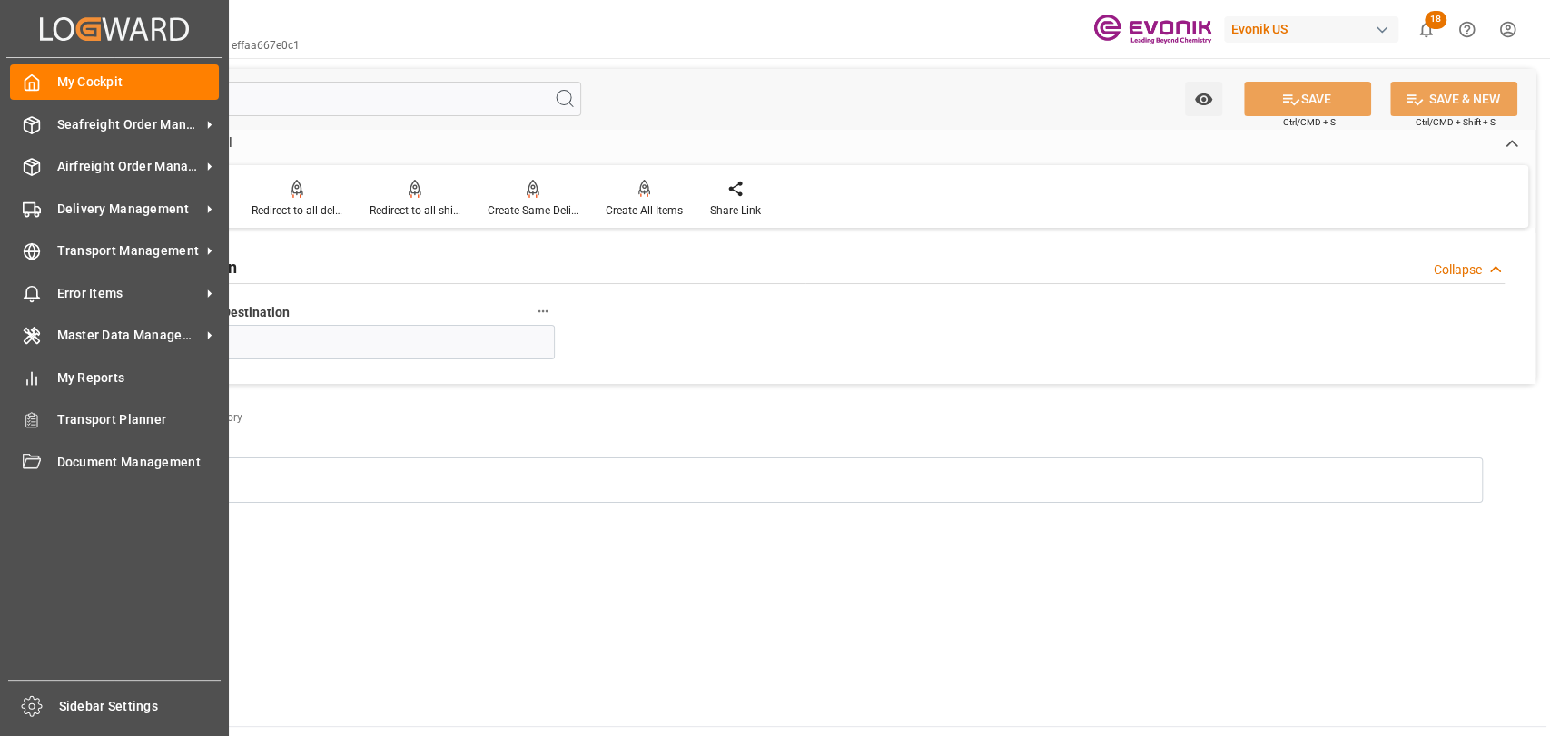
click at [36, 102] on div "Created by potrace 1.15, written by Peter Selinger 2001-2017 Created by potrace…" at bounding box center [775, 368] width 1550 height 736
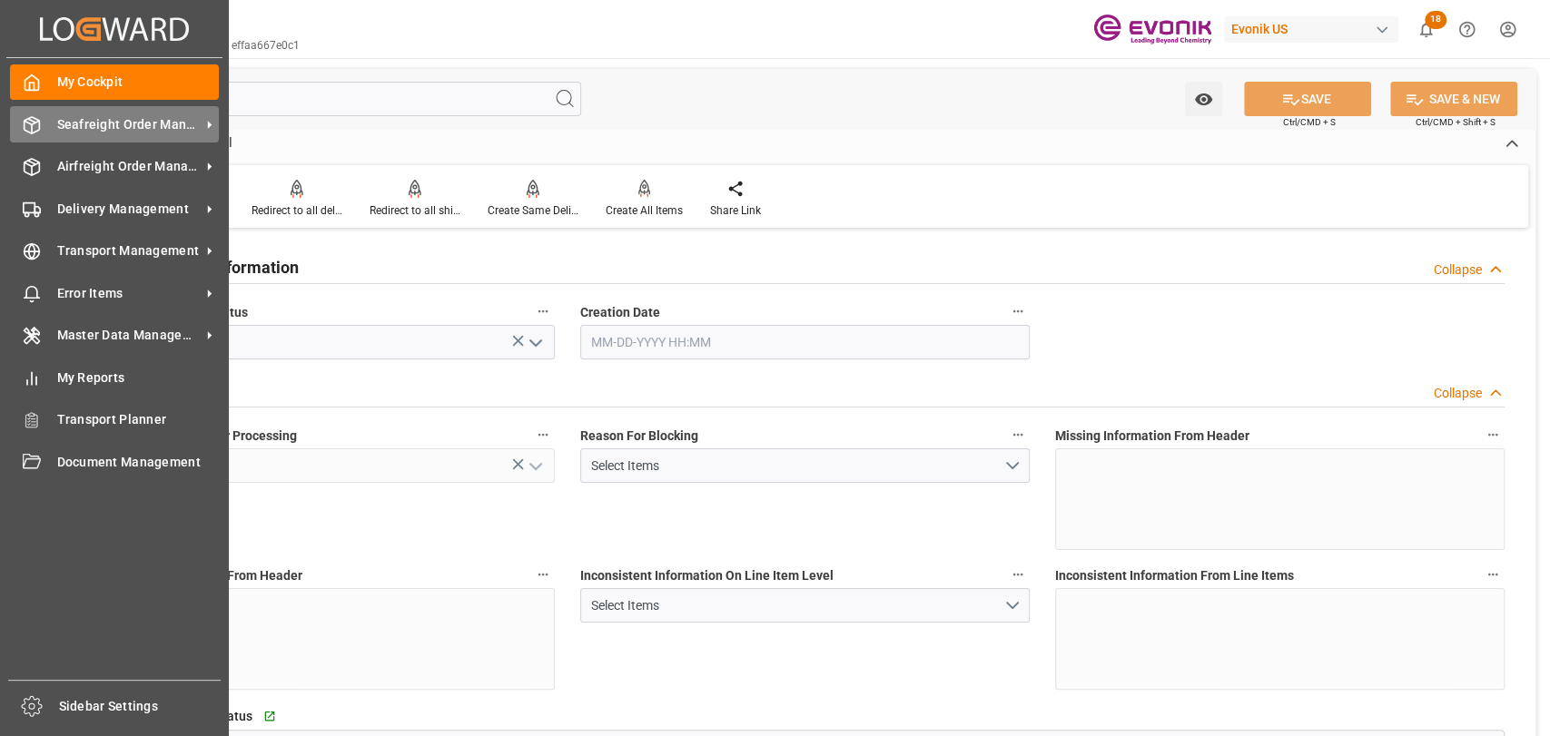
type input "in"
type input "BEANR"
type input "1"
type input "2"
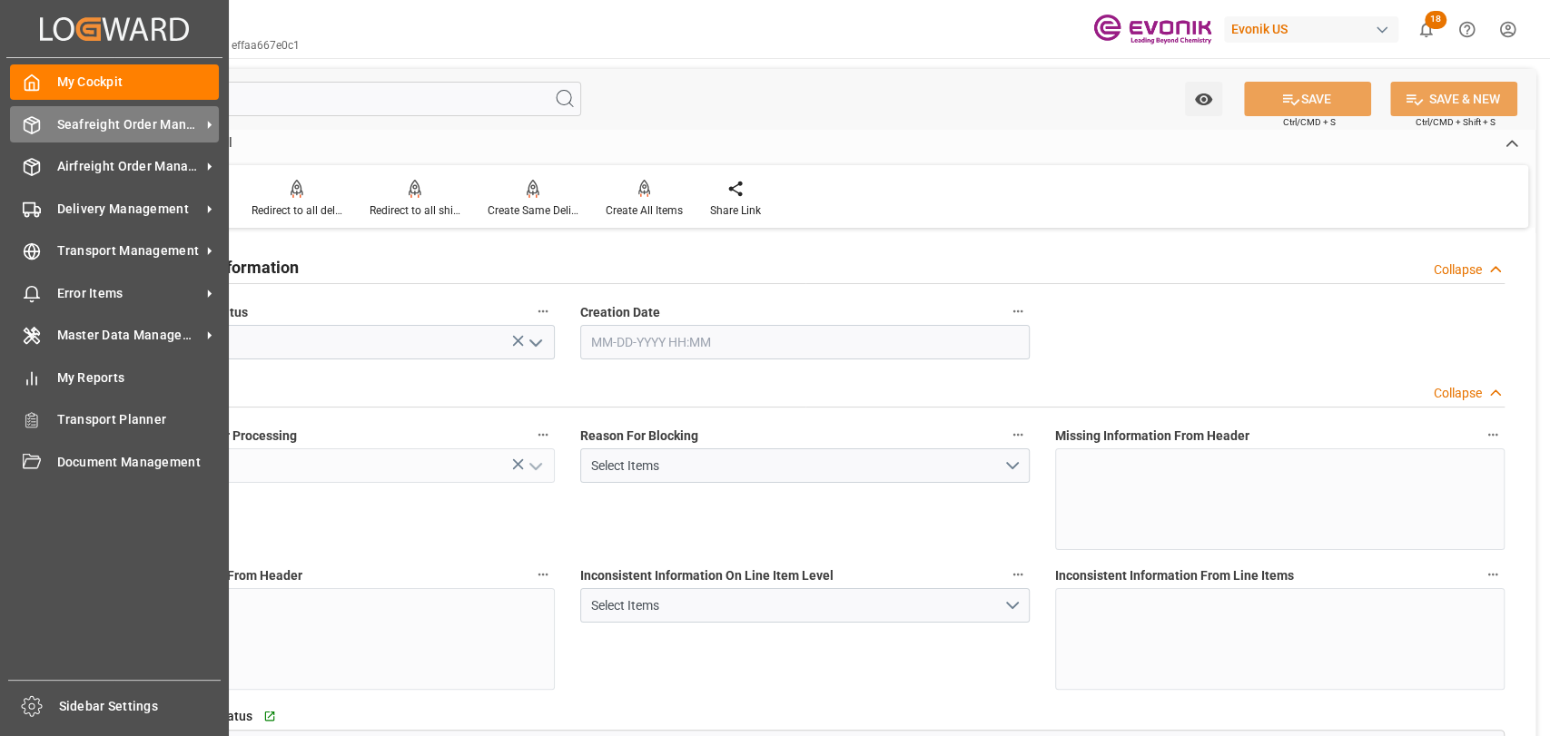
type input "14168"
type input "17000"
type input "30"
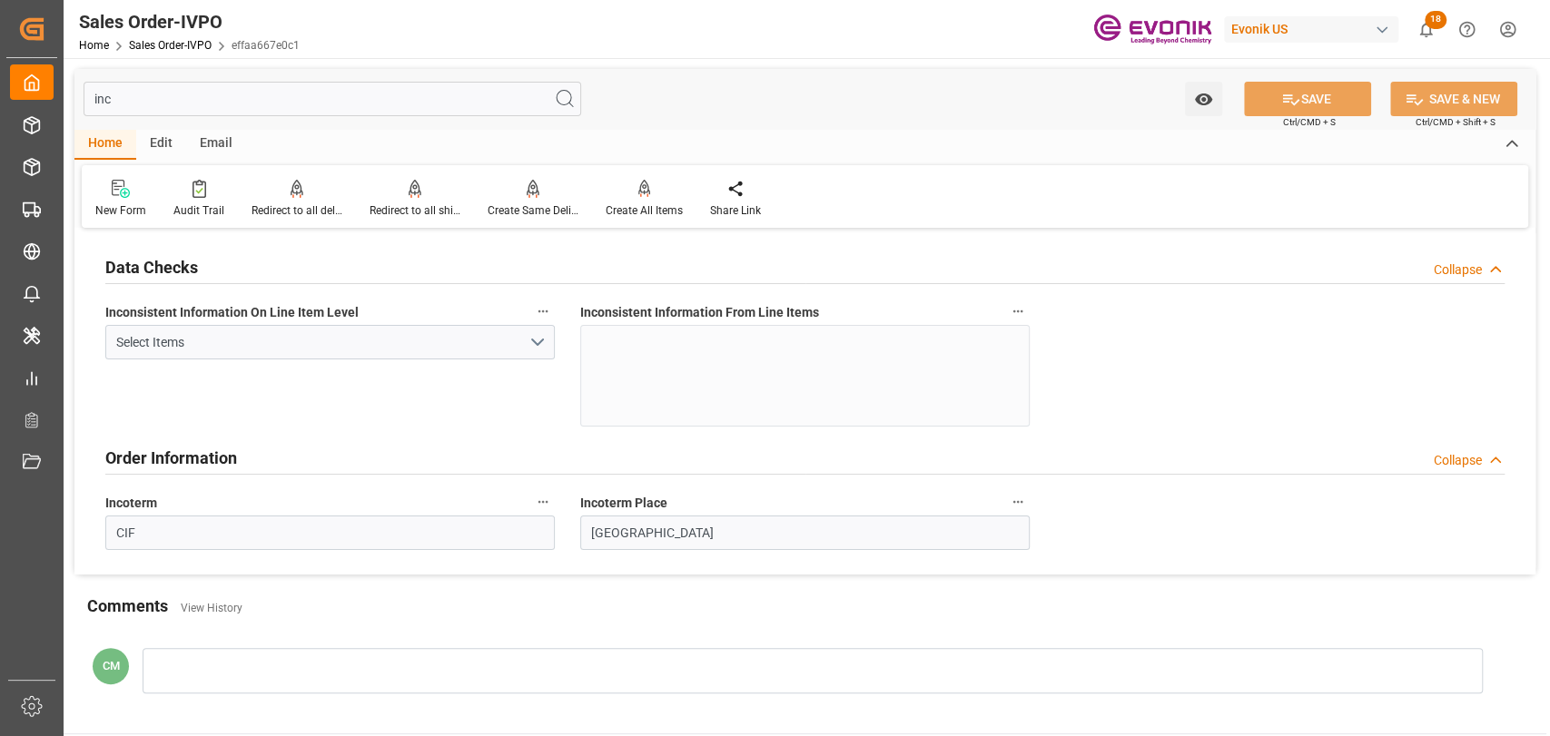
type input "inc"
